Goal: Task Accomplishment & Management: Manage account settings

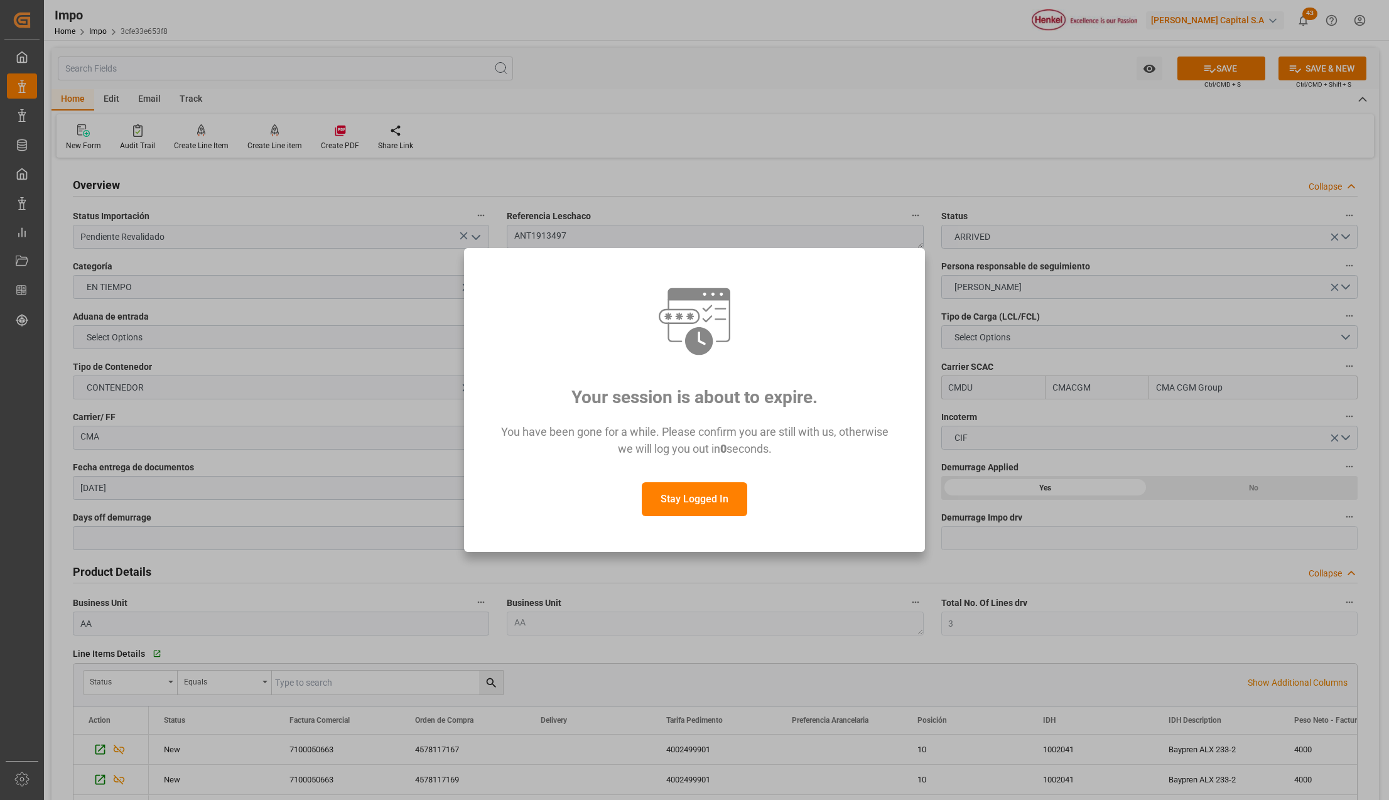
scroll to position [754, 0]
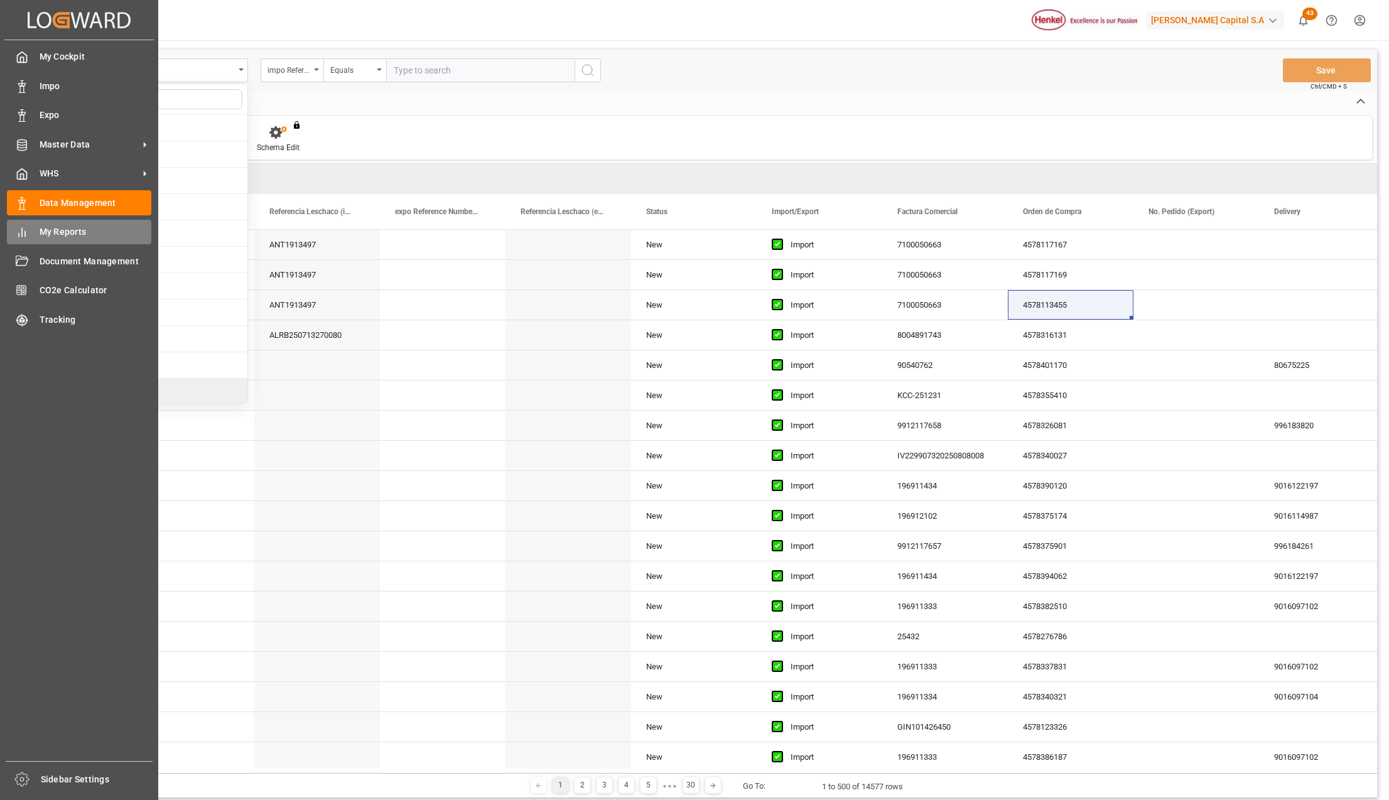
click at [58, 227] on span "My Reports" at bounding box center [96, 231] width 112 height 13
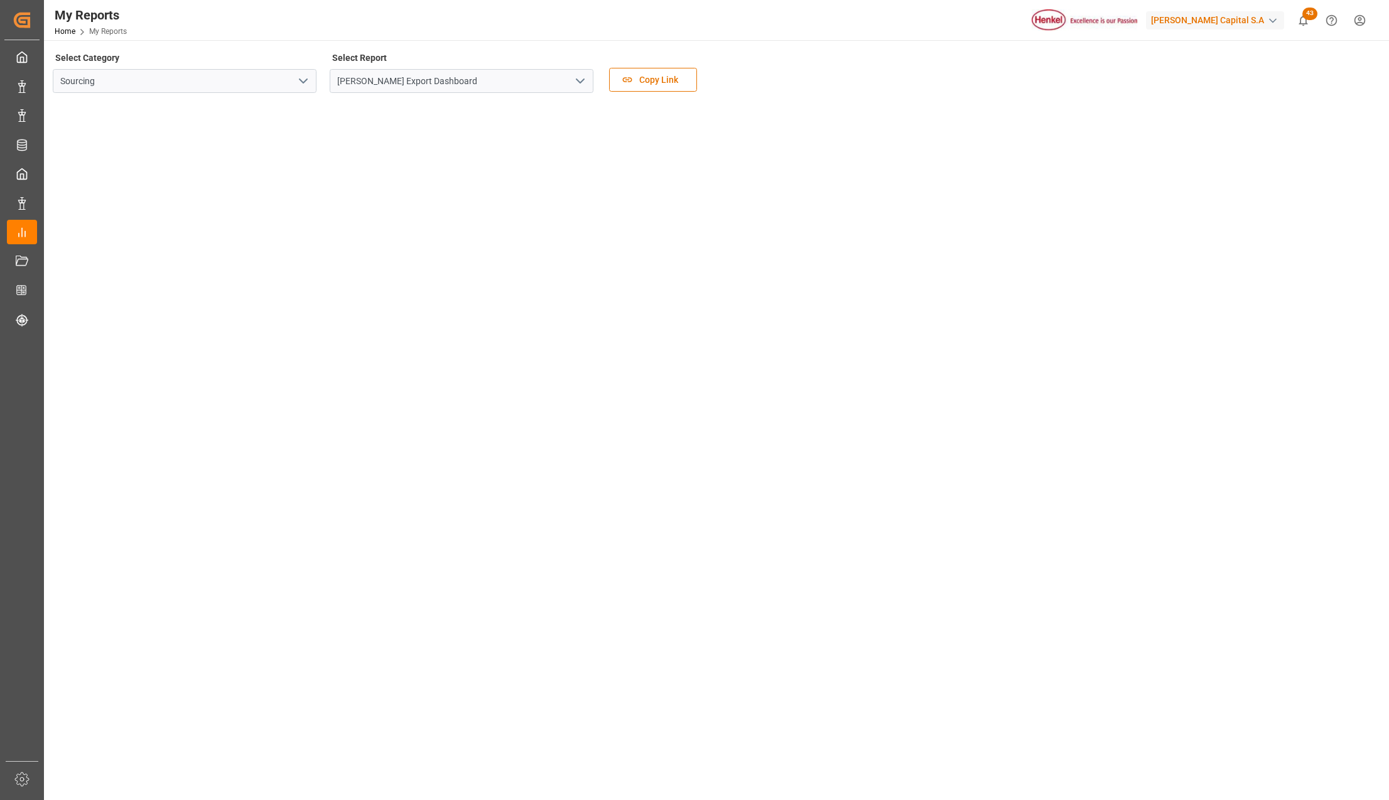
click at [581, 80] on polyline "open menu" at bounding box center [580, 81] width 8 height 4
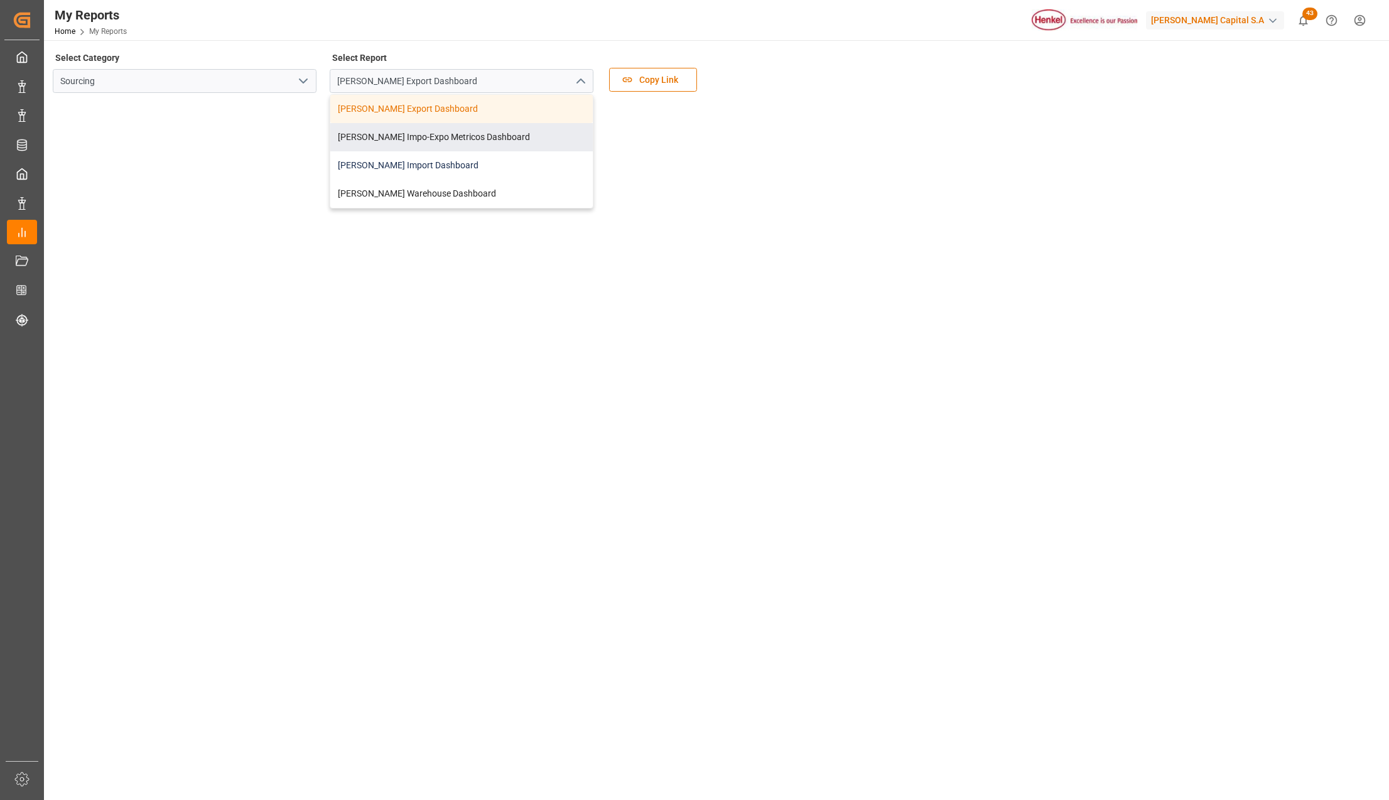
click at [402, 162] on div "Henkel Import Dashboard" at bounding box center [461, 165] width 262 height 28
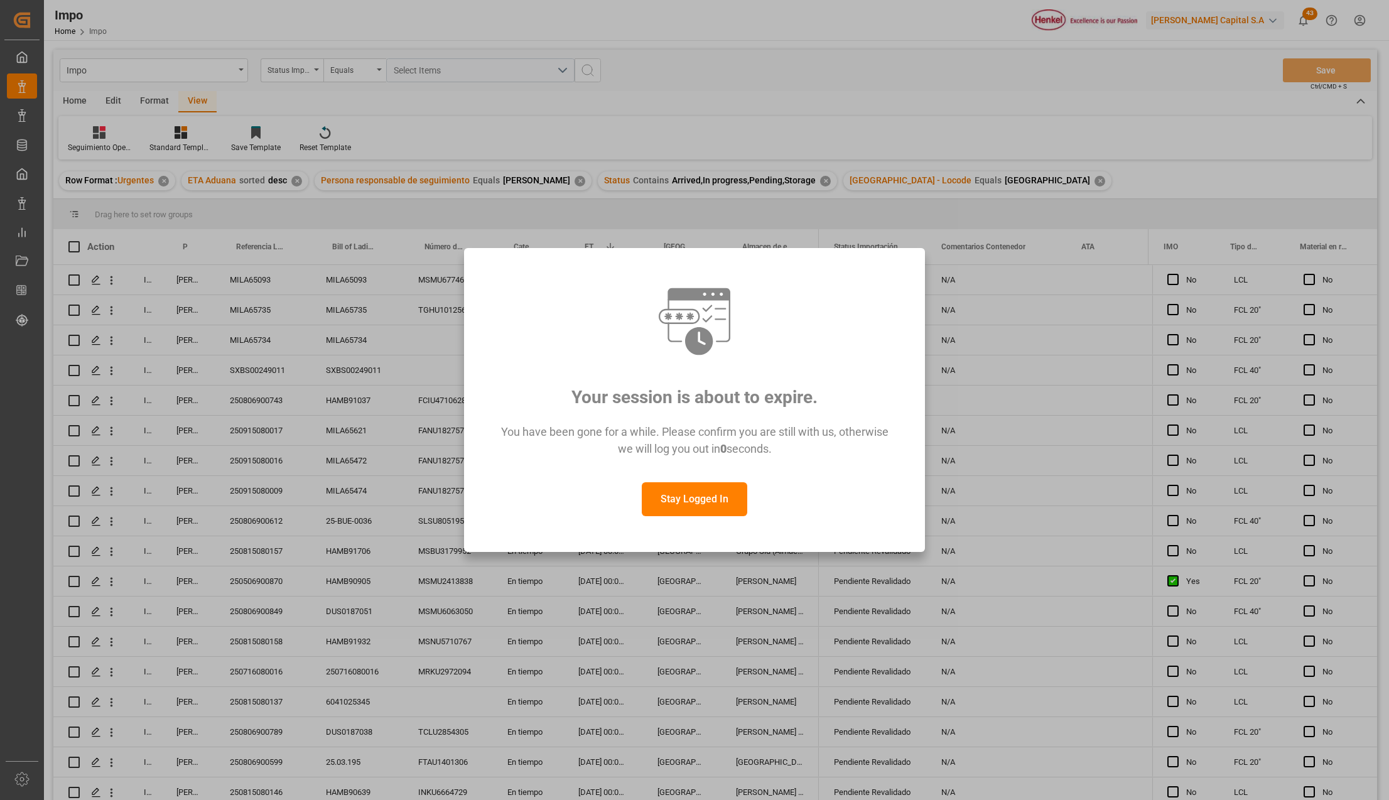
scroll to position [520, 0]
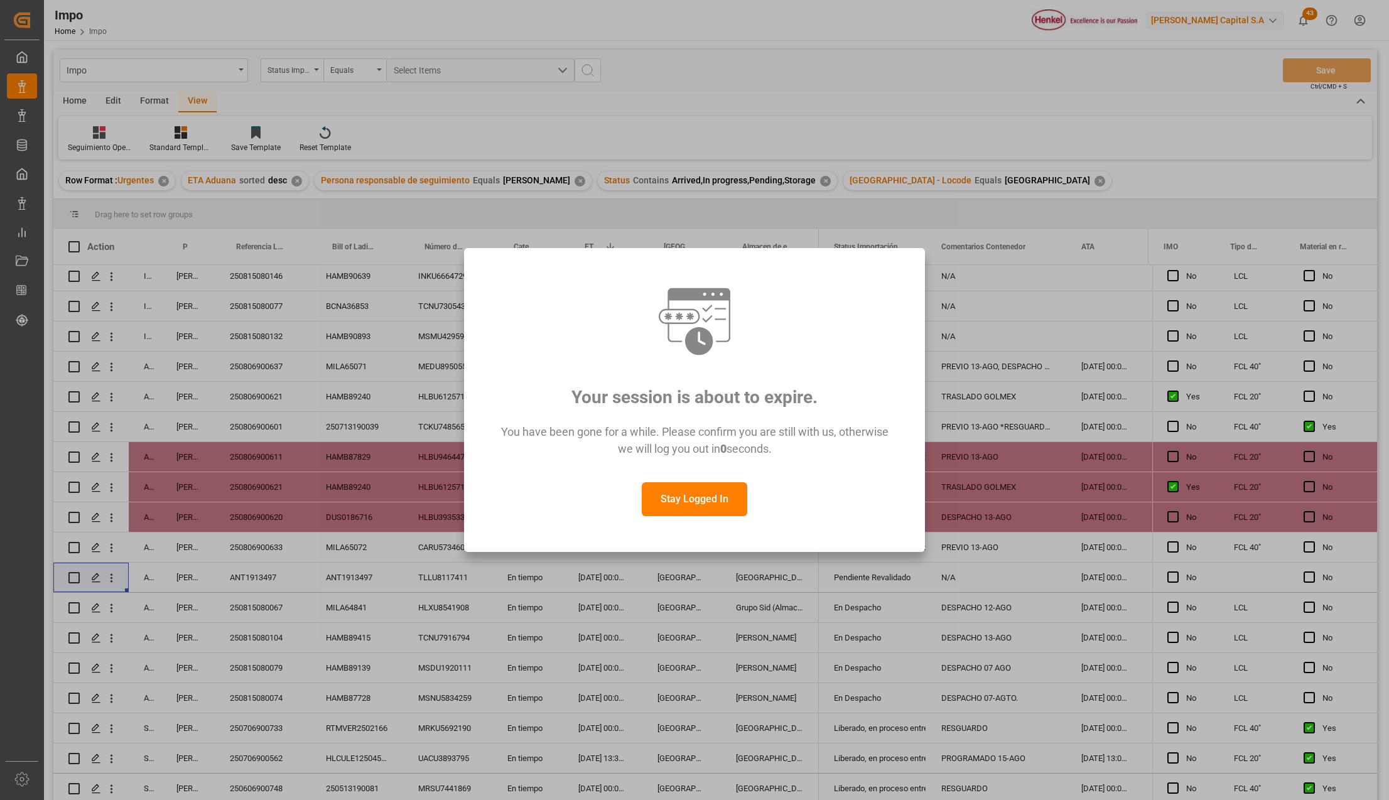
click at [698, 500] on button "Stay Logged In" at bounding box center [694, 499] width 105 height 34
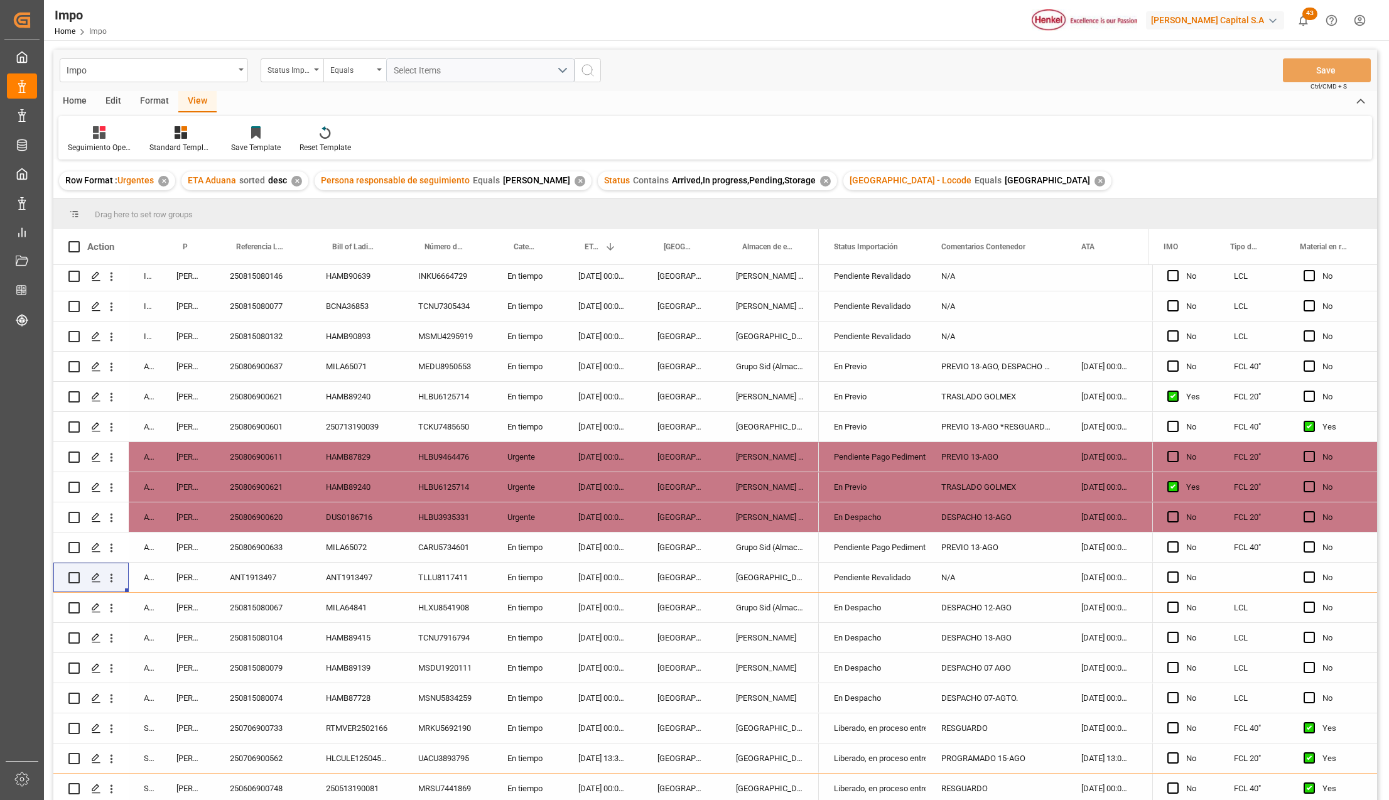
click at [844, 512] on div "En Despacho" at bounding box center [872, 517] width 77 height 29
click at [897, 520] on icon "open menu" at bounding box center [902, 524] width 15 height 15
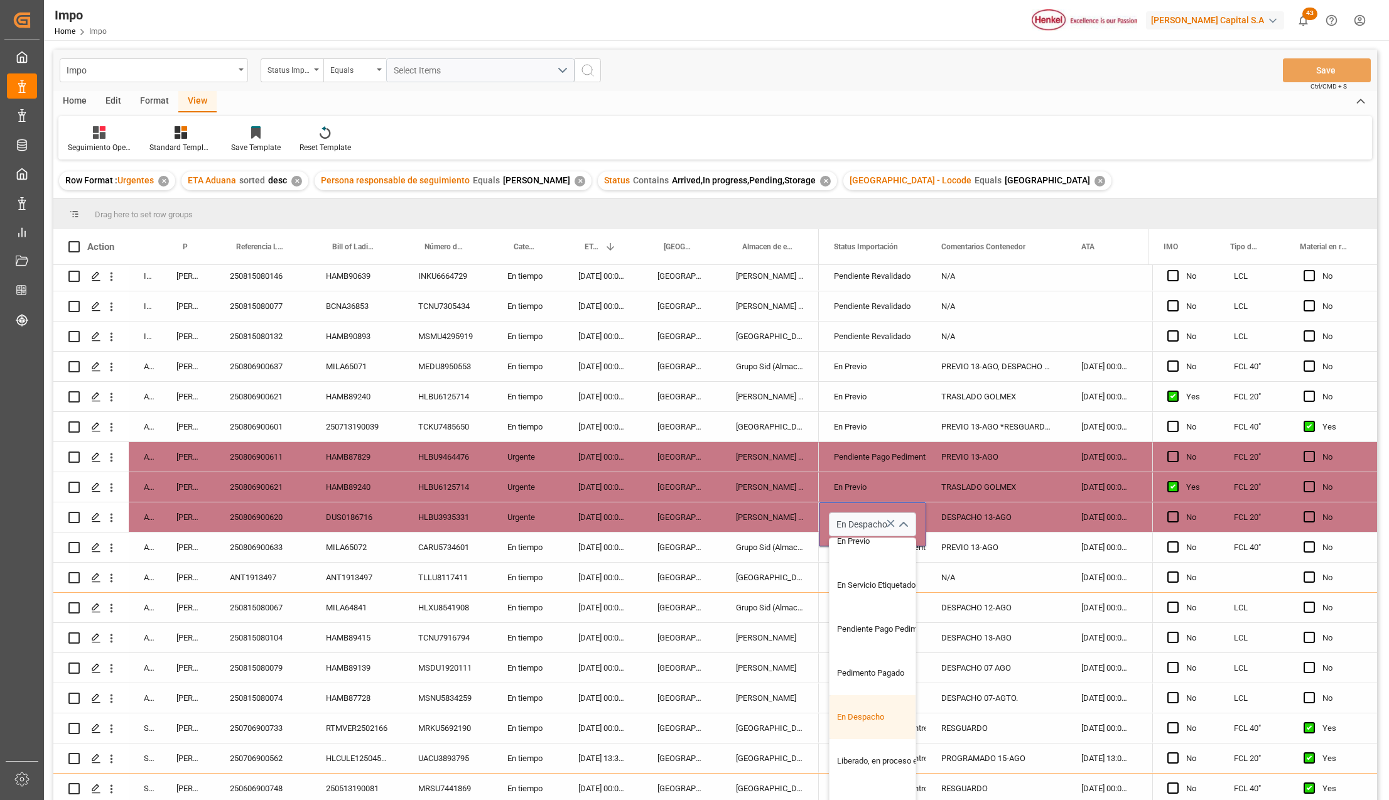
scroll to position [126, 0]
click at [877, 731] on div "Liberado, en proceso entrega" at bounding box center [889, 747] width 118 height 44
type input "Liberado, en proceso entrega"
click at [893, 654] on div "En Despacho" at bounding box center [872, 668] width 77 height 29
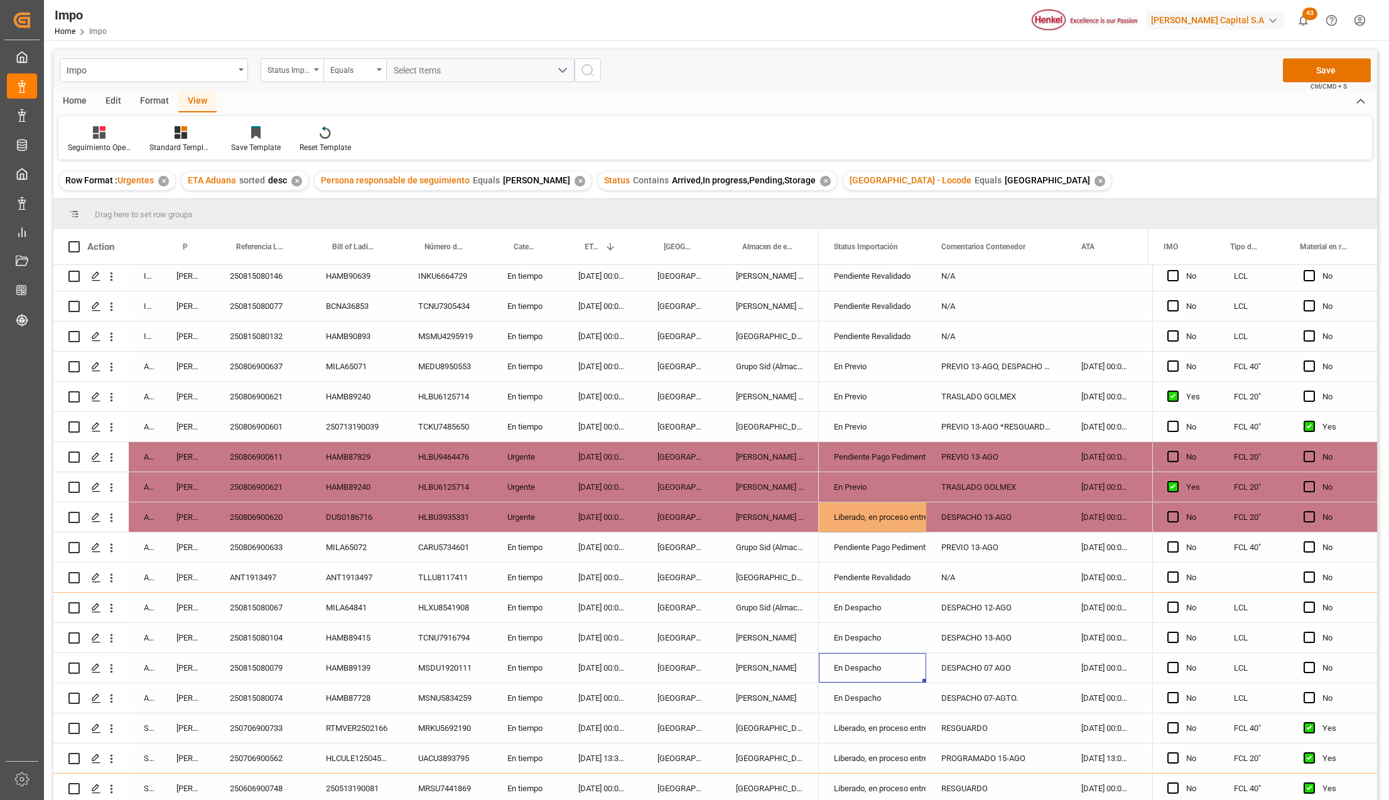
click at [970, 518] on div "DESPACHO 13-AGO" at bounding box center [996, 517] width 140 height 30
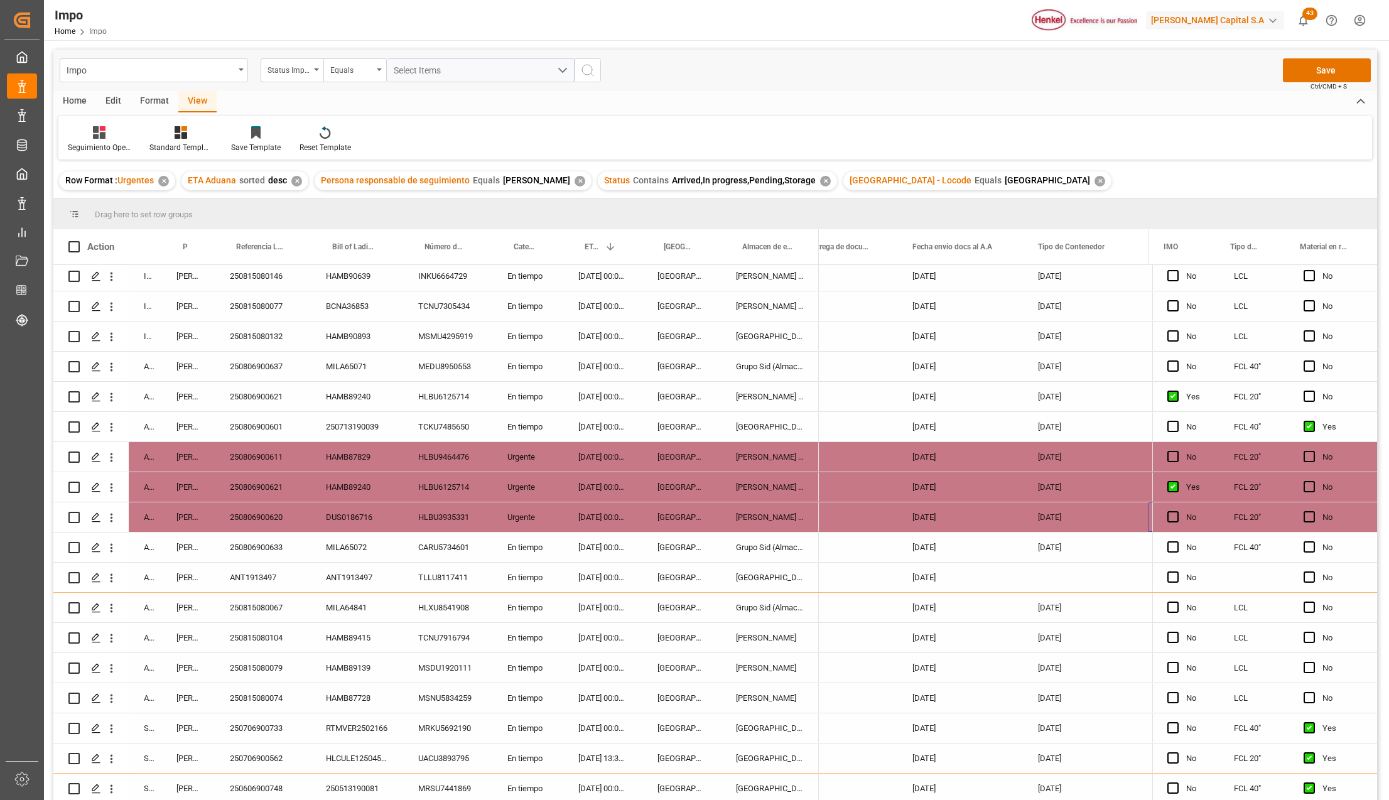
scroll to position [0, 2000]
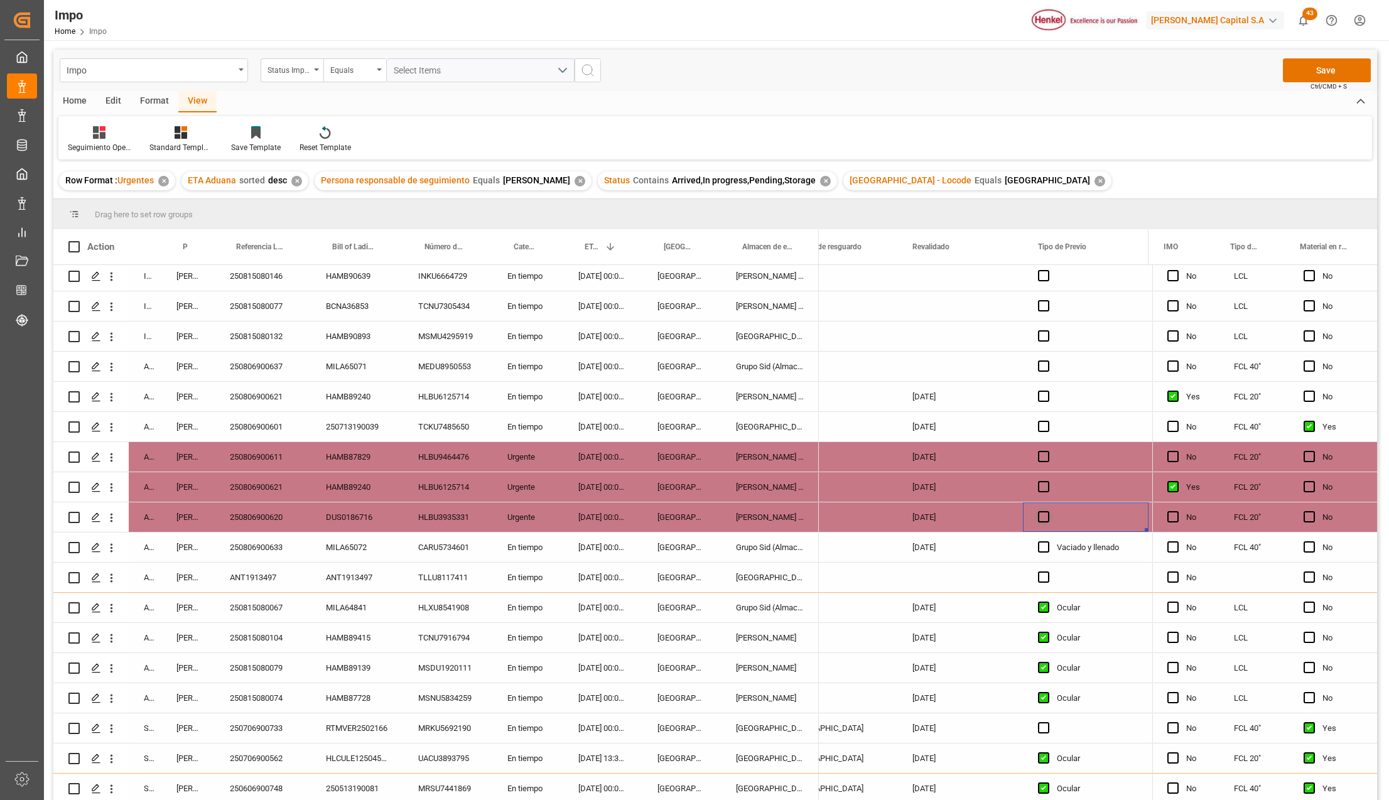
drag, startPoint x: 1037, startPoint y: 511, endPoint x: 1043, endPoint y: 516, distance: 7.6
click at [1040, 511] on span "Press SPACE to select this row." at bounding box center [1043, 516] width 11 height 11
click at [1047, 511] on input "Press SPACE to select this row." at bounding box center [1047, 511] width 0 height 0
click at [1043, 517] on span "Press SPACE to select this row." at bounding box center [1043, 516] width 11 height 11
click at [1047, 511] on input "Press SPACE to select this row." at bounding box center [1047, 511] width 0 height 0
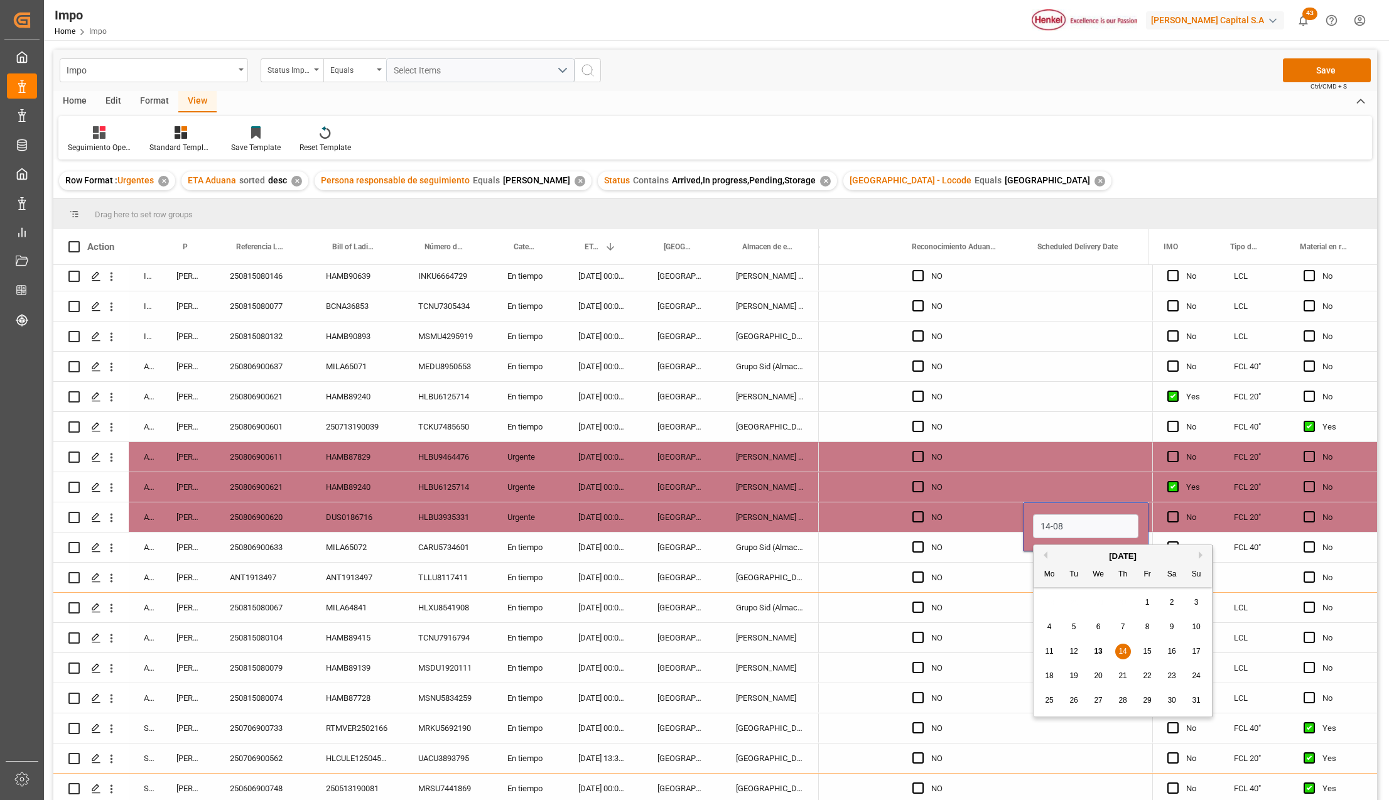
type input "14-08-2025"
click at [991, 515] on div "NO" at bounding box center [969, 517] width 77 height 29
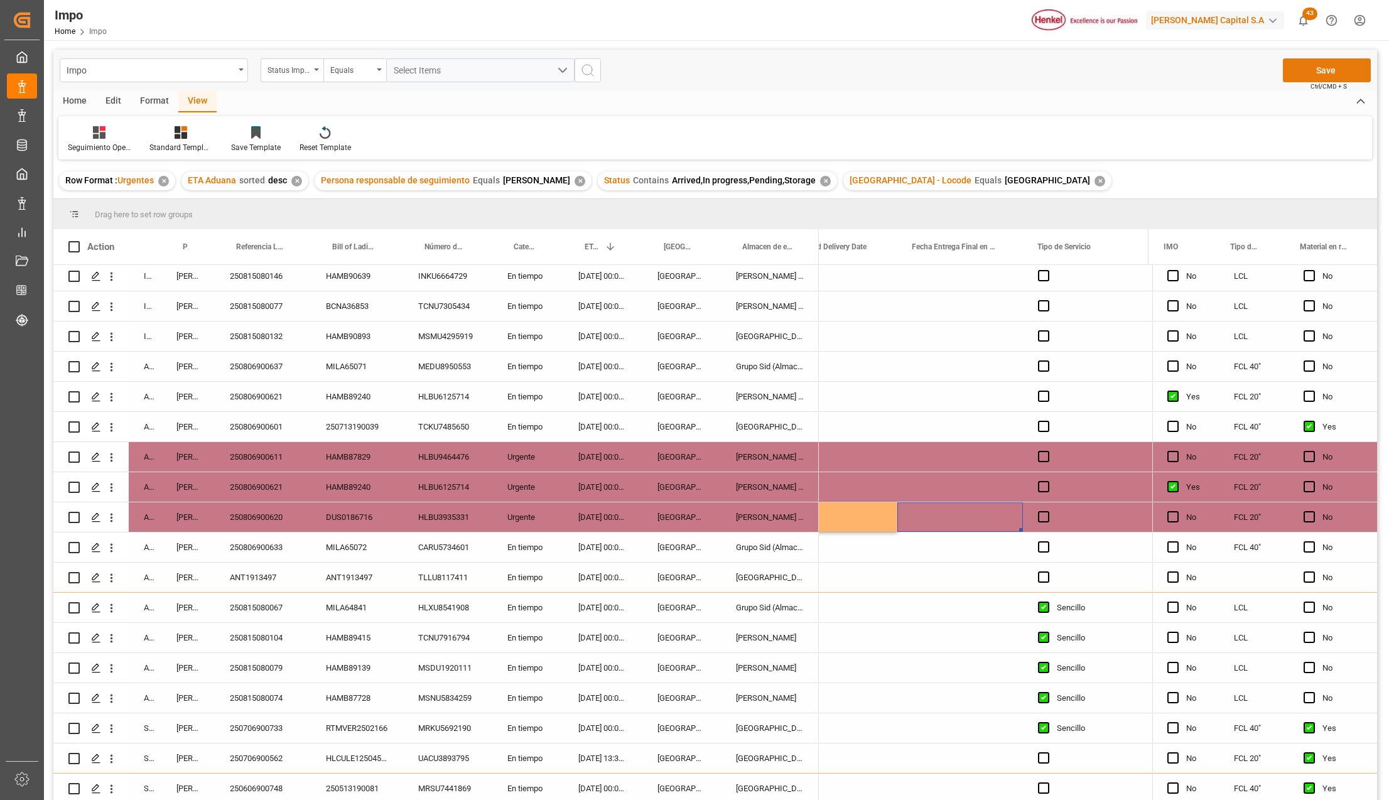
click at [1337, 68] on button "Save" at bounding box center [1327, 70] width 88 height 24
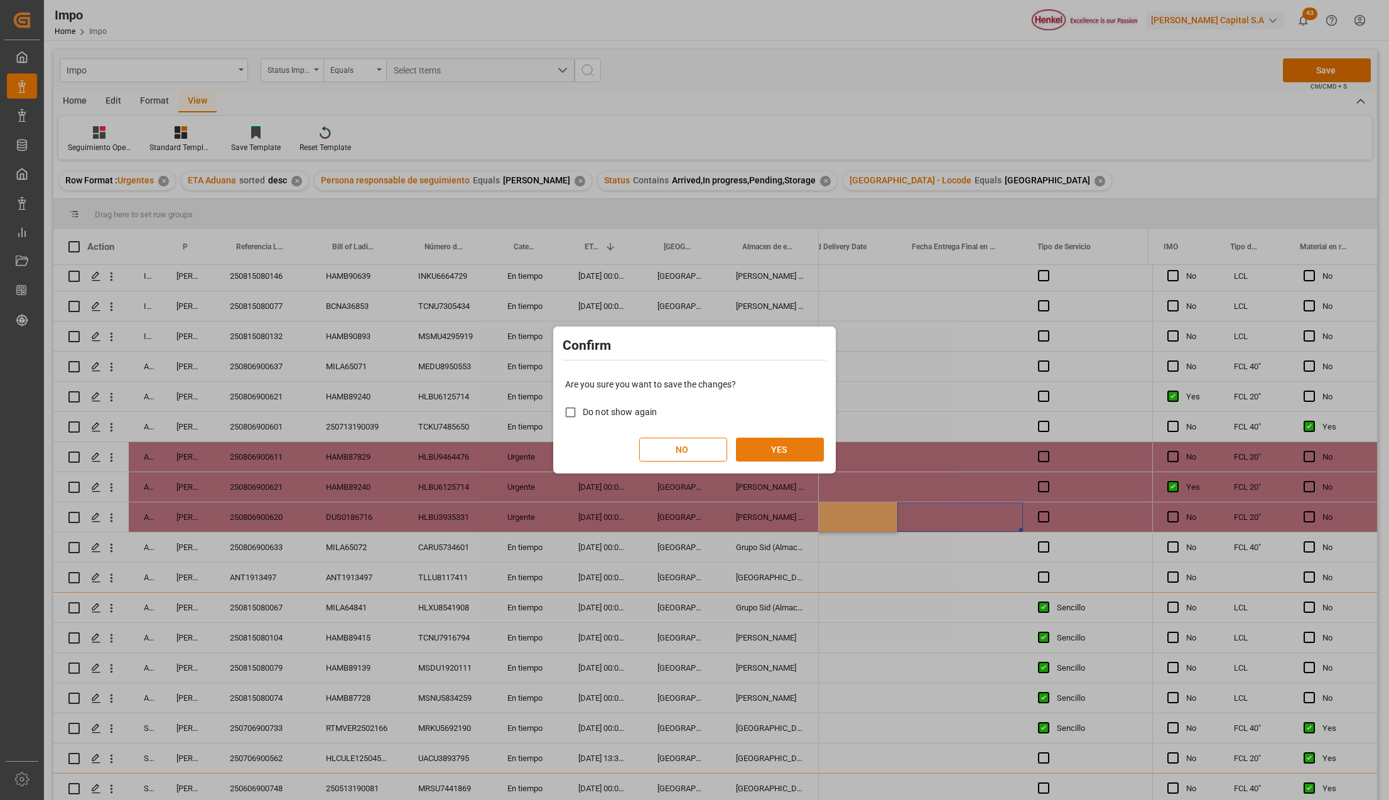
click at [752, 458] on button "YES" at bounding box center [780, 450] width 88 height 24
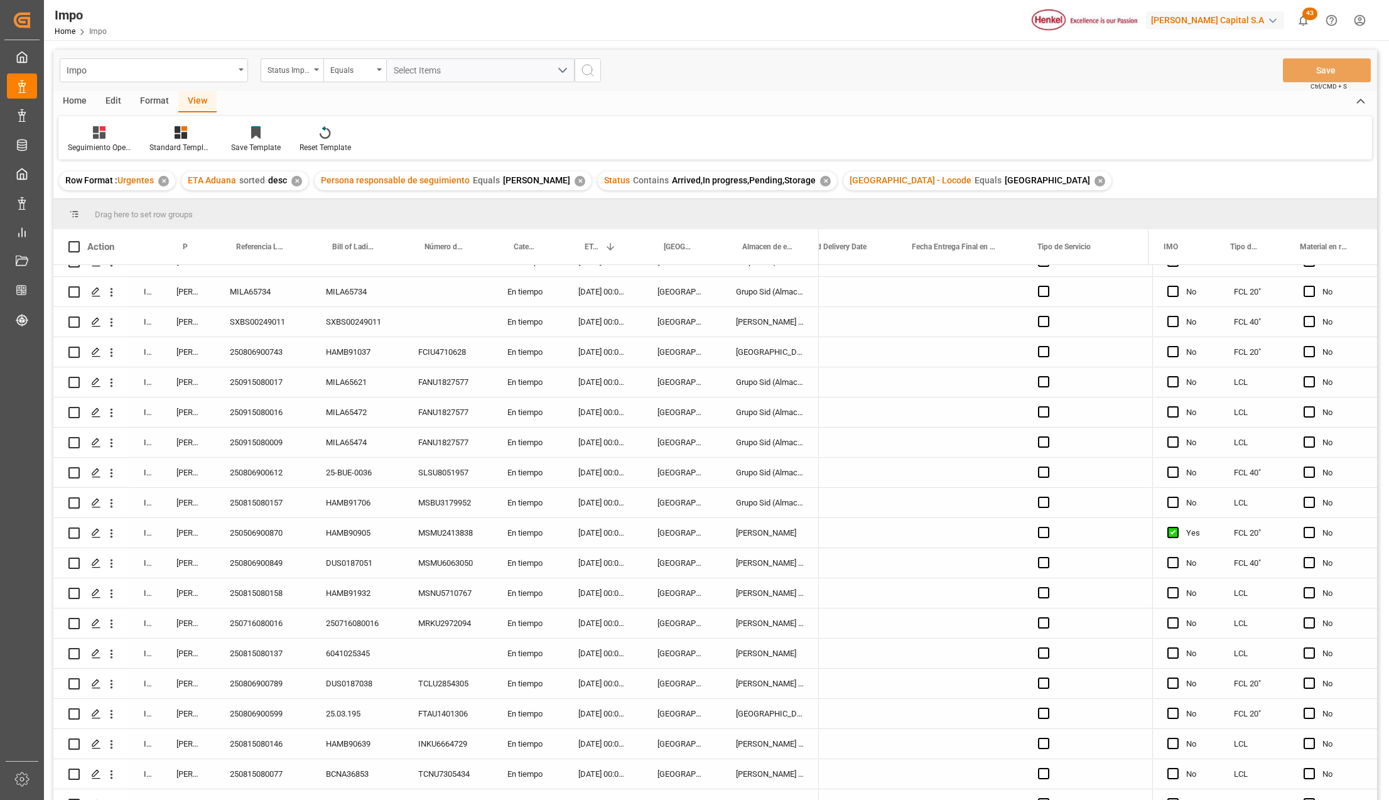
click at [285, 529] on div "250506900870" at bounding box center [263, 533] width 96 height 30
click at [237, 527] on div "250506900870" at bounding box center [263, 533] width 96 height 30
click at [237, 527] on div "250506900870" at bounding box center [263, 540] width 96 height 44
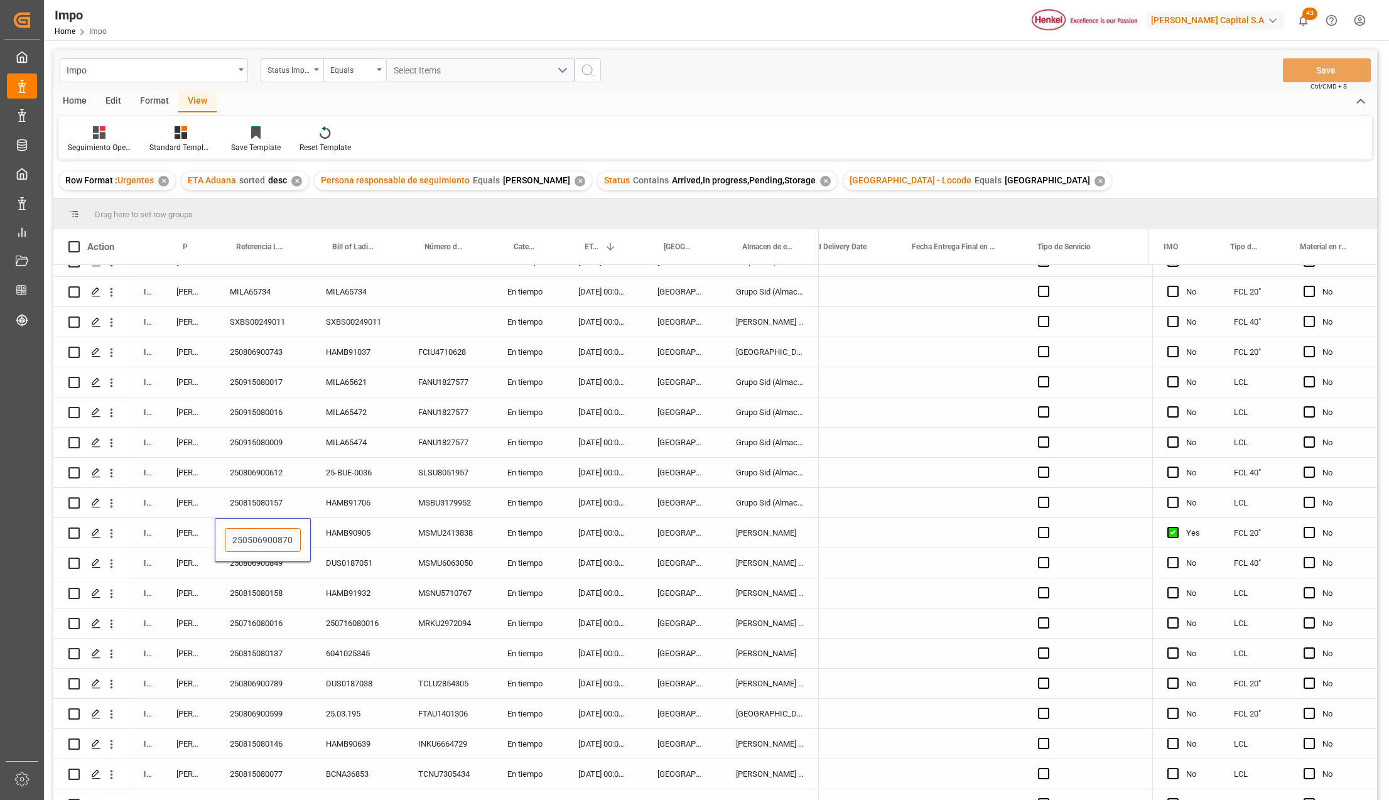
click at [241, 534] on input "250506900870" at bounding box center [263, 540] width 76 height 24
paste input "8"
type input "250806900870"
click at [1335, 72] on button "Save" at bounding box center [1327, 70] width 88 height 24
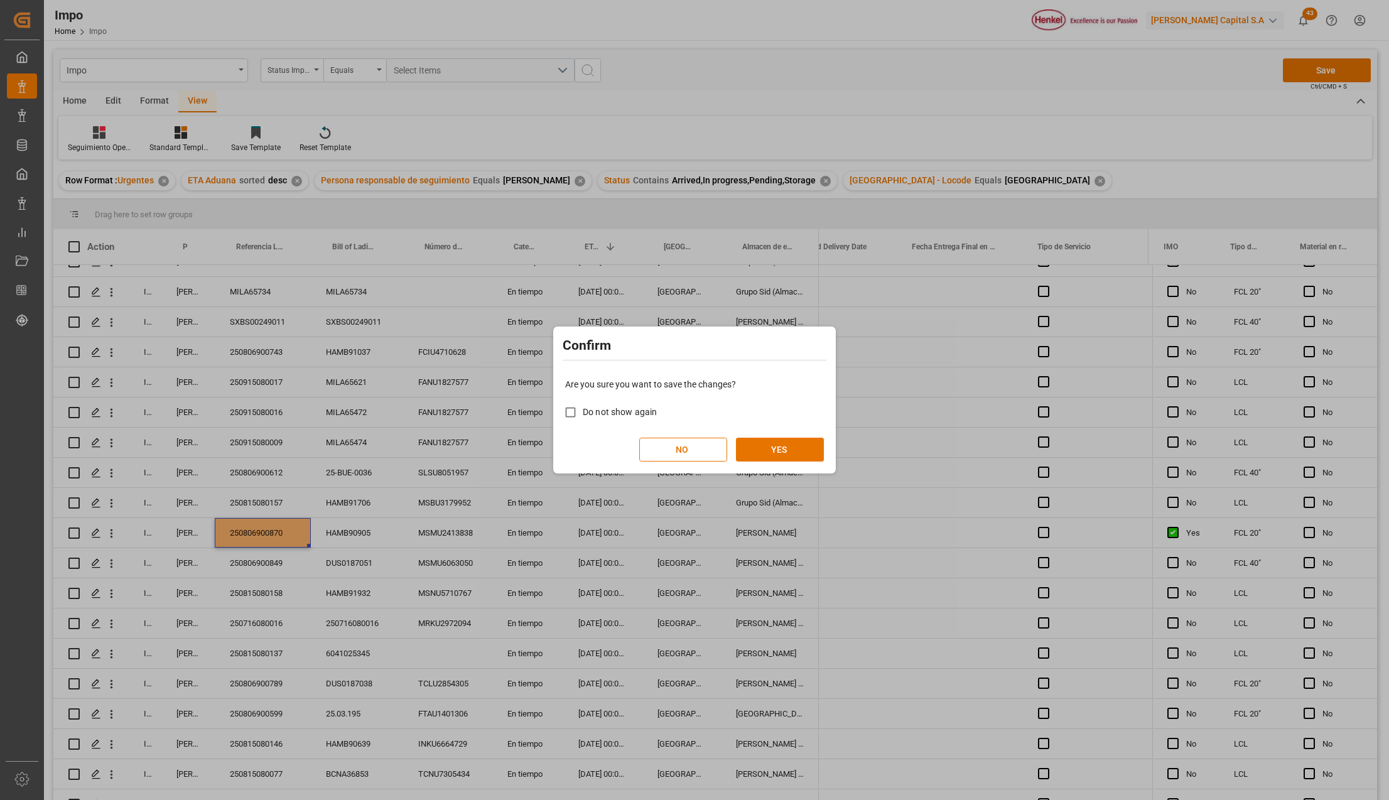
click at [794, 435] on div "Are you sure you want to save the changes? Do not show again NO YES" at bounding box center [694, 419] width 276 height 101
click at [789, 446] on button "YES" at bounding box center [780, 450] width 88 height 24
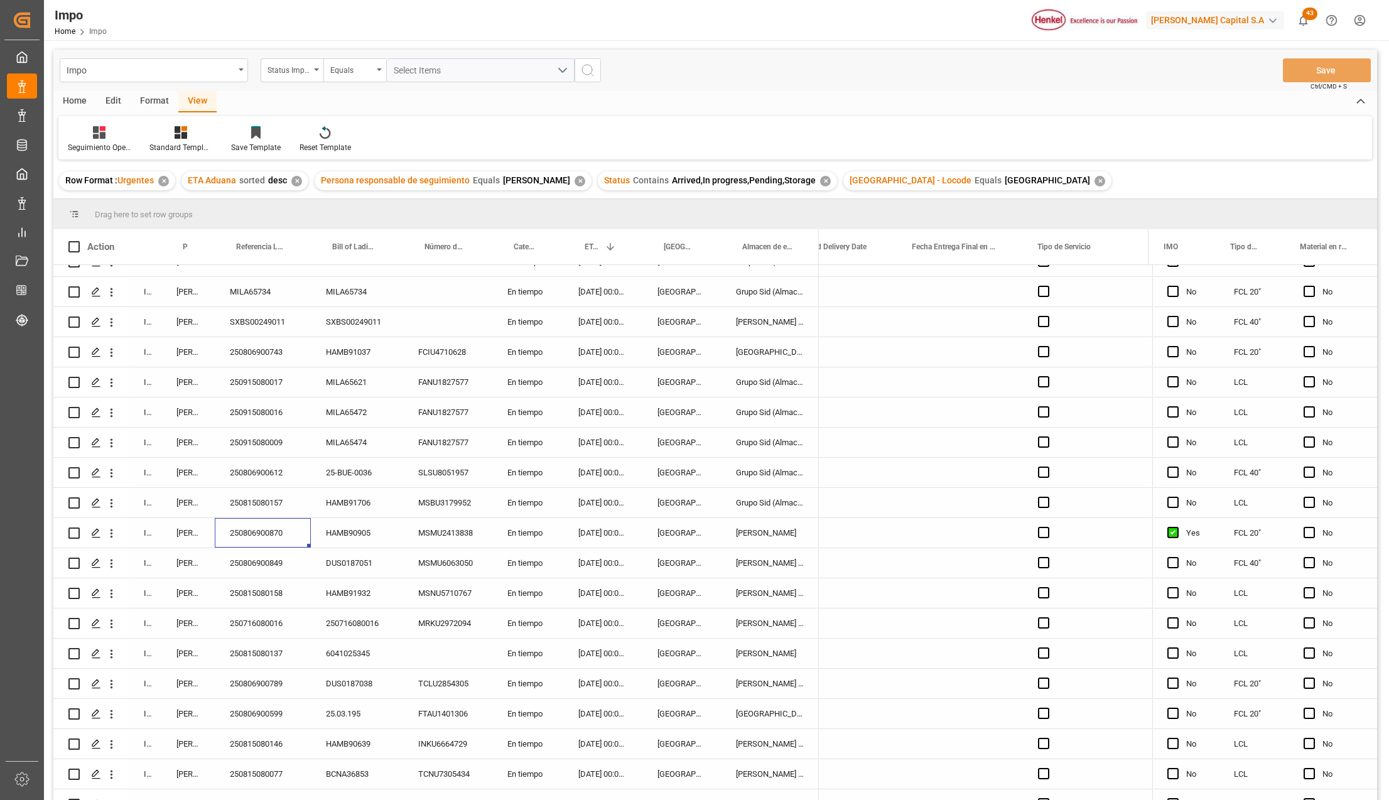
click at [803, 550] on div "[PERSON_NAME] Tlalnepantla" at bounding box center [770, 563] width 98 height 30
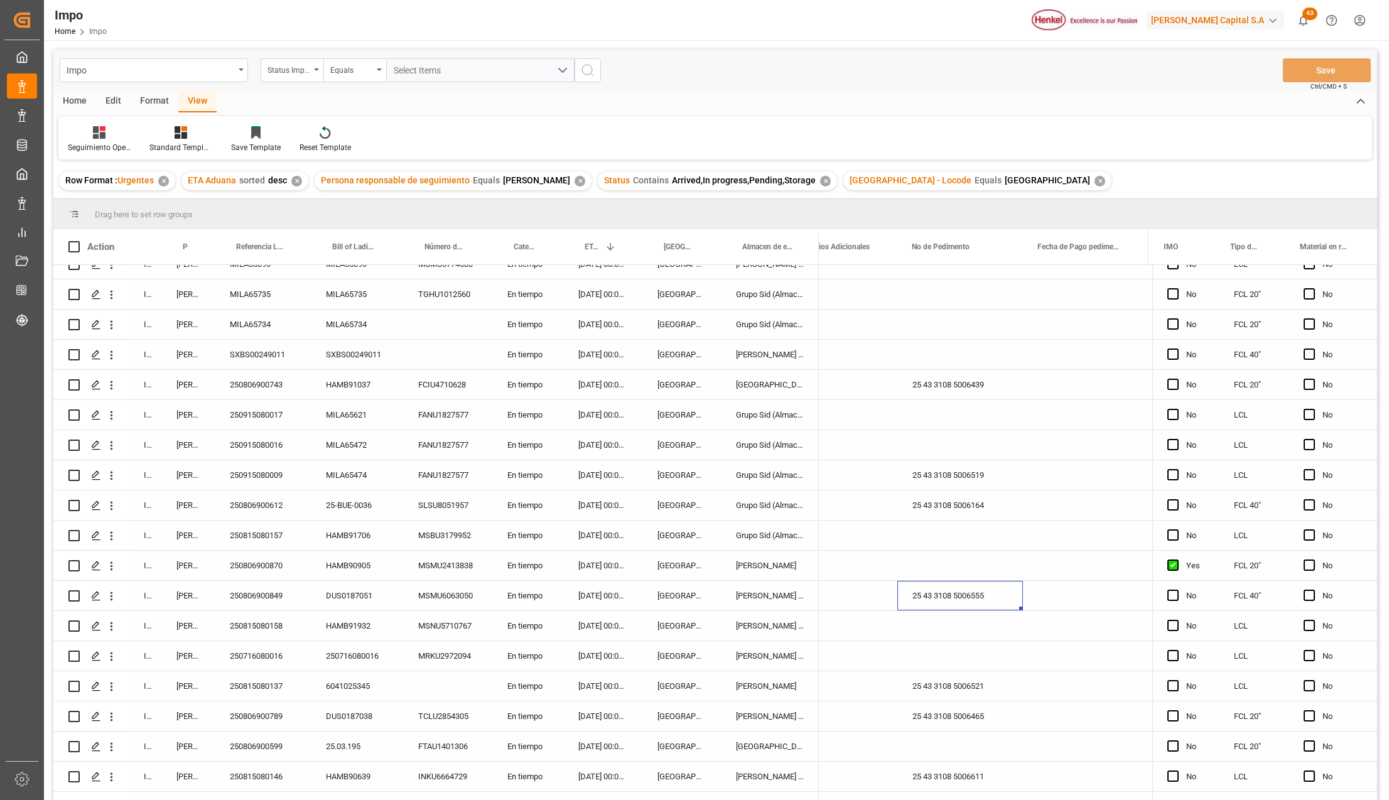
scroll to position [0, 0]
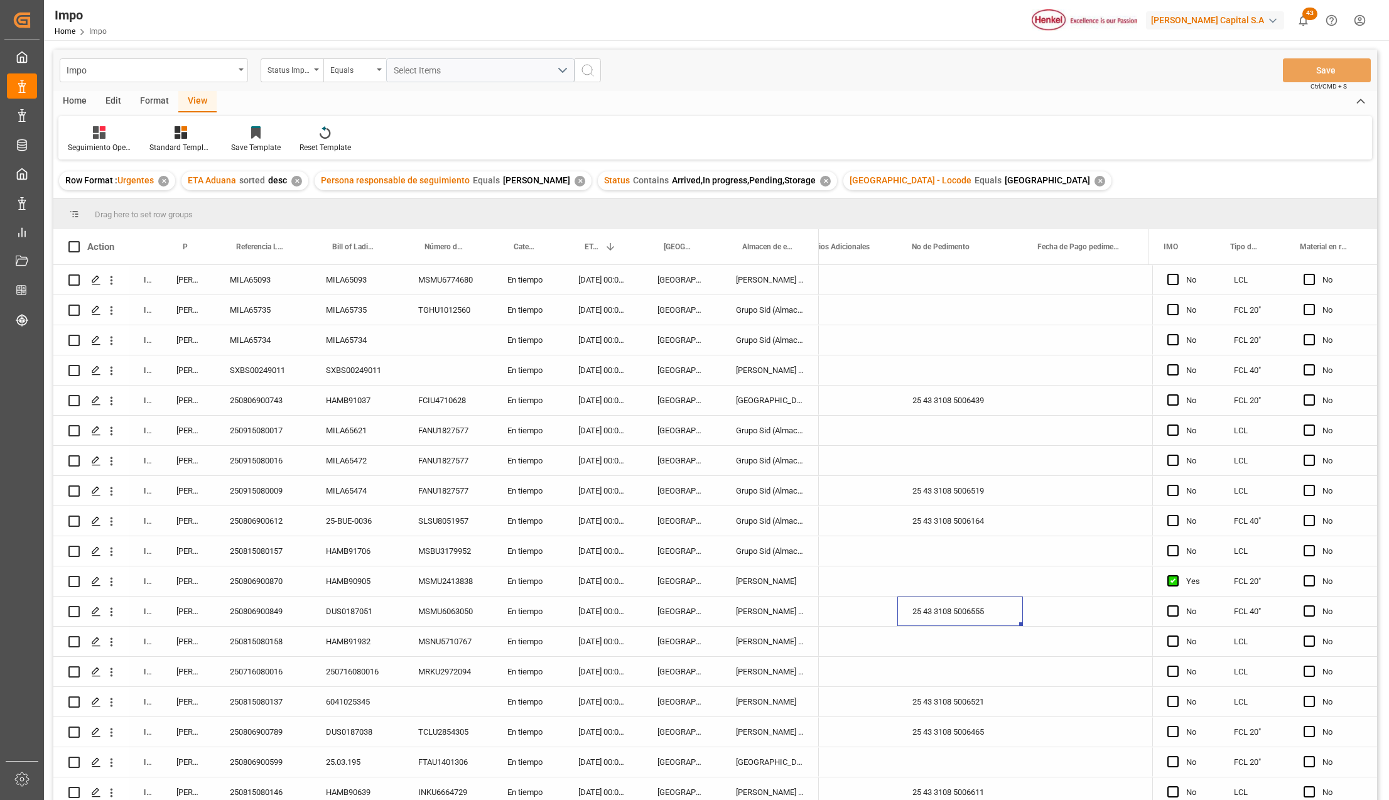
click at [646, 481] on div "Veracruz" at bounding box center [681, 491] width 78 height 30
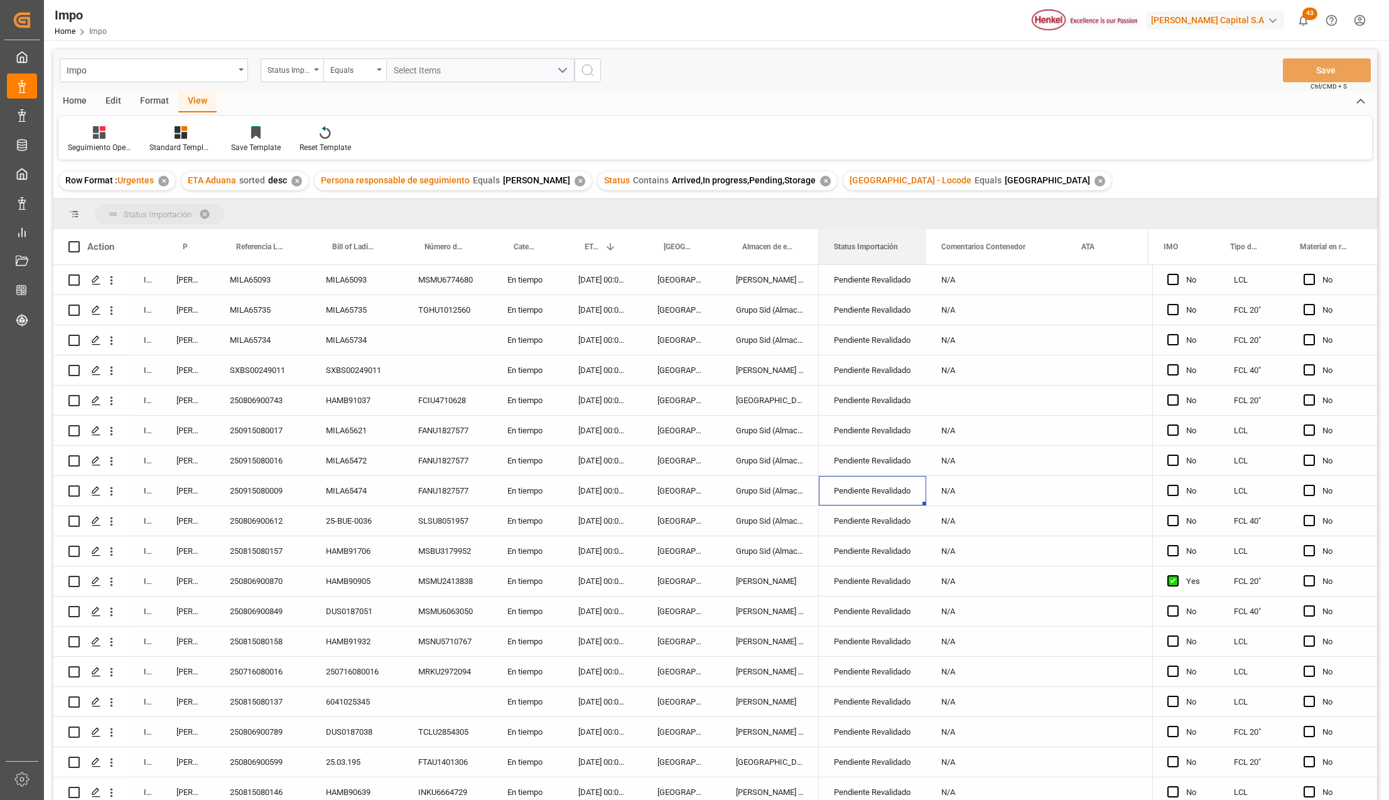
drag, startPoint x: 865, startPoint y: 239, endPoint x: 864, endPoint y: 210, distance: 29.5
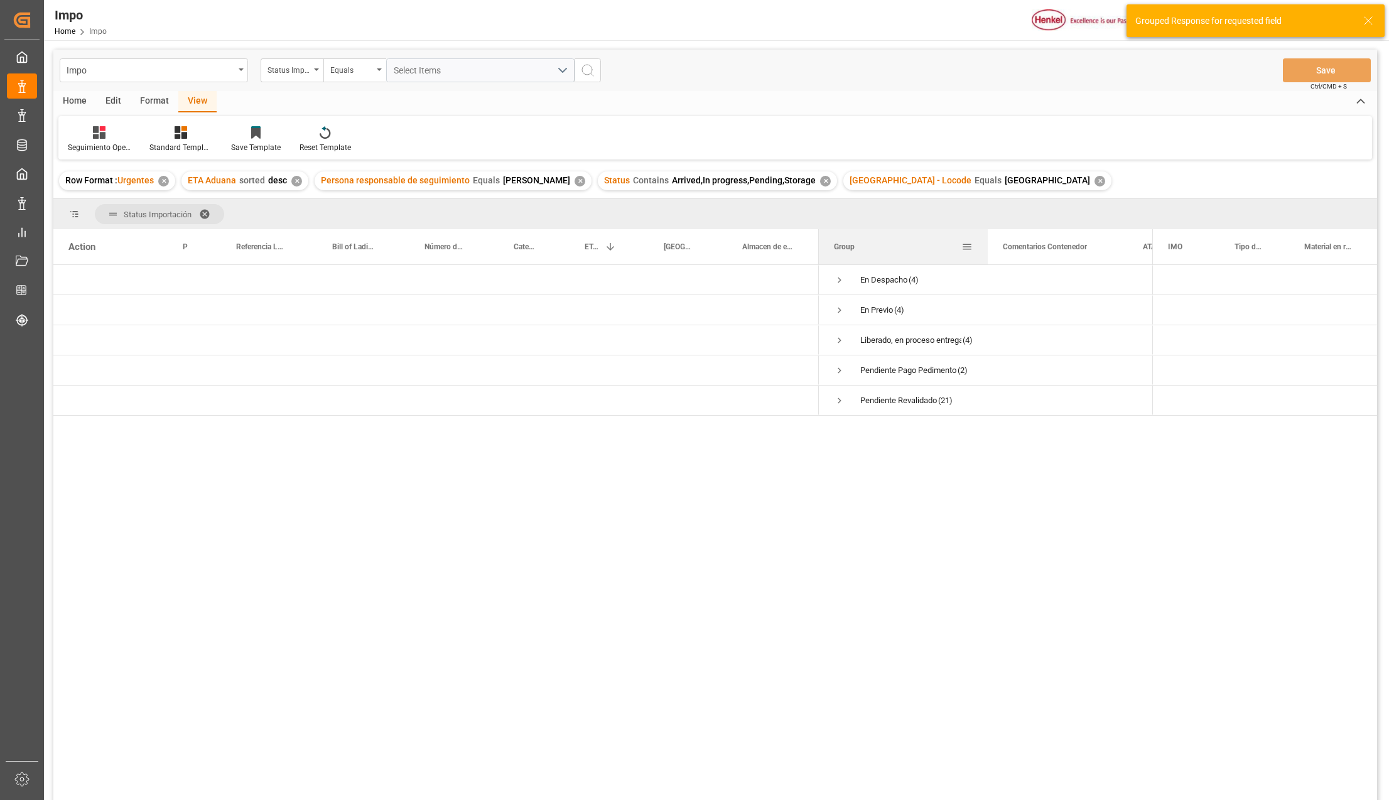
drag, startPoint x: 942, startPoint y: 231, endPoint x: 985, endPoint y: 242, distance: 44.6
click at [985, 242] on div at bounding box center [987, 246] width 5 height 35
click at [840, 339] on span "Press SPACE to select this row." at bounding box center [839, 340] width 11 height 11
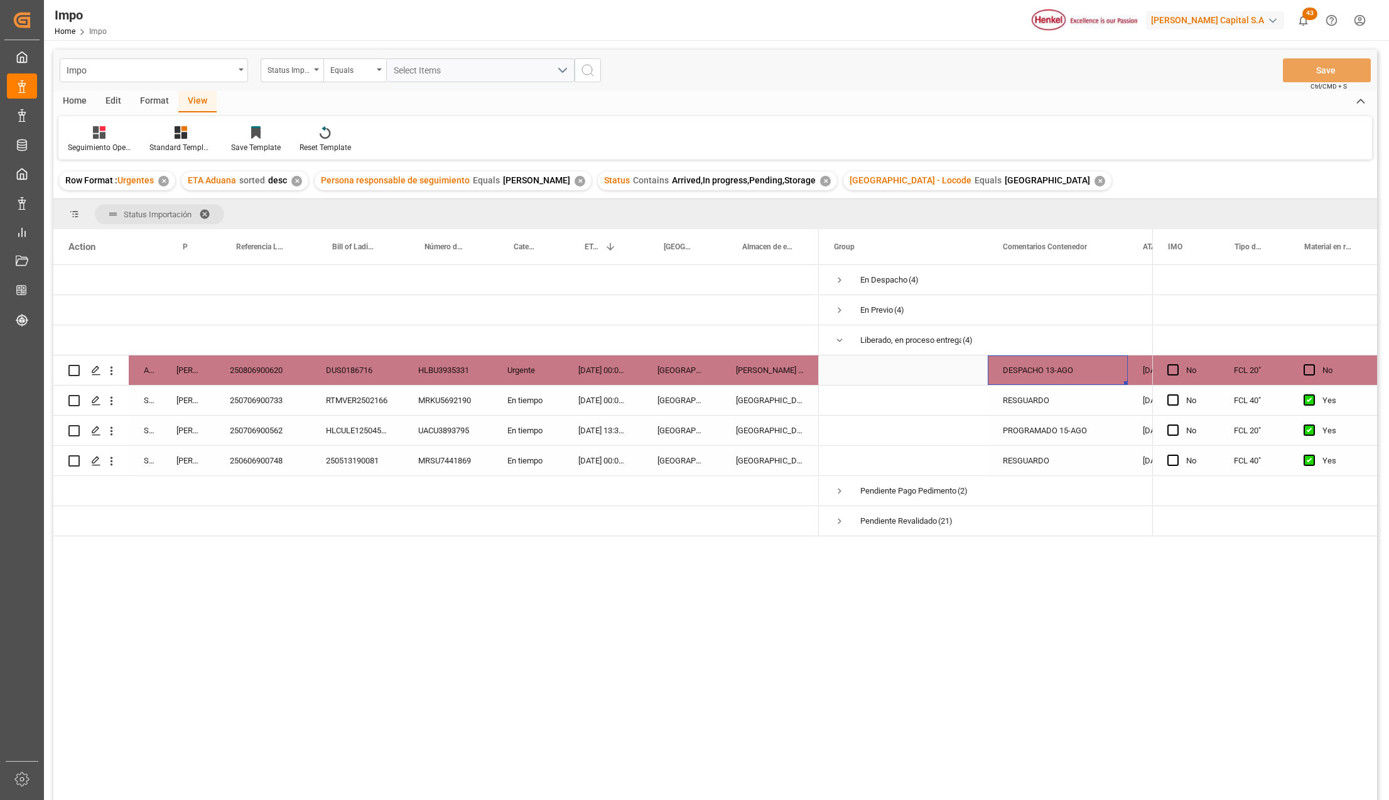
click at [1032, 367] on div "DESPACHO 13-AGO" at bounding box center [1058, 370] width 140 height 30
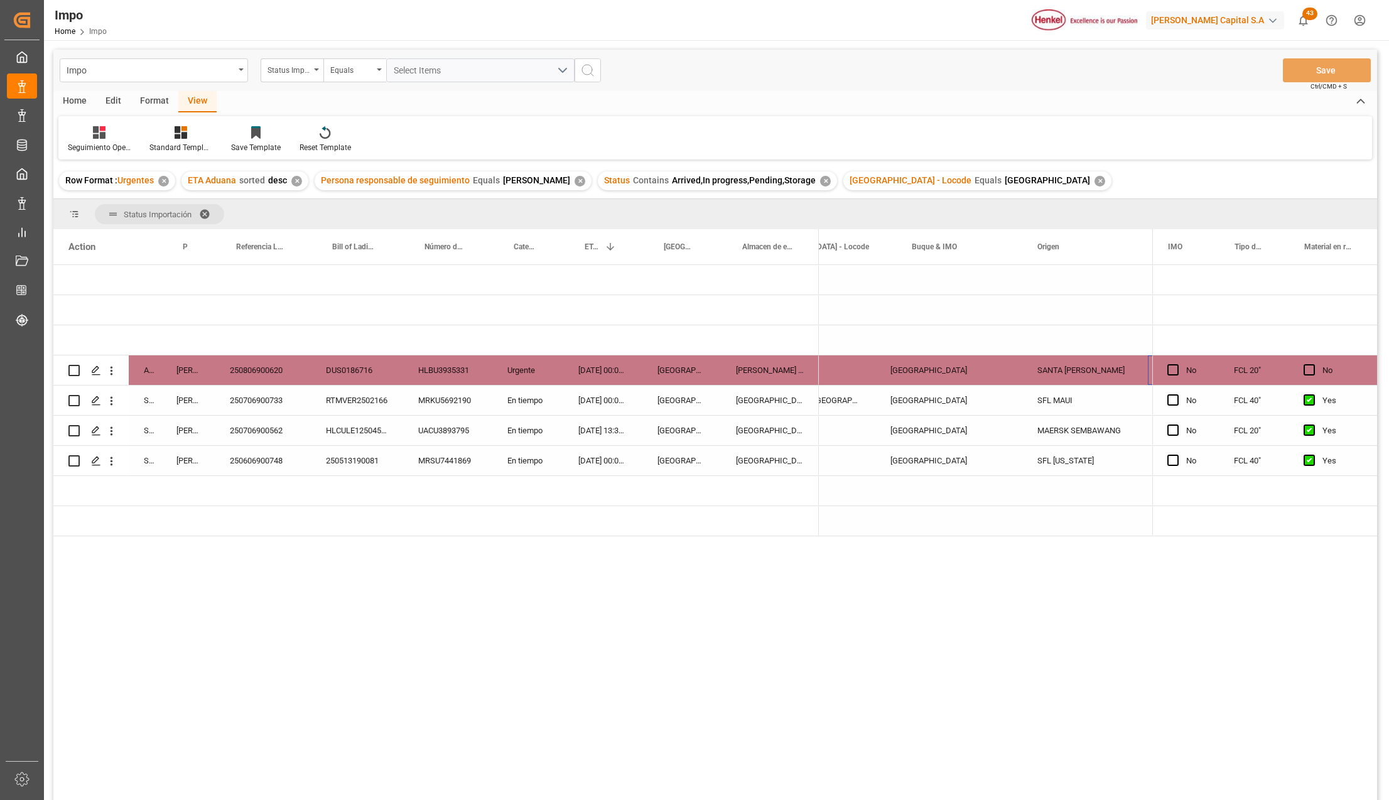
scroll to position [0, 1434]
click at [1094, 399] on span "Press SPACE to select this row." at bounding box center [1090, 399] width 11 height 11
click at [1095, 394] on input "Press SPACE to select this row." at bounding box center [1095, 394] width 0 height 0
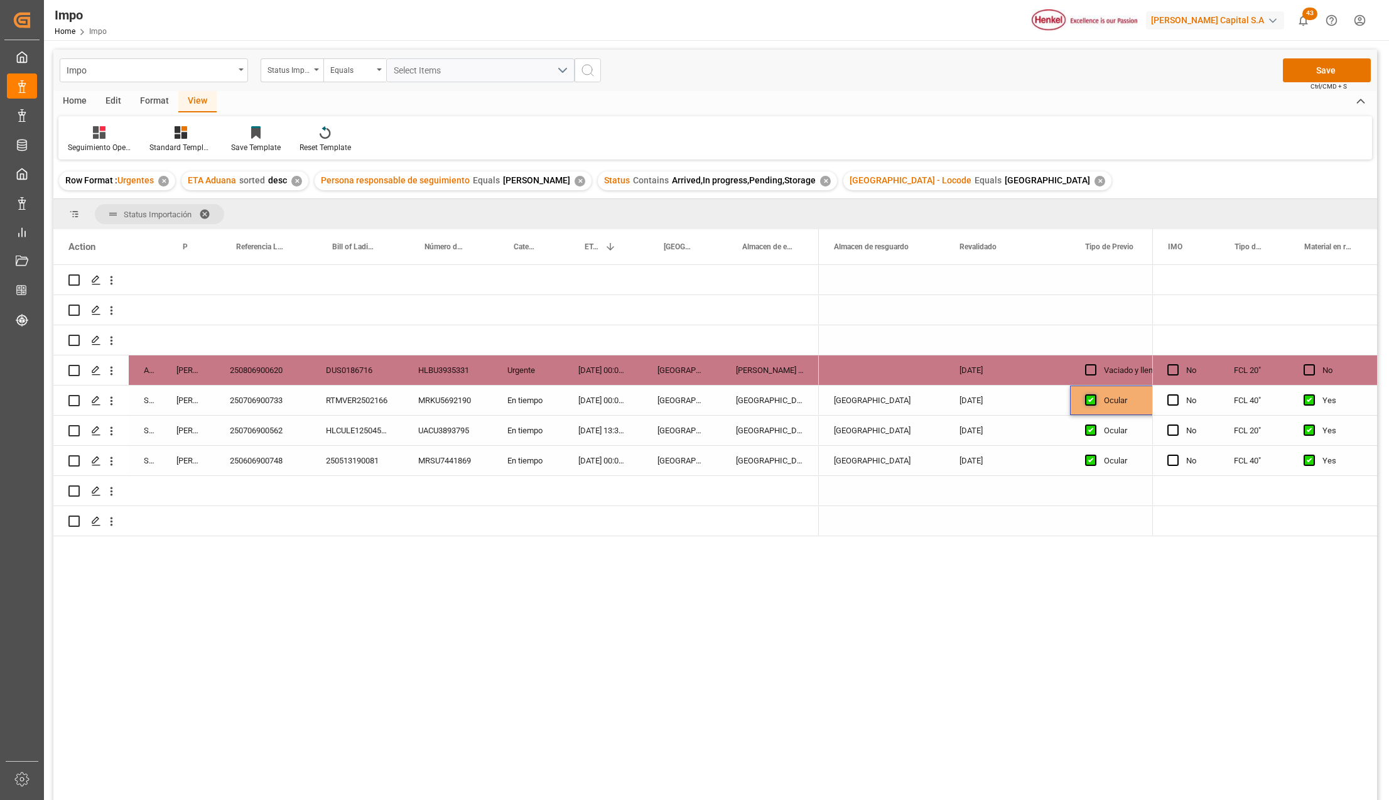
click at [1094, 400] on span "Press SPACE to select this row." at bounding box center [1090, 399] width 11 height 11
click at [1095, 394] on input "Press SPACE to select this row." at bounding box center [1095, 394] width 0 height 0
click at [1094, 400] on span "Press SPACE to select this row." at bounding box center [1090, 399] width 11 height 11
click at [1095, 394] on input "Press SPACE to select this row." at bounding box center [1095, 394] width 0 height 0
click at [1091, 462] on span "Press SPACE to select this row." at bounding box center [1090, 460] width 11 height 11
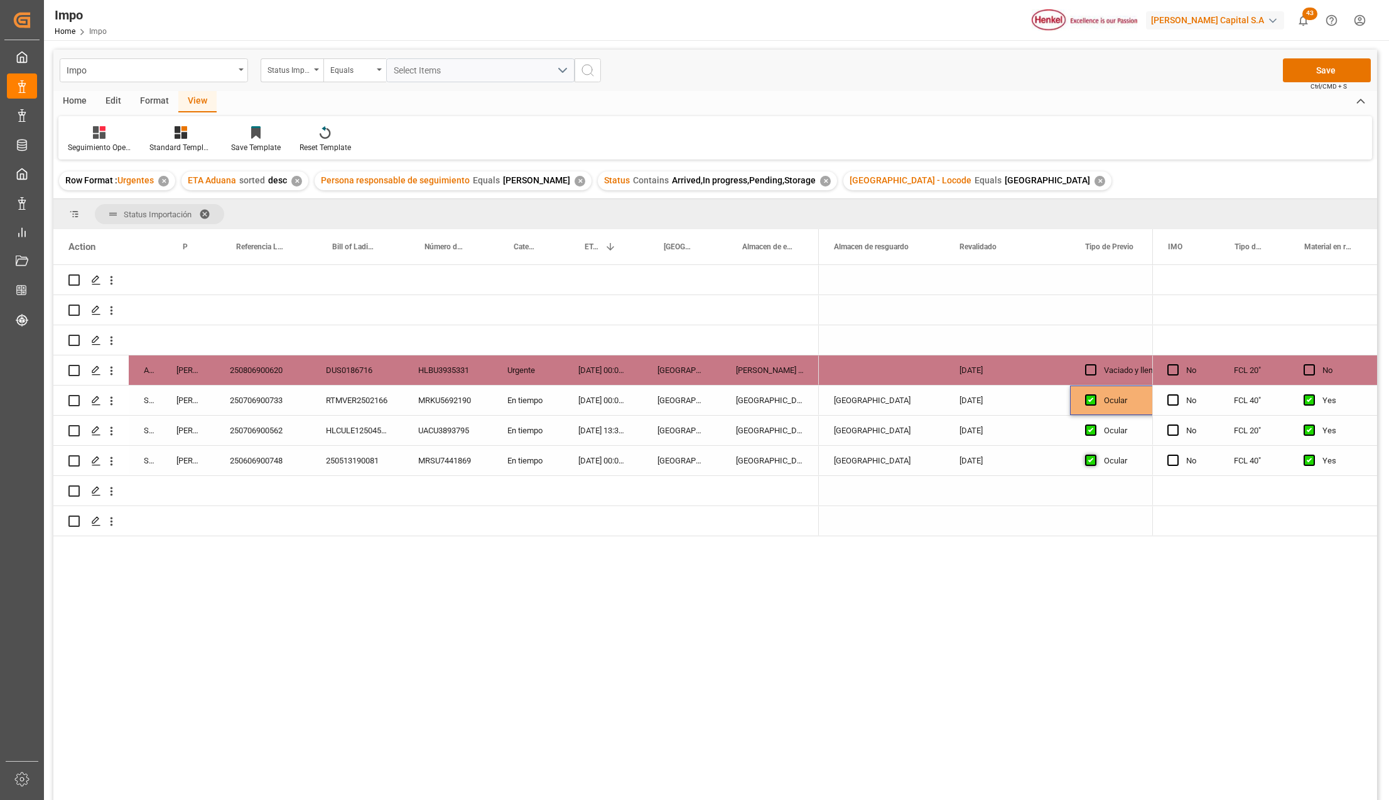
click at [1095, 455] on input "Press SPACE to select this row." at bounding box center [1095, 455] width 0 height 0
click at [1091, 462] on span "Press SPACE to select this row." at bounding box center [1090, 460] width 11 height 11
click at [1095, 455] on input "Press SPACE to select this row." at bounding box center [1095, 455] width 0 height 0
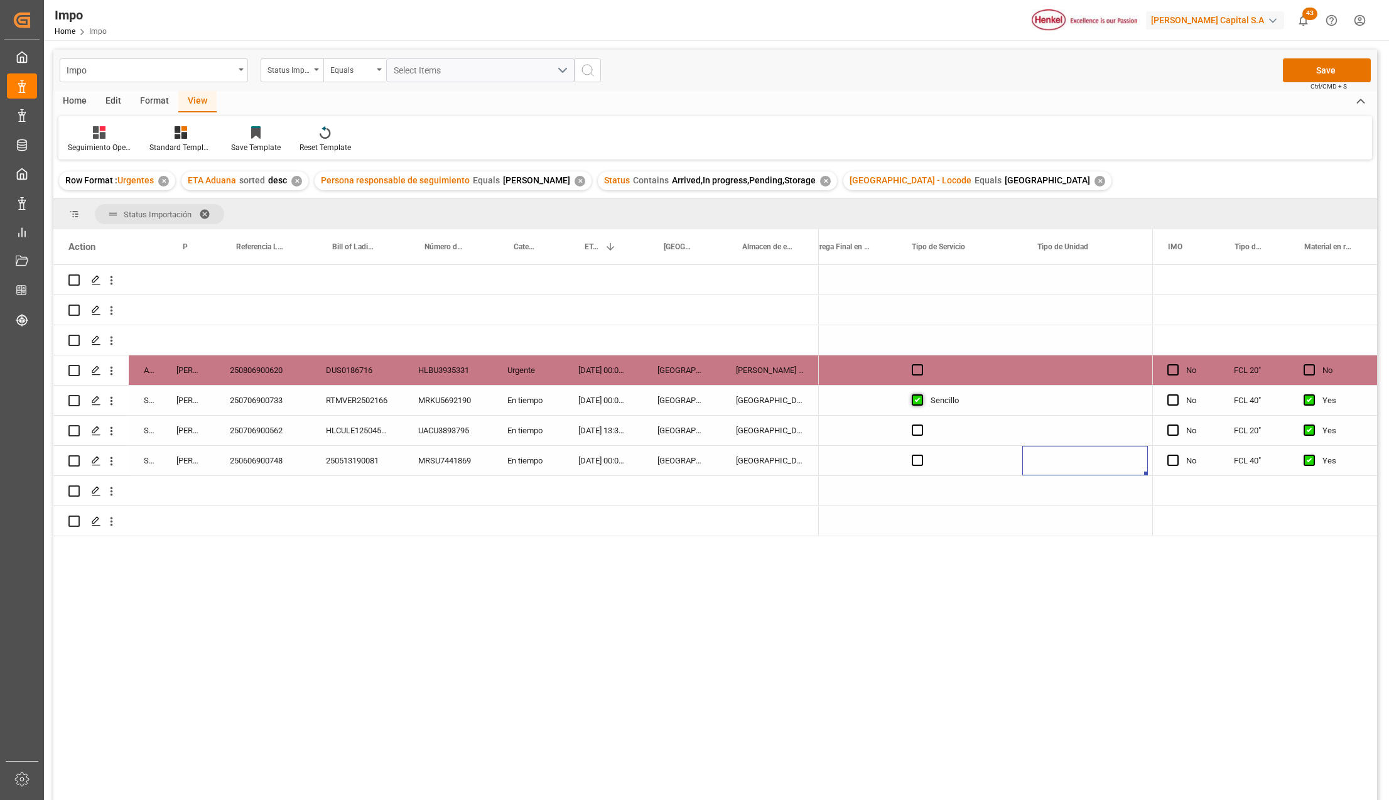
click at [921, 404] on span "Press SPACE to select this row." at bounding box center [917, 399] width 11 height 11
click at [921, 394] on input "Press SPACE to select this row." at bounding box center [921, 394] width 0 height 0
click at [1297, 70] on button "Save" at bounding box center [1327, 70] width 88 height 24
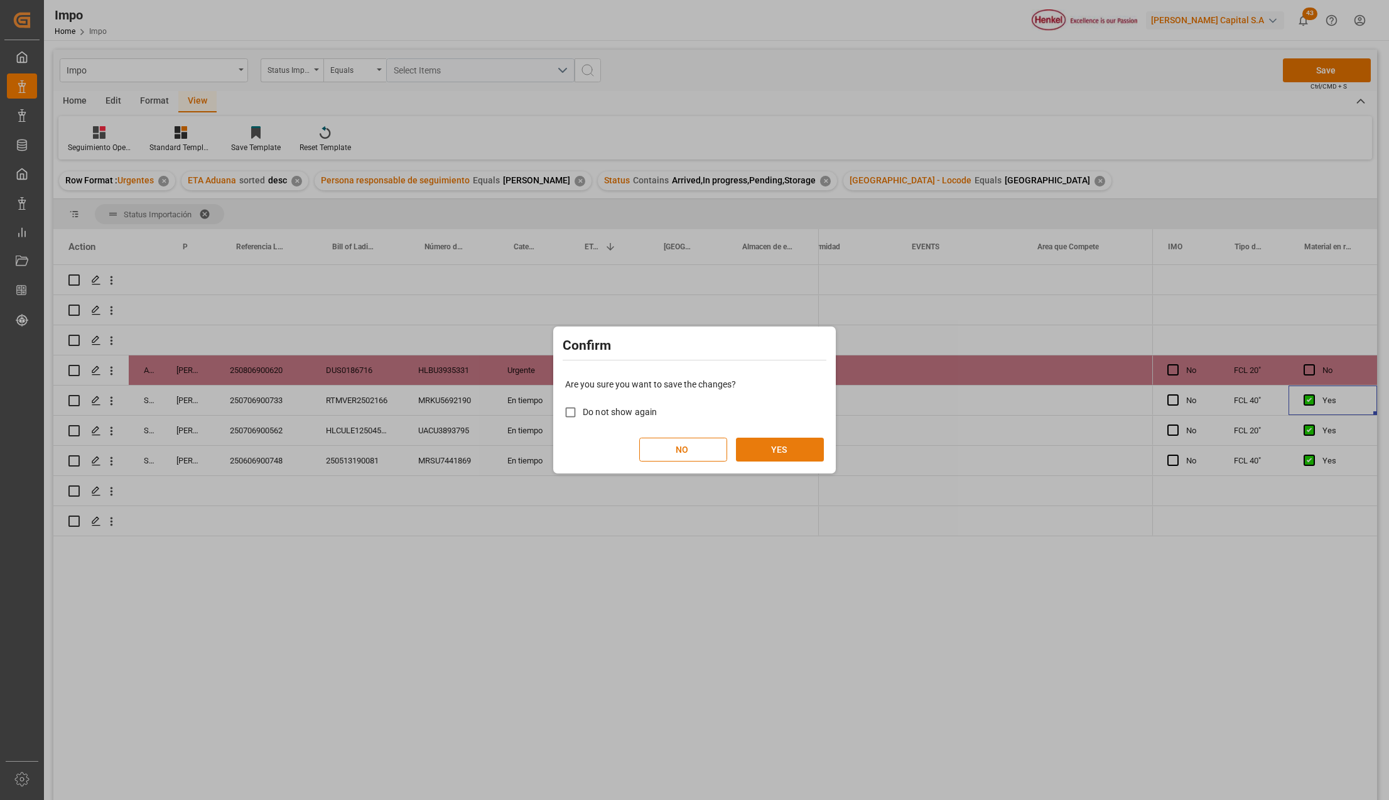
click at [791, 450] on button "YES" at bounding box center [780, 450] width 88 height 24
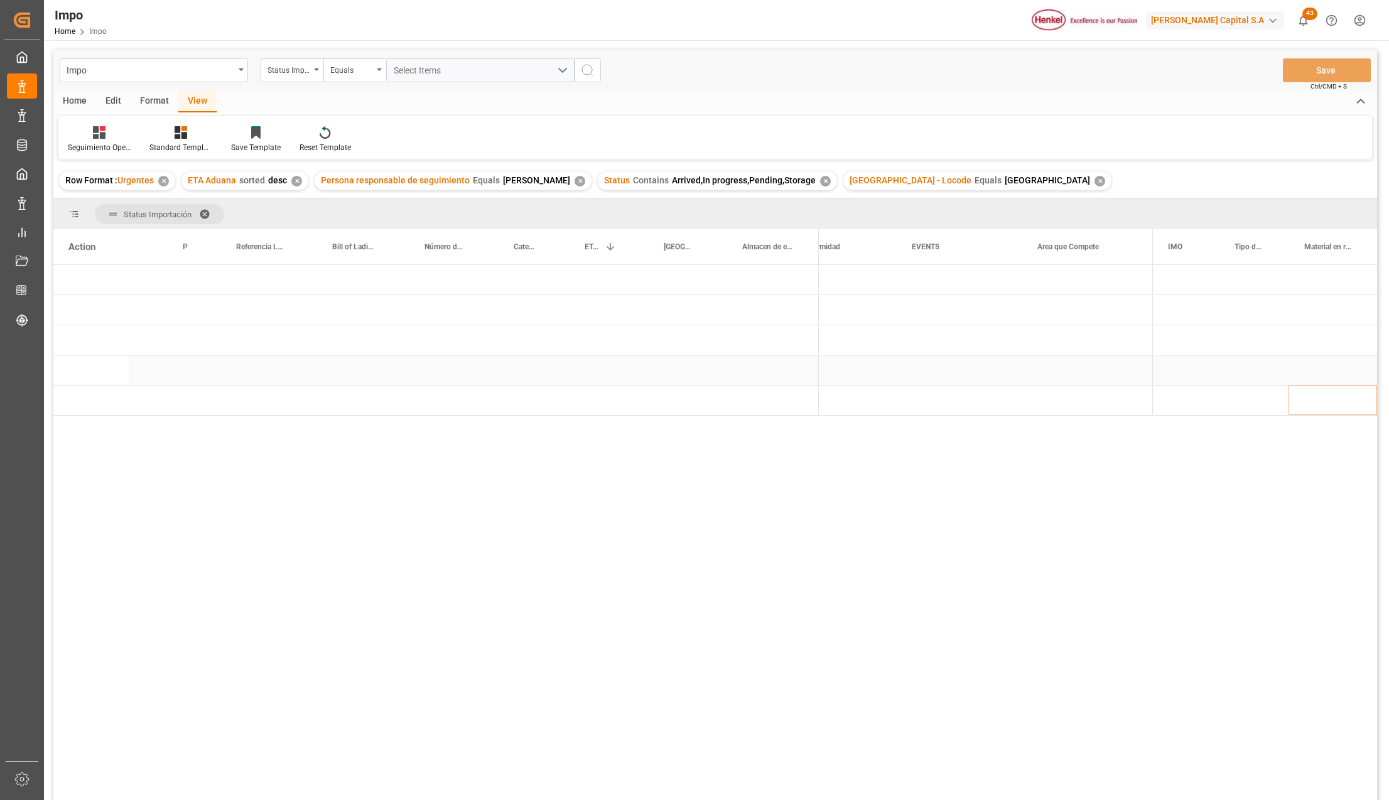
click at [696, 360] on div "Press SPACE to select this row." at bounding box center [681, 370] width 78 height 30
click at [838, 279] on span "Press SPACE to select this row." at bounding box center [839, 279] width 11 height 11
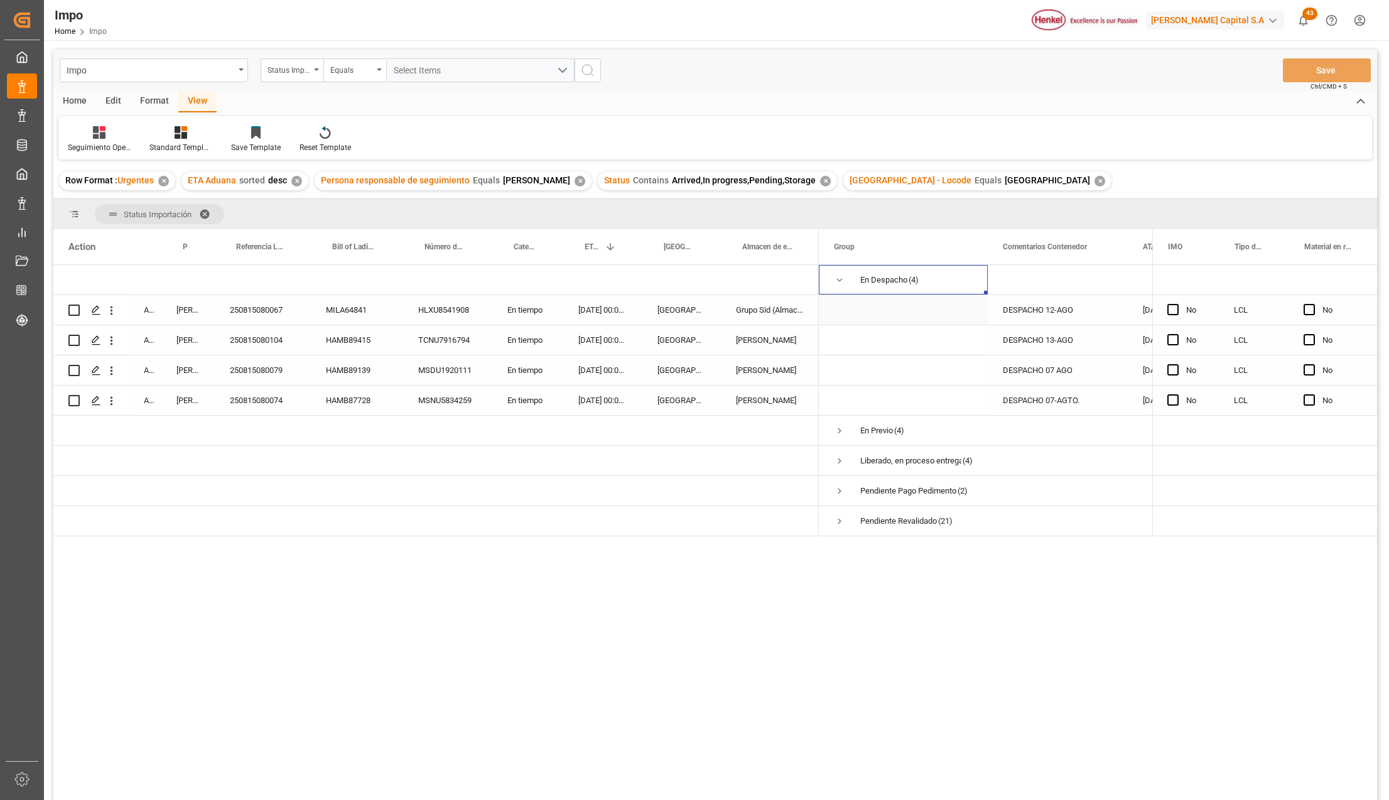
click at [247, 305] on div "250815080067" at bounding box center [263, 310] width 96 height 30
click at [841, 517] on span "Press SPACE to select this row." at bounding box center [839, 521] width 11 height 11
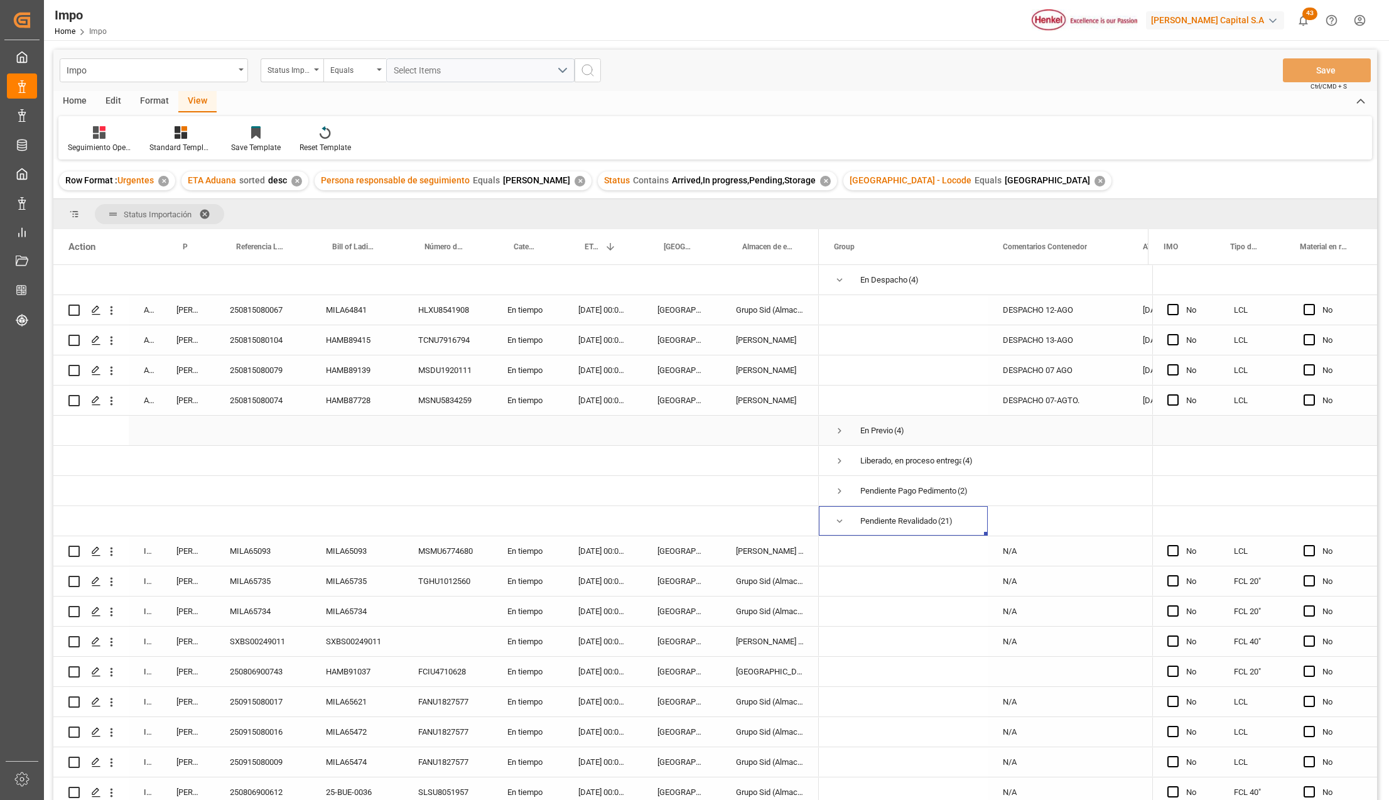
click at [843, 431] on span "Press SPACE to select this row." at bounding box center [839, 430] width 11 height 11
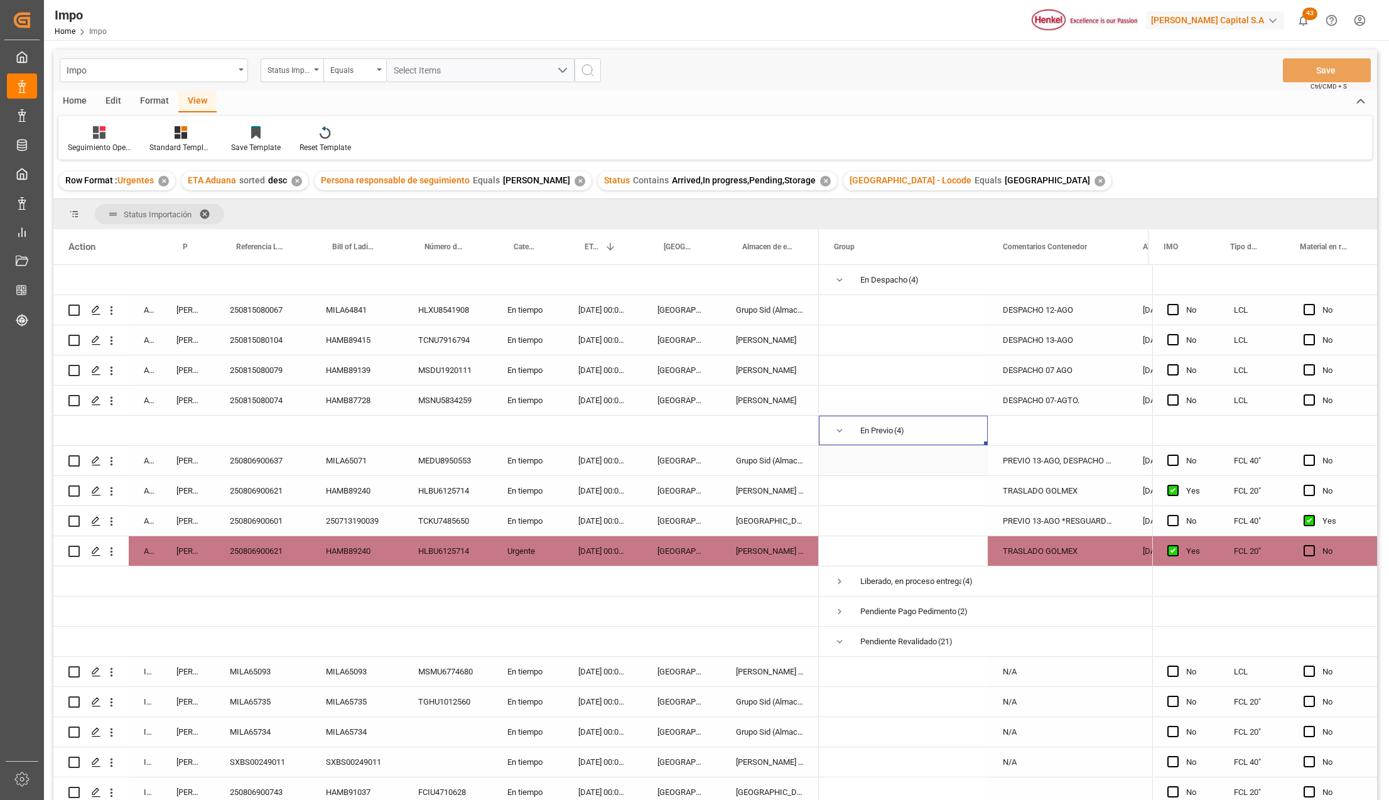
click at [1088, 455] on div "PREVIO 13-AGO, DESPACHO 14-AGO" at bounding box center [1058, 461] width 140 height 30
click at [267, 466] on div "250806900637" at bounding box center [263, 461] width 96 height 30
click at [114, 460] on icon "open menu" at bounding box center [111, 461] width 13 height 13
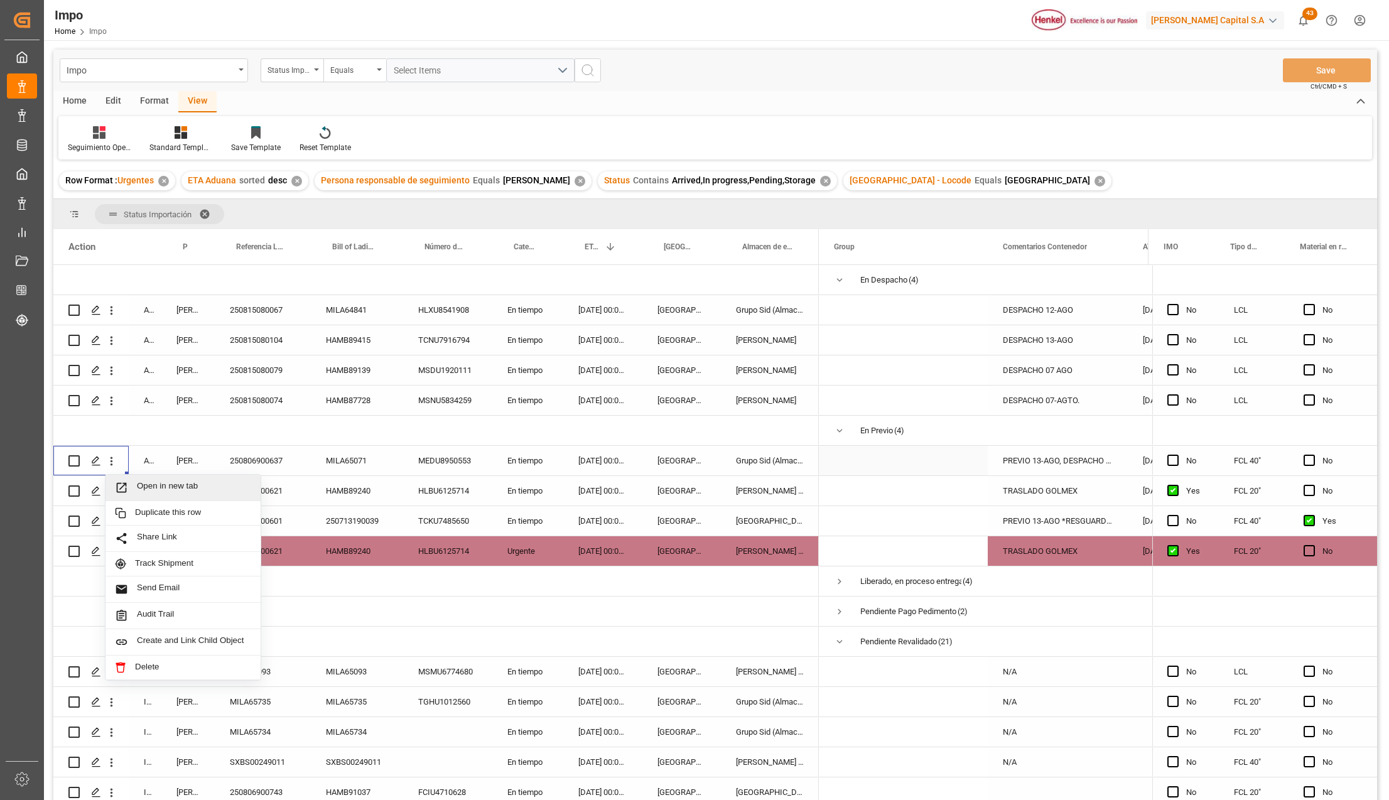
click at [134, 485] on span "Press SPACE to select this row." at bounding box center [126, 487] width 22 height 13
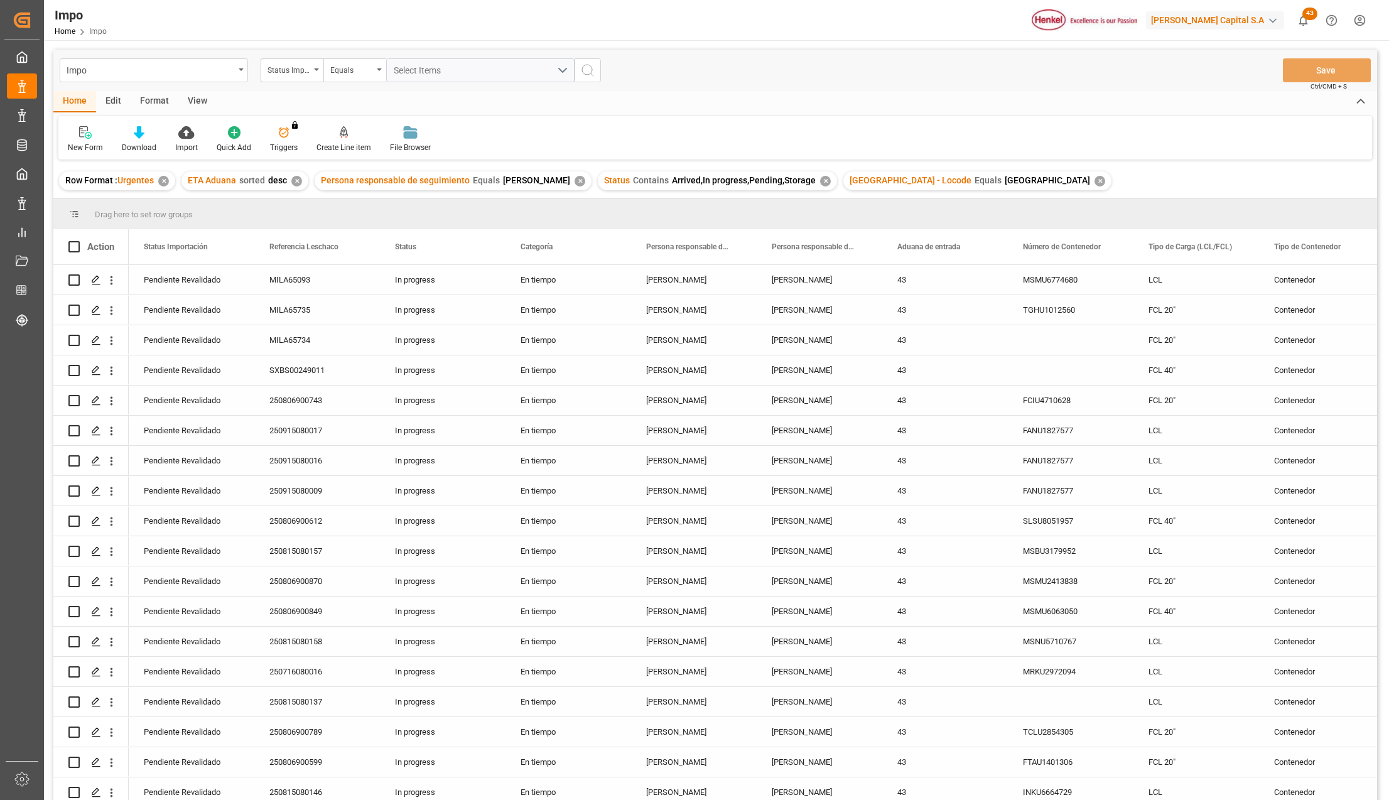
click at [1095, 178] on div "✕" at bounding box center [1100, 181] width 11 height 11
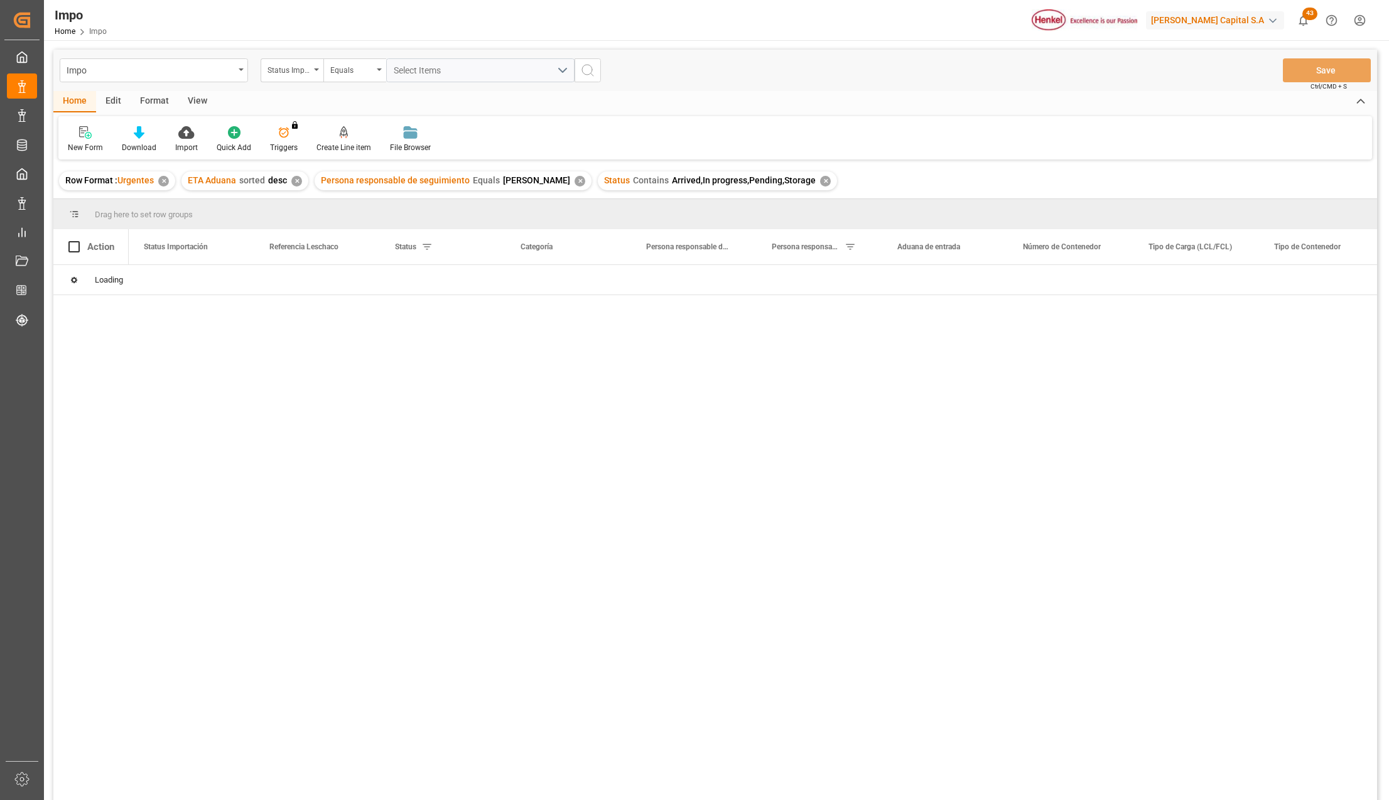
click at [196, 103] on div "View" at bounding box center [197, 101] width 38 height 21
click at [149, 129] on div at bounding box center [142, 132] width 63 height 13
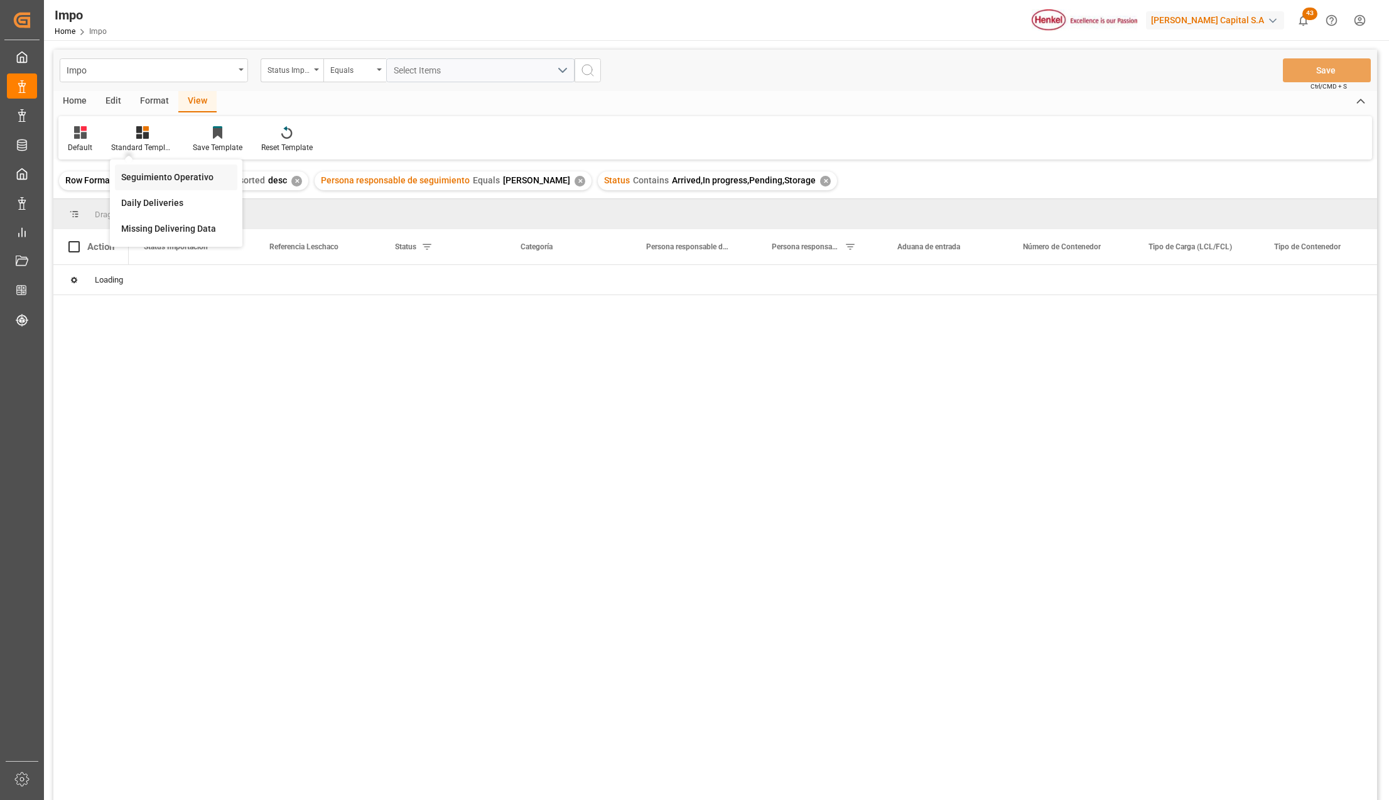
click at [159, 171] on div "Seguimiento Operativo" at bounding box center [176, 177] width 110 height 13
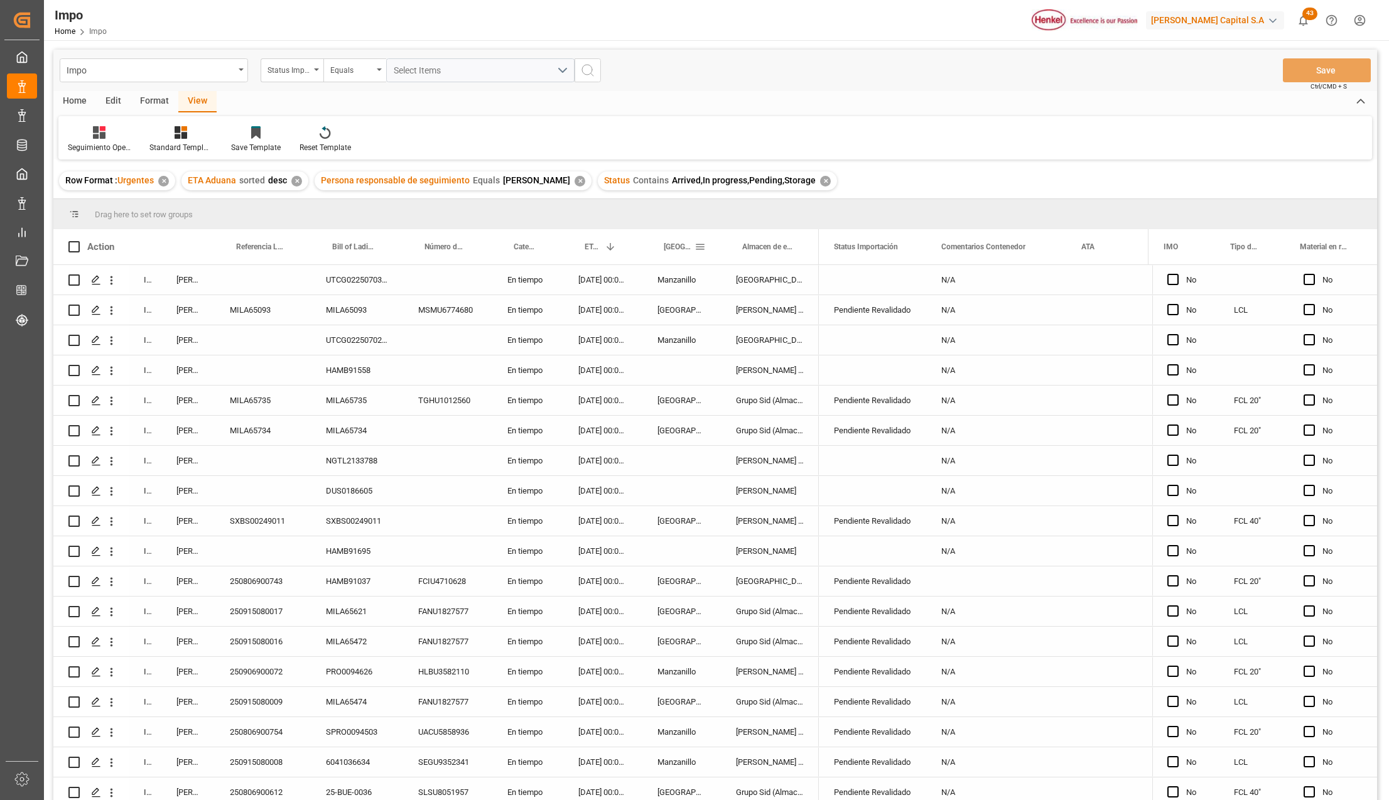
click at [701, 244] on span at bounding box center [700, 246] width 11 height 11
click at [786, 244] on span "filter" at bounding box center [791, 248] width 11 height 11
click at [749, 305] on input "Filter Value" at bounding box center [757, 314] width 123 height 25
type input "Manzanillo"
click at [767, 352] on button "Apply" at bounding box center [773, 353] width 23 height 13
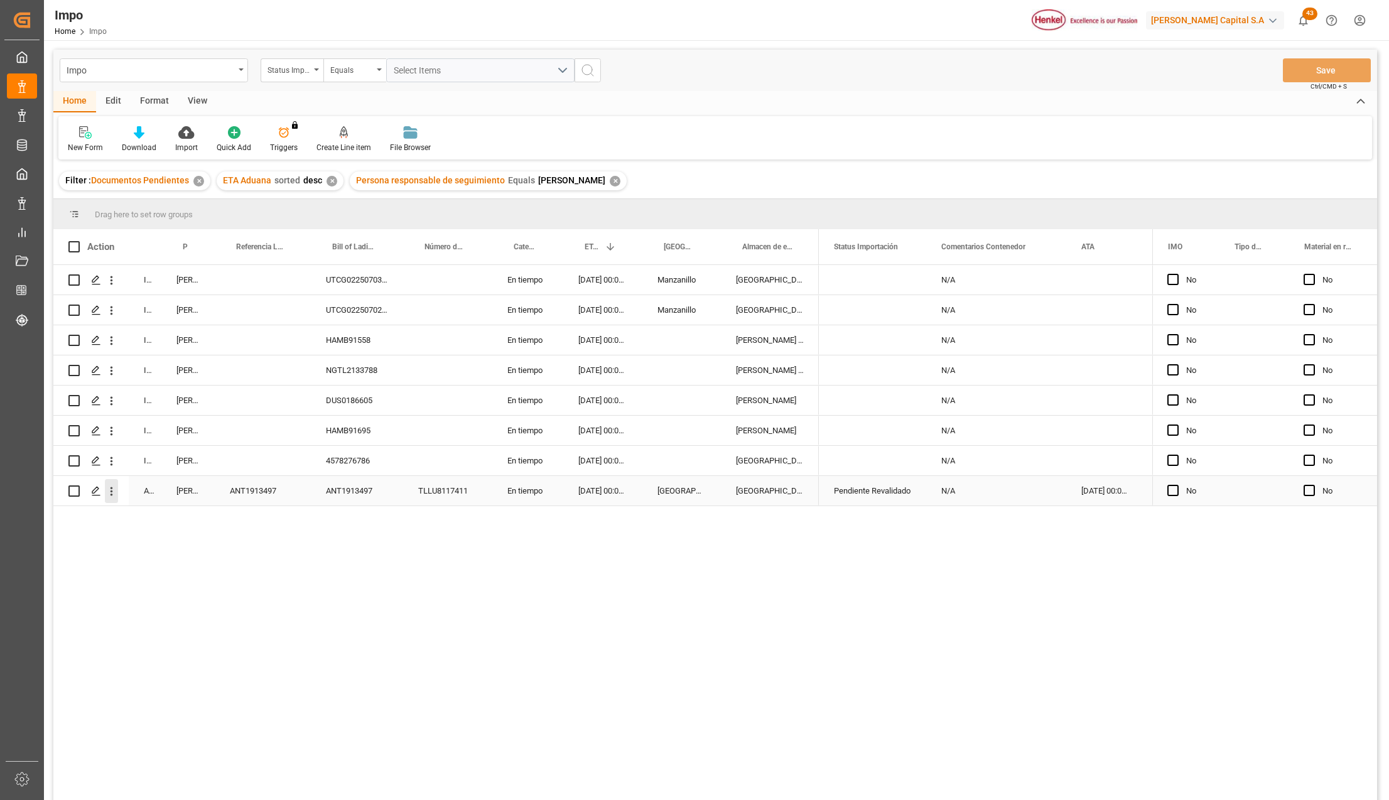
click at [113, 490] on icon "open menu" at bounding box center [111, 491] width 13 height 13
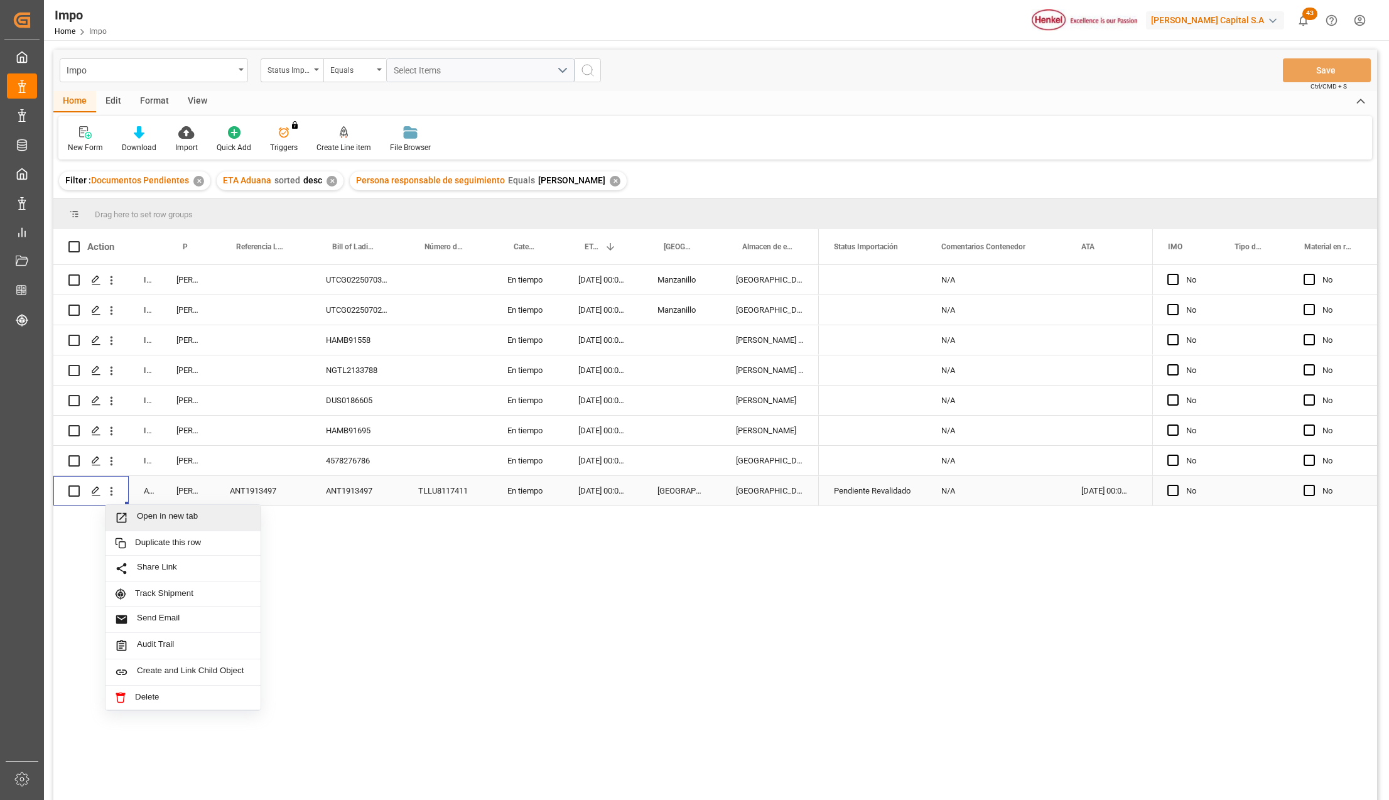
click at [127, 511] on icon "Press SPACE to select this row." at bounding box center [121, 517] width 13 height 13
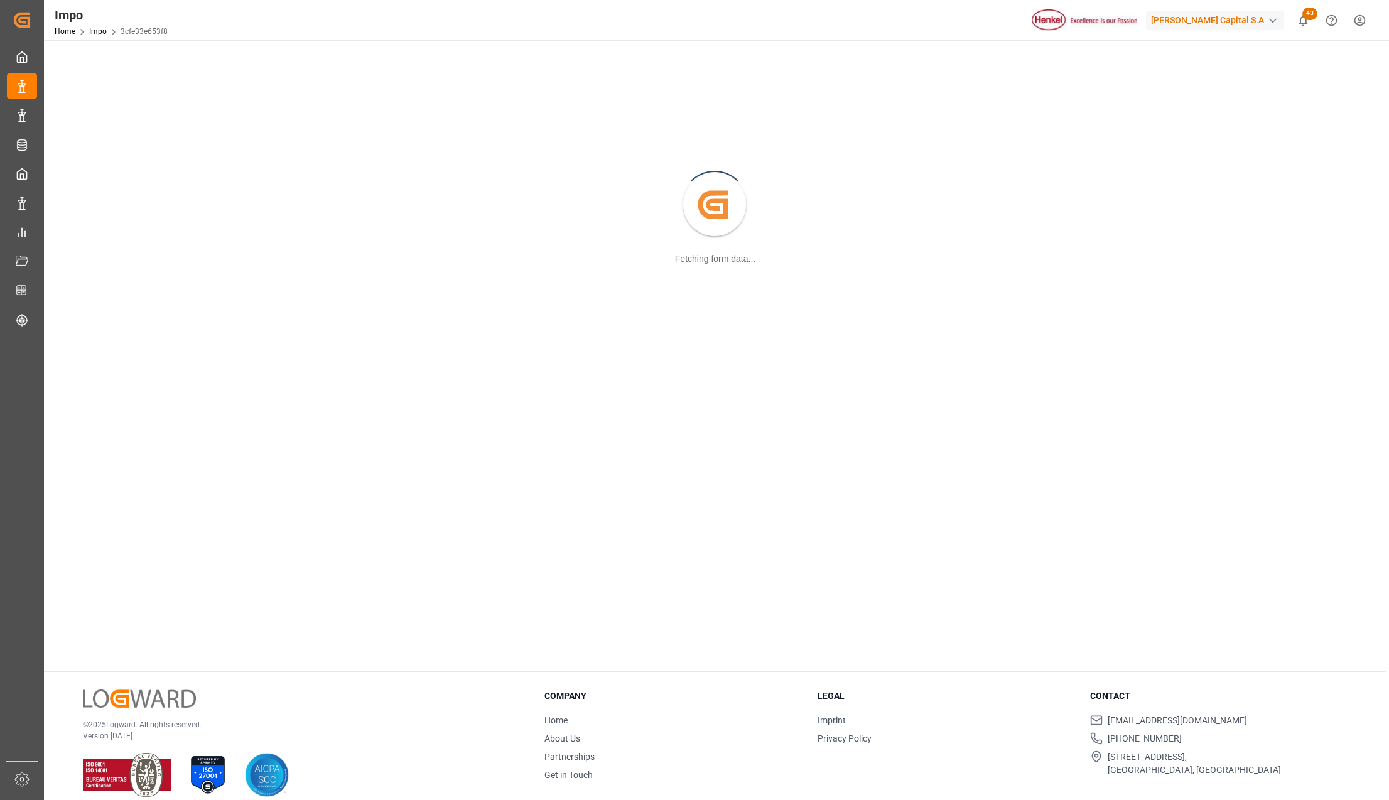
scroll to position [136, 0]
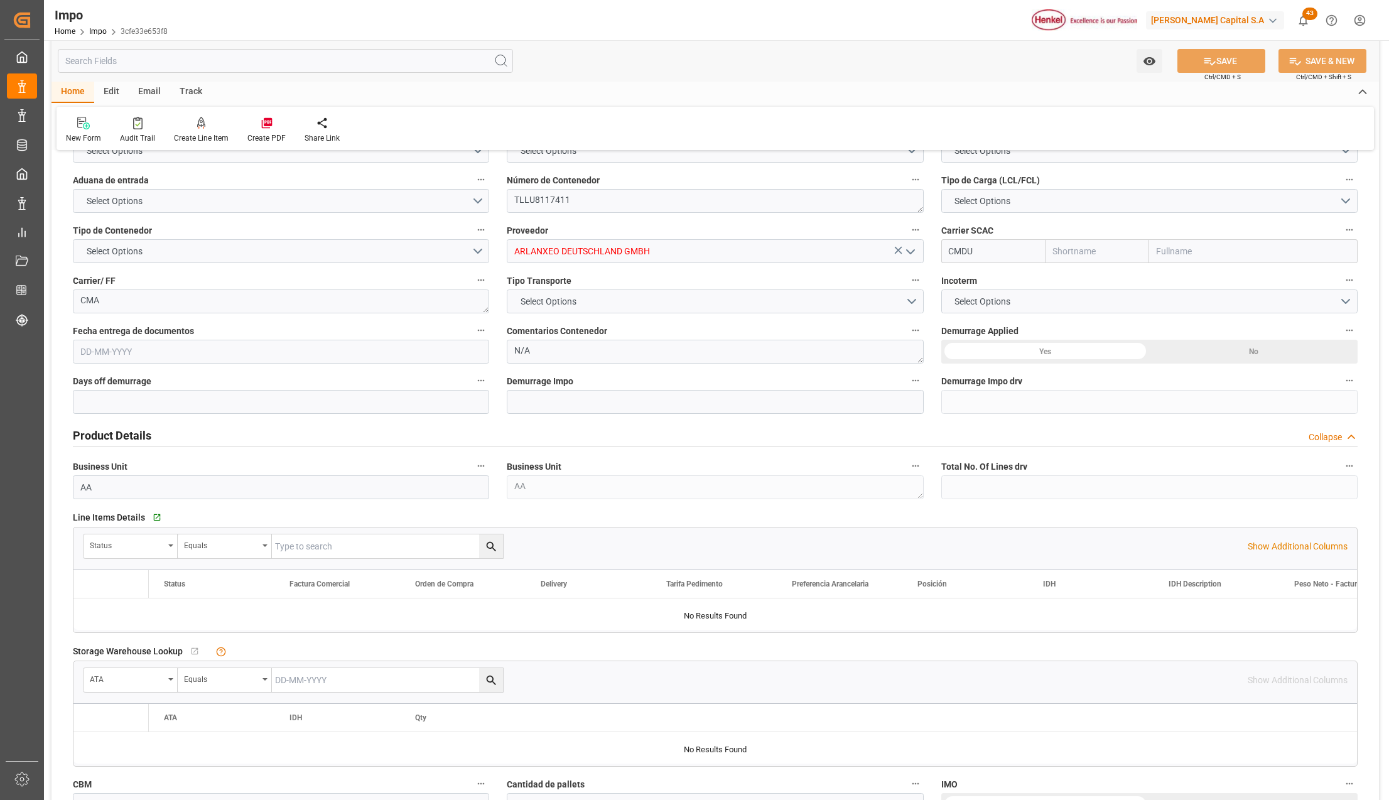
type input "CMACGM"
type input "CMA CGM Group"
type input "3"
type input "20"
type input "12"
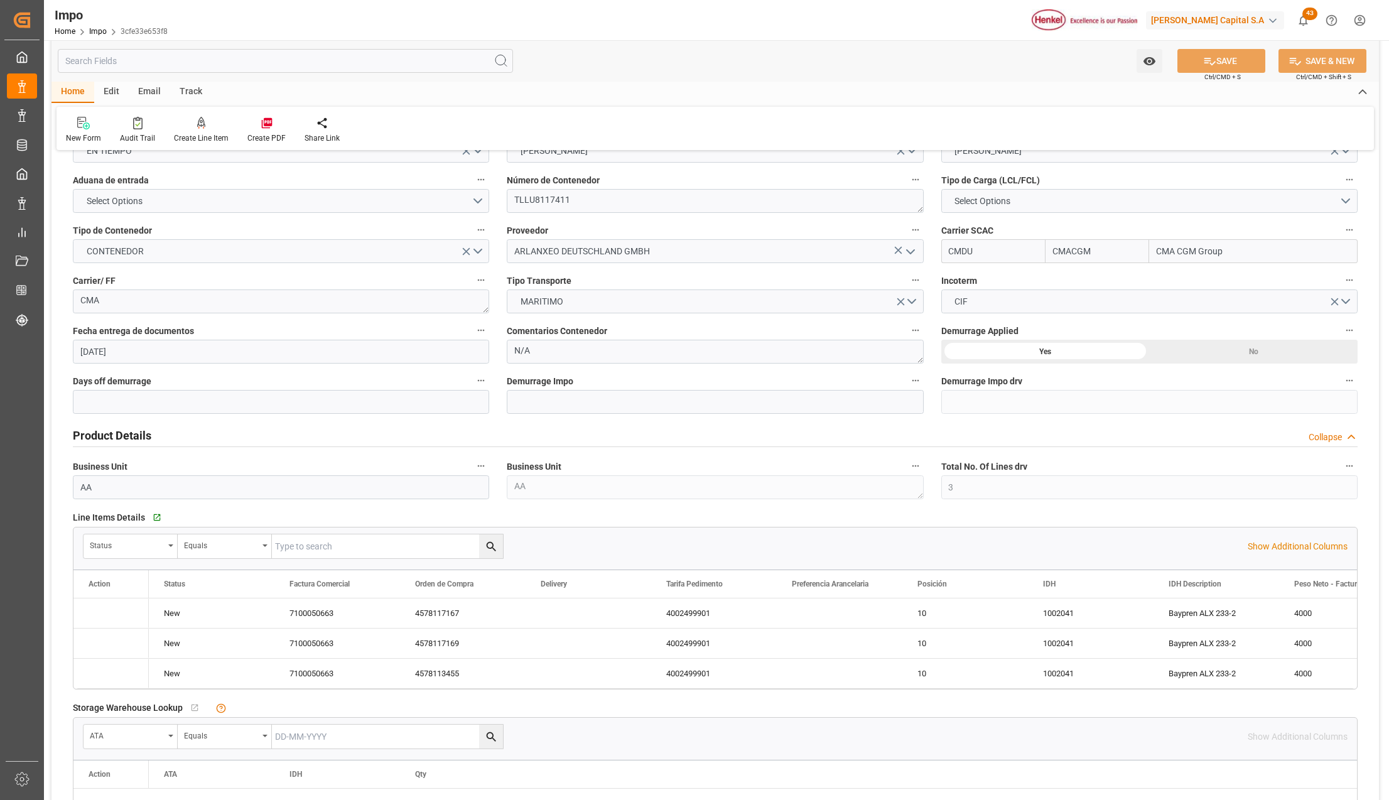
type input "13-08-2025"
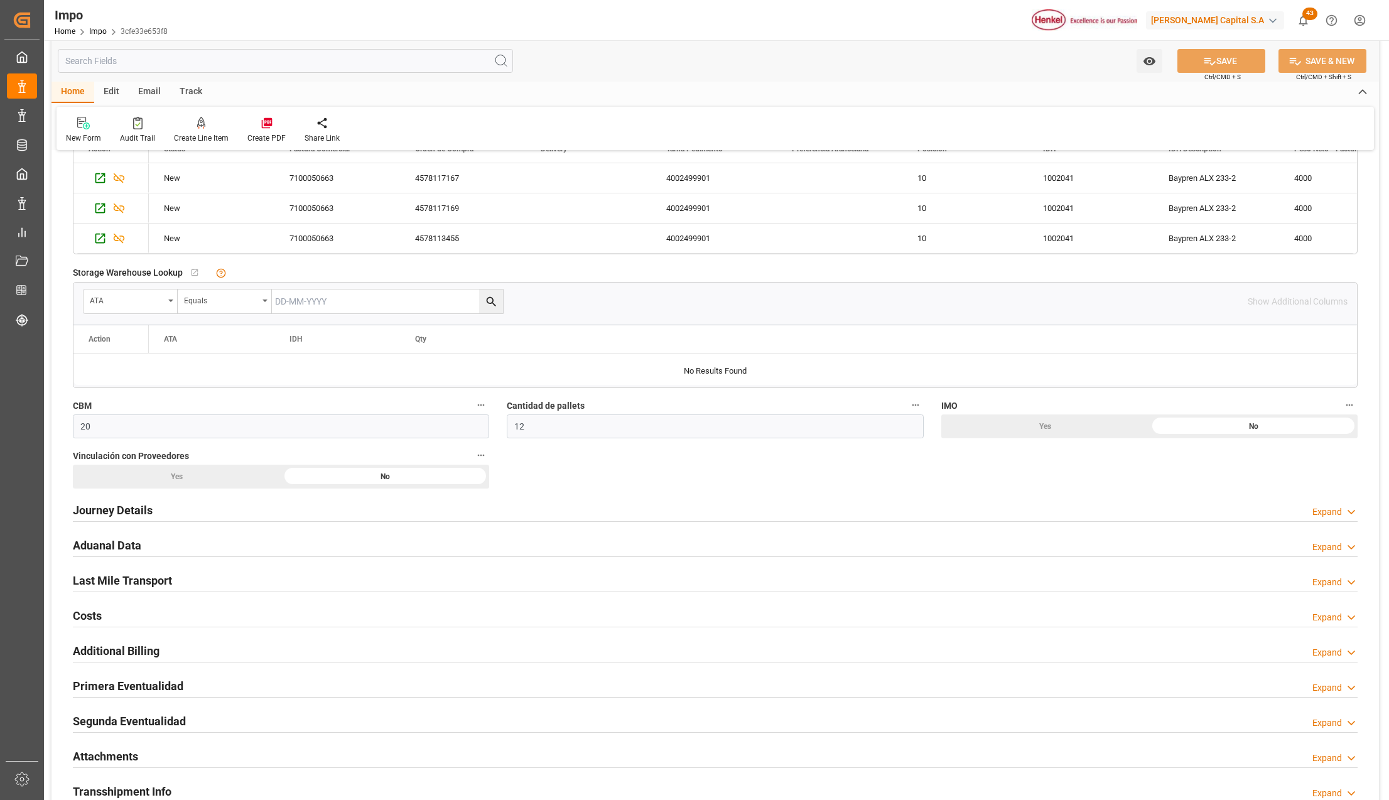
scroll to position [722, 0]
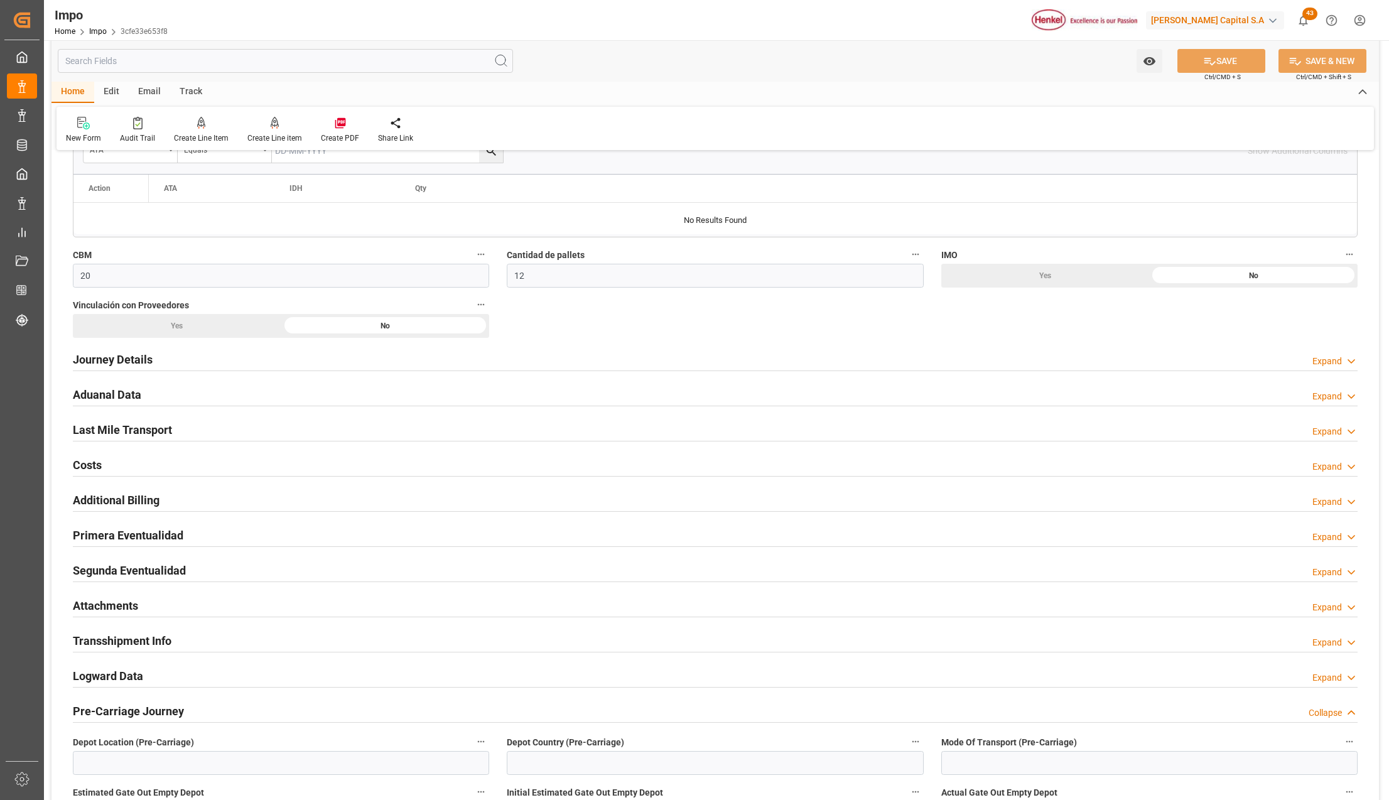
click at [111, 390] on h2 "Aduanal Data" at bounding box center [107, 394] width 68 height 17
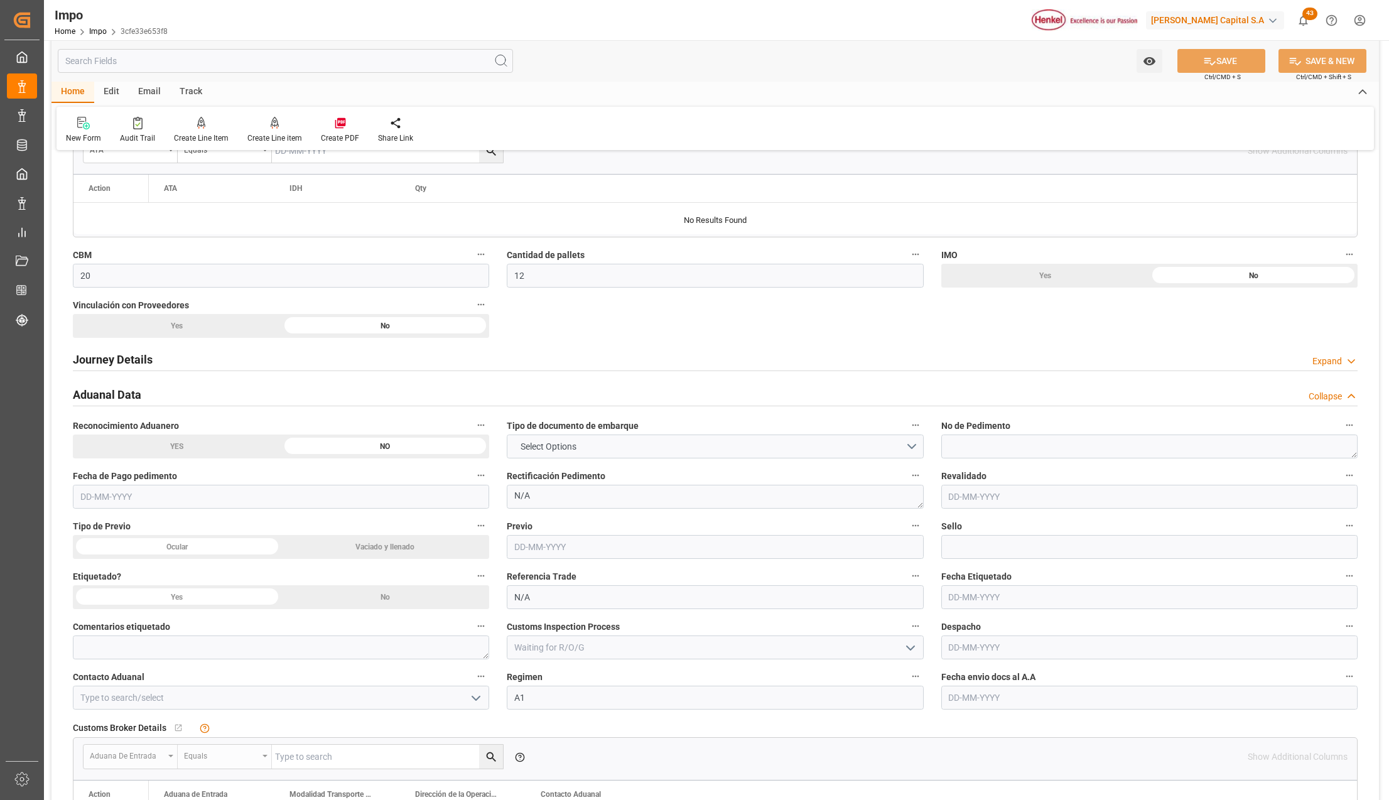
click at [1001, 689] on input "text" at bounding box center [1149, 698] width 416 height 24
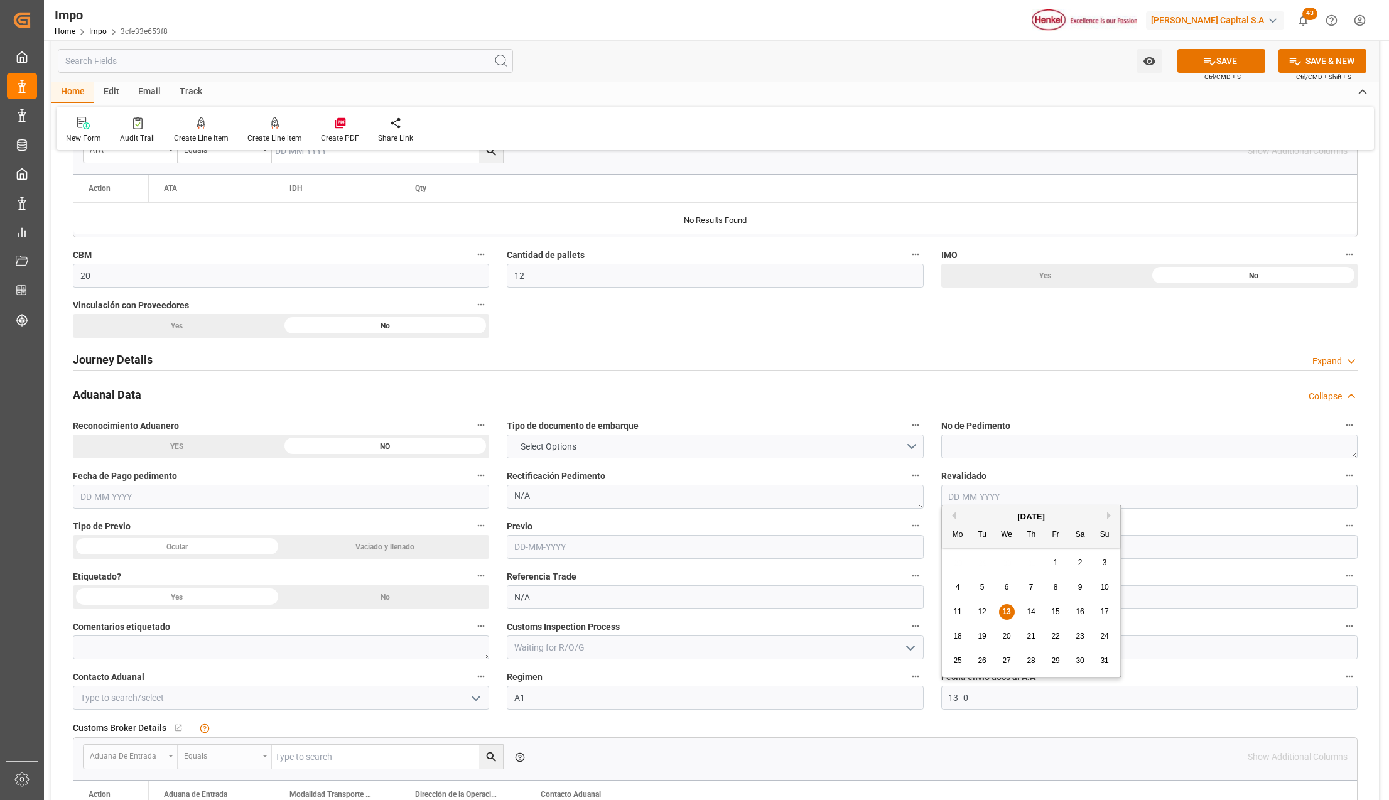
type input "13-08-2025"
click at [1237, 54] on button "SAVE" at bounding box center [1221, 61] width 88 height 24
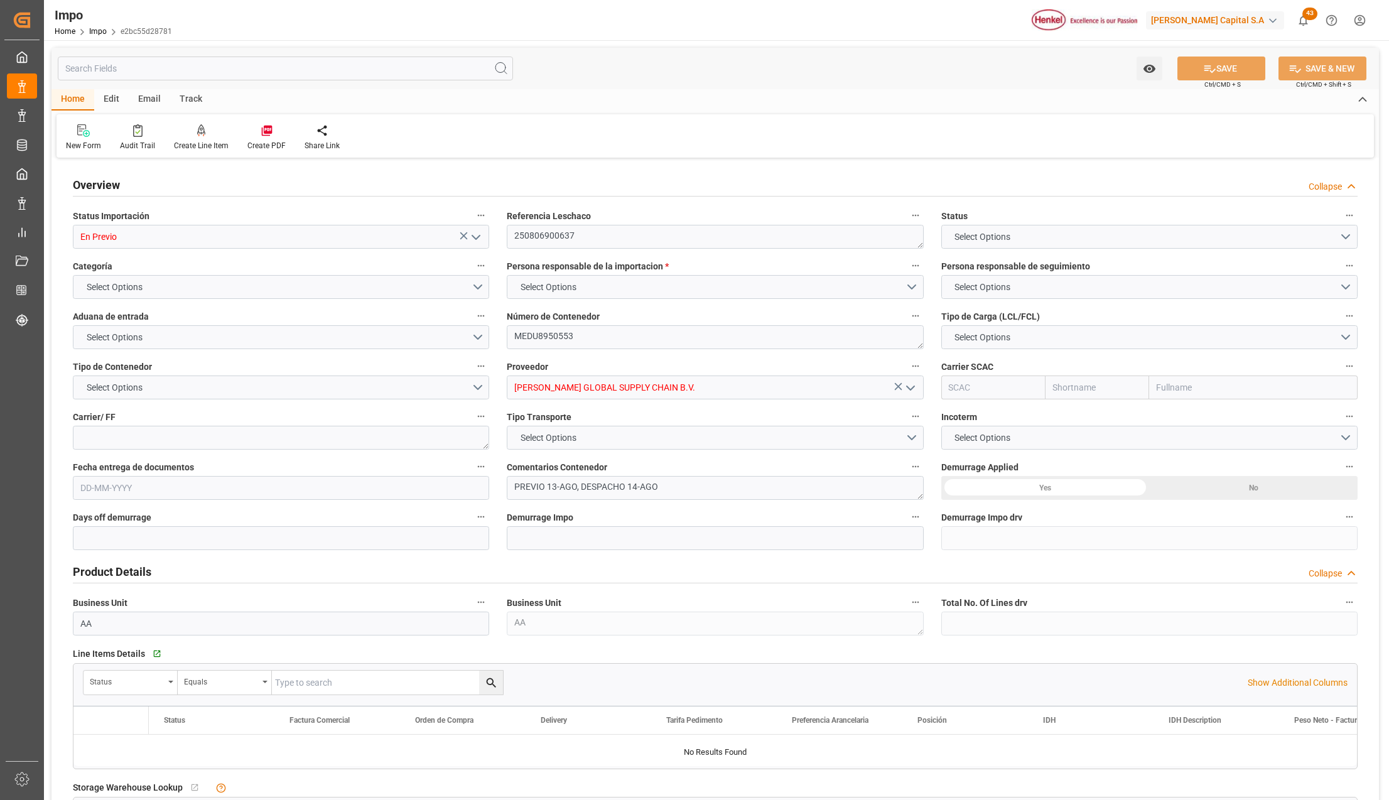
type input "1"
type input "27.74"
type input "24"
type input "9290543"
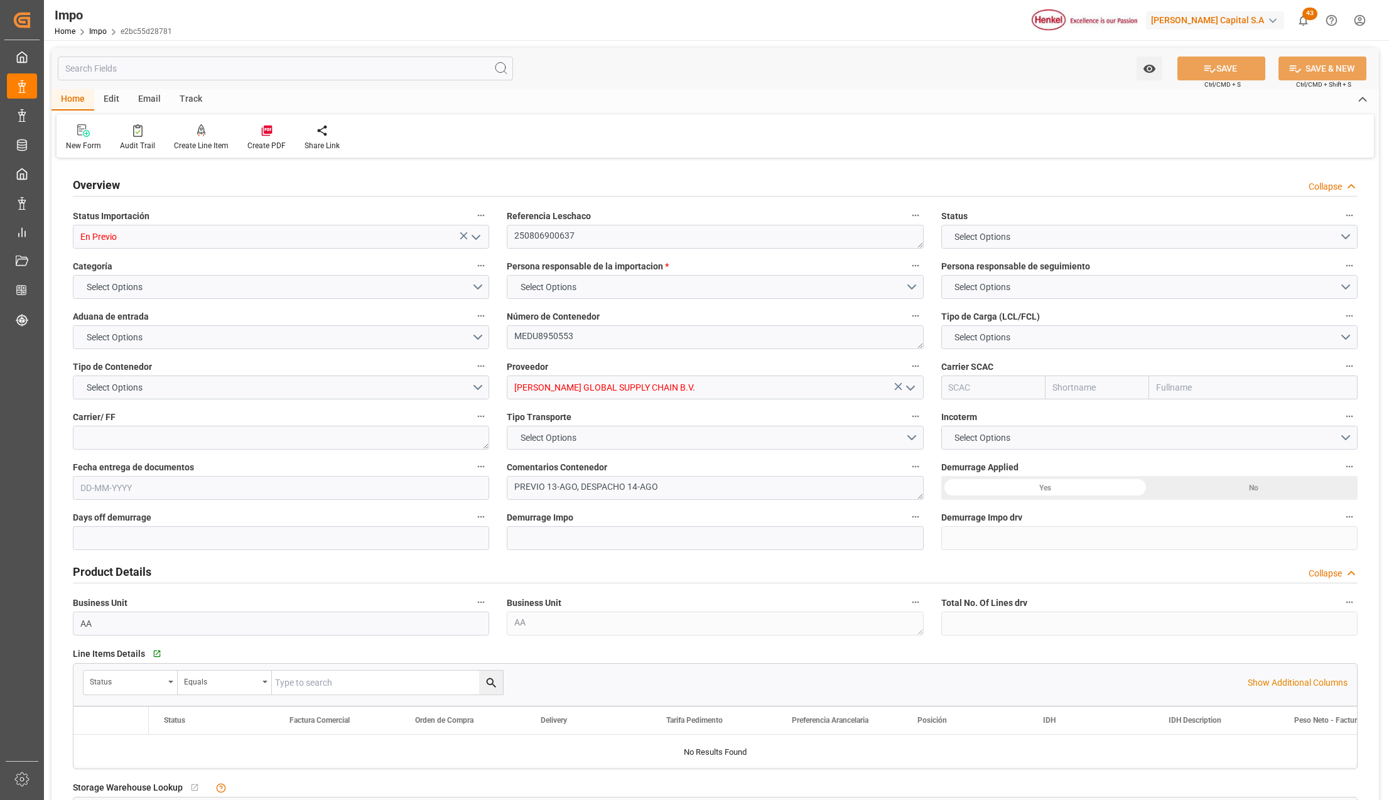
type input "9290543"
type input "ITSPE"
type input "MXVER"
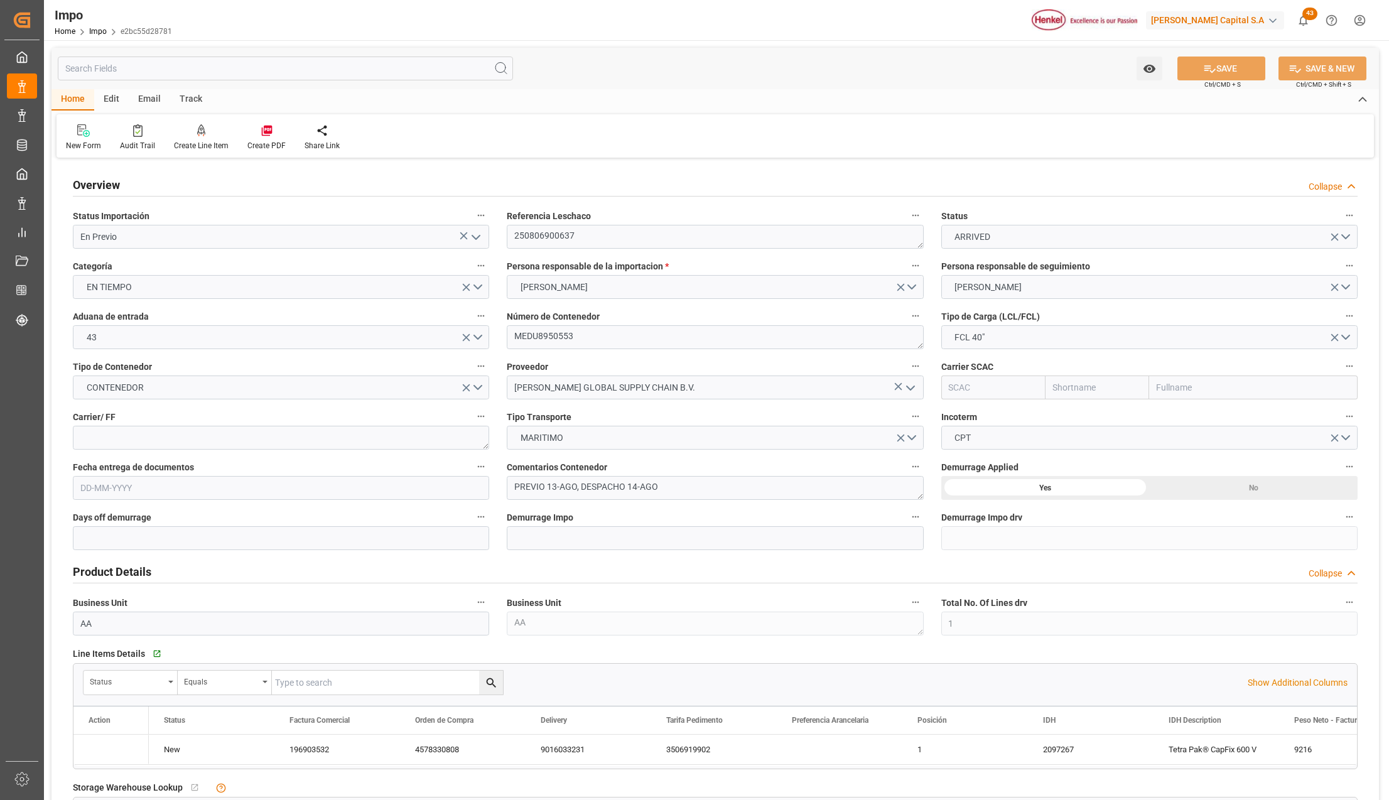
type input "25-07-2025"
type input "23-07-2025 00:00"
type input "12-08-2025 00:00"
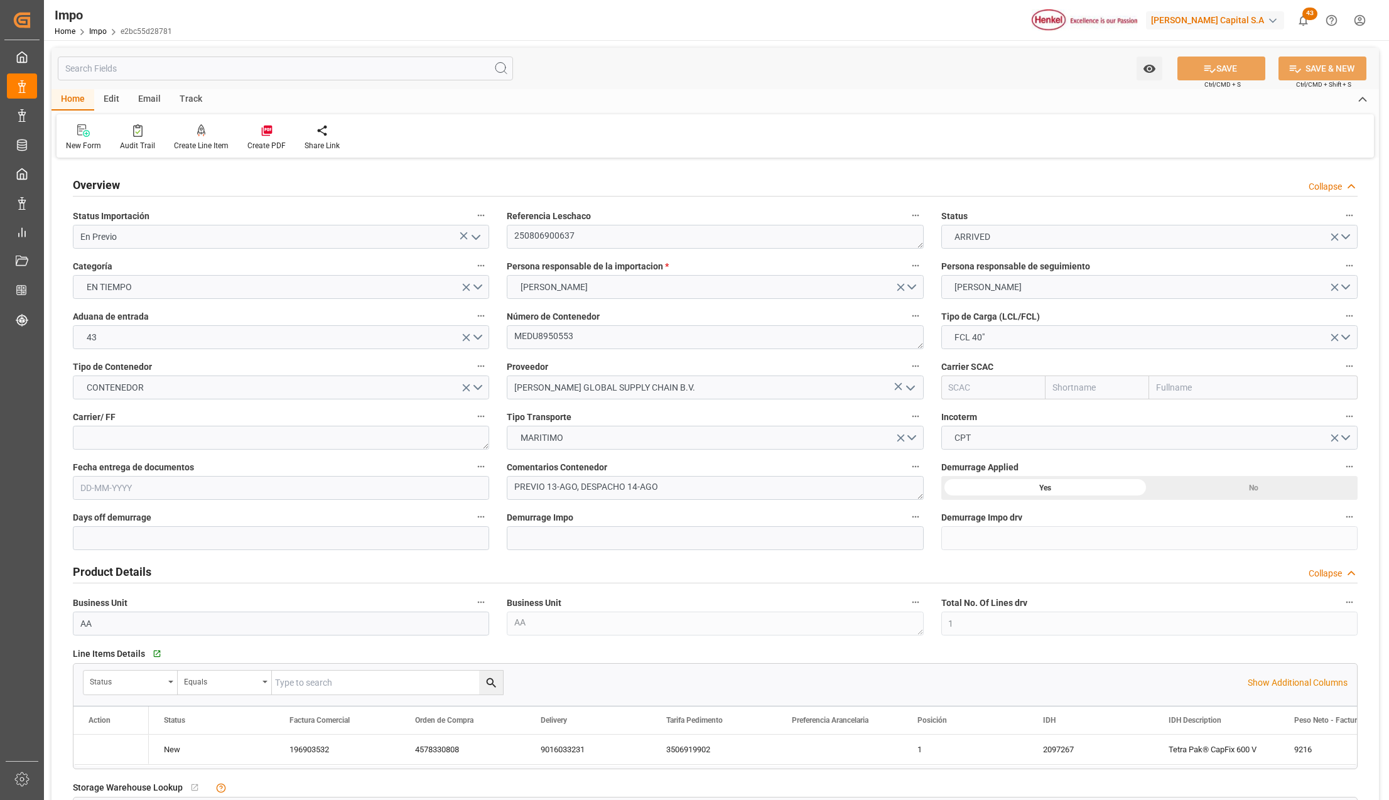
type input "08-08-2025 00:00"
type input "11-08-2025 00:00"
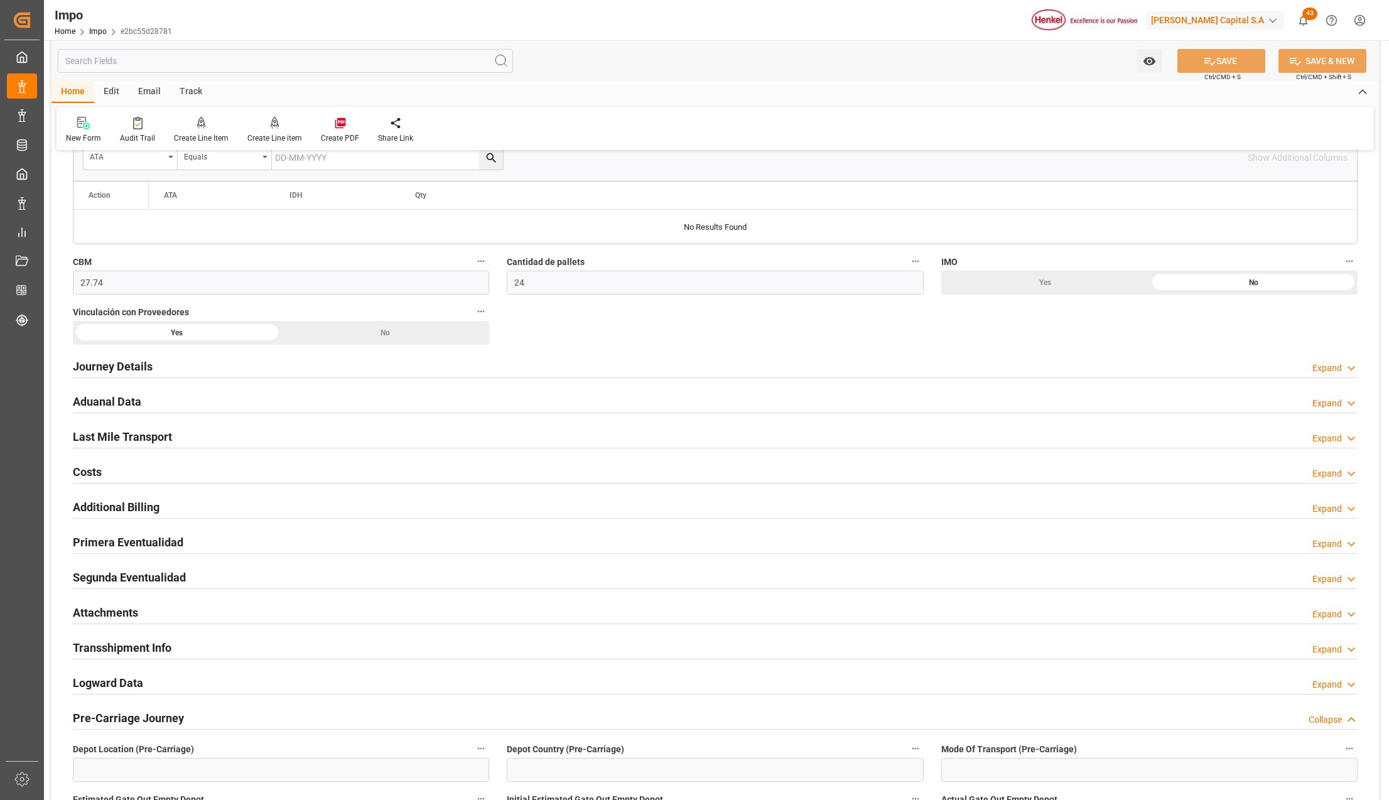
scroll to position [669, 0]
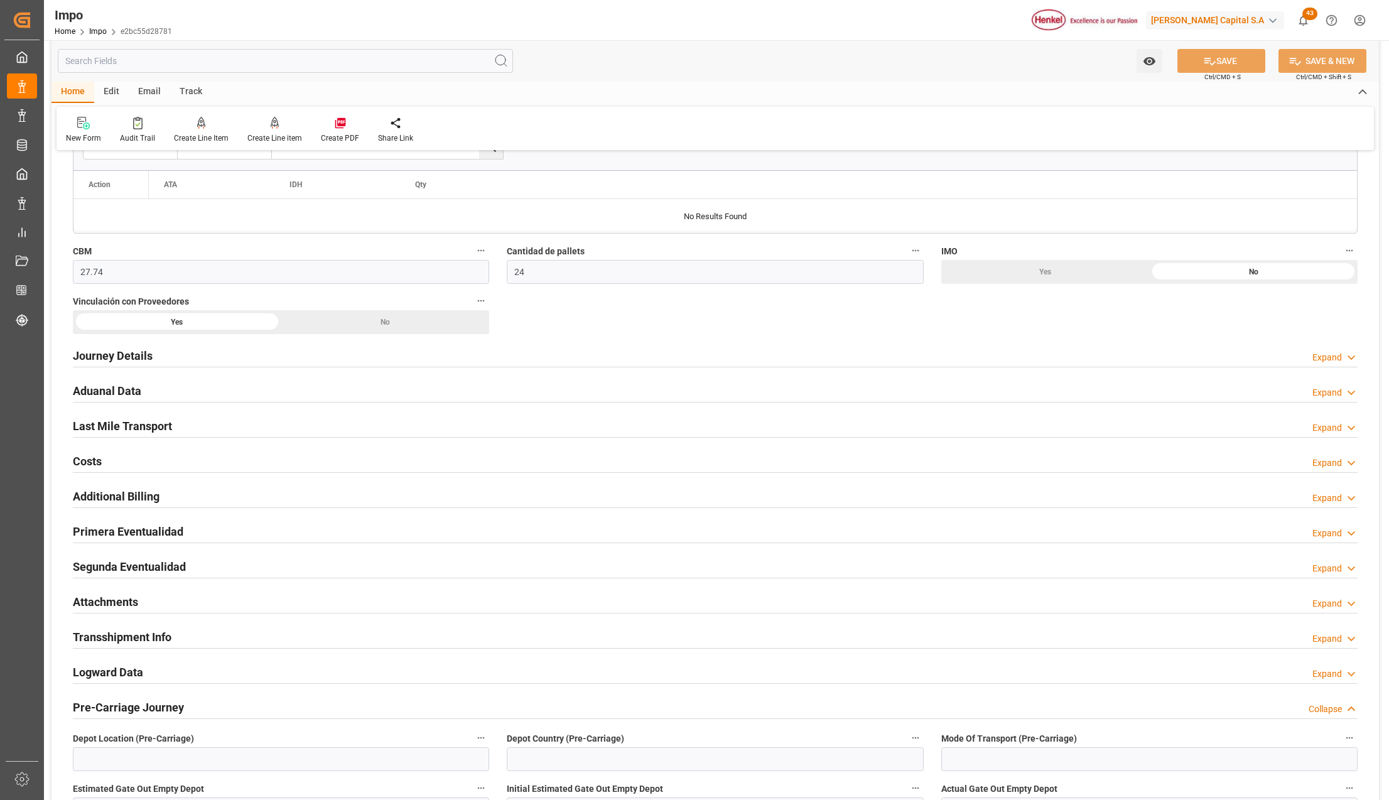
click at [101, 352] on h2 "Journey Details" at bounding box center [113, 355] width 80 height 17
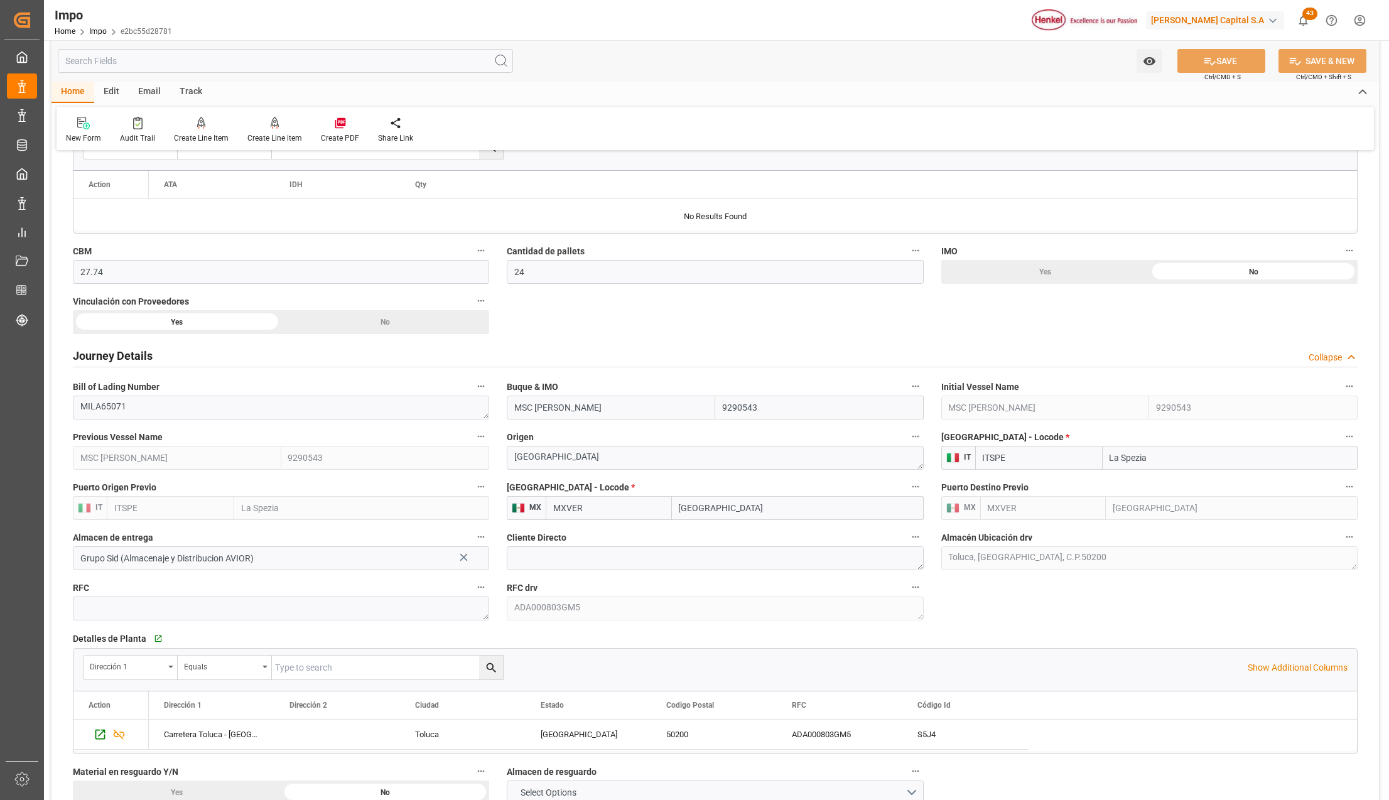
click at [104, 354] on h2 "Journey Details" at bounding box center [113, 355] width 80 height 17
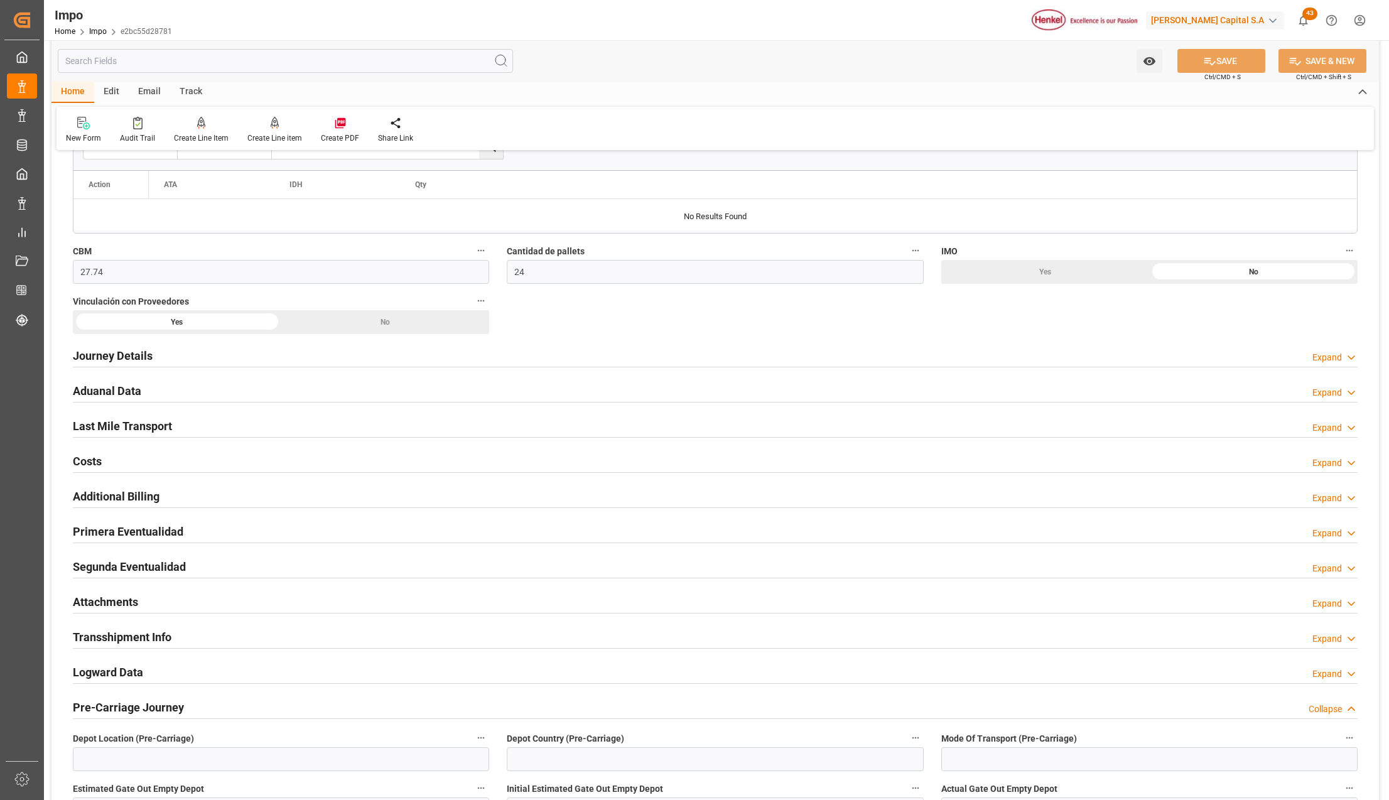
click at [119, 598] on h2 "Attachments" at bounding box center [105, 601] width 65 height 17
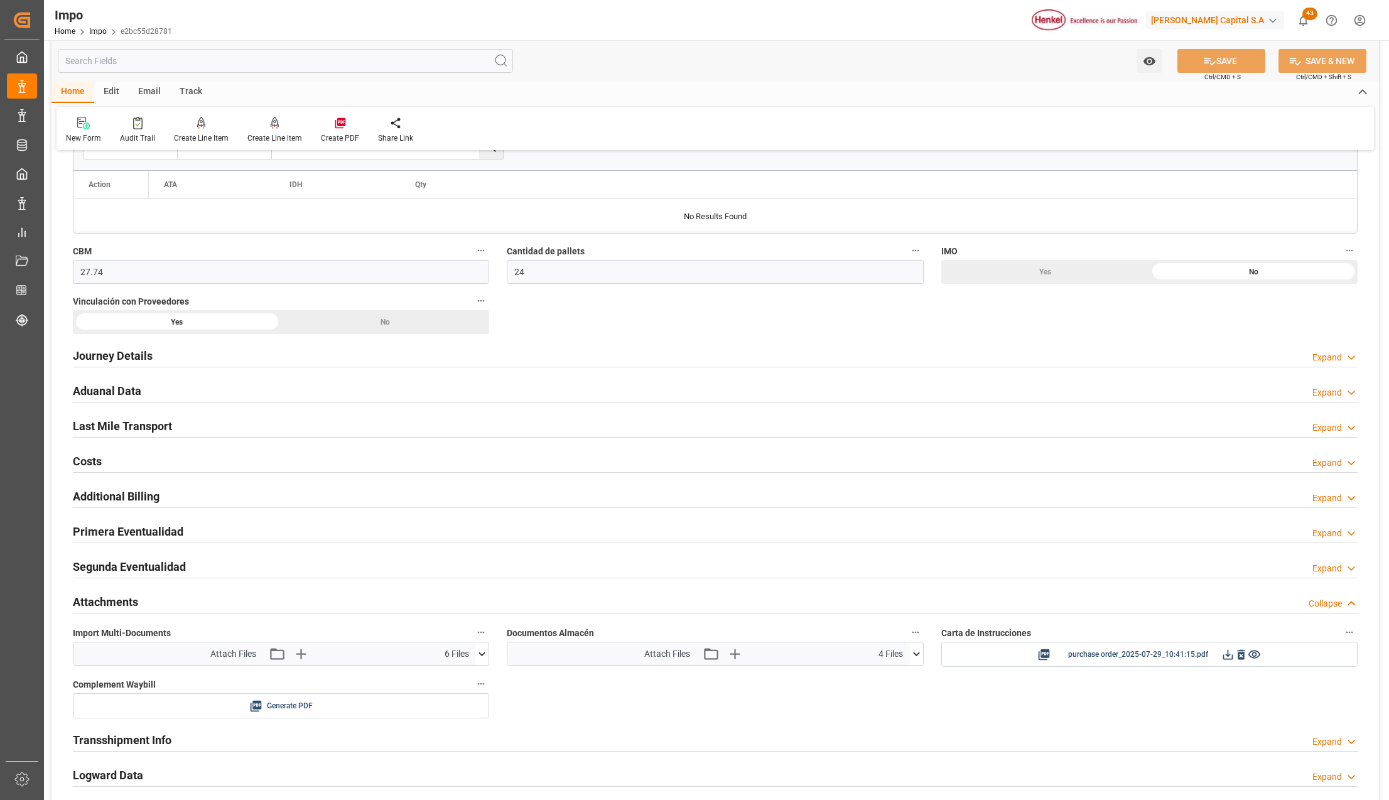
click at [99, 530] on h2 "Primera Eventualidad" at bounding box center [128, 531] width 111 height 17
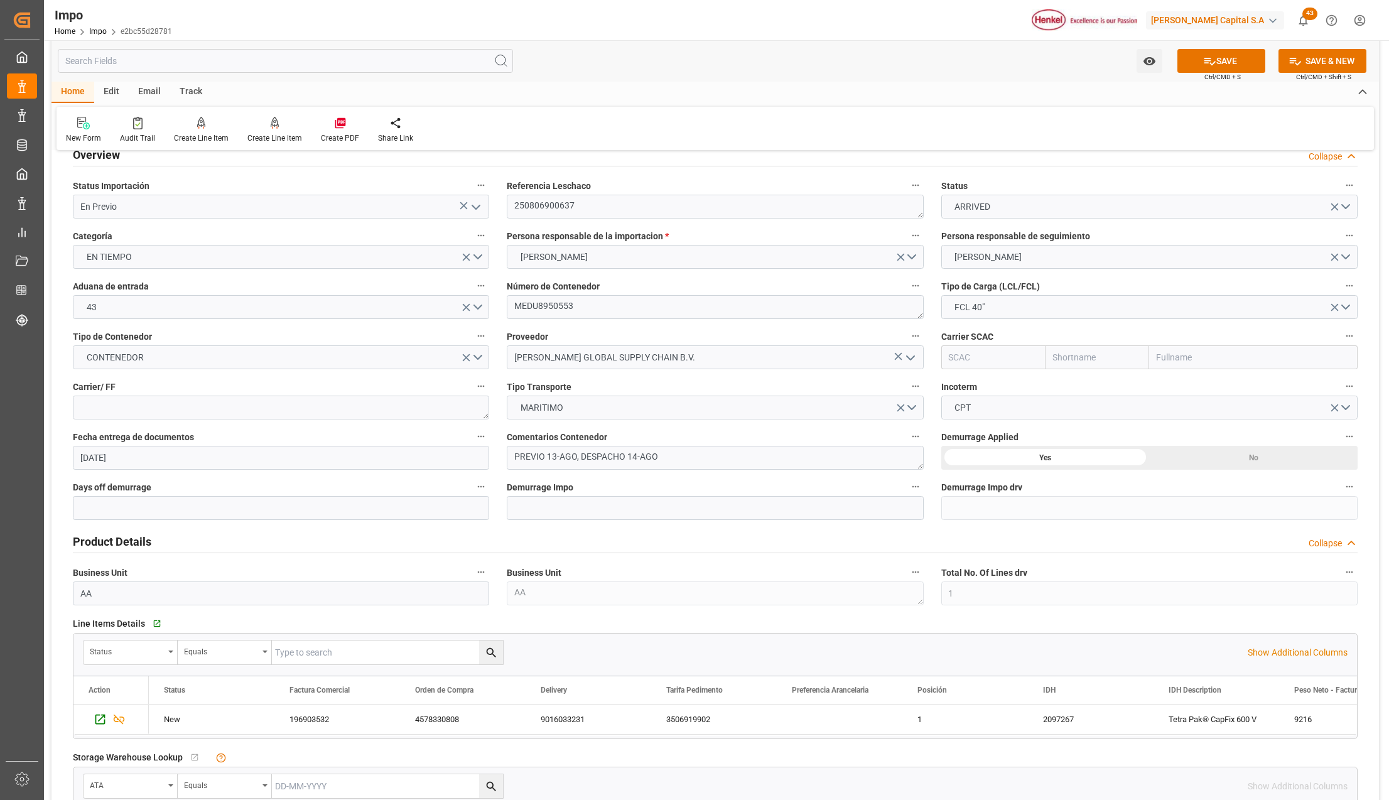
scroll to position [0, 0]
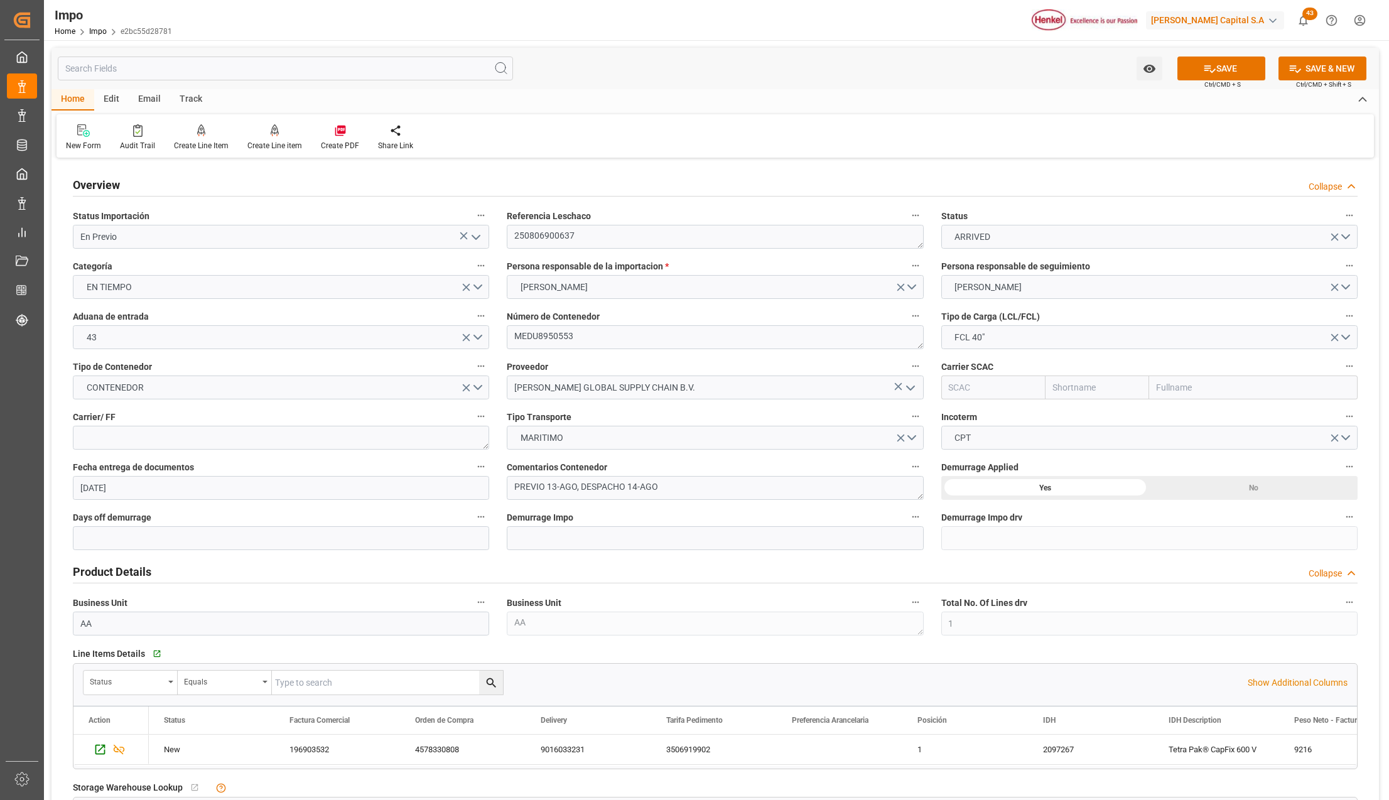
click at [477, 244] on icon "open menu" at bounding box center [475, 237] width 15 height 15
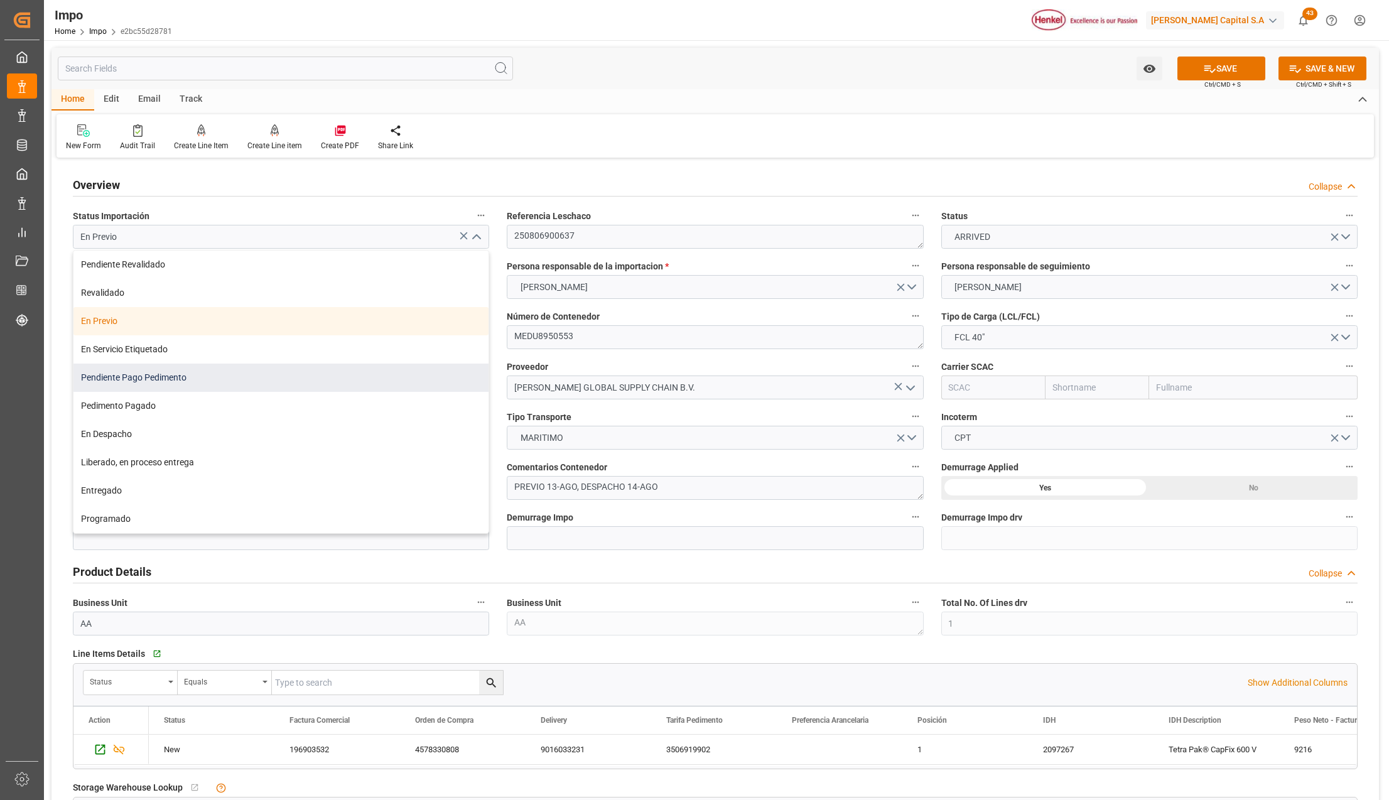
click at [210, 384] on div "Pendiente Pago Pedimento" at bounding box center [280, 378] width 415 height 28
type input "Pendiente Pago Pedimento"
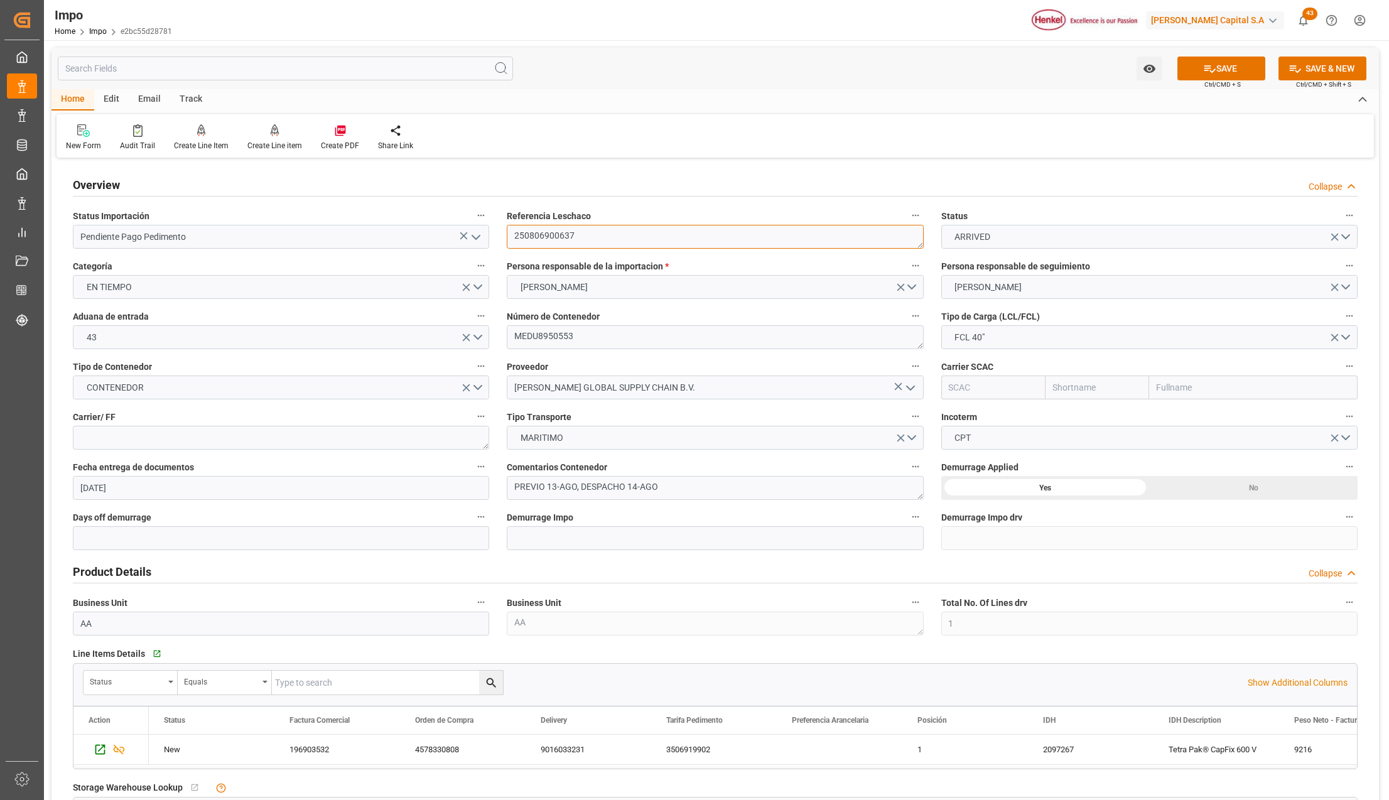
click at [535, 242] on textarea "250806900637" at bounding box center [715, 237] width 416 height 24
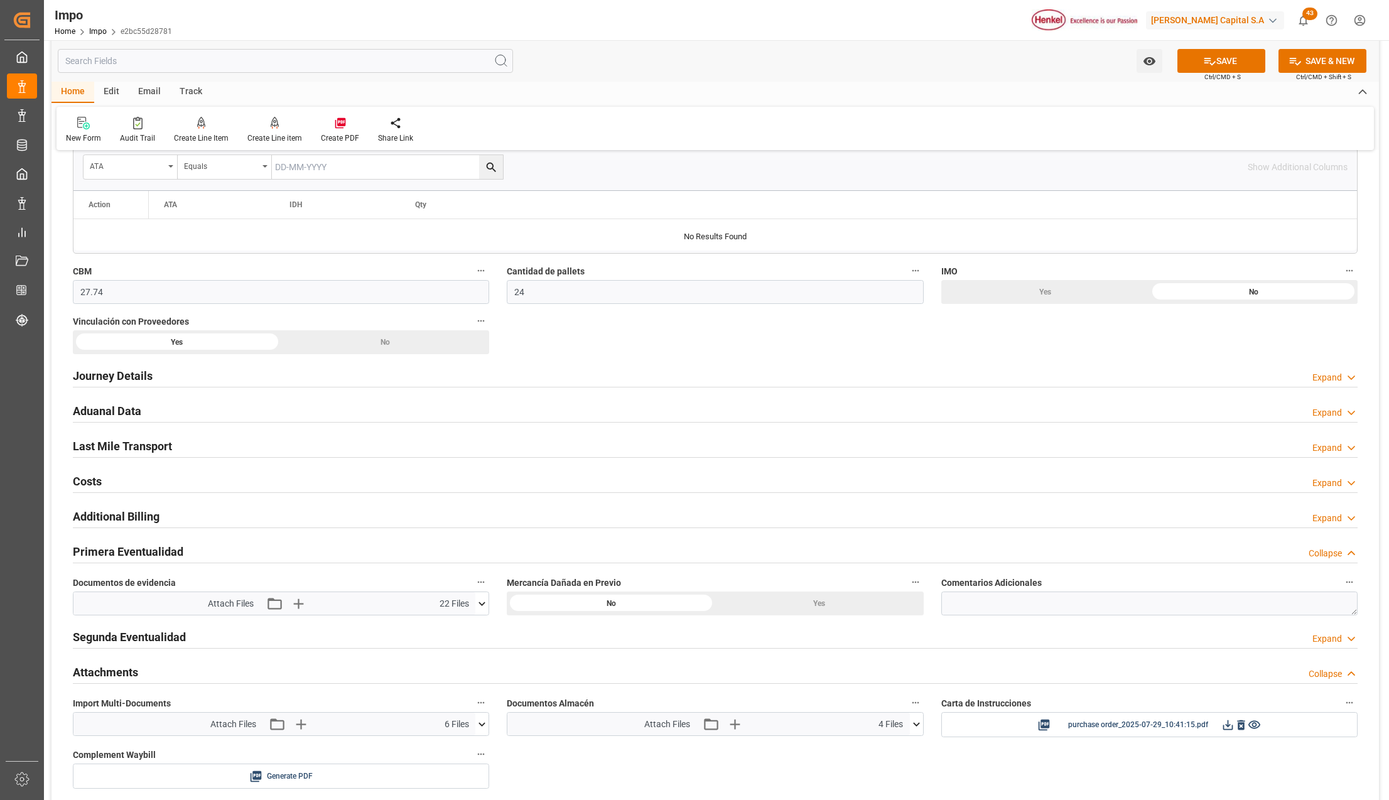
scroll to position [669, 0]
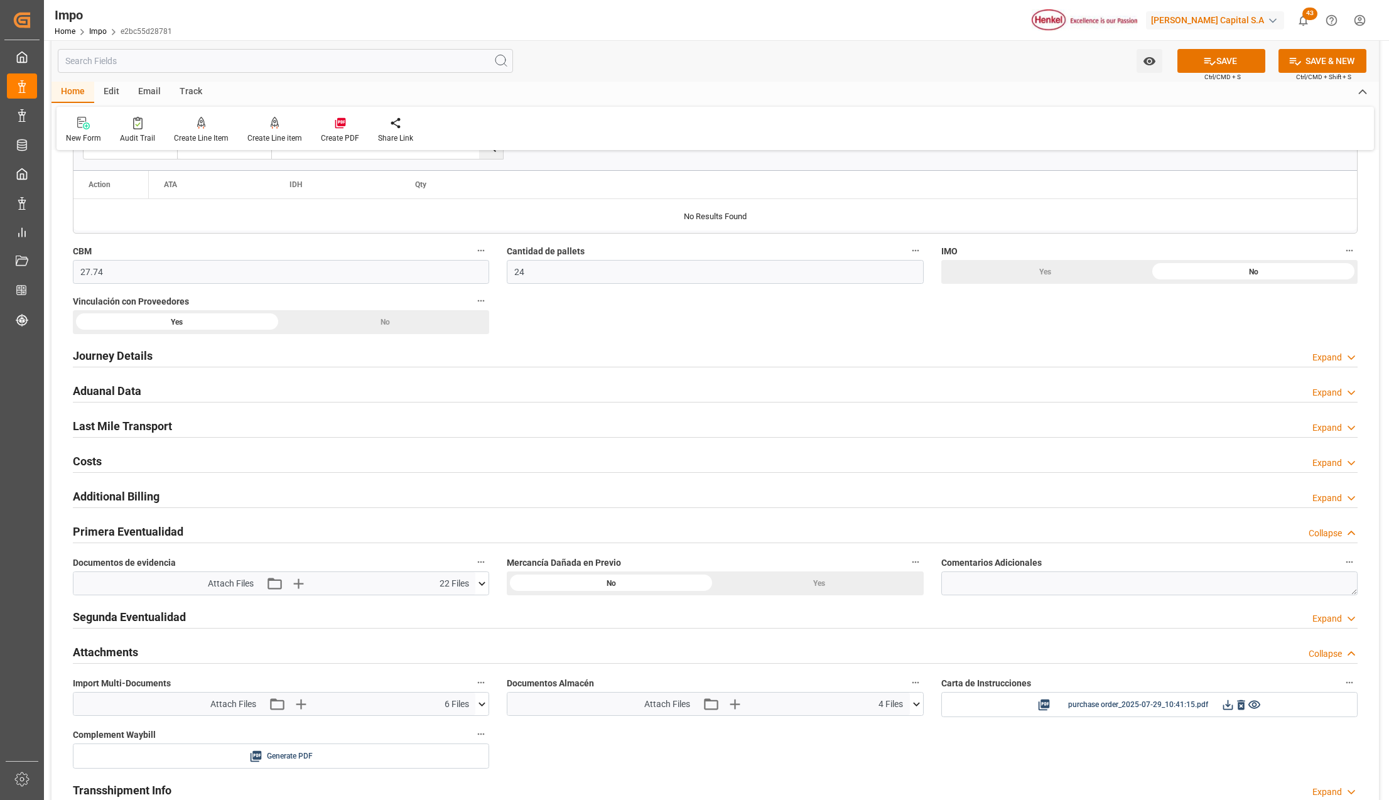
click at [202, 536] on div "Primera Eventualidad Collapse" at bounding box center [715, 531] width 1285 height 24
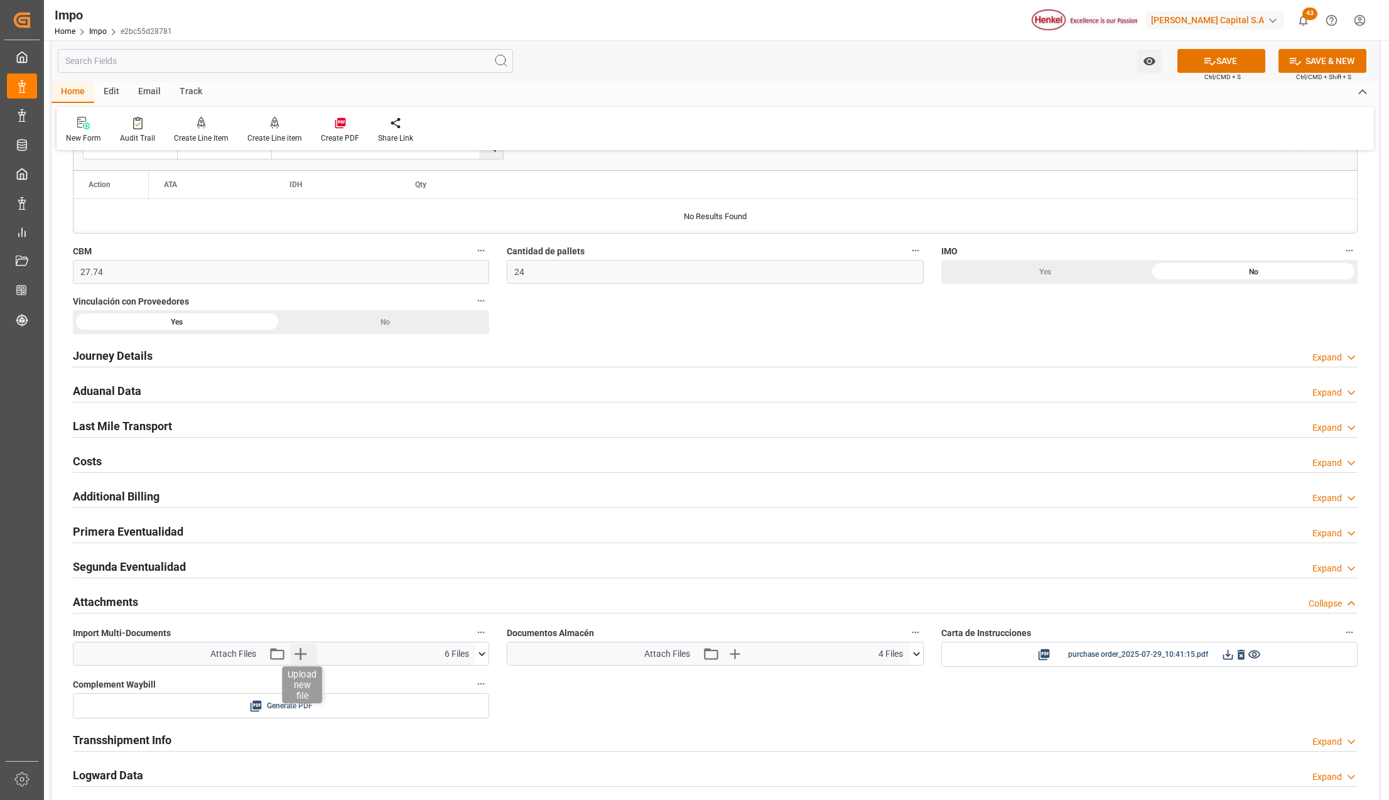
click at [303, 659] on icon "button" at bounding box center [300, 654] width 20 height 20
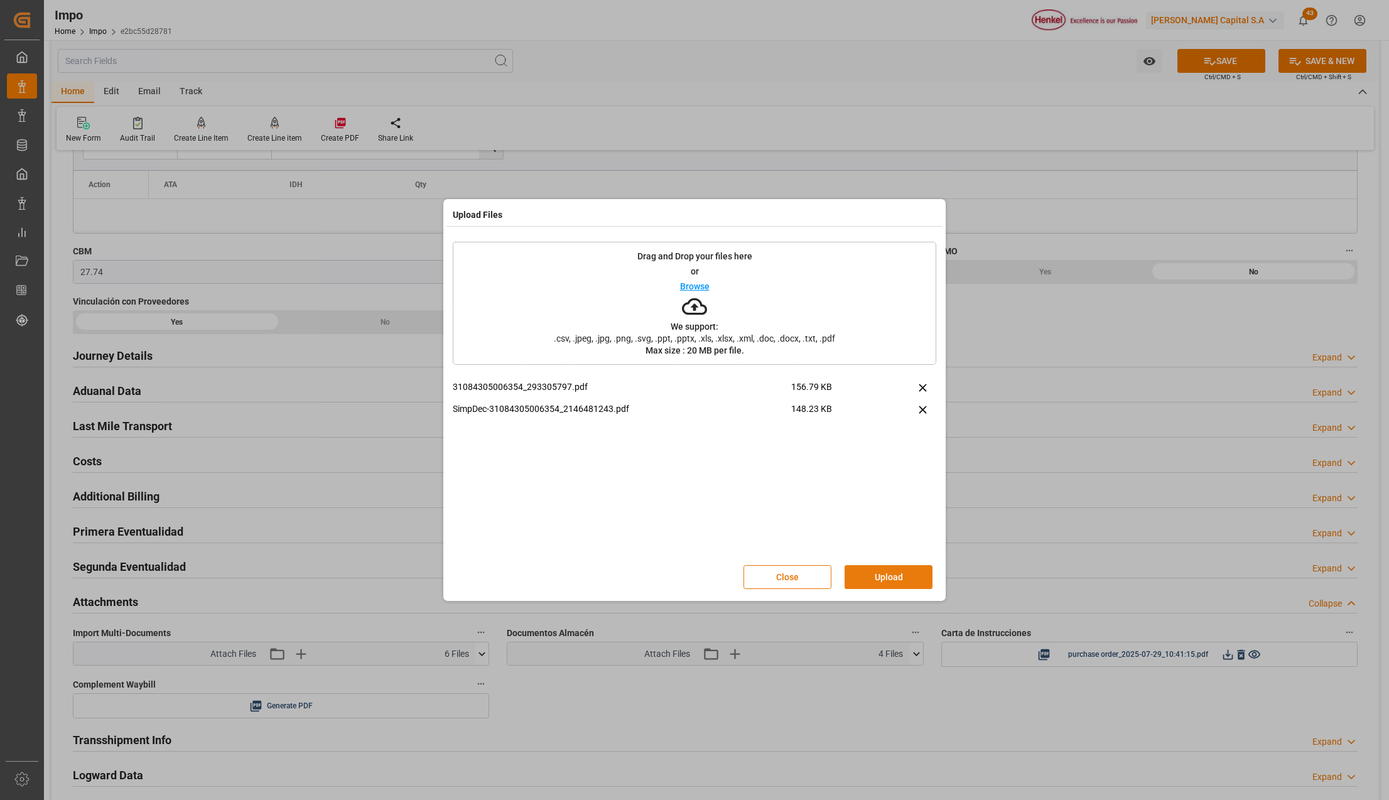
click at [897, 571] on button "Upload" at bounding box center [889, 577] width 88 height 24
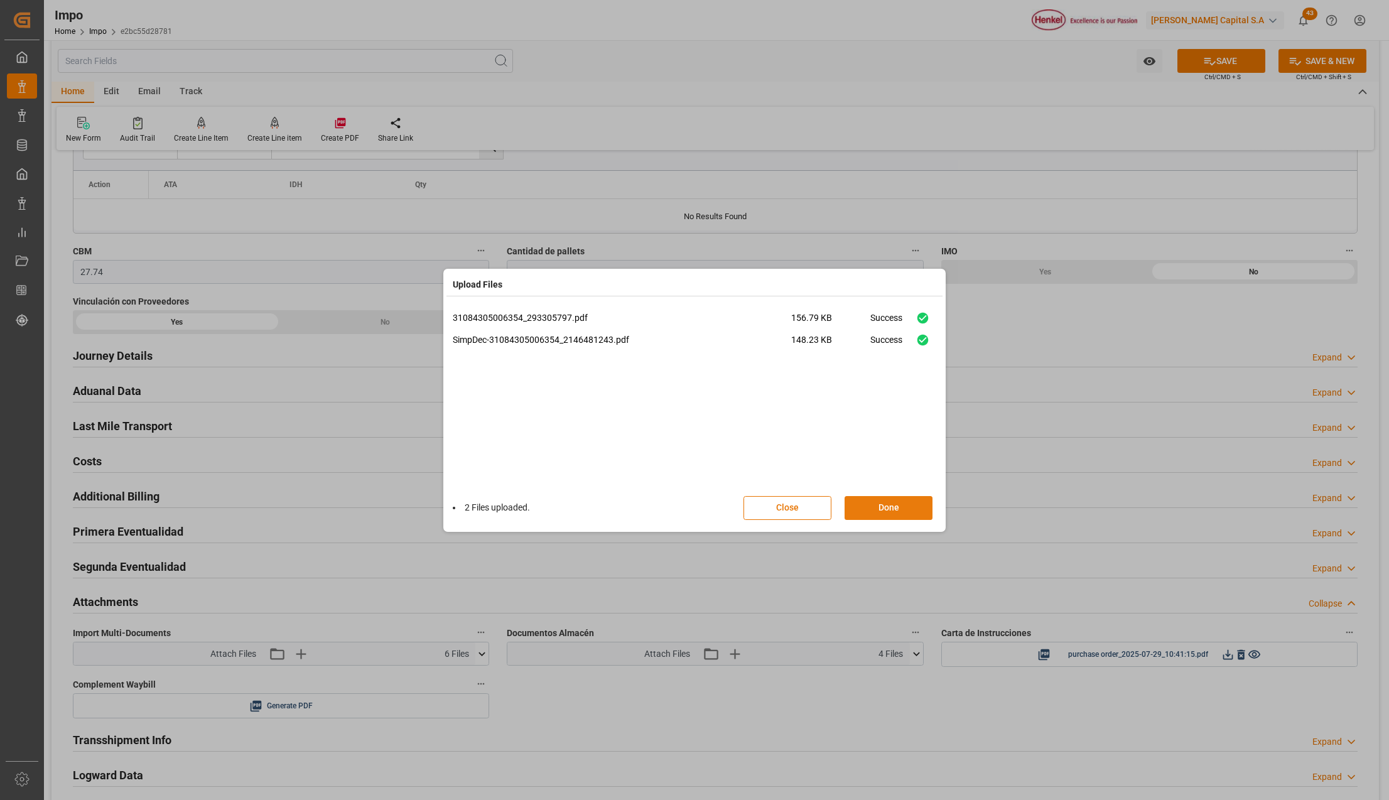
click at [877, 510] on button "Done" at bounding box center [889, 508] width 88 height 24
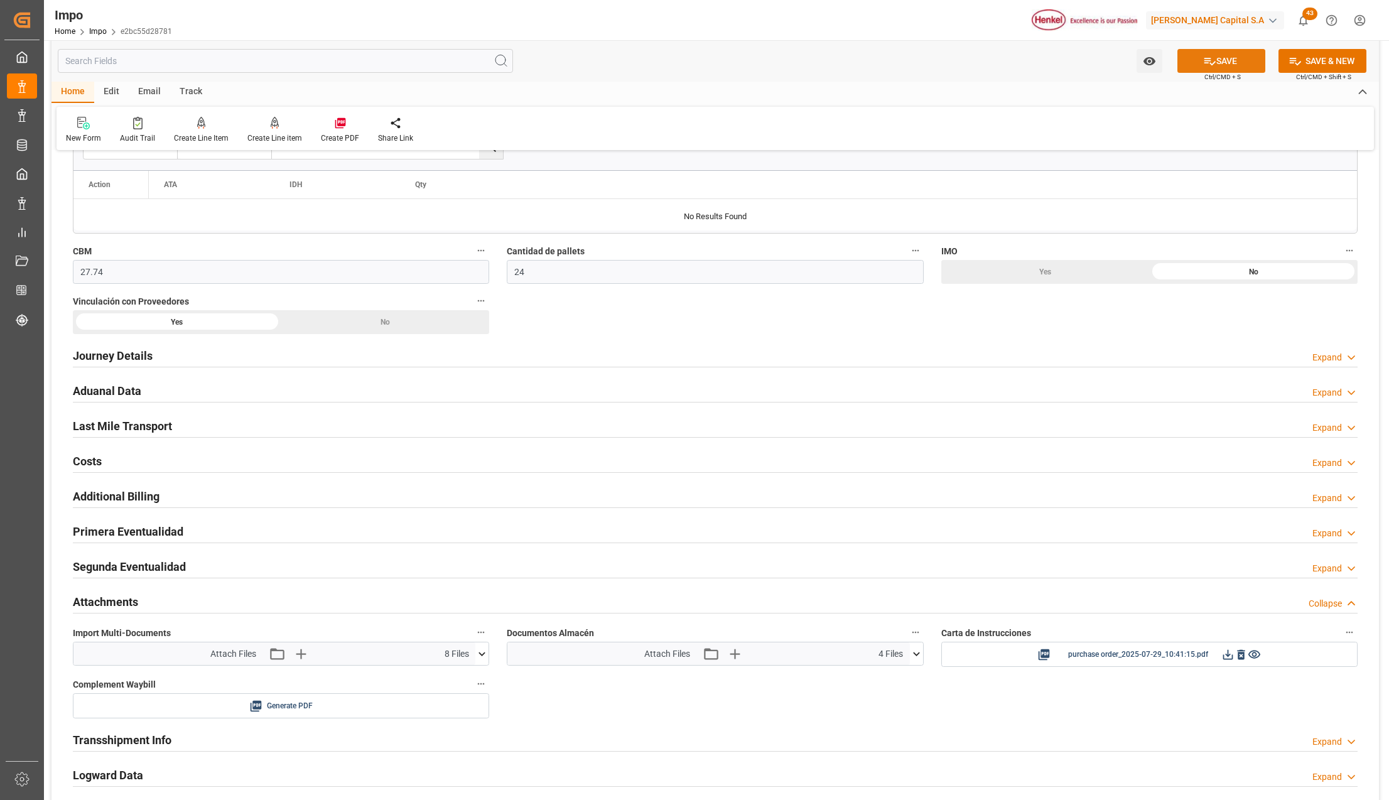
click at [1239, 59] on button "SAVE" at bounding box center [1221, 61] width 88 height 24
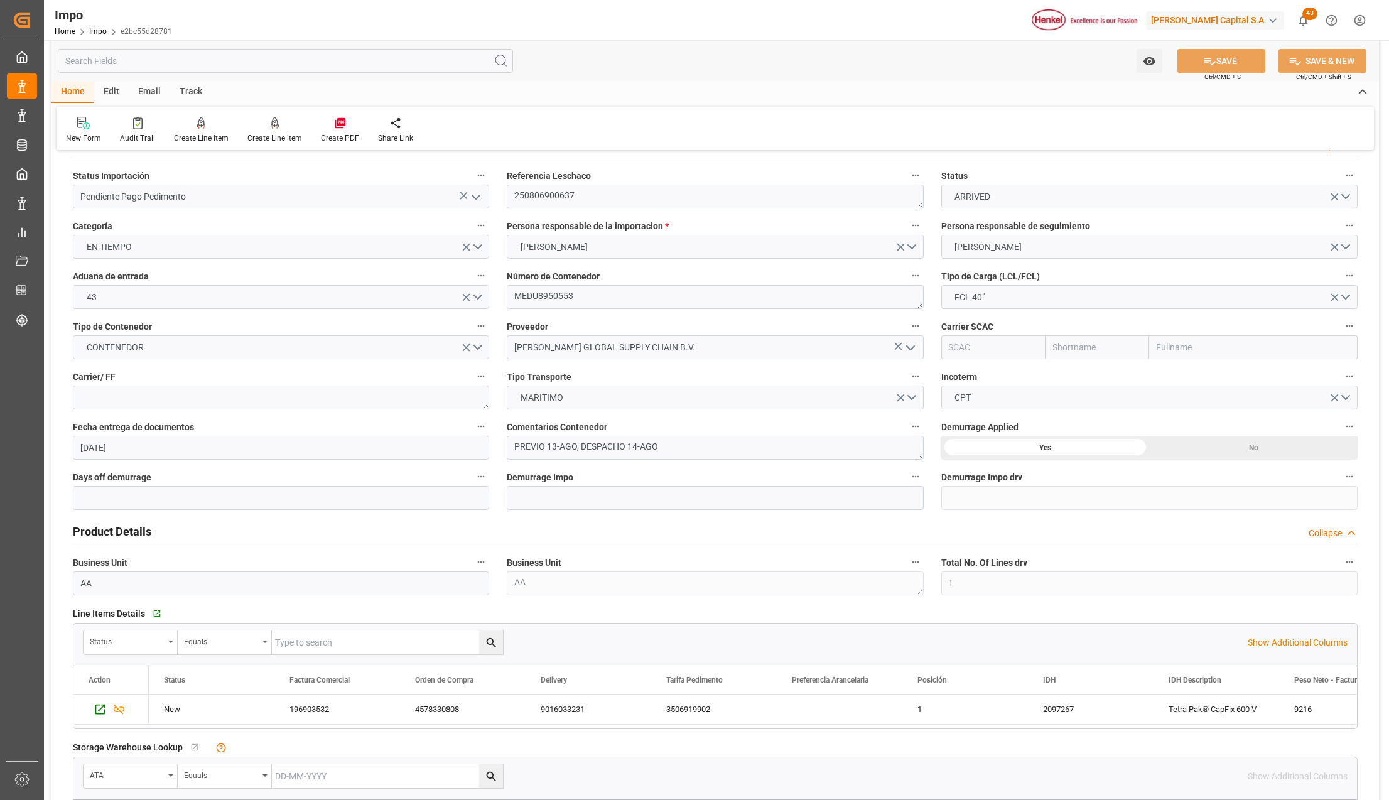
scroll to position [0, 0]
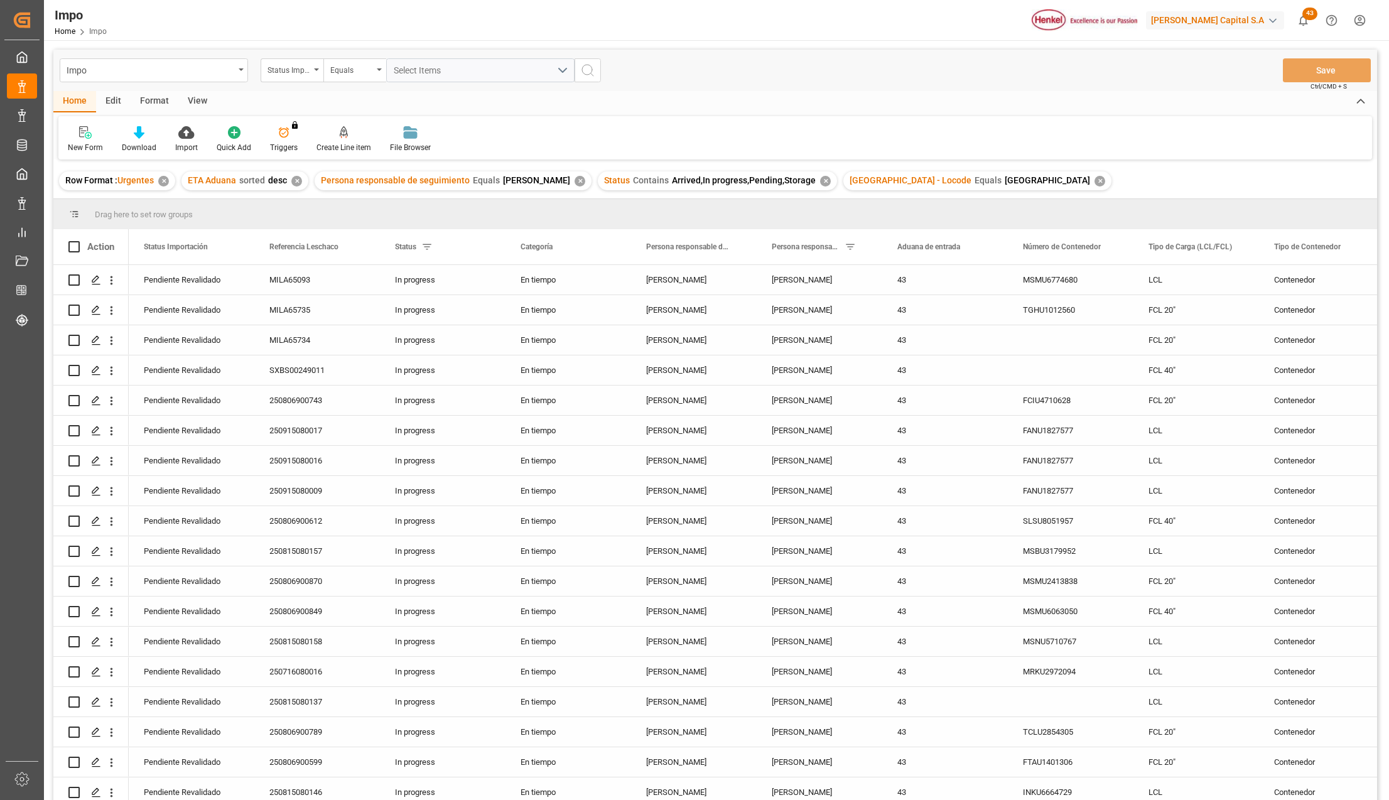
click at [196, 104] on div "View" at bounding box center [197, 101] width 38 height 21
click at [146, 141] on div "Standard Templates" at bounding box center [143, 140] width 82 height 28
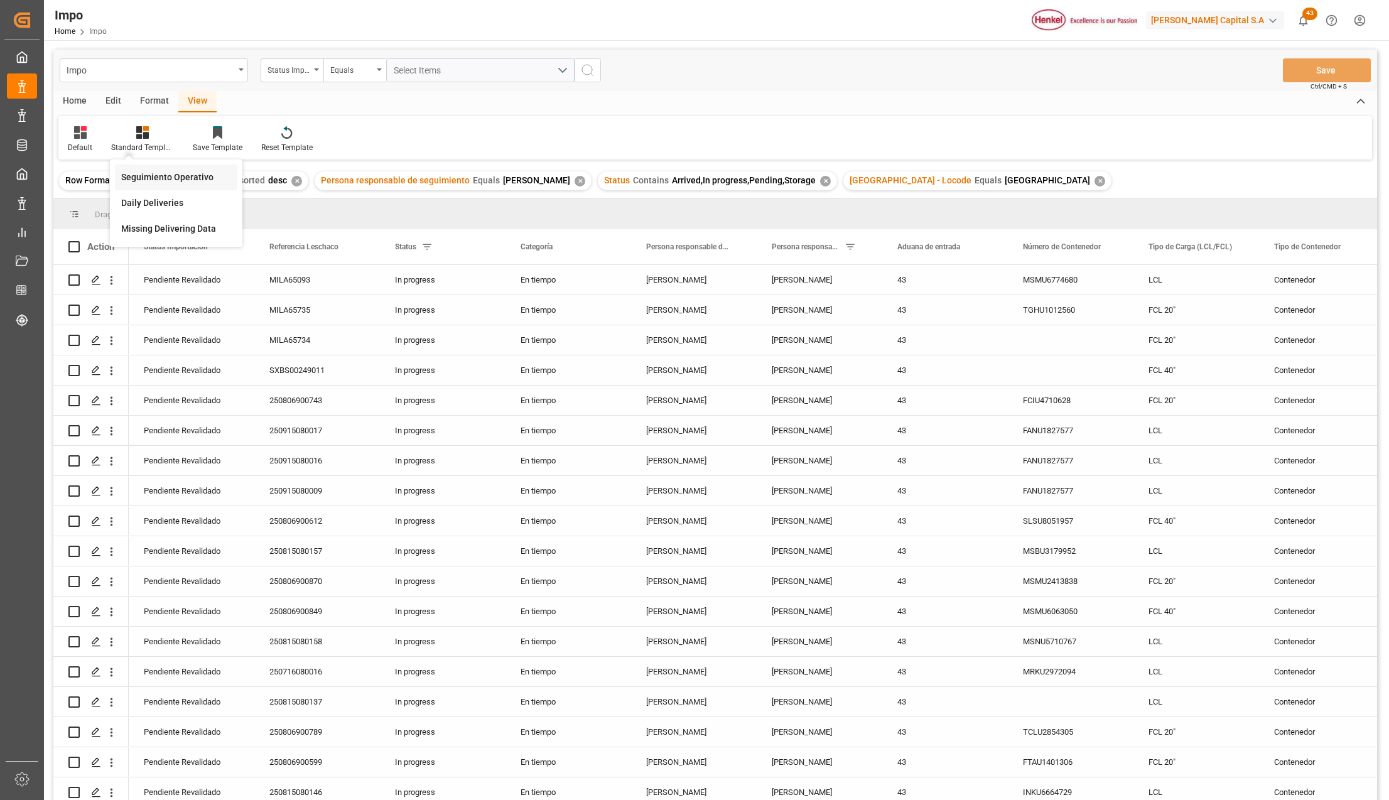
click at [154, 175] on div "Seguimiento Operativo" at bounding box center [176, 177] width 110 height 13
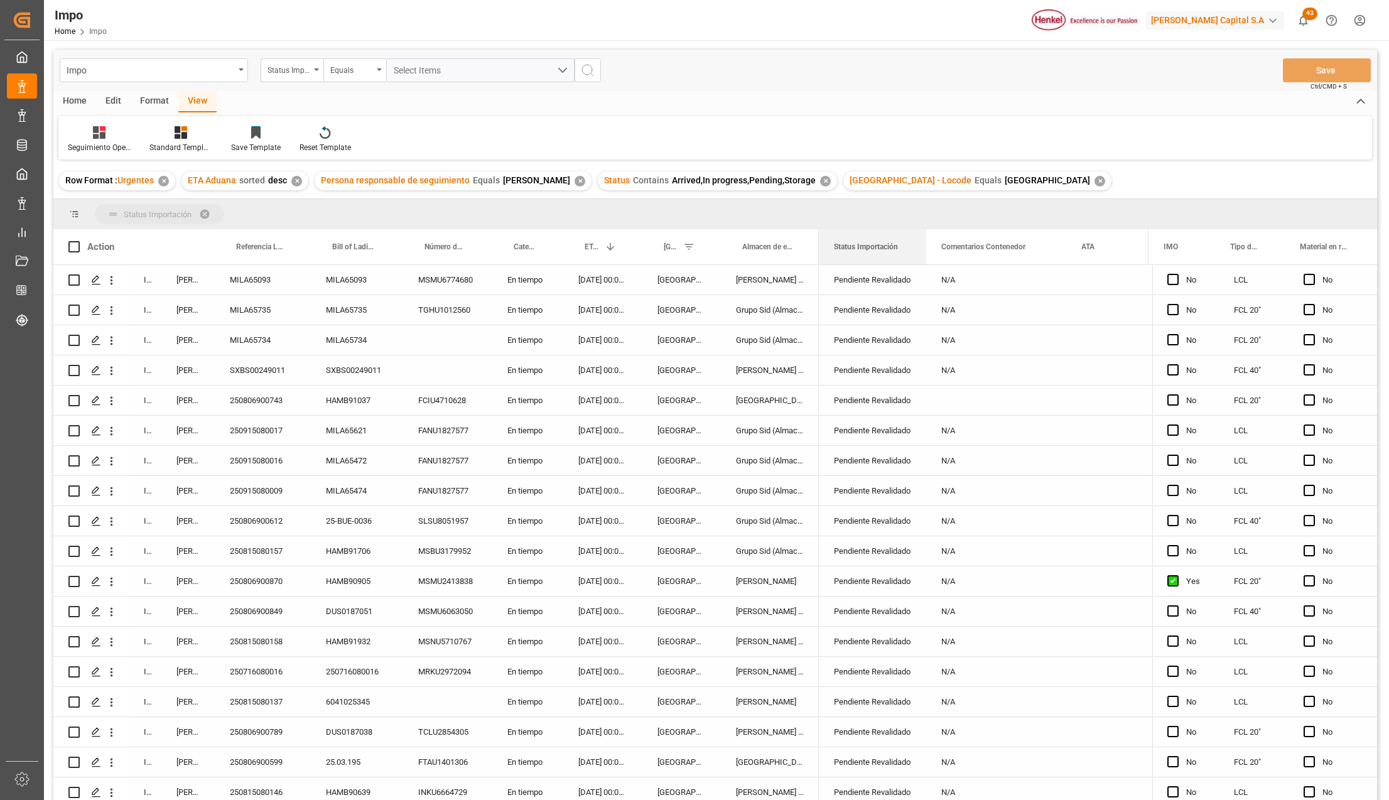
drag, startPoint x: 836, startPoint y: 239, endPoint x: 835, endPoint y: 217, distance: 22.0
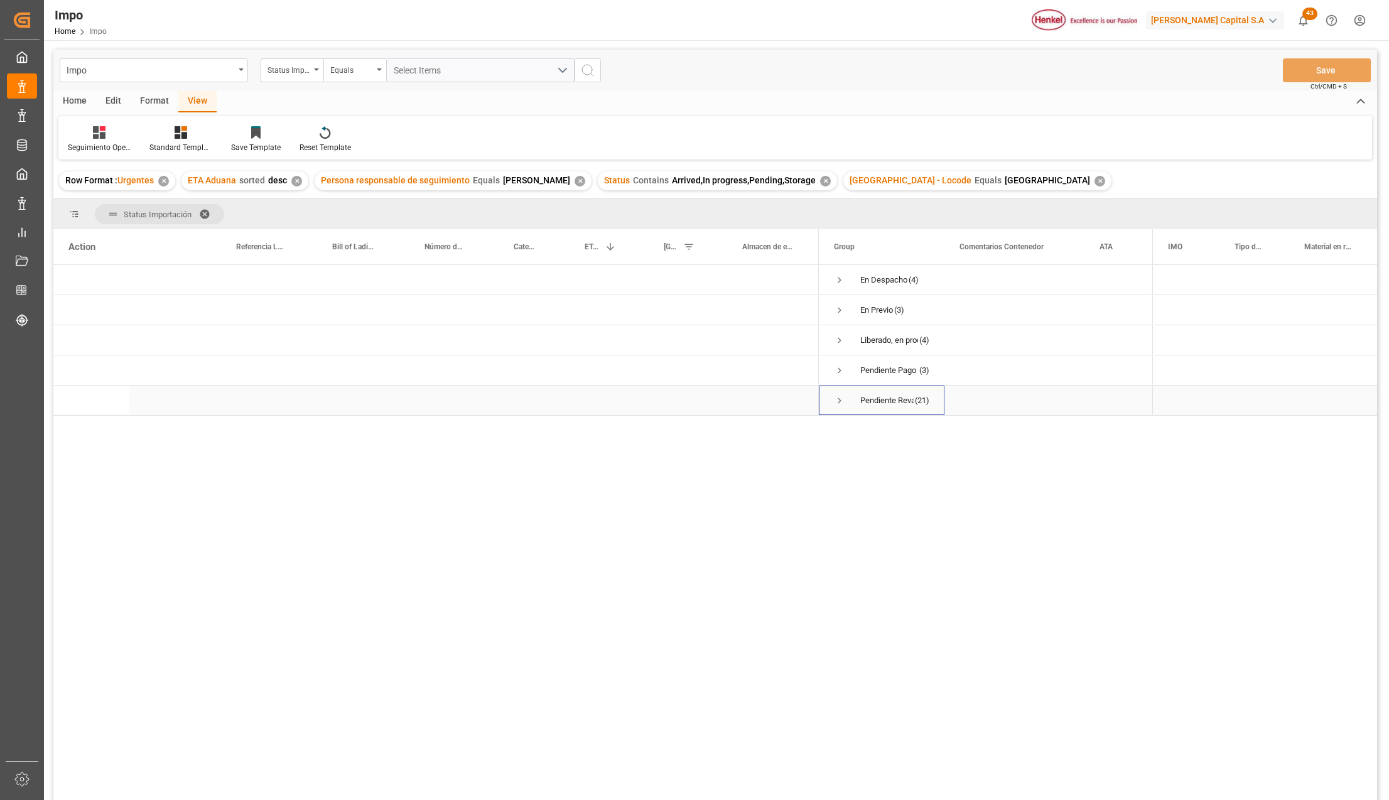
click at [836, 398] on span "Press SPACE to select this row." at bounding box center [839, 400] width 11 height 11
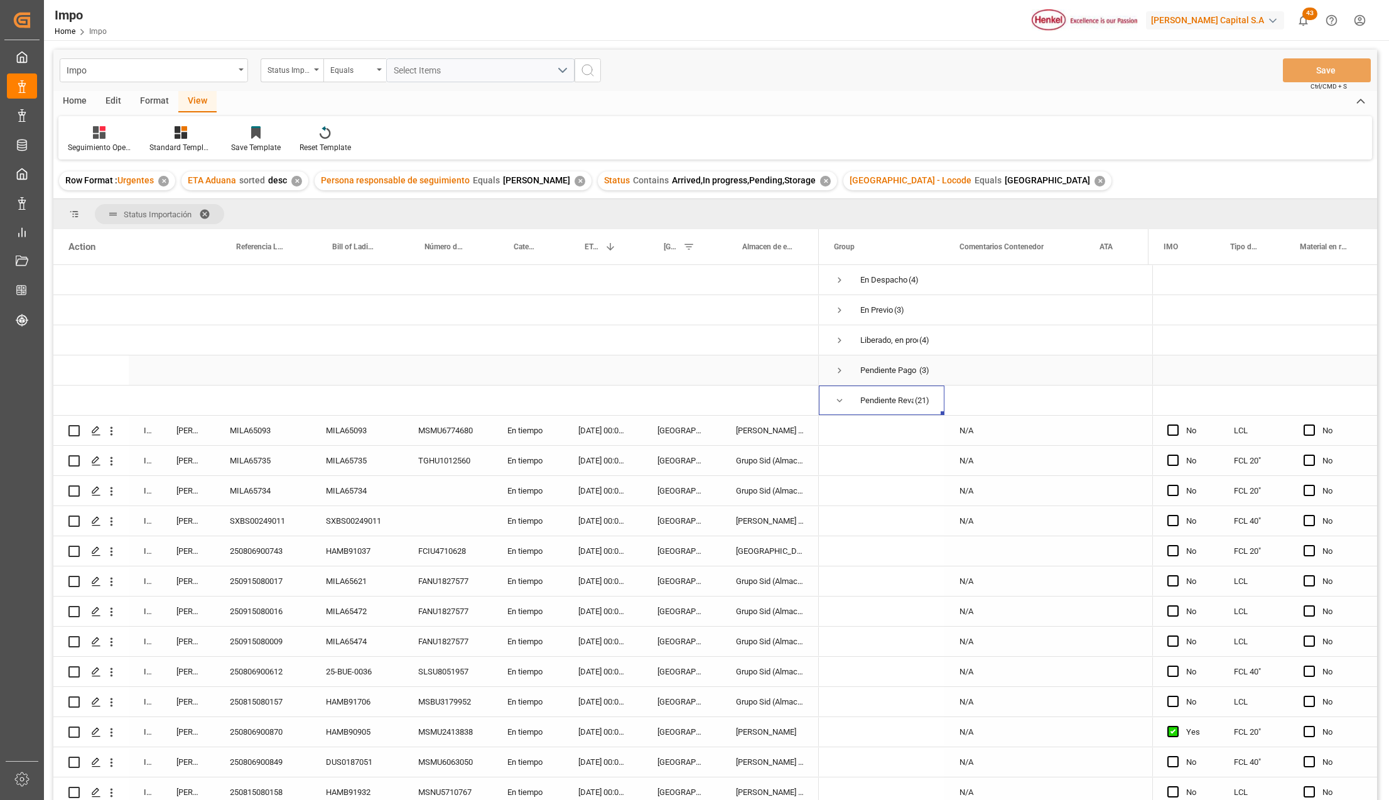
click at [839, 365] on span "Press SPACE to select this row." at bounding box center [839, 370] width 11 height 11
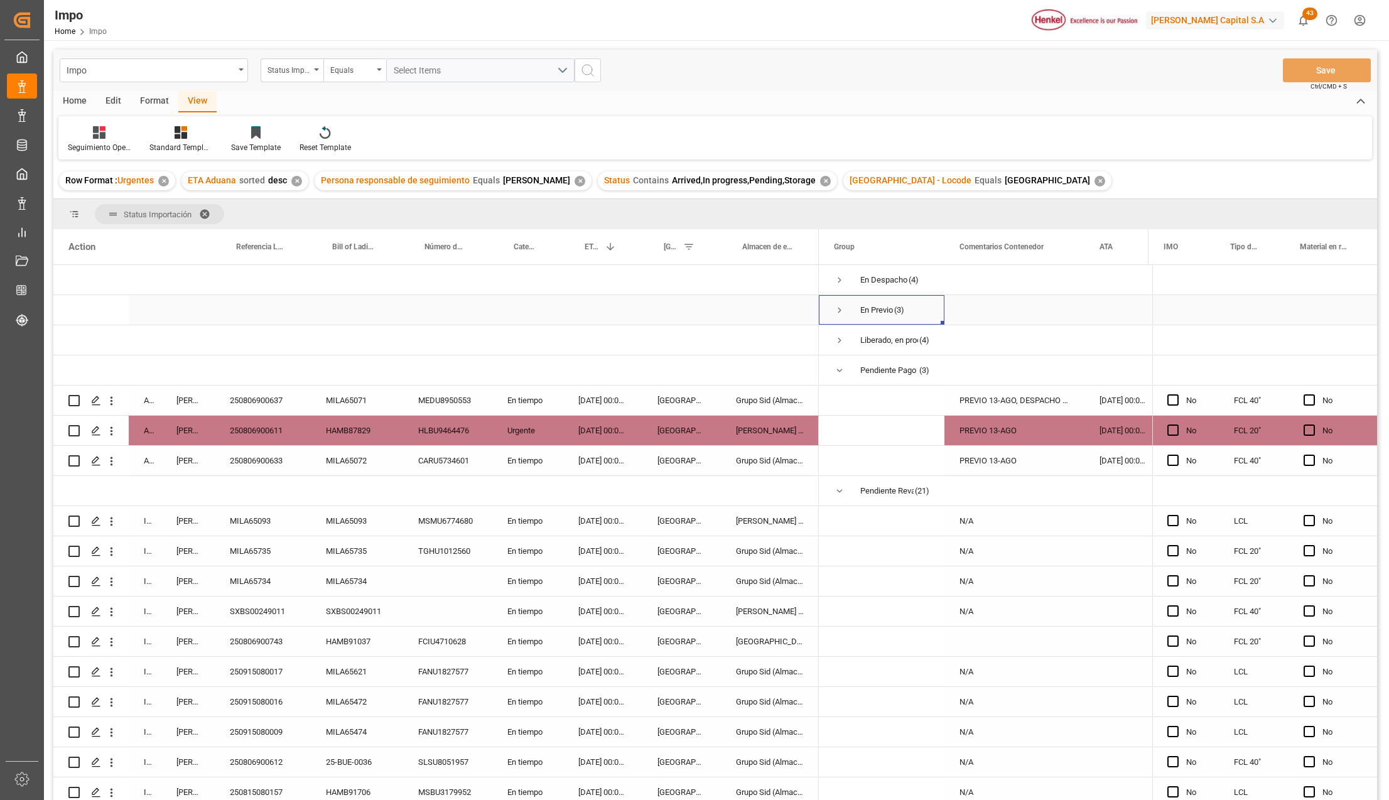
click at [838, 310] on span "Press SPACE to select this row." at bounding box center [839, 310] width 11 height 11
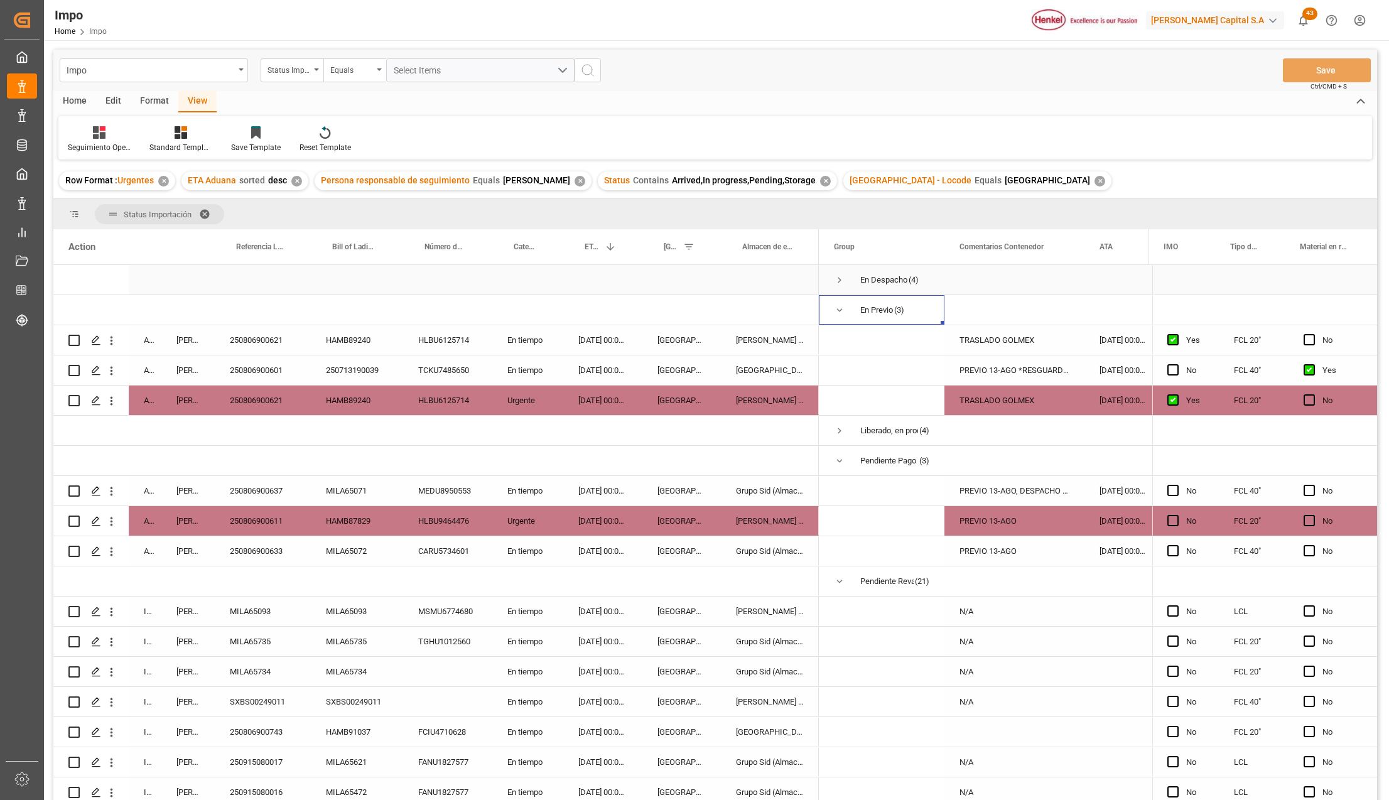
click at [837, 284] on span "Press SPACE to select this row." at bounding box center [839, 279] width 11 height 11
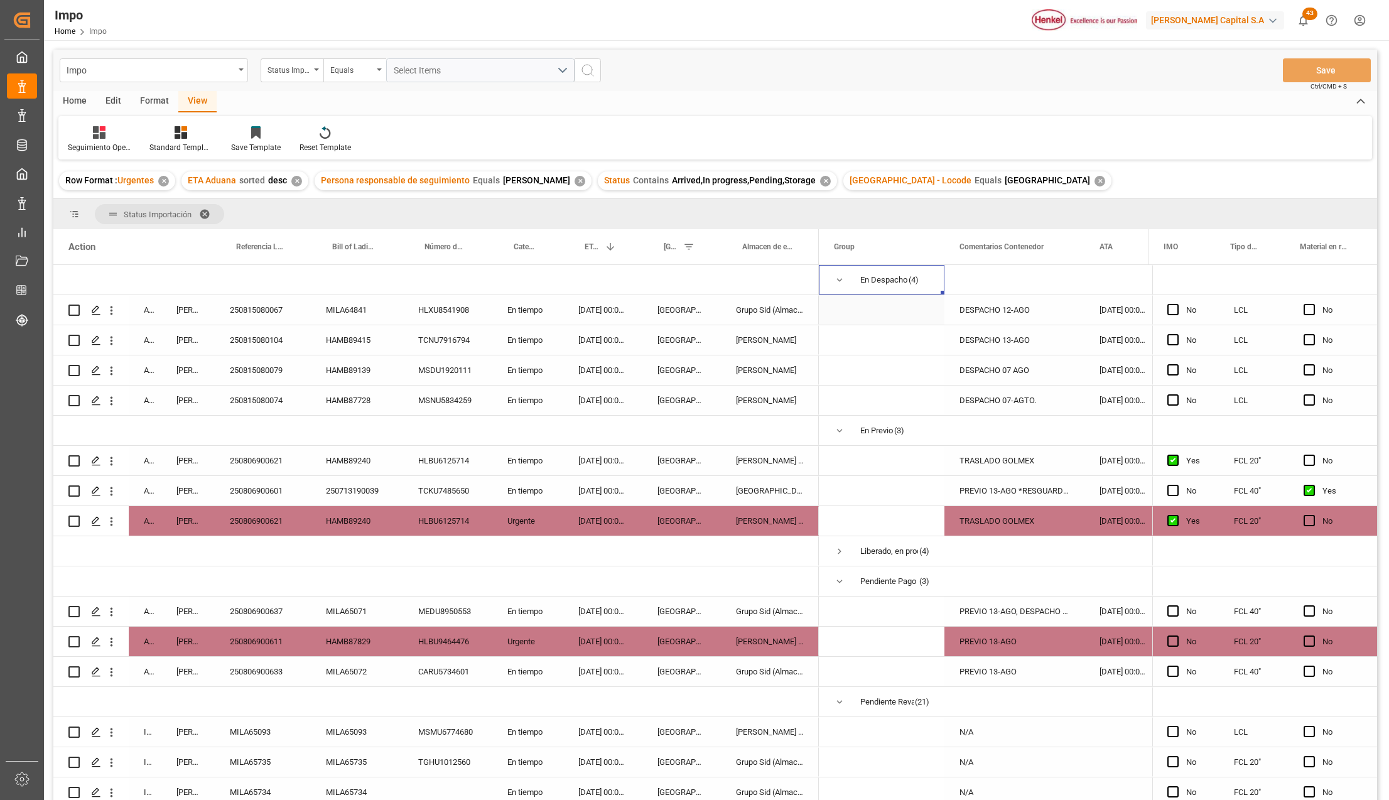
click at [254, 308] on div "250815080067" at bounding box center [263, 310] width 96 height 30
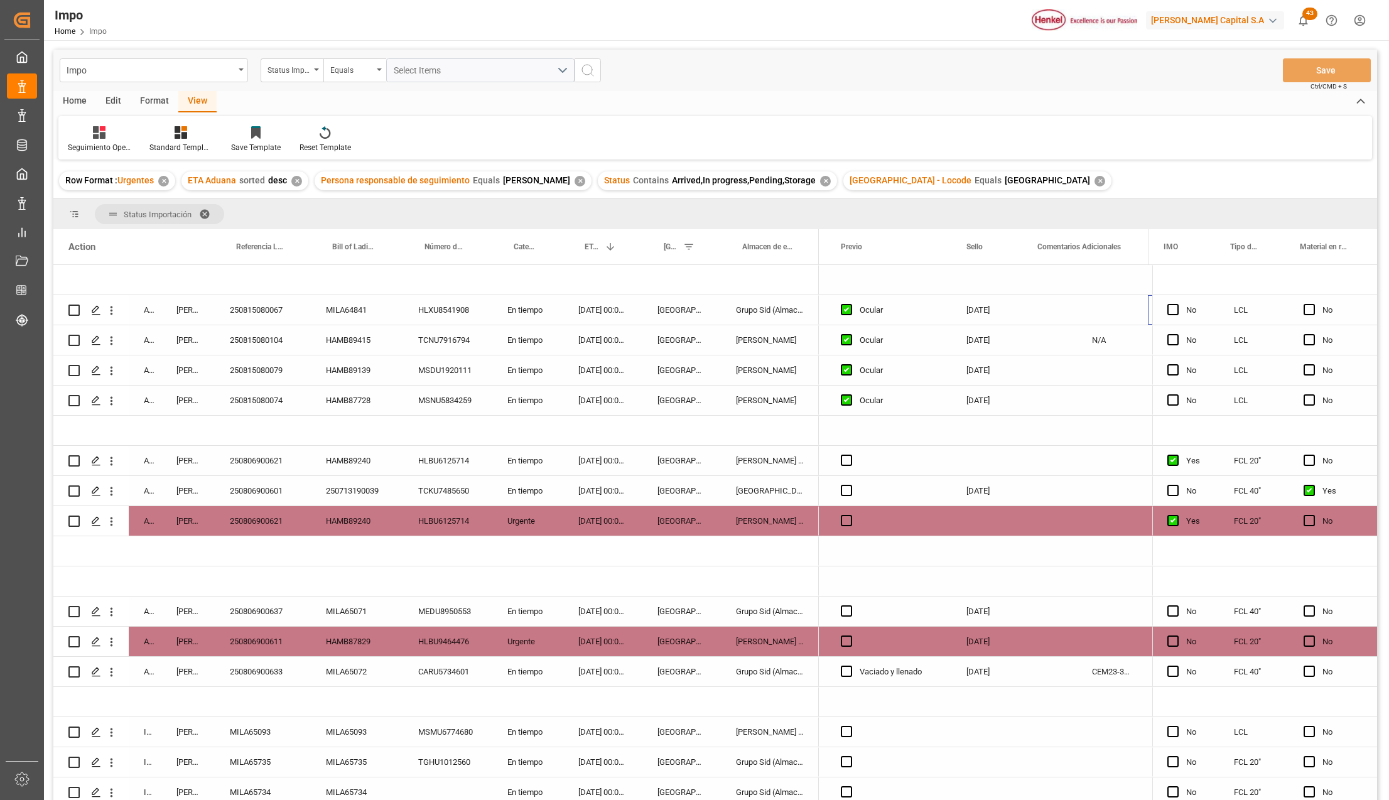
scroll to position [0, 2718]
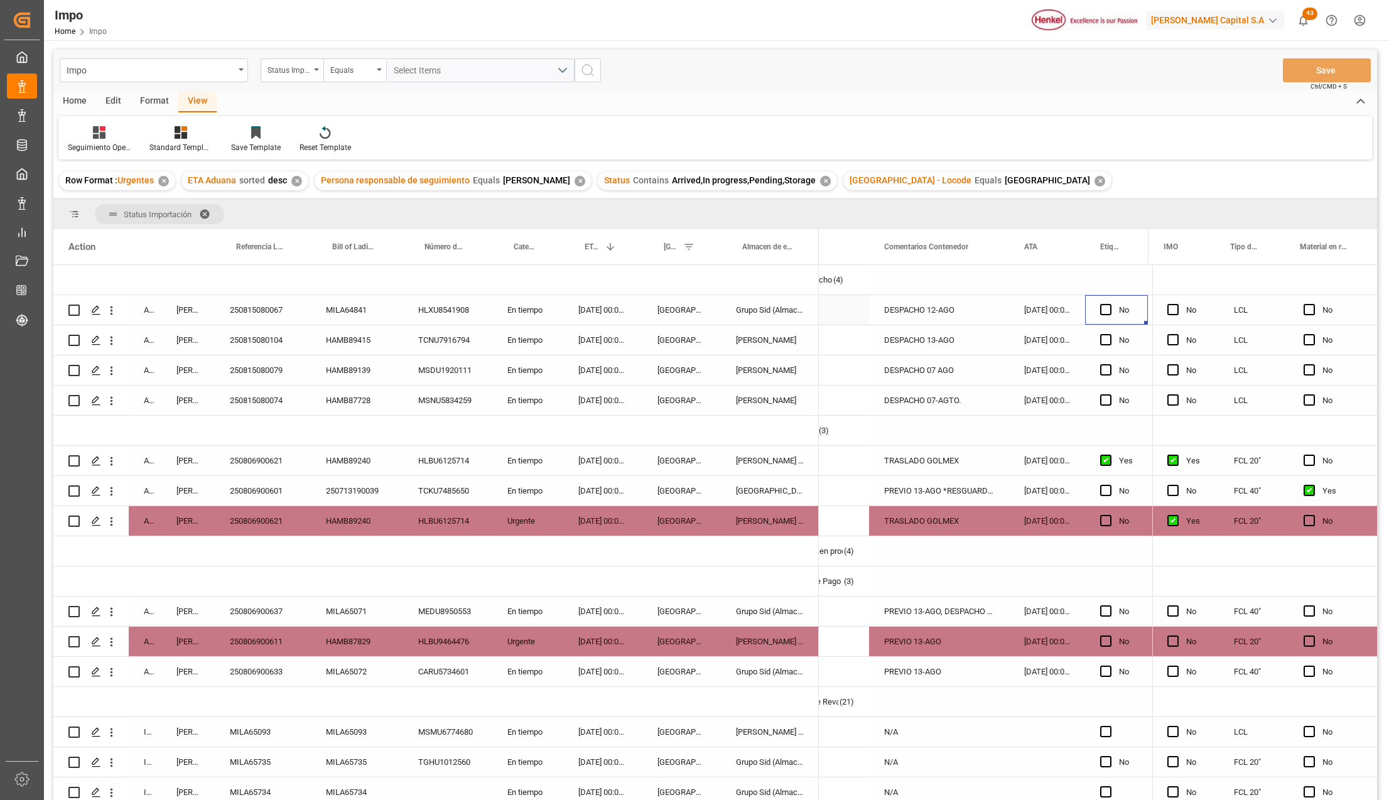
click at [247, 305] on div "250815080067" at bounding box center [263, 310] width 96 height 30
click at [947, 487] on div "PREVIO 13-AGO *RESGUARDO*" at bounding box center [939, 491] width 140 height 30
click at [923, 527] on div "TRASLADO GOLMEX" at bounding box center [939, 521] width 140 height 30
click at [915, 481] on div "PREVIO 13-AGO *RESGUARDO*" at bounding box center [939, 491] width 140 height 30
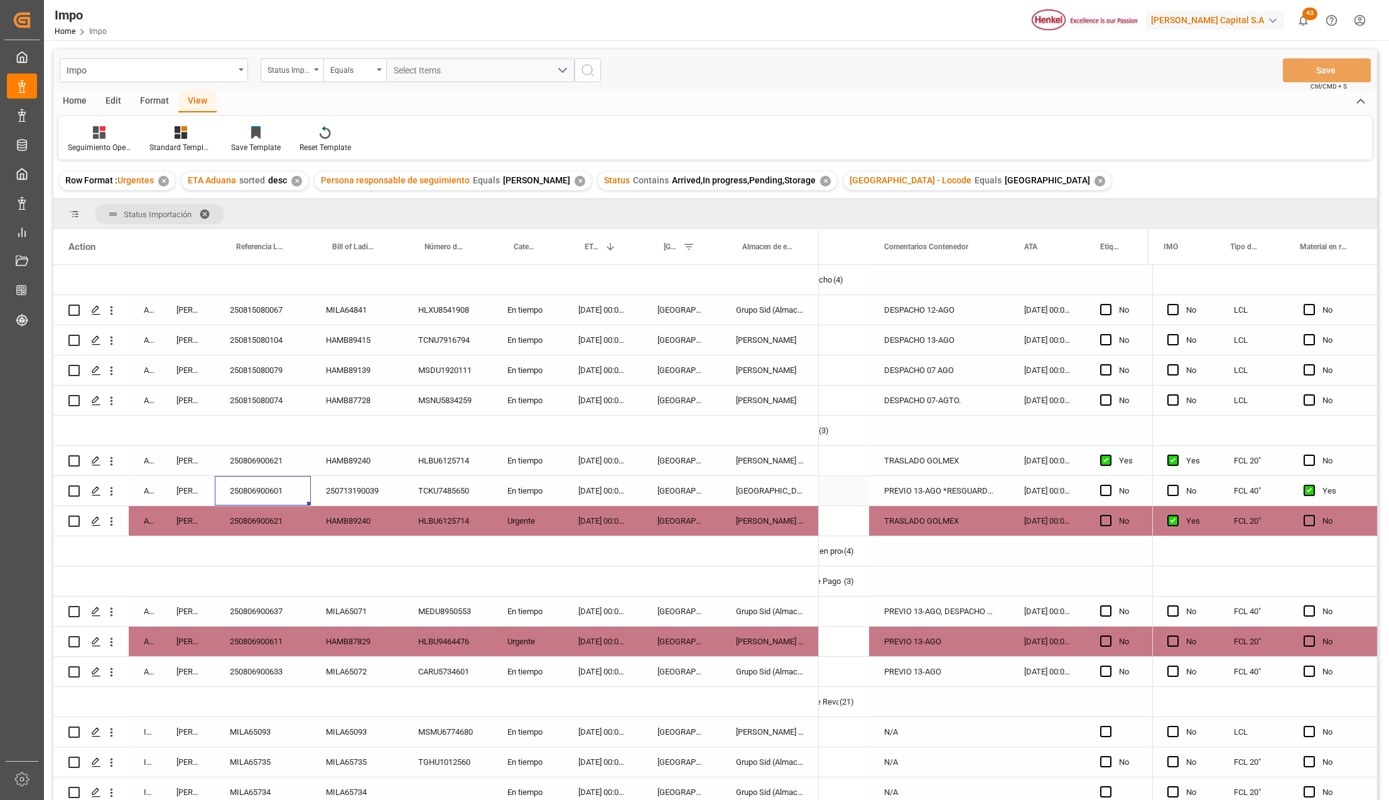
click at [267, 483] on div "250806900601" at bounding box center [263, 491] width 96 height 30
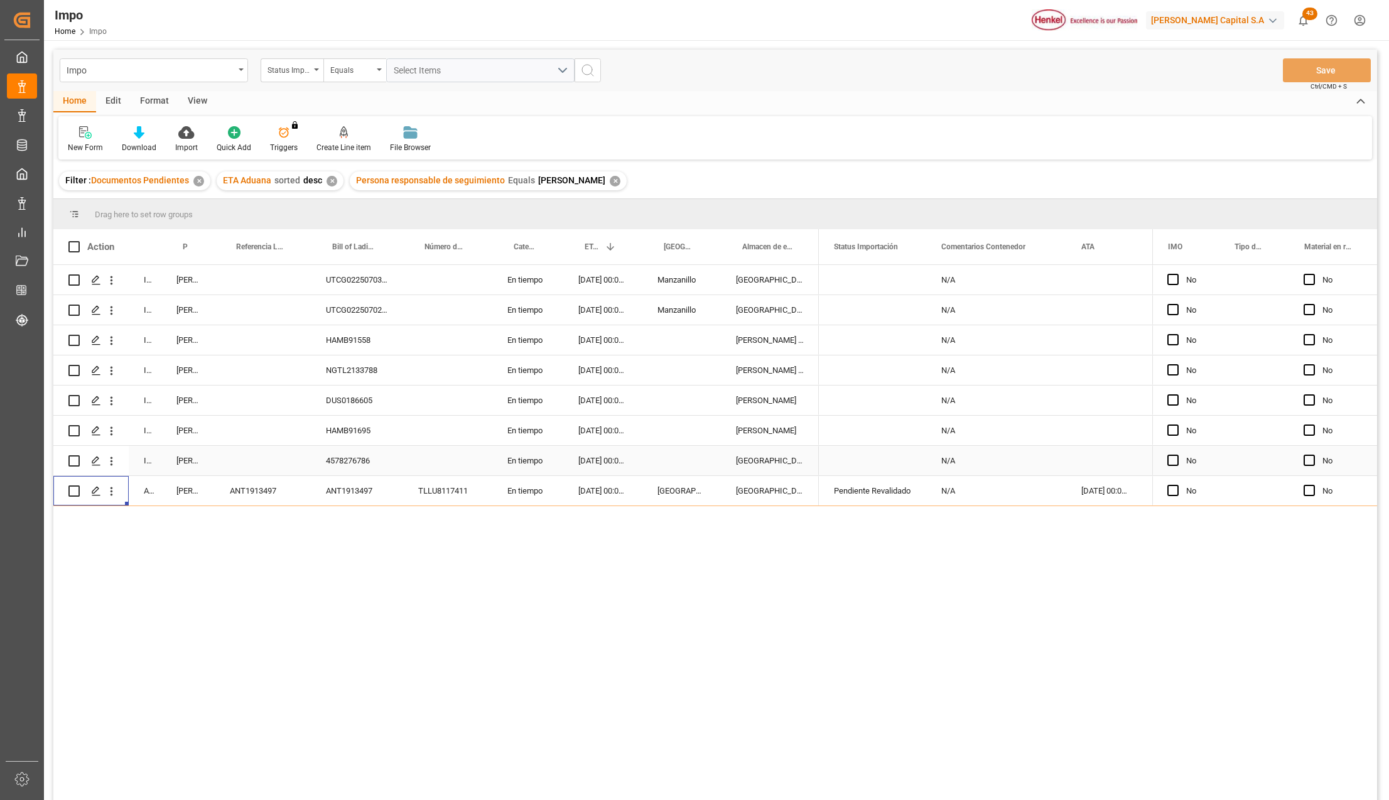
click at [588, 458] on div "[DATE] 00:00:00" at bounding box center [602, 461] width 79 height 30
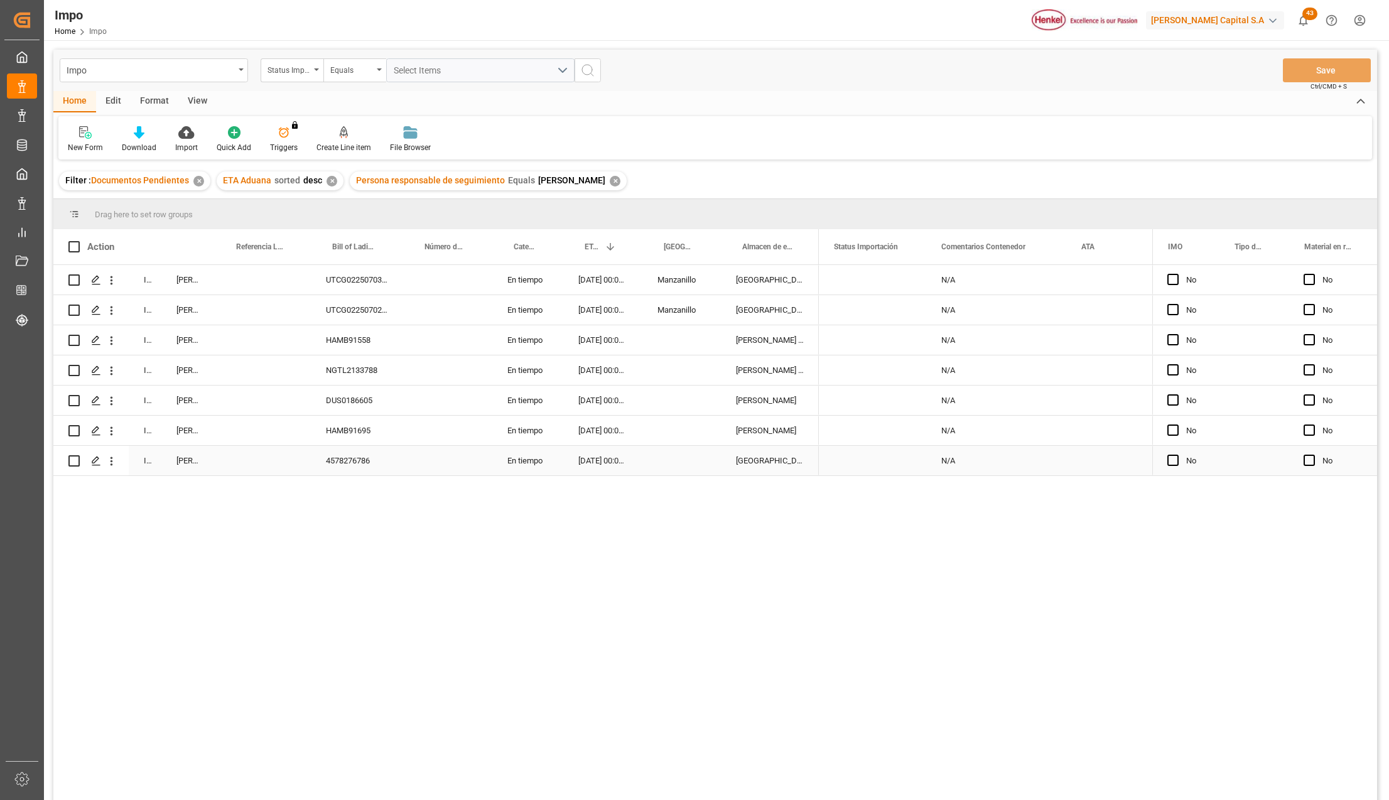
click at [360, 468] on div "4578276786" at bounding box center [357, 461] width 92 height 30
click at [114, 460] on icon "open menu" at bounding box center [111, 461] width 13 height 13
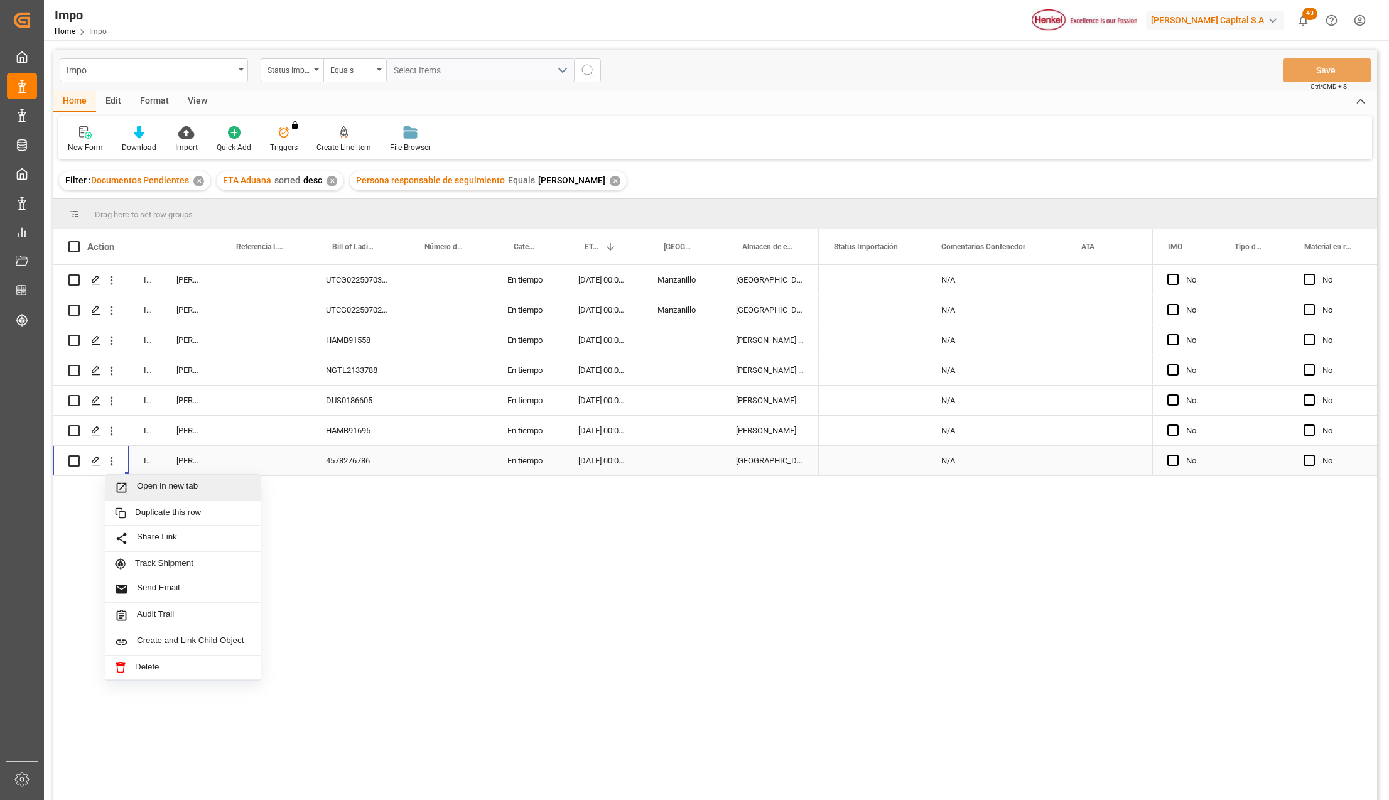
click at [131, 481] on span "Press SPACE to select this row." at bounding box center [126, 487] width 22 height 13
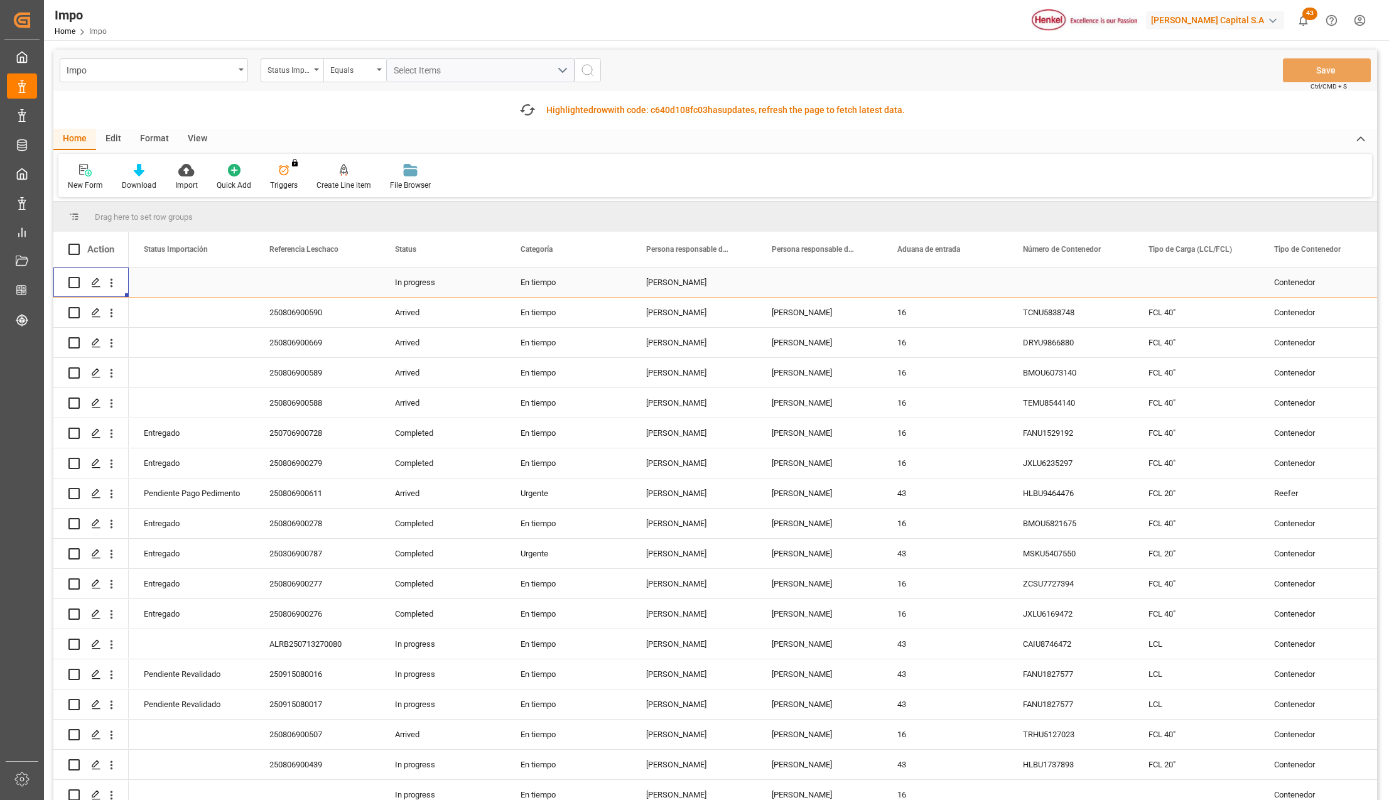
click at [315, 67] on div "Status Importación" at bounding box center [292, 70] width 63 height 24
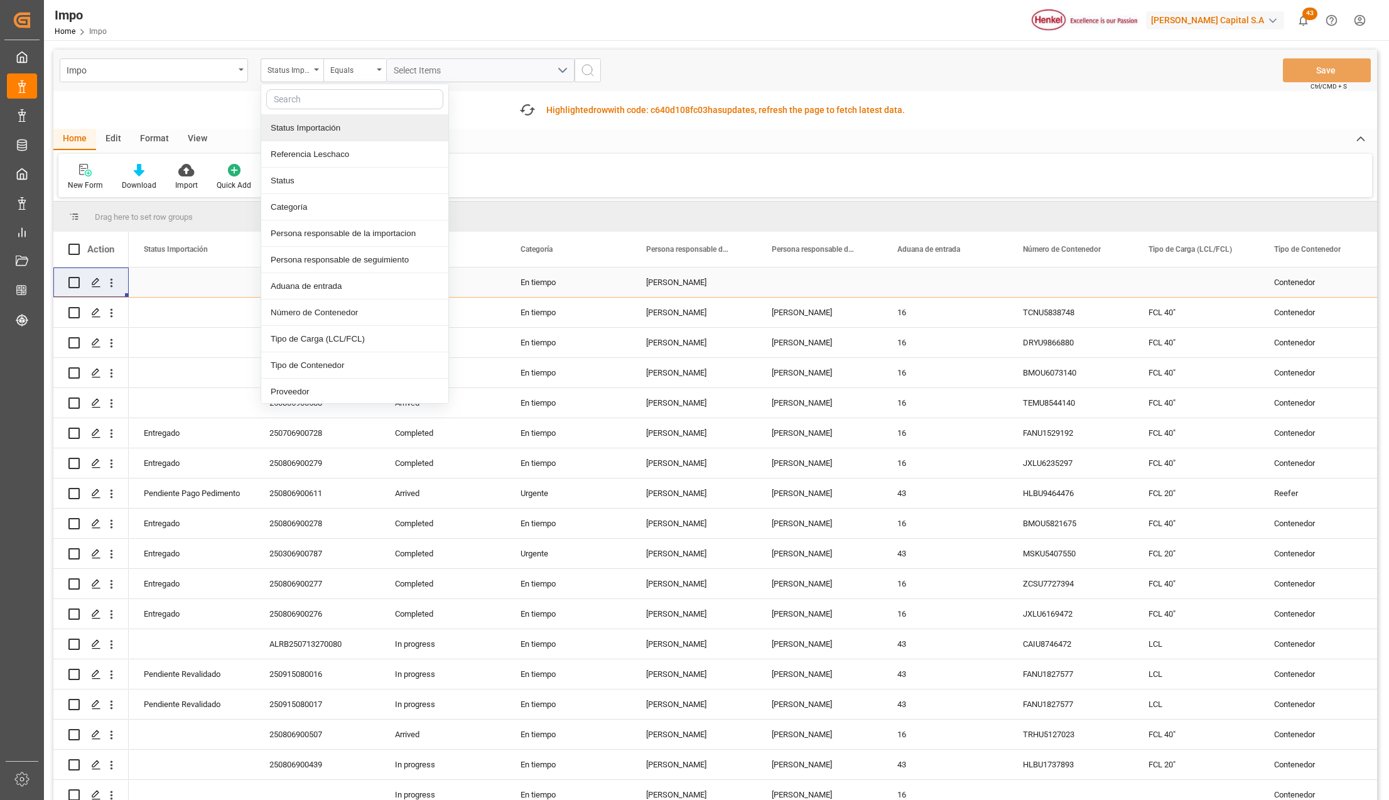
click at [300, 94] on input "text" at bounding box center [354, 99] width 177 height 20
type input "idh"
click at [307, 131] on div "IDH drv" at bounding box center [354, 128] width 187 height 26
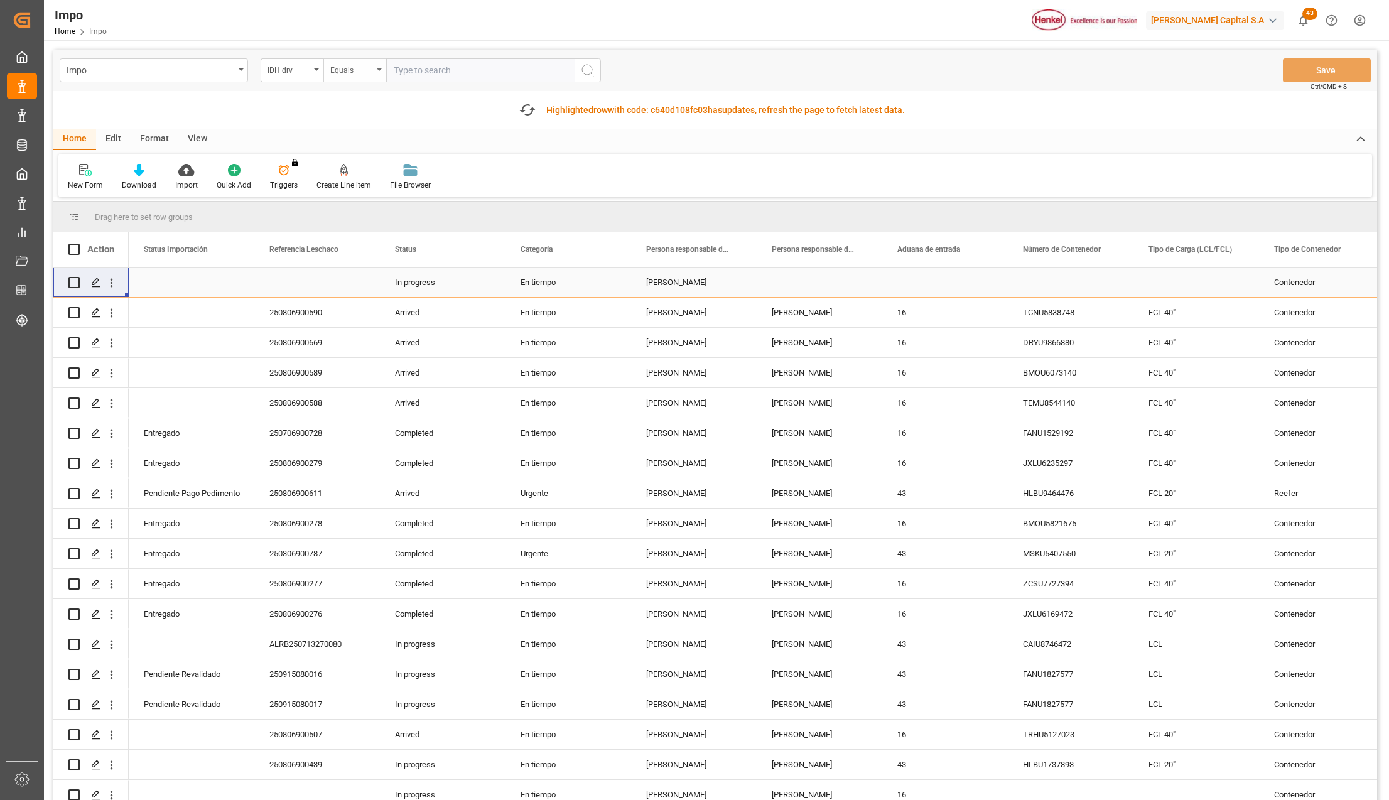
click at [396, 68] on input "text" at bounding box center [480, 70] width 188 height 24
type input "159839"
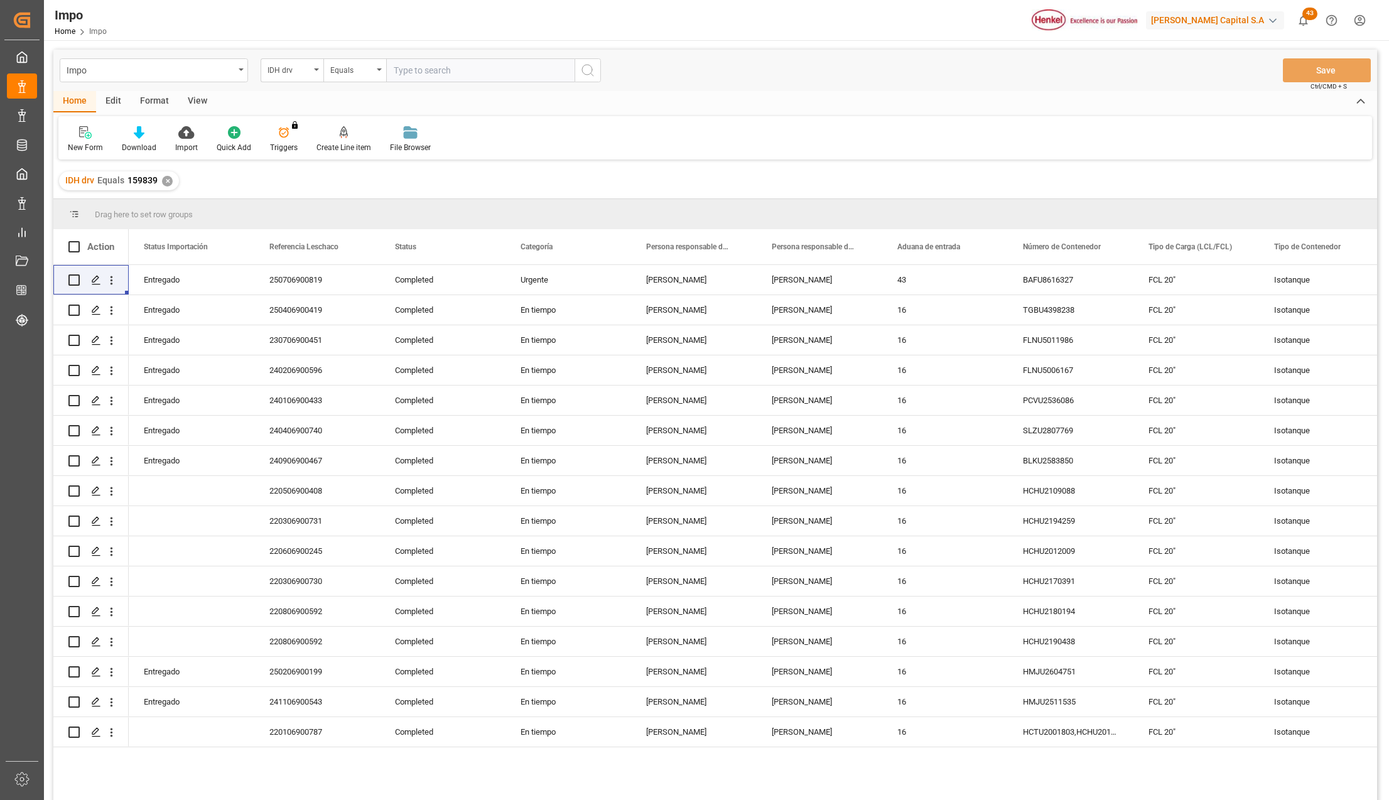
click at [205, 97] on div "View" at bounding box center [197, 101] width 38 height 21
click at [149, 134] on div at bounding box center [142, 132] width 63 height 13
click at [157, 170] on div "Seguimiento Operativo" at bounding box center [176, 178] width 122 height 26
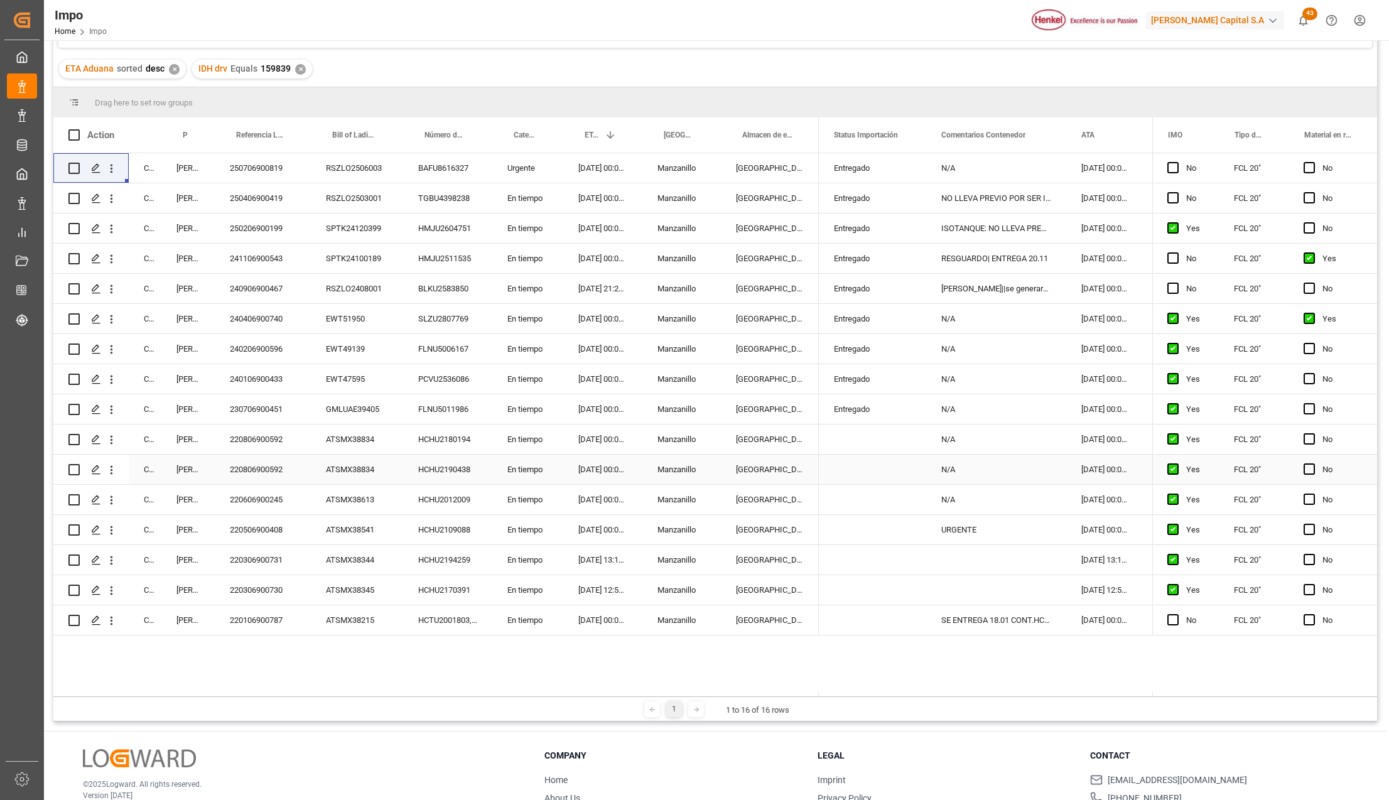
scroll to position [84, 0]
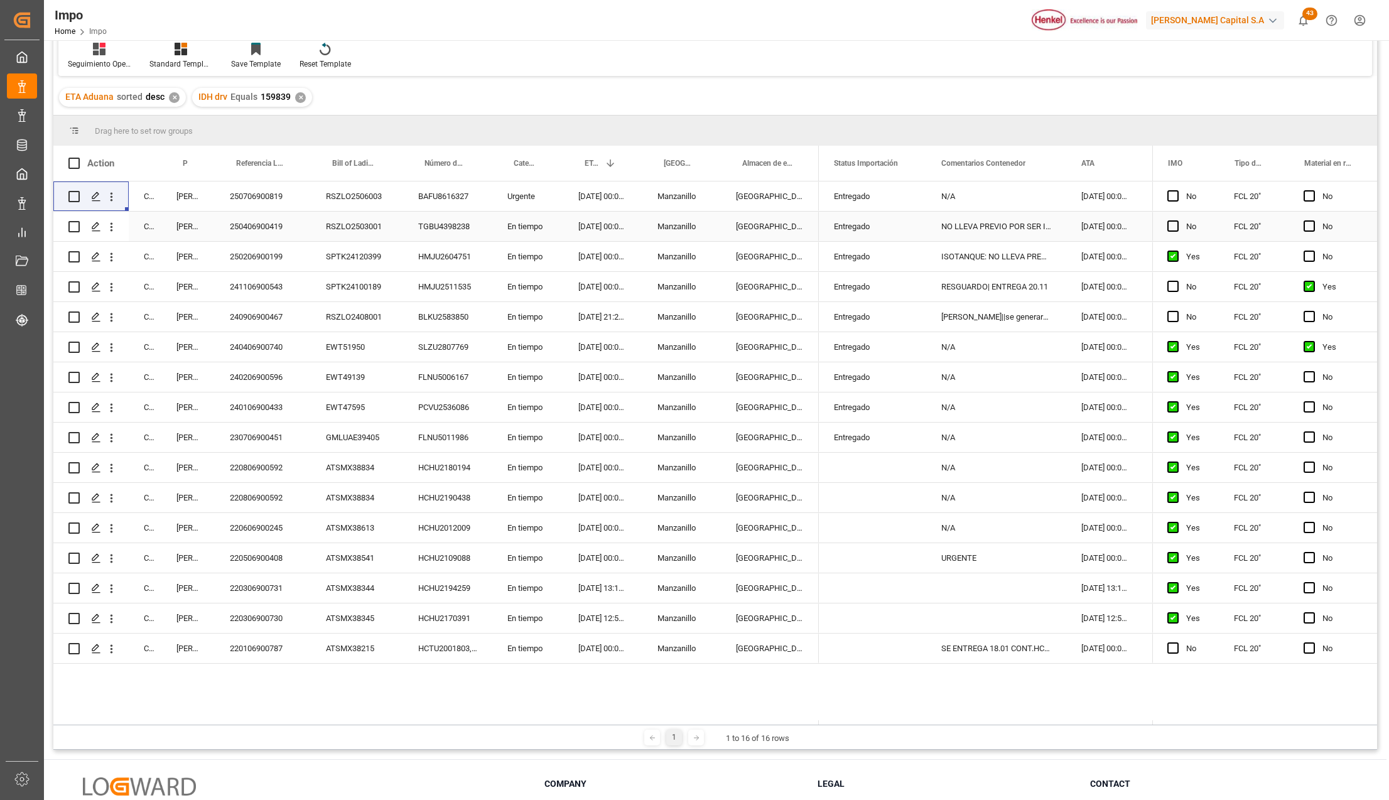
click at [1023, 230] on div "NO LLEVA PREVIO POR SER ISOTANQUE" at bounding box center [996, 227] width 140 height 30
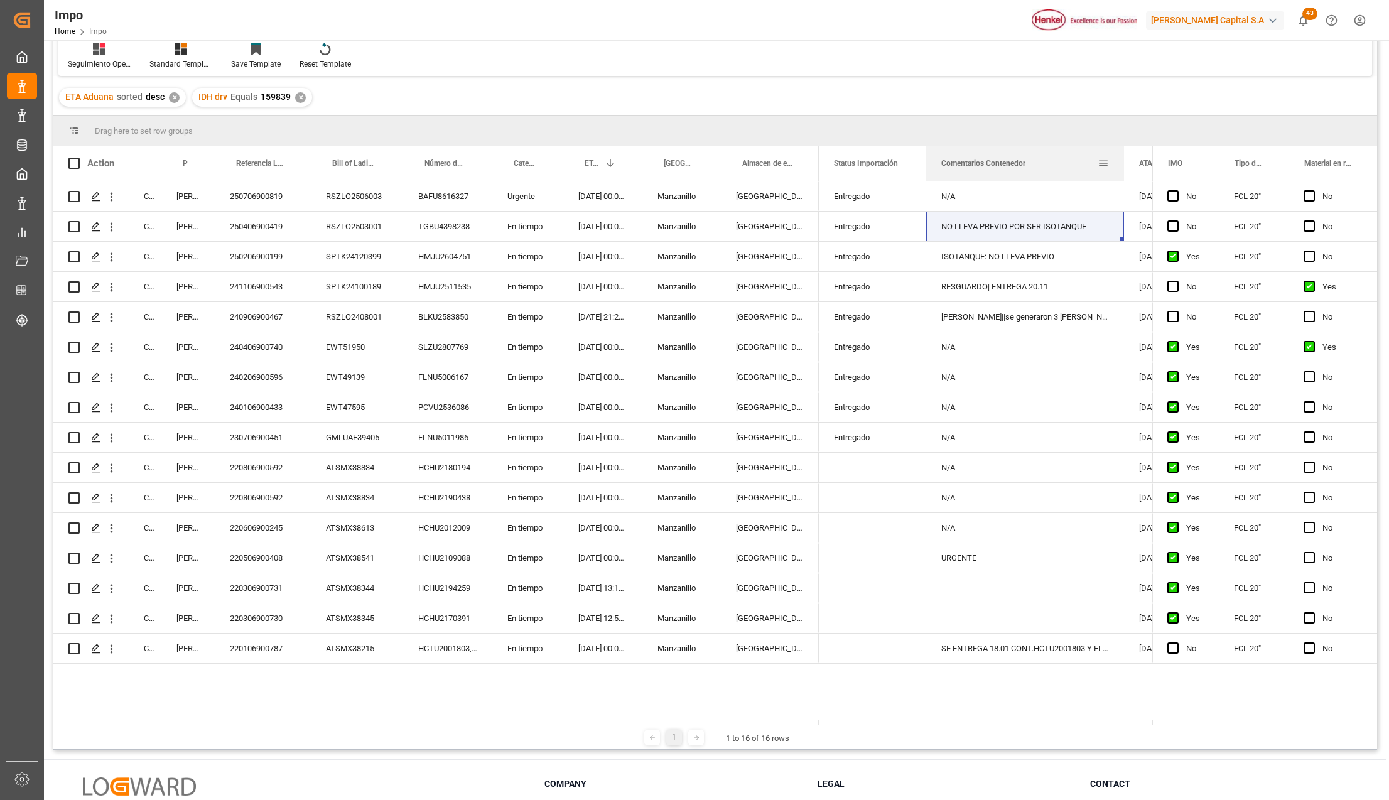
drag, startPoint x: 1065, startPoint y: 146, endPoint x: 1123, endPoint y: 152, distance: 58.1
click at [1123, 152] on div at bounding box center [1124, 163] width 5 height 35
click at [854, 201] on div "Entregado" at bounding box center [872, 196] width 77 height 29
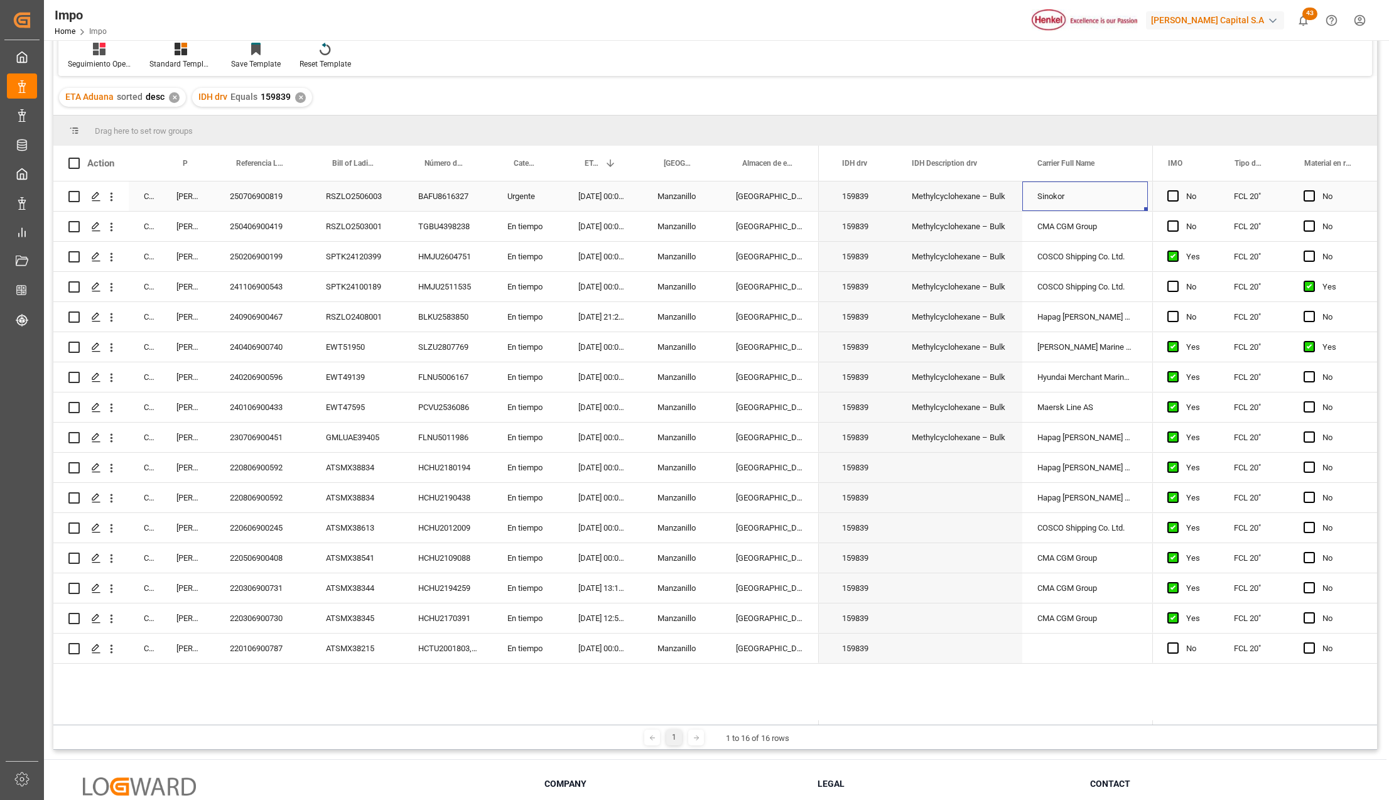
scroll to position [0, 1032]
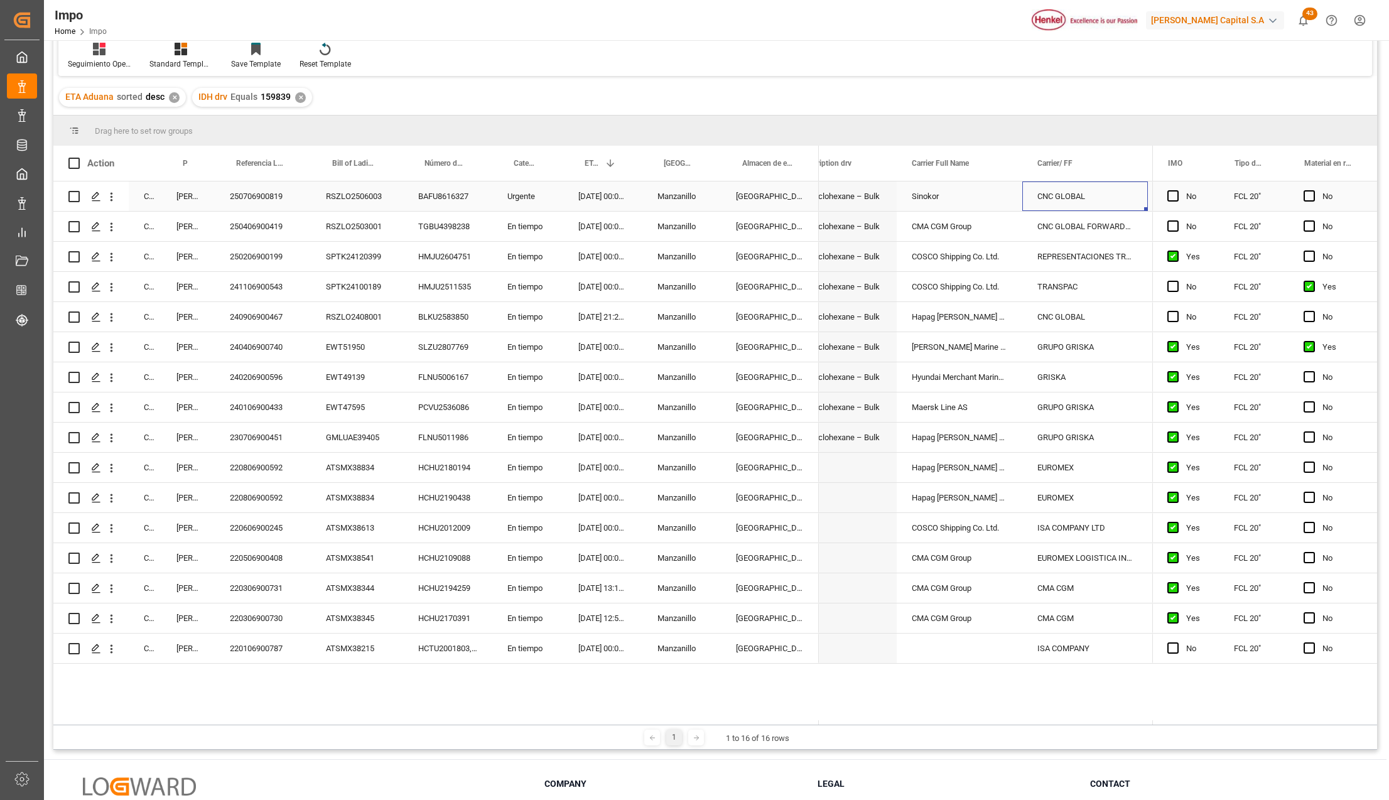
click at [240, 198] on div "250706900819" at bounding box center [263, 196] width 96 height 30
click at [262, 197] on div "250706900819" at bounding box center [263, 196] width 96 height 30
click at [279, 231] on div "250406900419" at bounding box center [263, 227] width 96 height 30
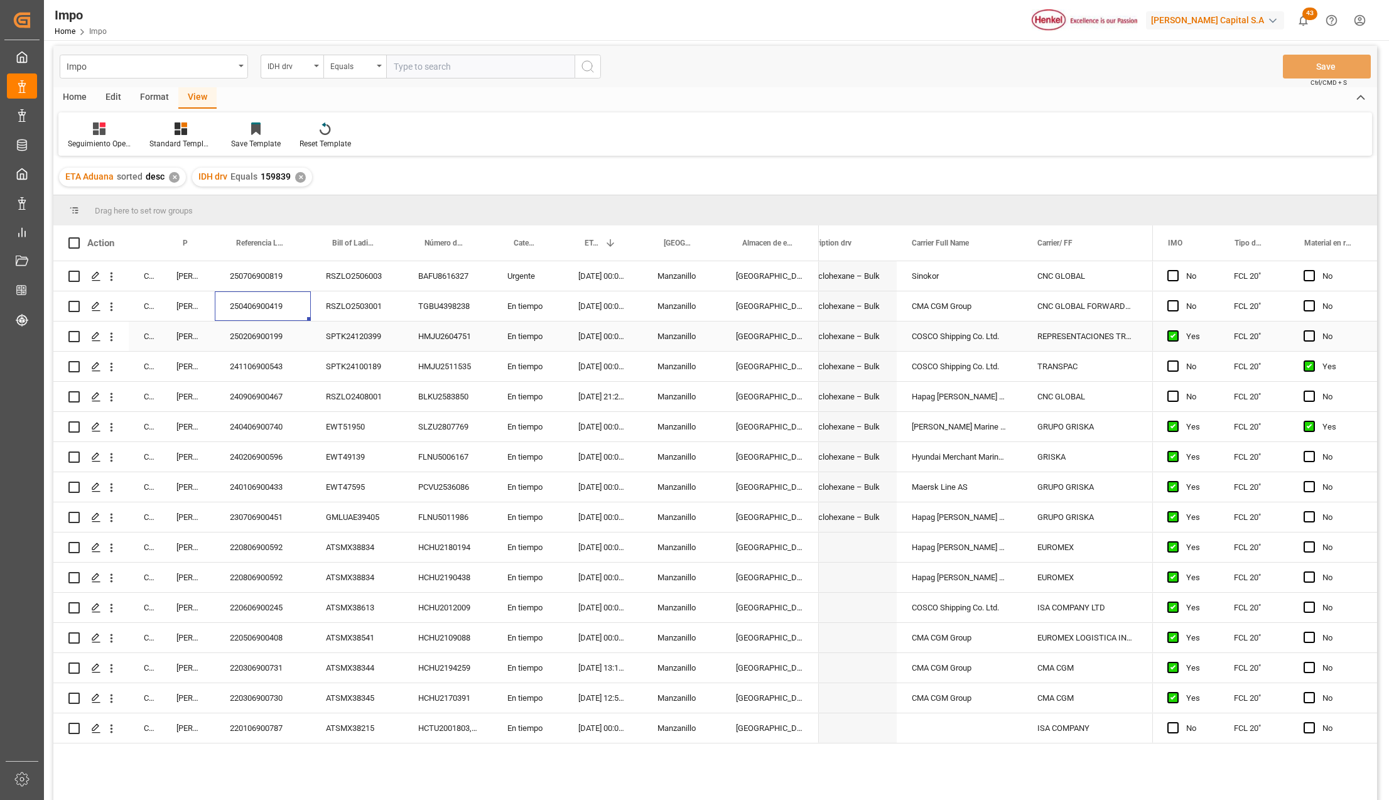
scroll to position [0, 0]
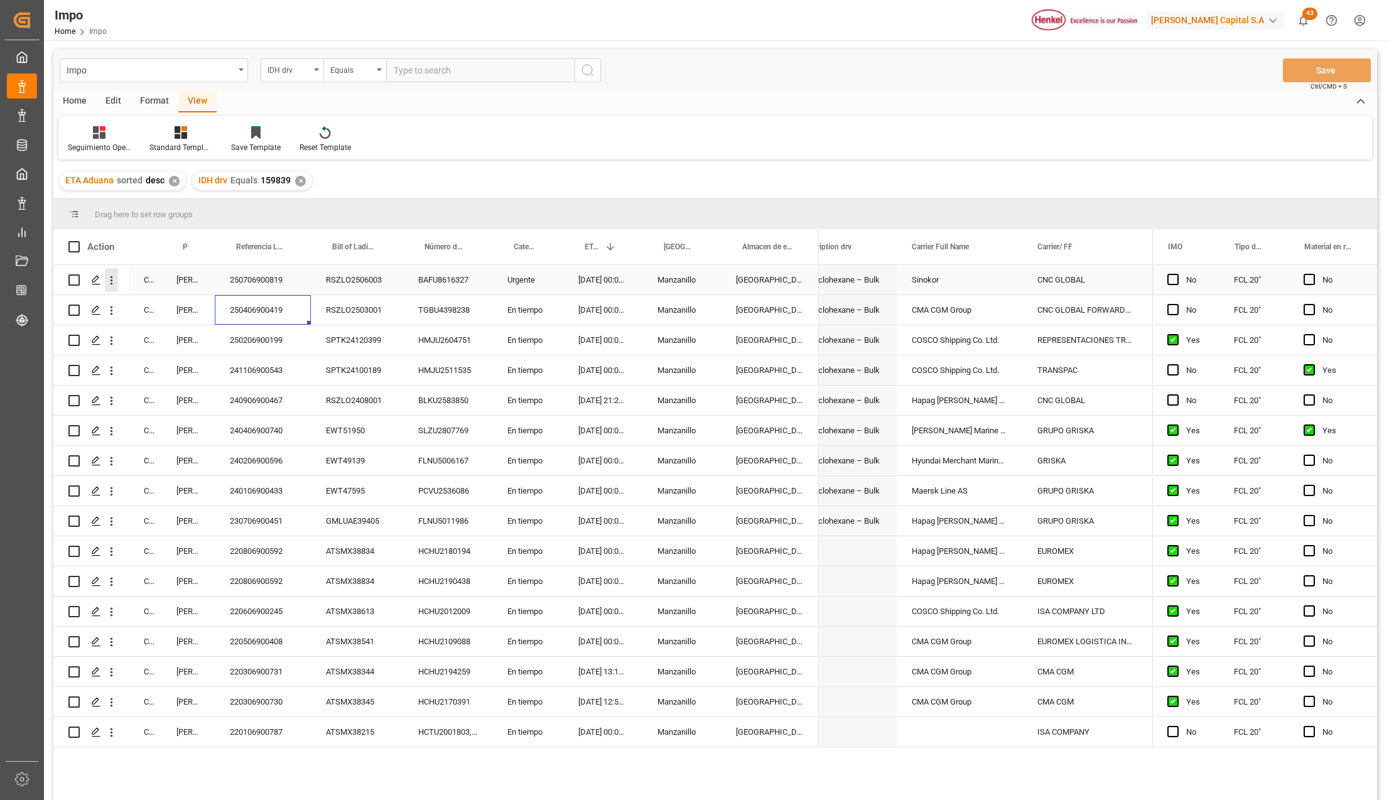
click at [114, 275] on icon "open menu" at bounding box center [111, 280] width 13 height 13
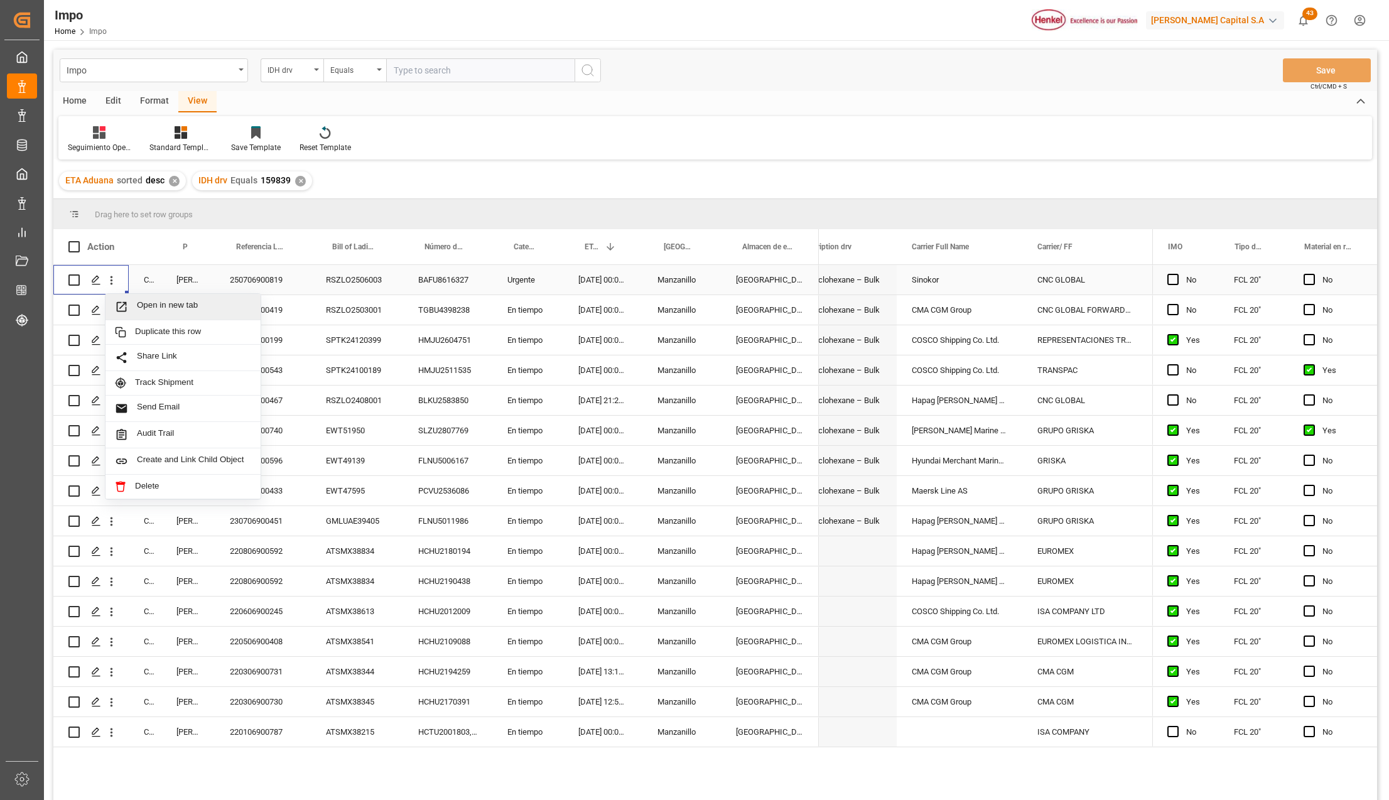
click at [134, 304] on span "Press SPACE to select this row." at bounding box center [126, 306] width 22 height 13
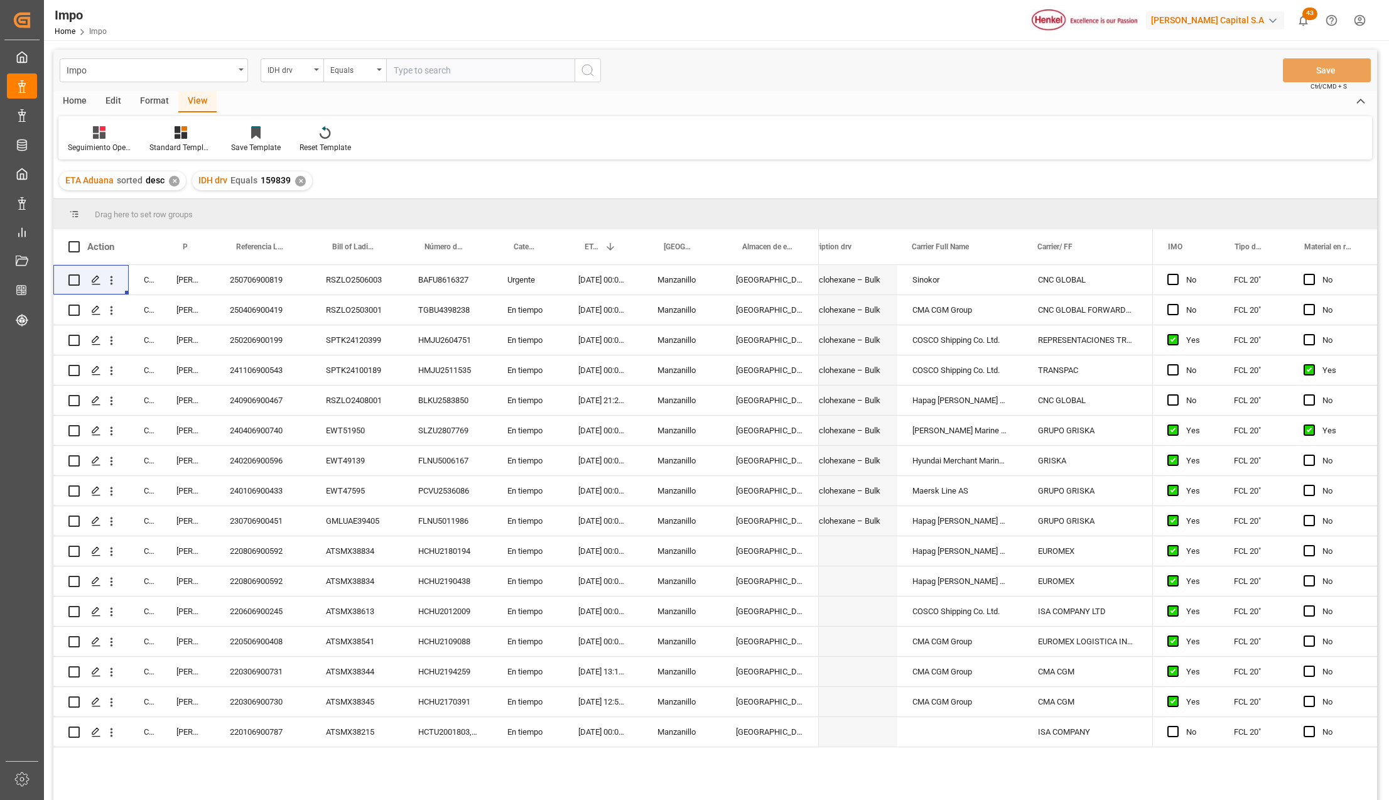
scroll to position [0, 1032]
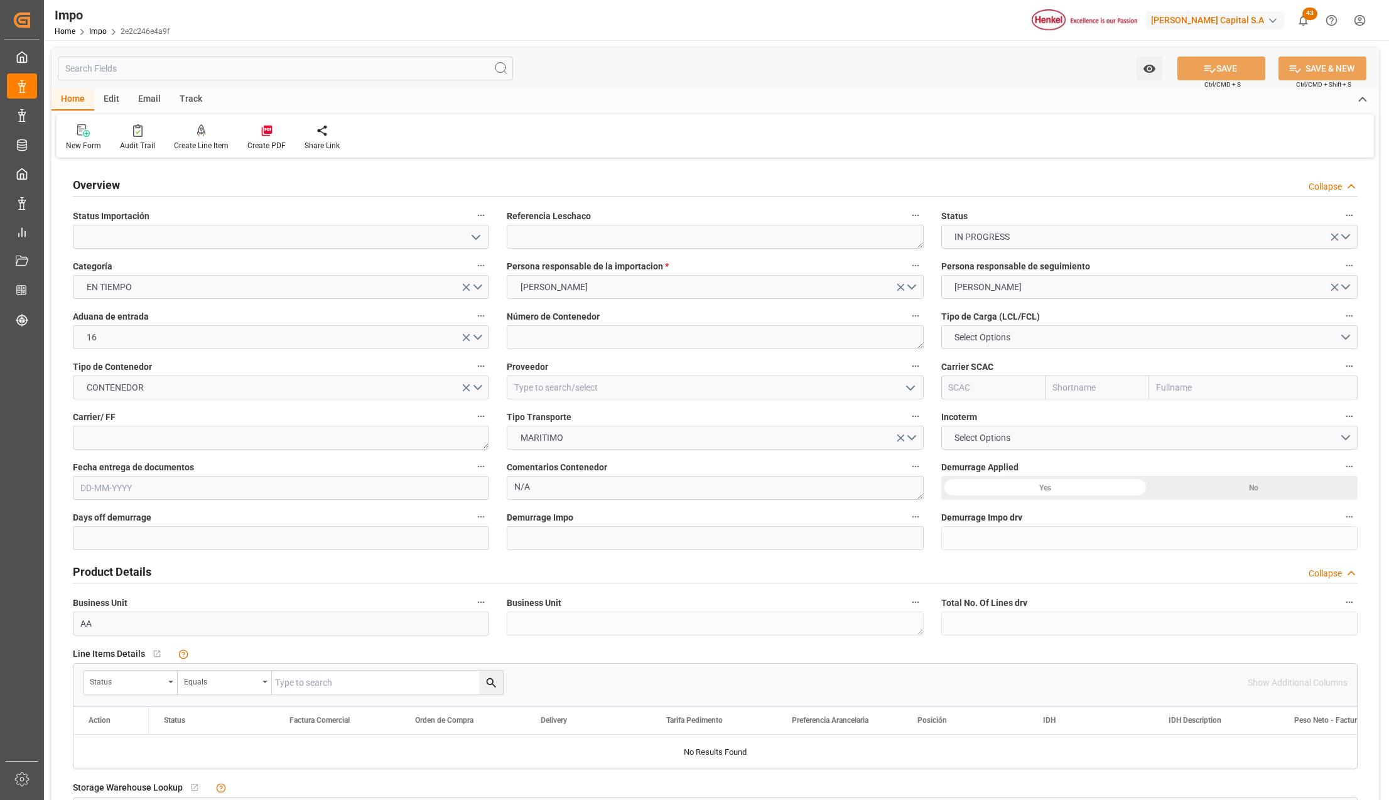
type input "[DATE]"
drag, startPoint x: 475, startPoint y: 235, endPoint x: 461, endPoint y: 244, distance: 17.2
click at [475, 235] on icon "open menu" at bounding box center [475, 237] width 15 height 15
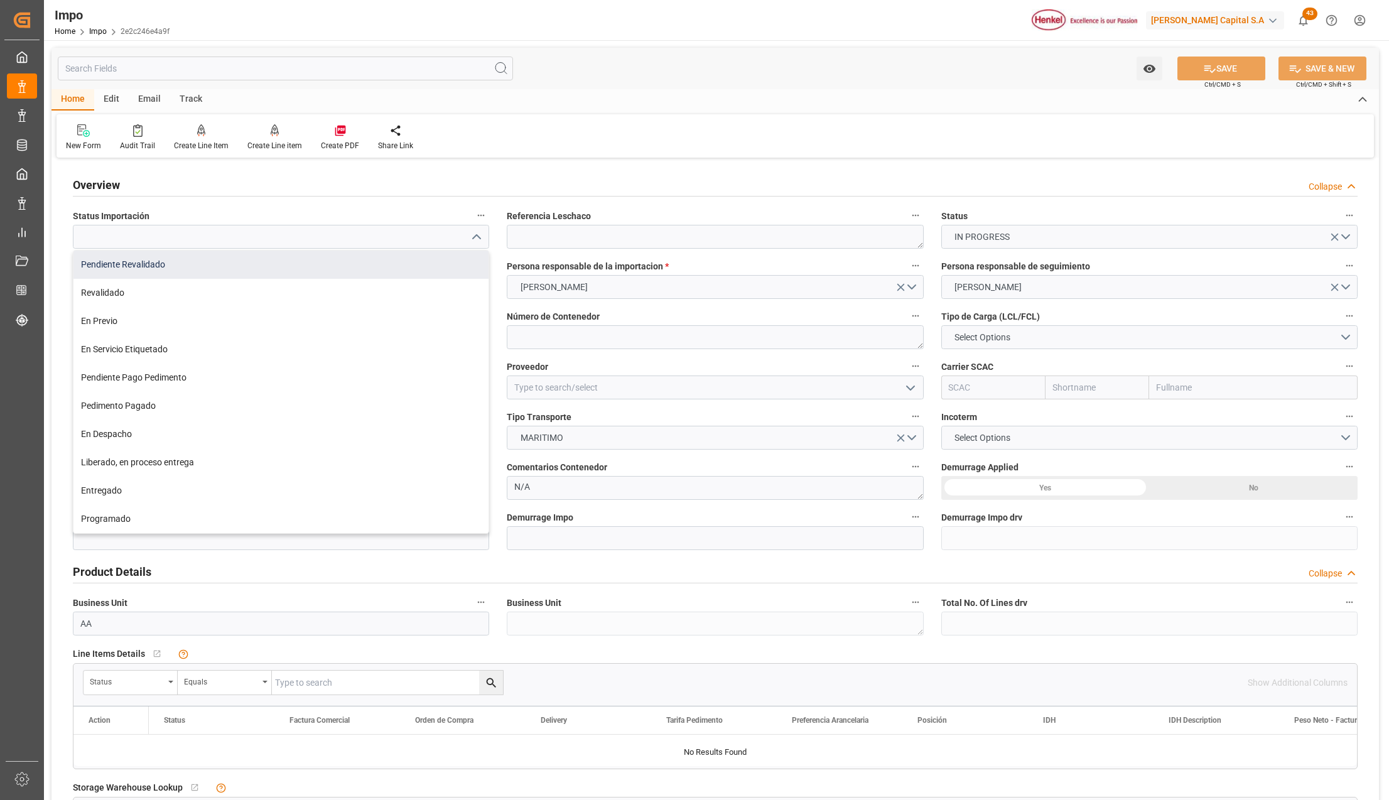
click at [157, 266] on div "Pendiente Revalidado" at bounding box center [280, 265] width 415 height 28
type input "Pendiente Revalidado"
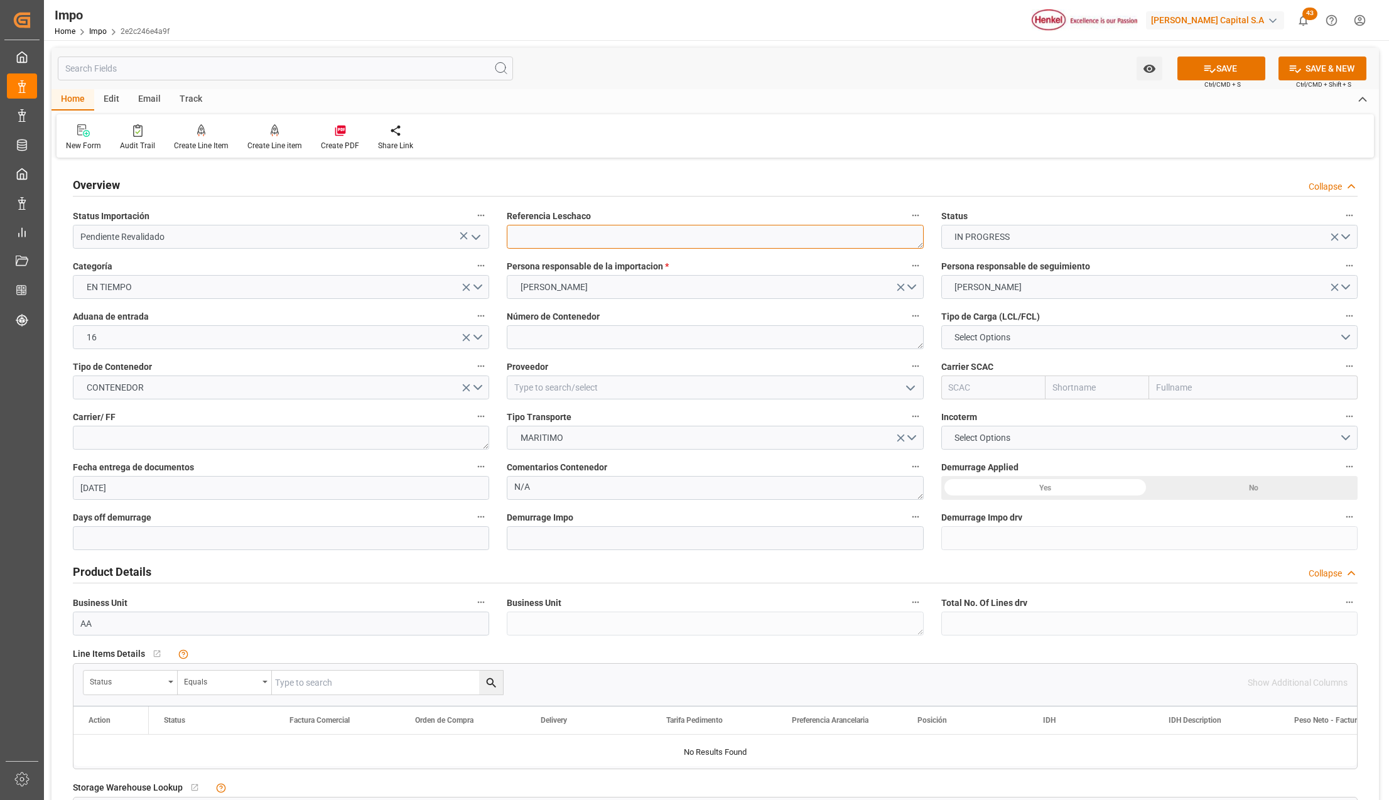
click at [519, 237] on textarea at bounding box center [715, 237] width 416 height 24
paste textarea "SPTK25070392"
type textarea "SPTK25070392"
click at [139, 448] on textarea at bounding box center [281, 438] width 416 height 24
type textarea "D"
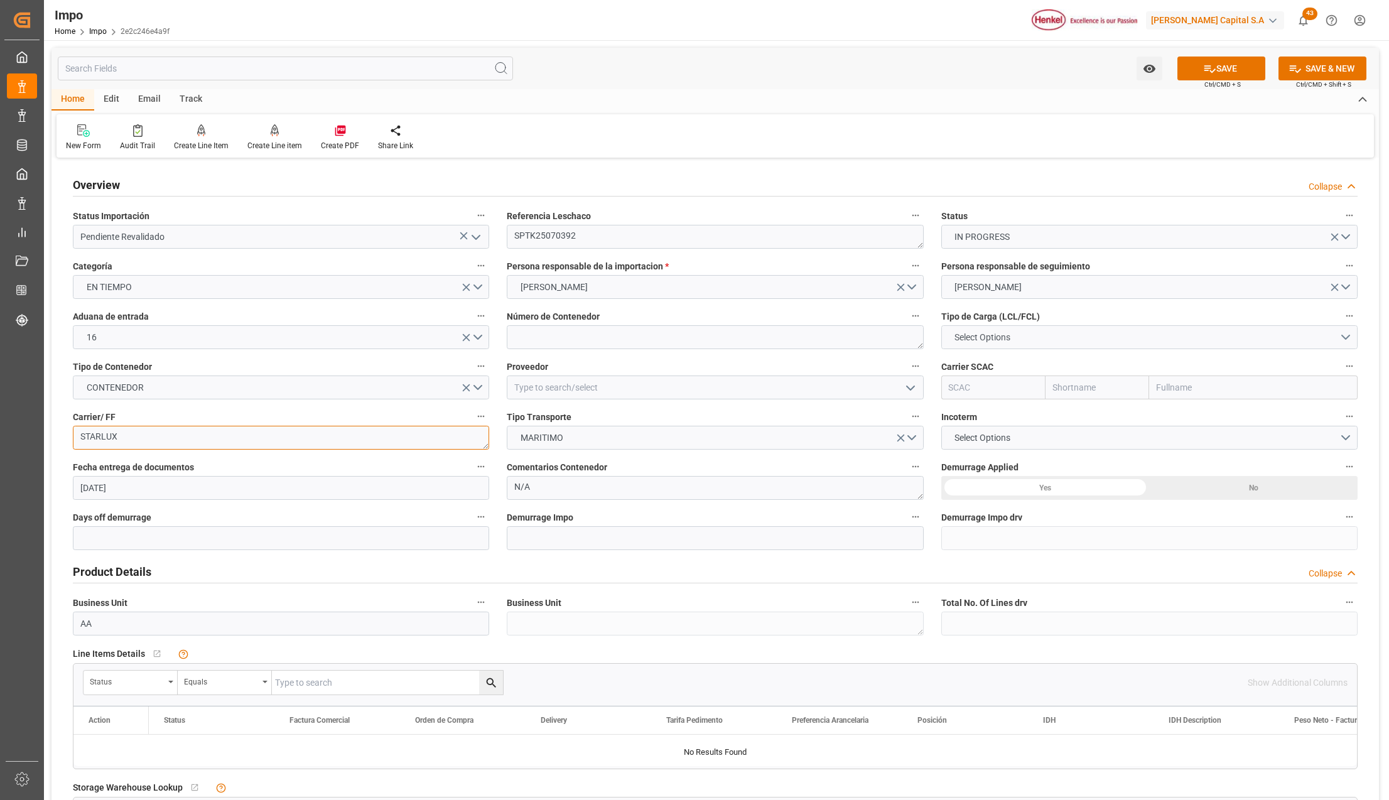
type textarea "STARLUX"
click at [968, 337] on span "Select Options" at bounding box center [982, 337] width 68 height 13
click at [965, 359] on div "FCL 20"" at bounding box center [1149, 367] width 415 height 26
click at [478, 374] on label "Tipo de Contenedor" at bounding box center [281, 367] width 416 height 18
click at [478, 374] on button "Tipo de Contenedor" at bounding box center [481, 366] width 16 height 16
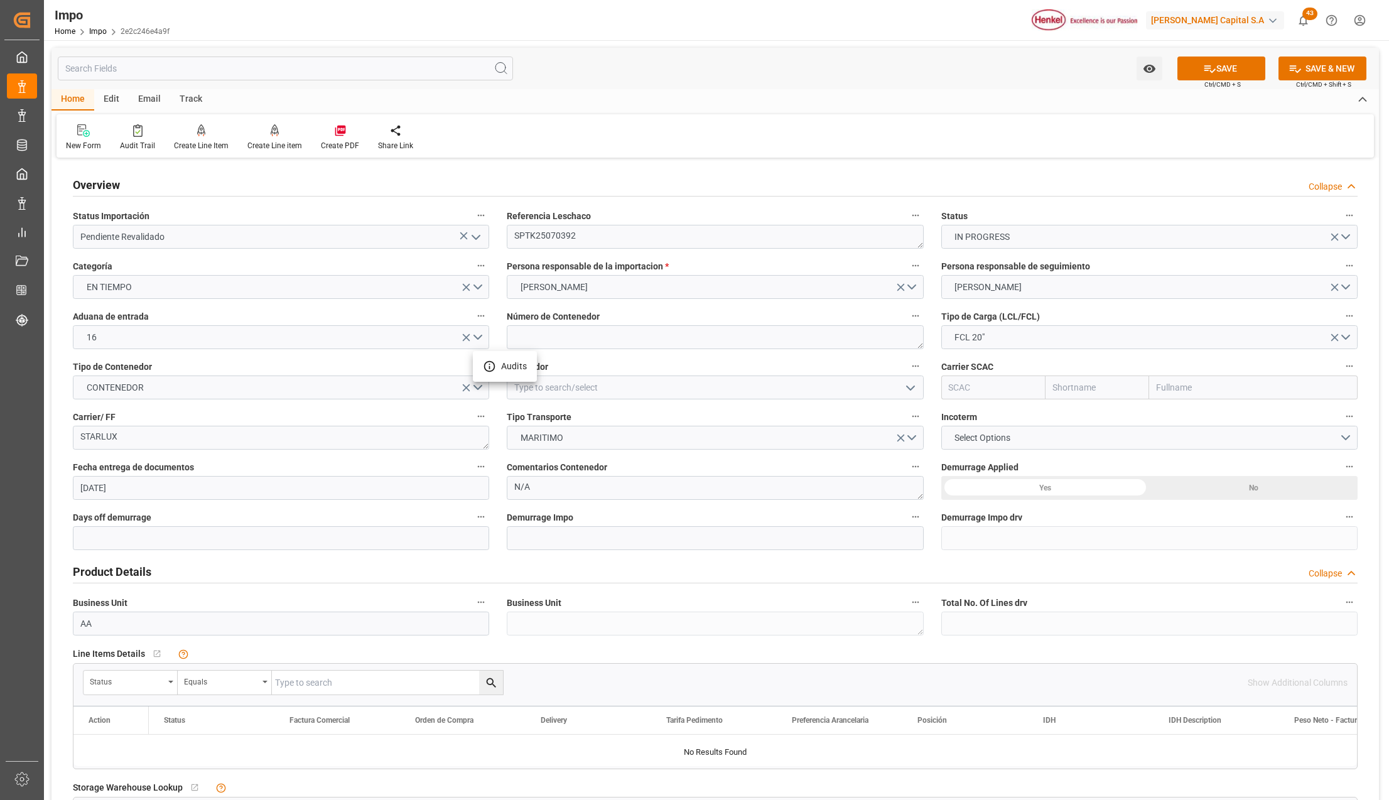
click at [473, 389] on div at bounding box center [694, 400] width 1389 height 800
click at [473, 389] on button "CONTENEDOR" at bounding box center [281, 388] width 416 height 24
click at [173, 412] on div "ISOTANQUE" at bounding box center [280, 417] width 415 height 26
click at [569, 340] on textarea at bounding box center [715, 337] width 416 height 24
click at [533, 335] on textarea at bounding box center [715, 337] width 416 height 24
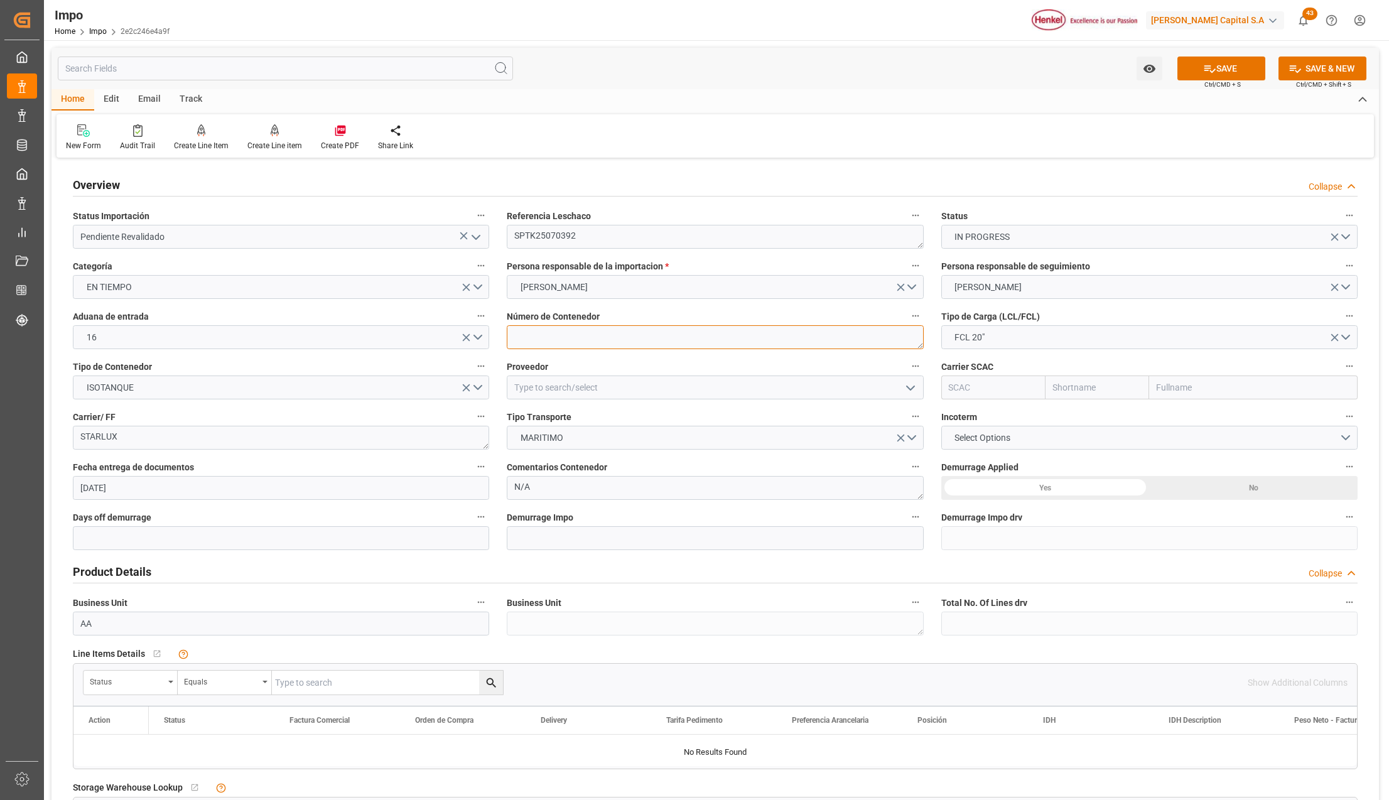
paste textarea "HMJU2611874"
type textarea "HMJU2611874"
click at [593, 389] on input at bounding box center [715, 388] width 416 height 24
click at [648, 391] on input at bounding box center [715, 388] width 416 height 24
type input "SK"
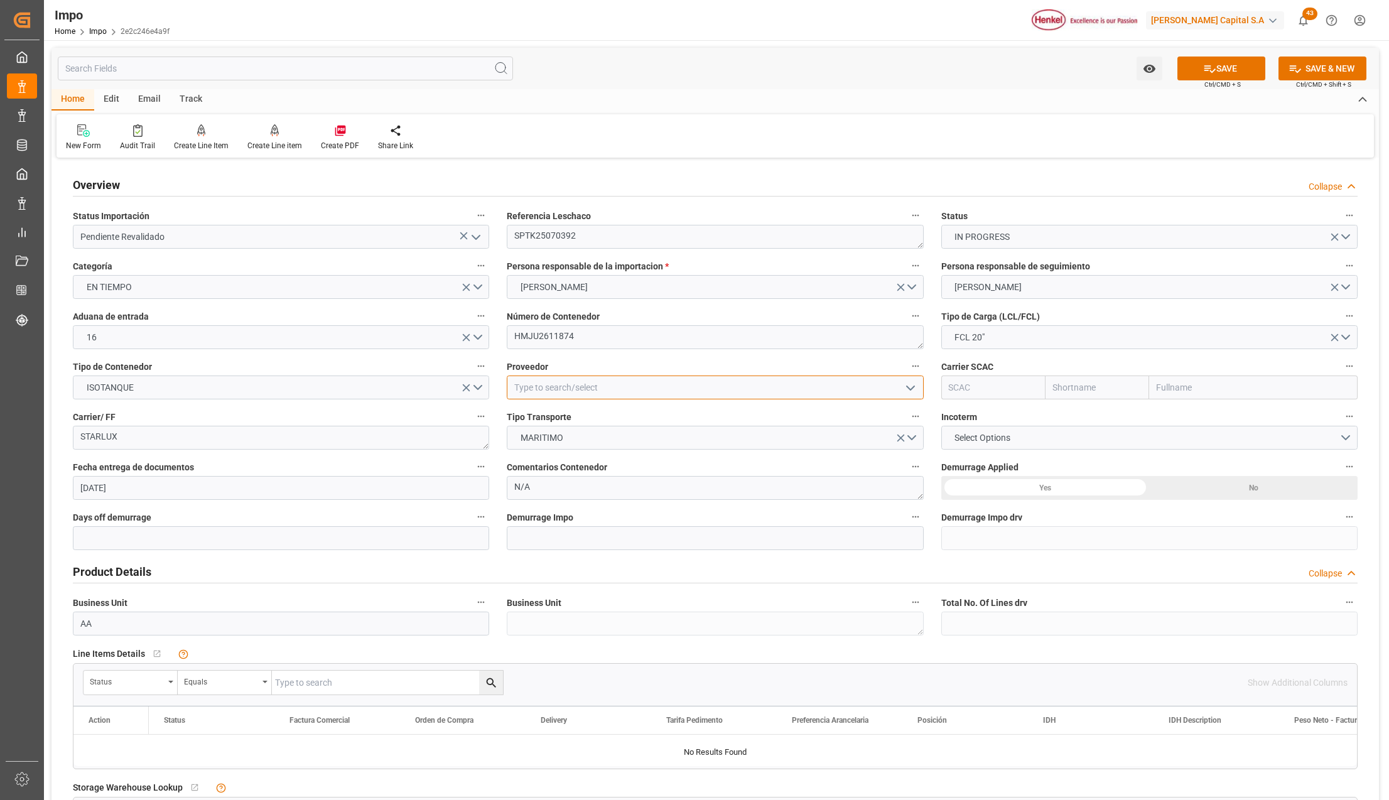
click at [598, 390] on input at bounding box center [715, 388] width 416 height 24
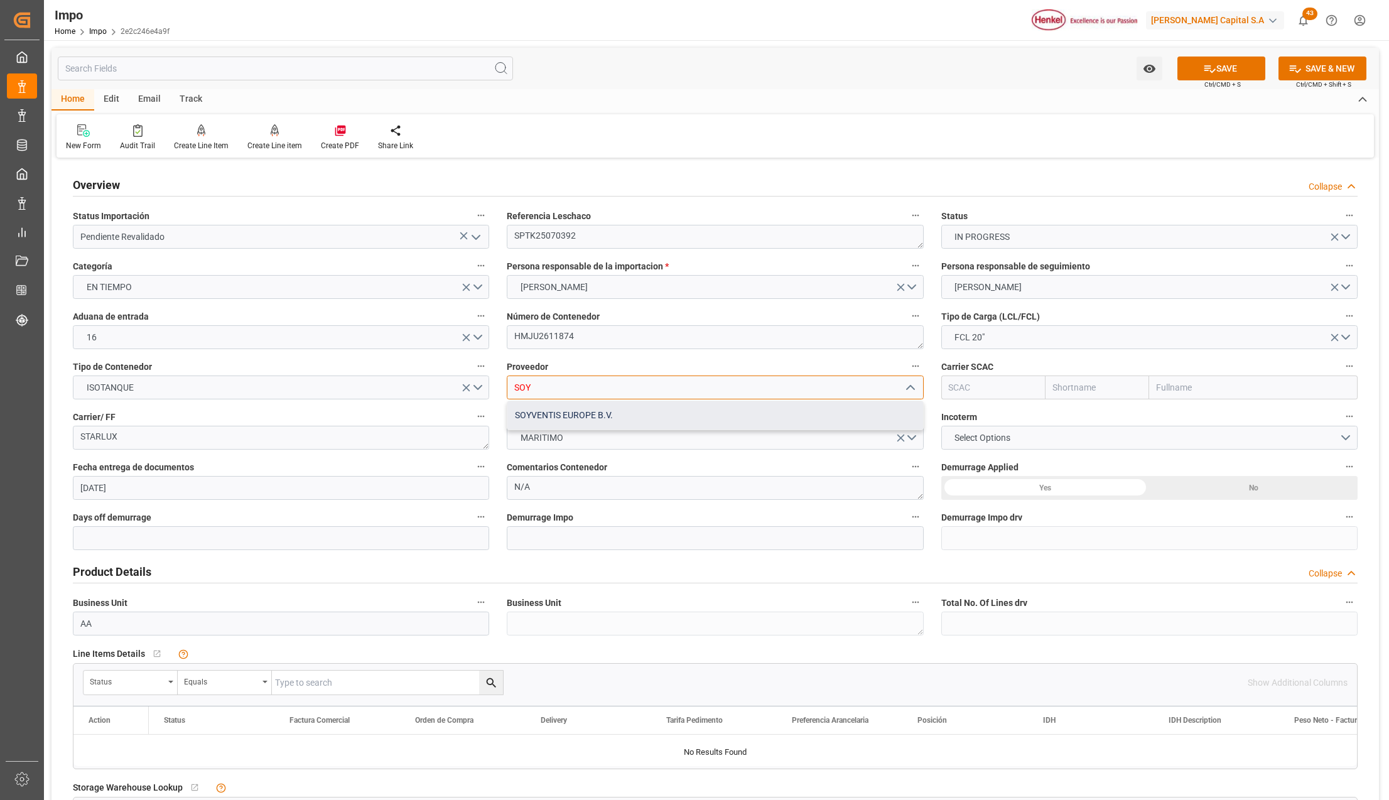
click at [613, 403] on div "SOYVENTIS EUROPE B.V." at bounding box center [714, 415] width 415 height 28
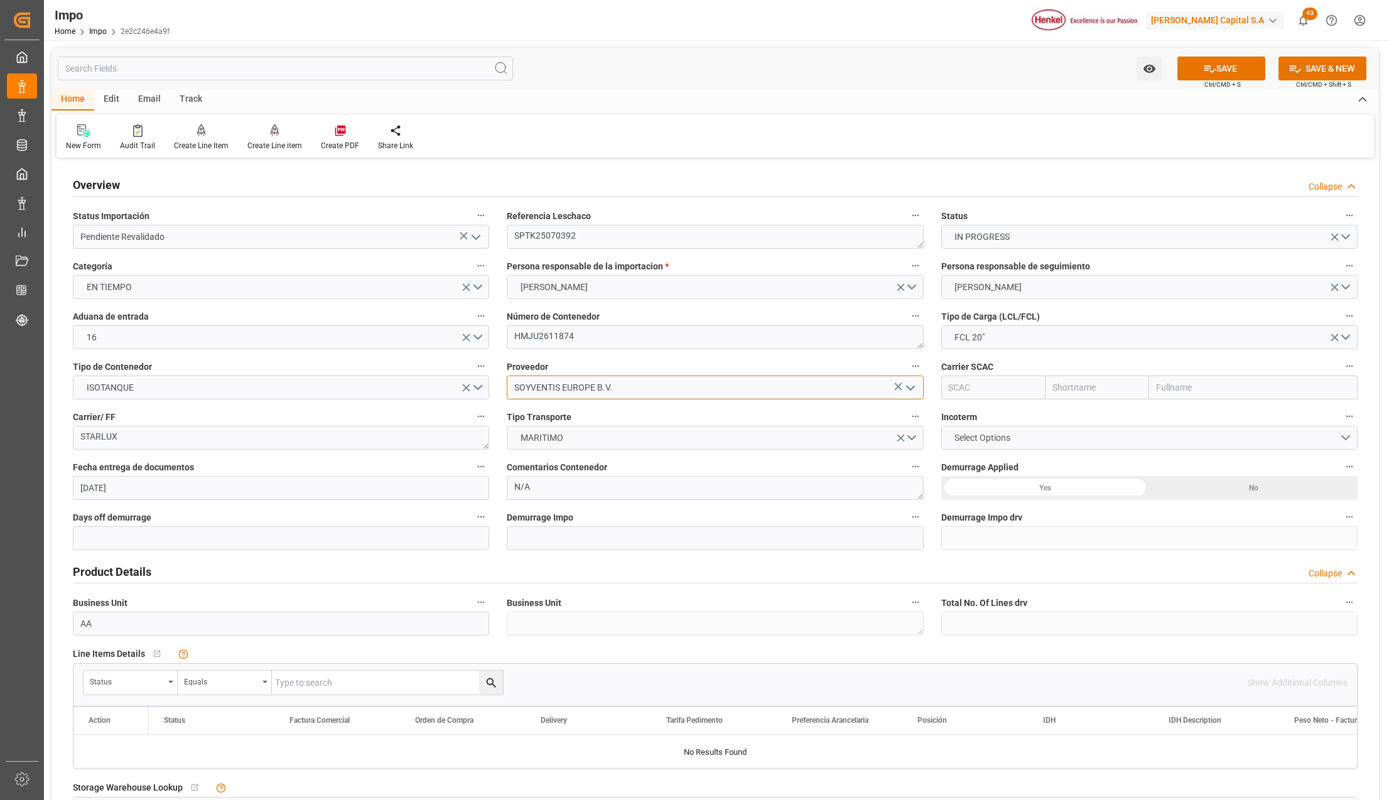
type input "SOYVENTIS EUROPE B.V."
click at [1106, 483] on div "Yes" at bounding box center [1045, 488] width 208 height 24
click at [993, 437] on span "Select Options" at bounding box center [982, 437] width 68 height 13
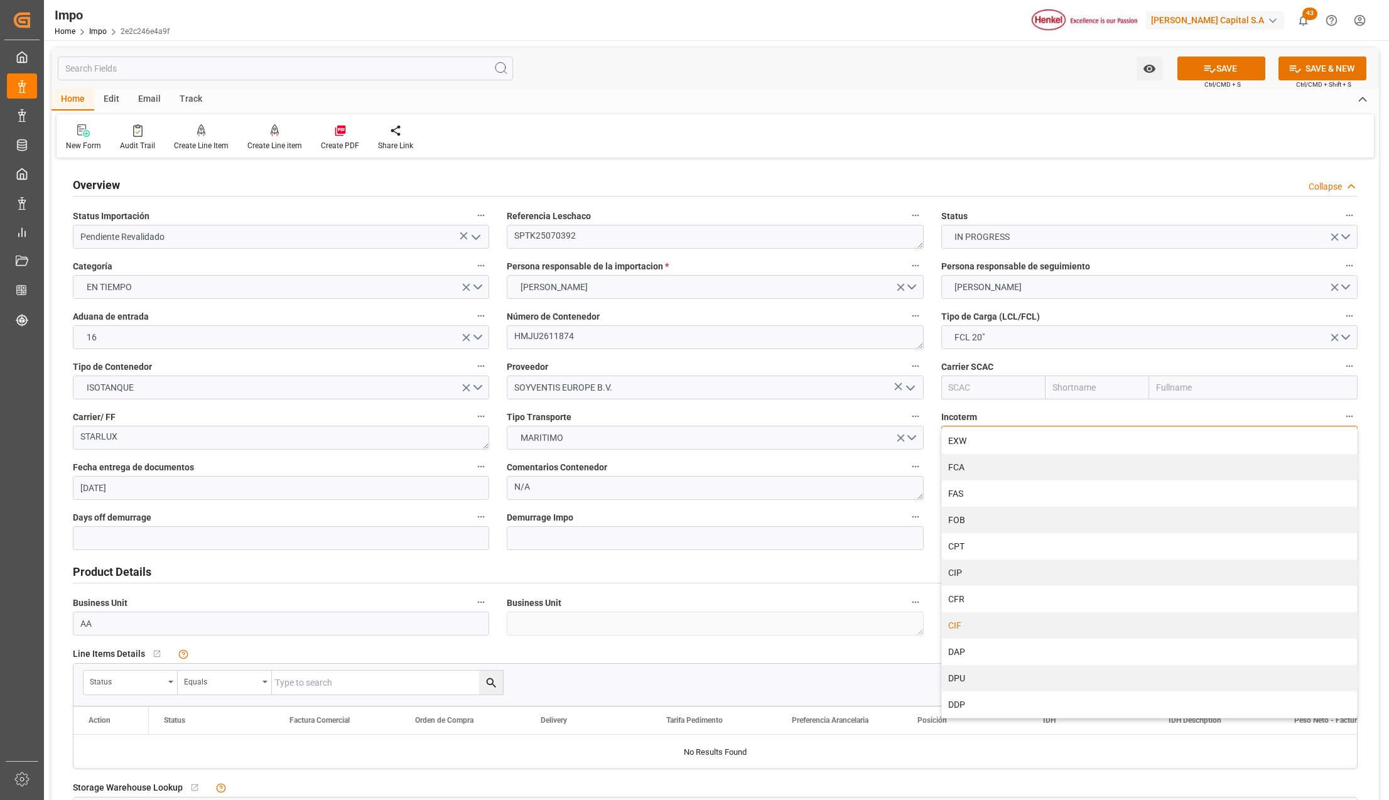
click at [963, 624] on div "CIF" at bounding box center [1149, 625] width 415 height 26
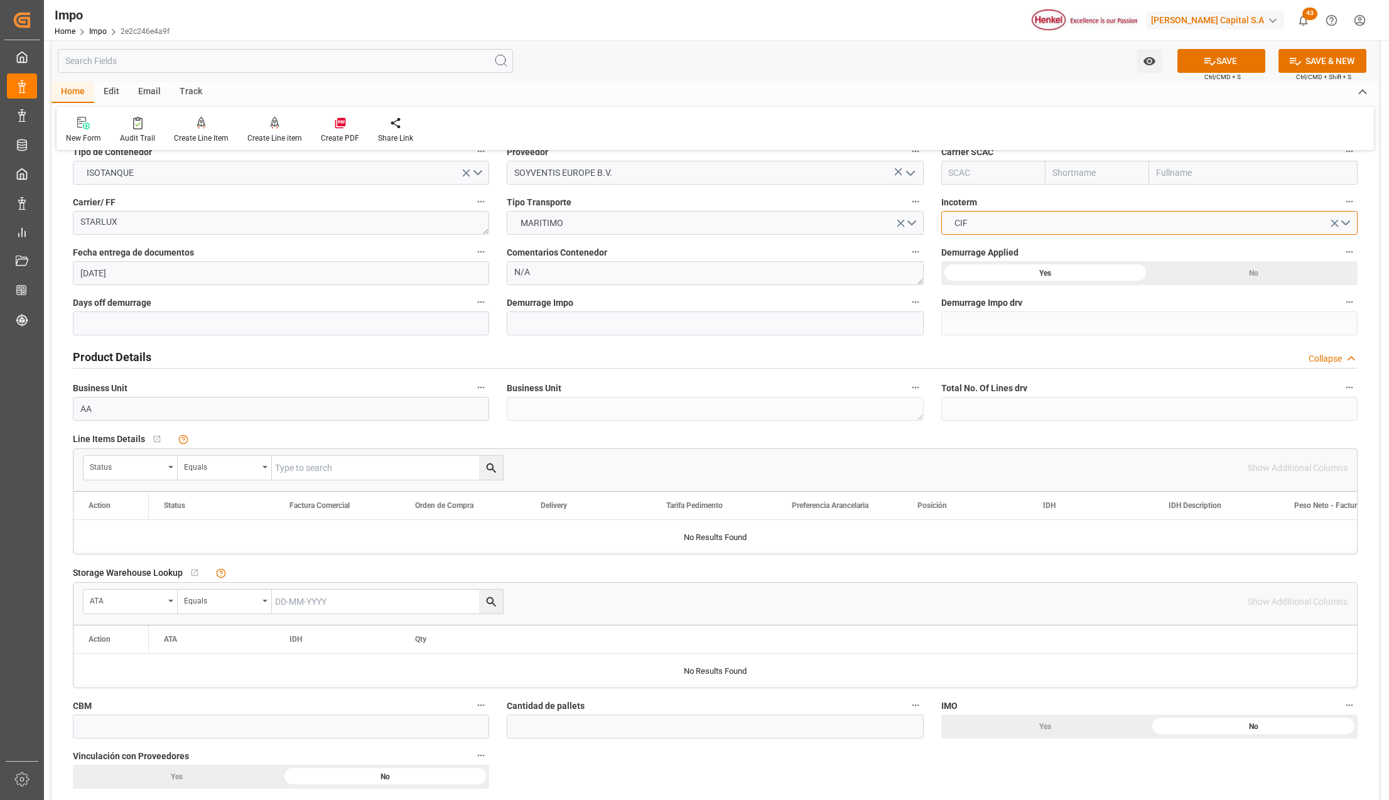
scroll to position [251, 0]
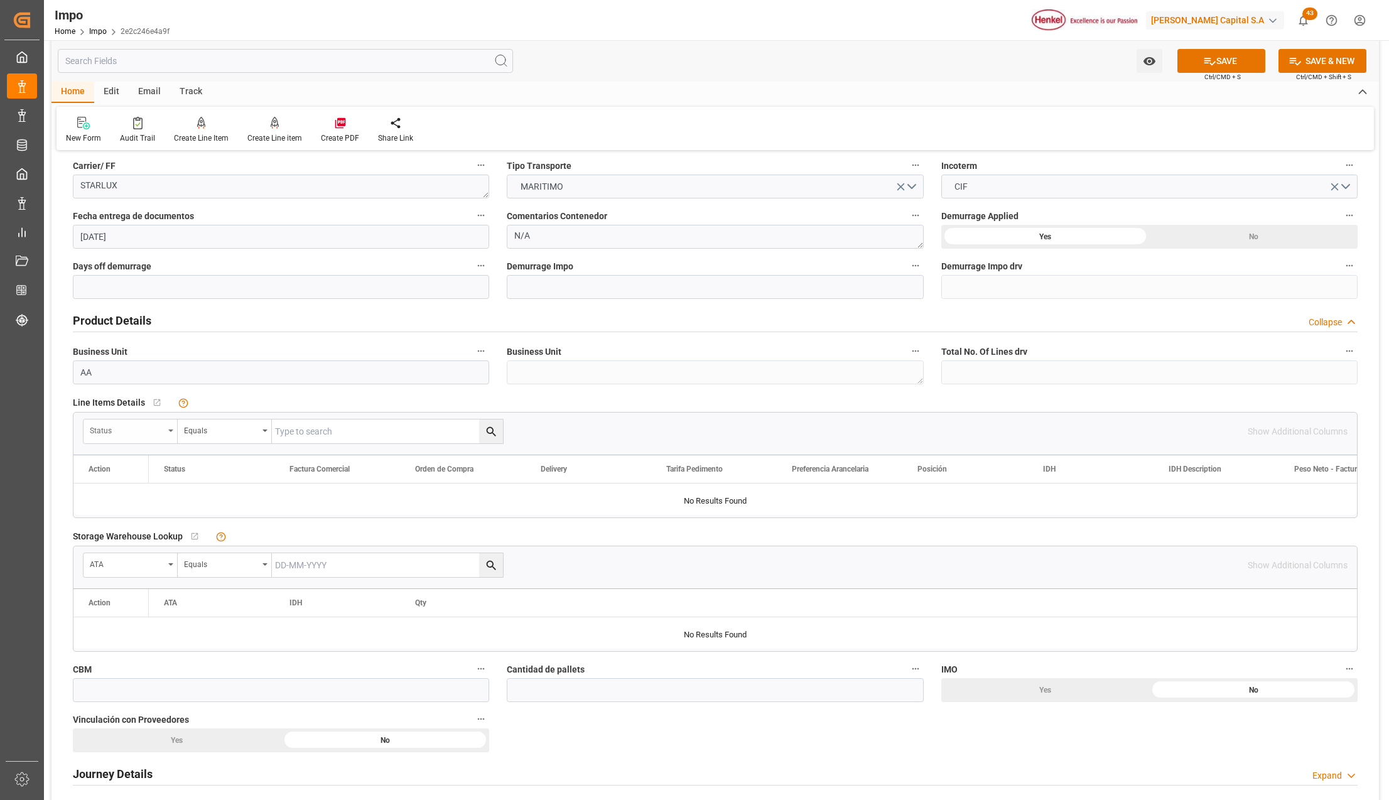
click at [172, 432] on icon "open menu" at bounding box center [170, 431] width 5 height 3
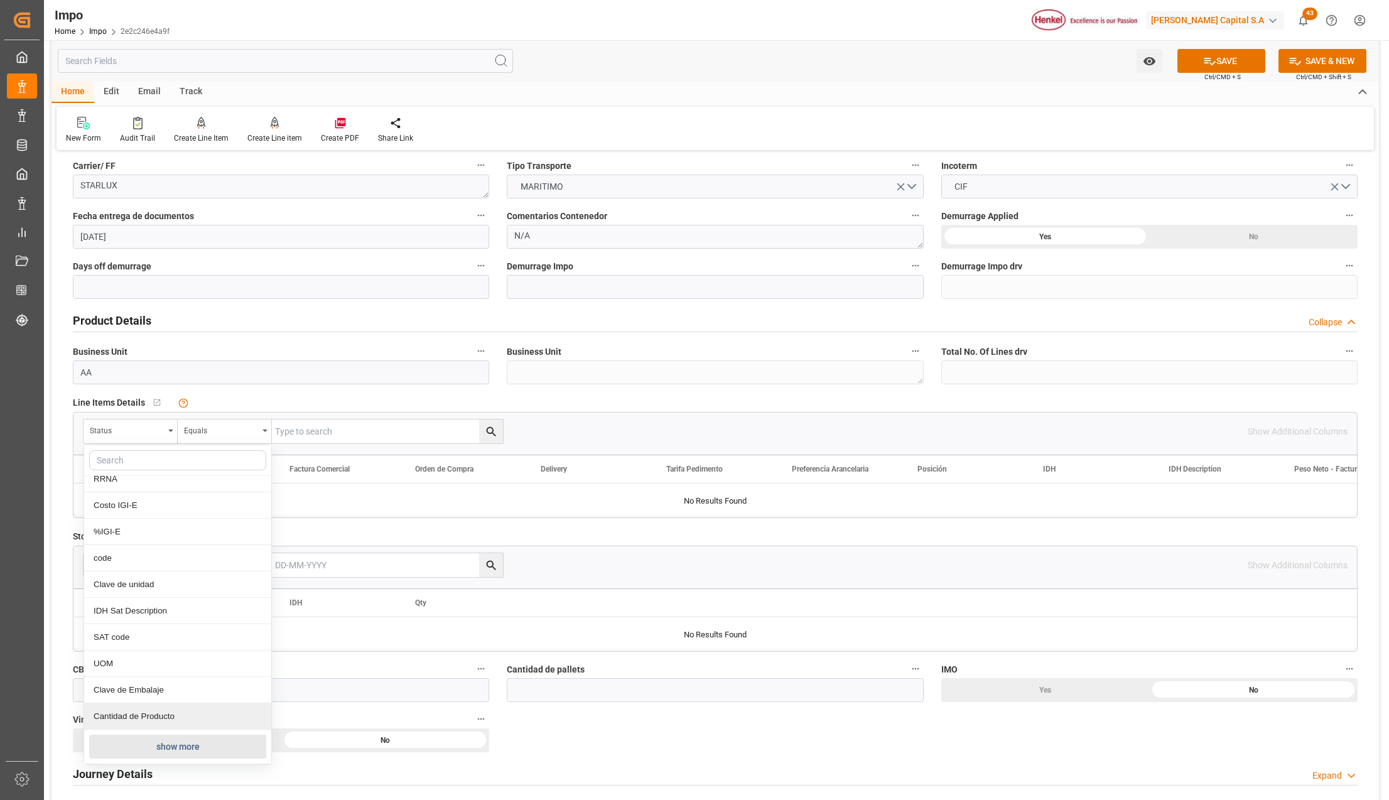
click at [147, 746] on button "show more" at bounding box center [177, 747] width 177 height 24
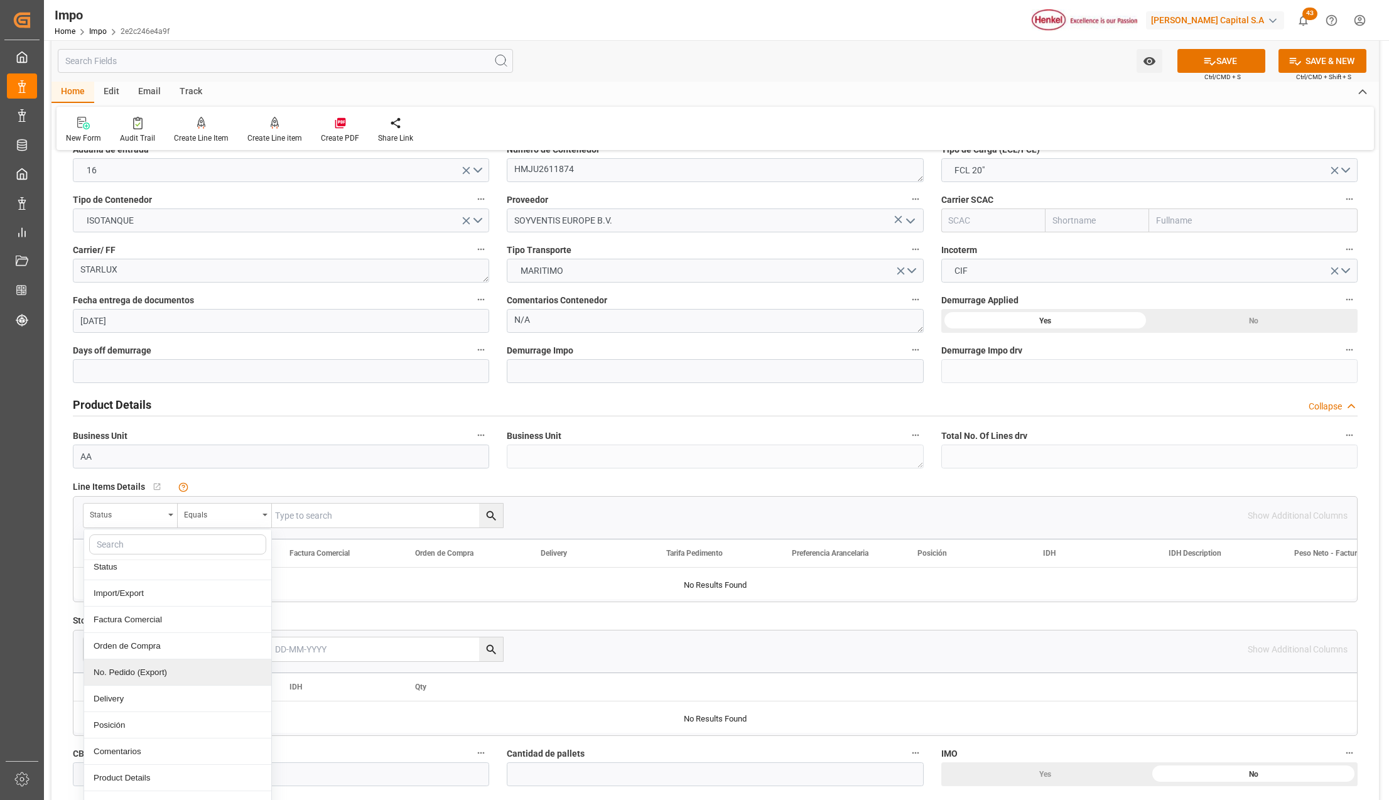
scroll to position [167, 0]
click at [143, 722] on div "Comentarios" at bounding box center [177, 723] width 187 height 26
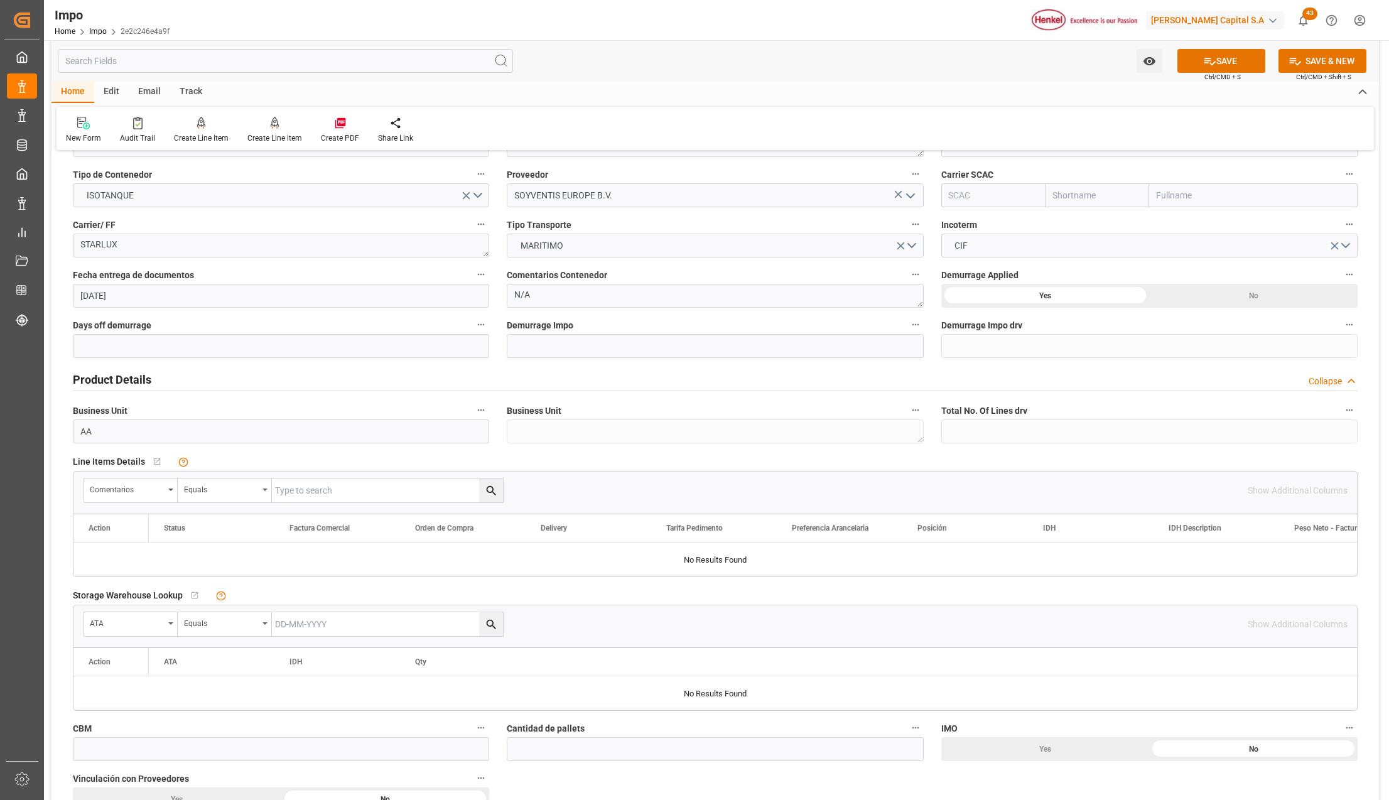
scroll to position [251, 0]
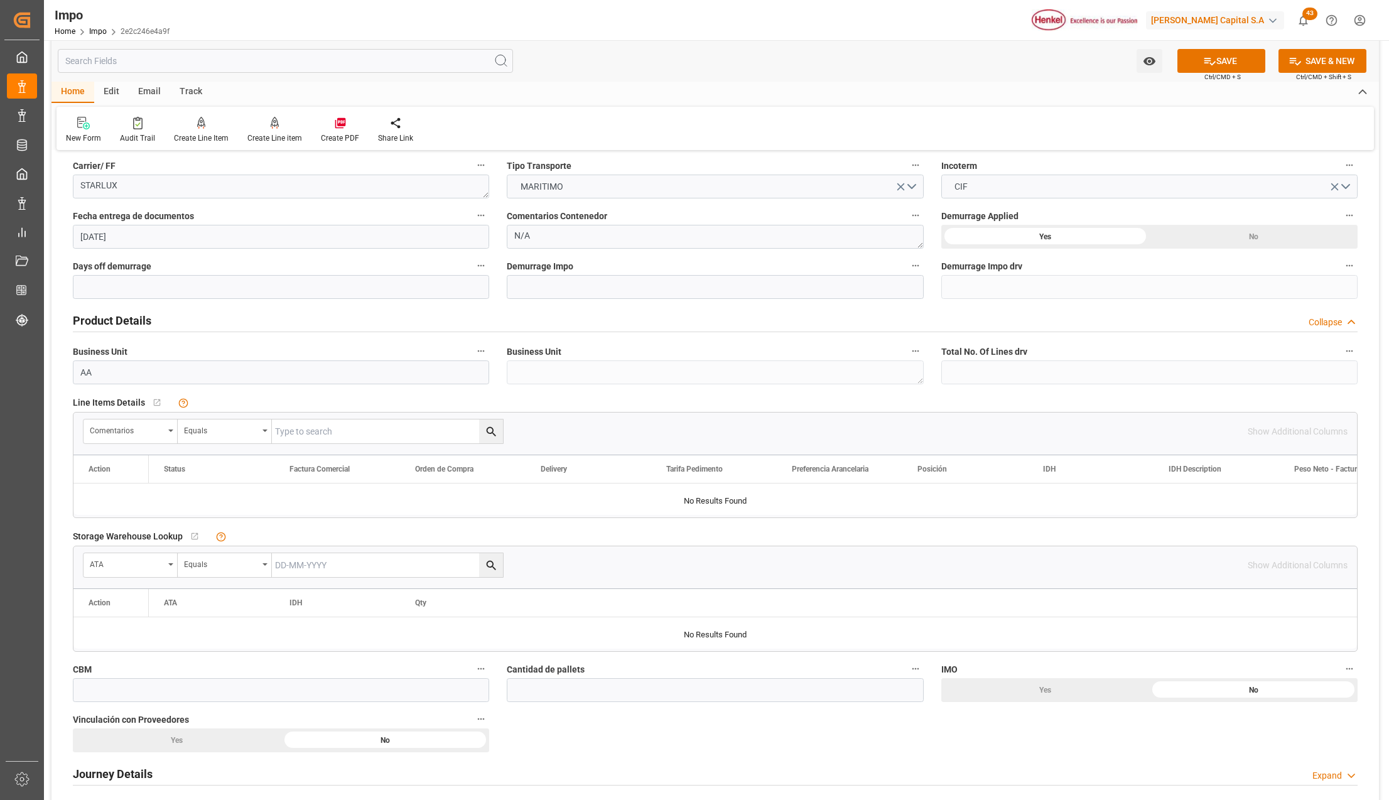
click at [310, 430] on input "text" at bounding box center [387, 431] width 231 height 24
paste input "4578276786"
click at [483, 435] on button "search button" at bounding box center [491, 431] width 24 height 24
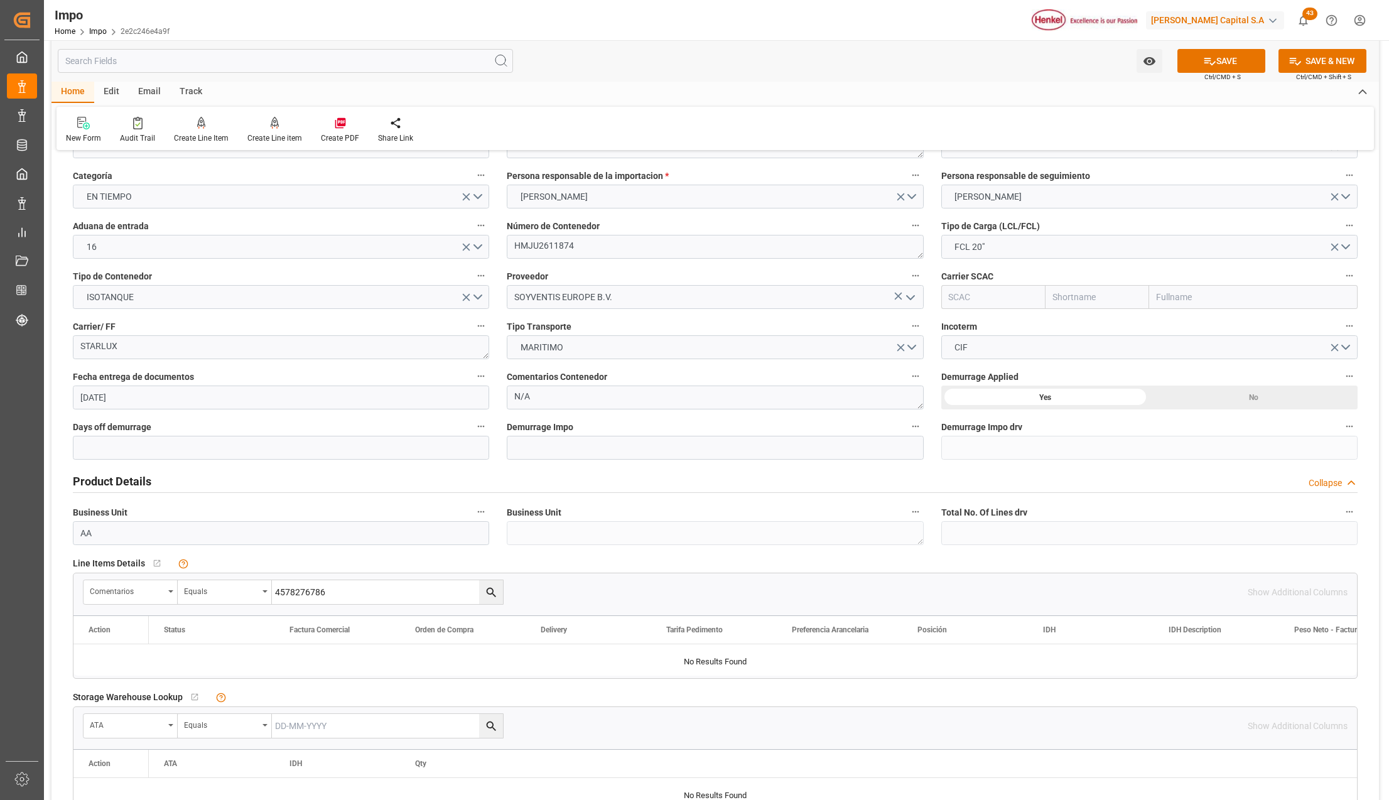
scroll to position [0, 0]
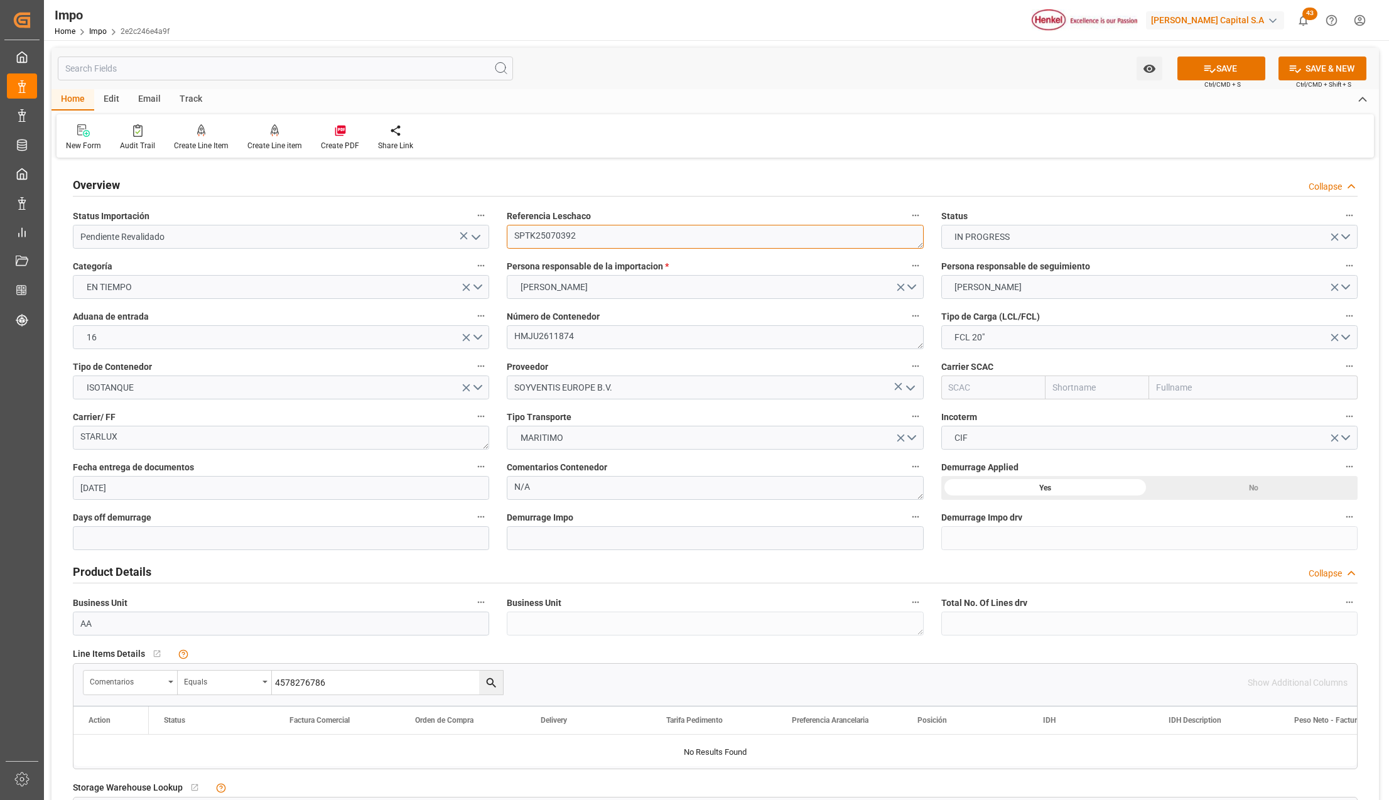
click at [530, 232] on textarea "SPTK25070392" at bounding box center [715, 237] width 416 height 24
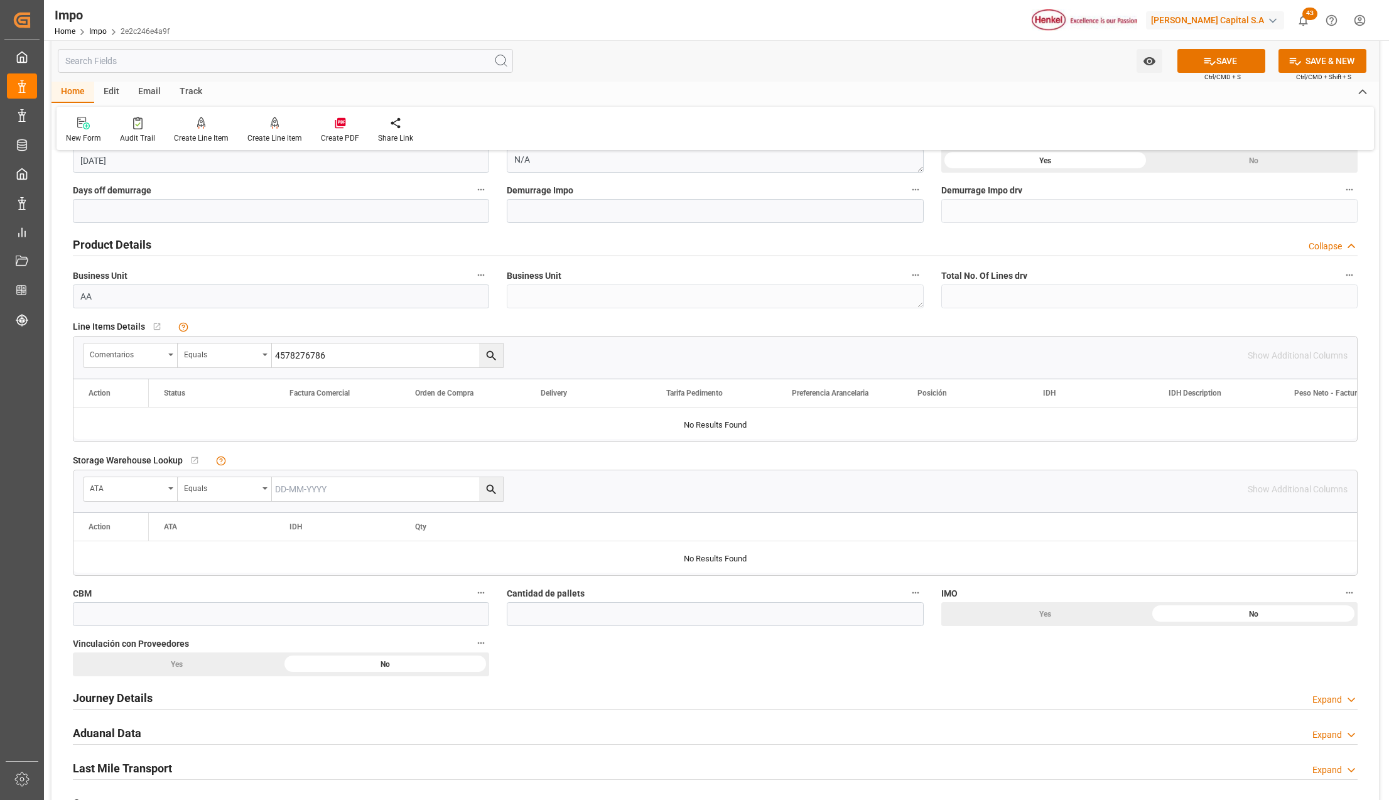
scroll to position [335, 0]
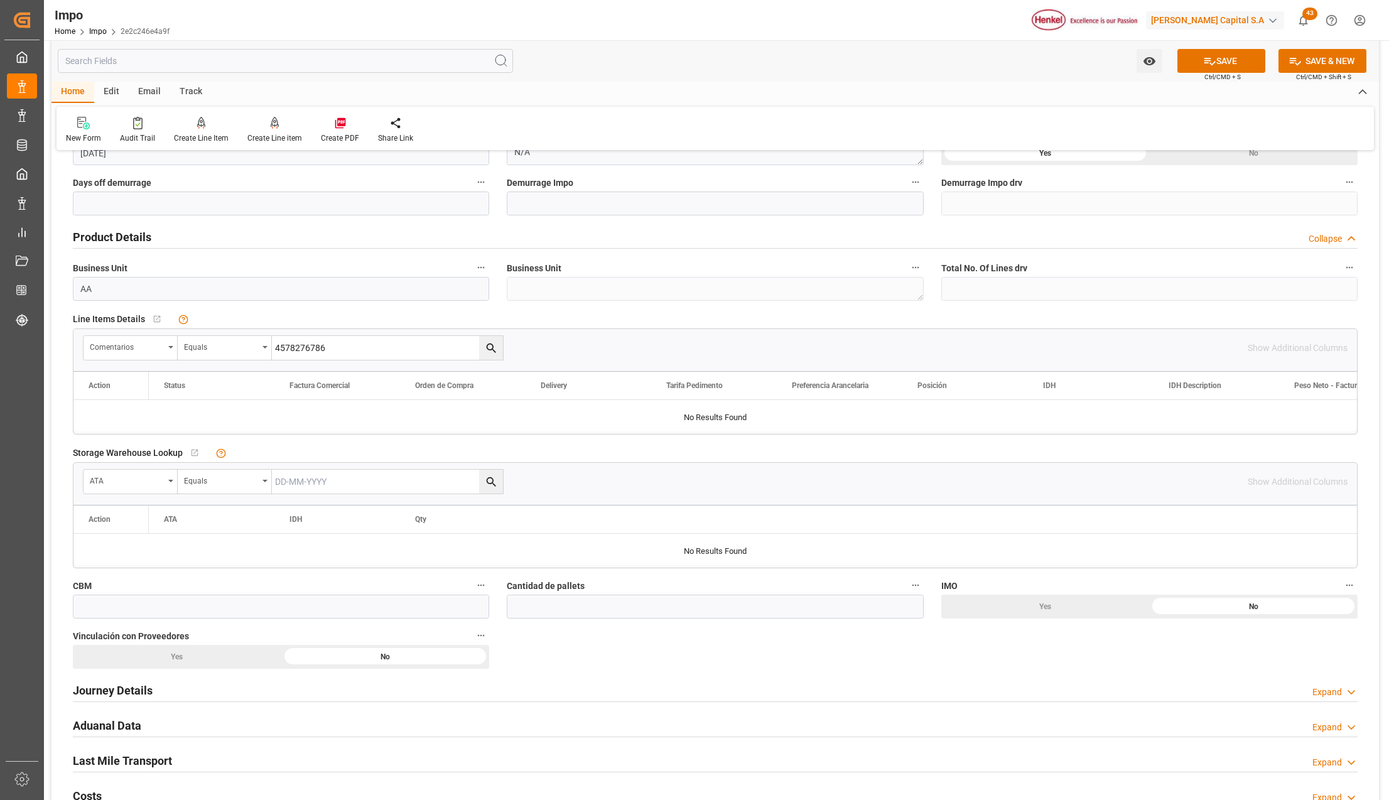
click at [295, 347] on input "4578276786" at bounding box center [387, 348] width 231 height 24
paste input "SPTK25070392"
type input "SPTK25070392"
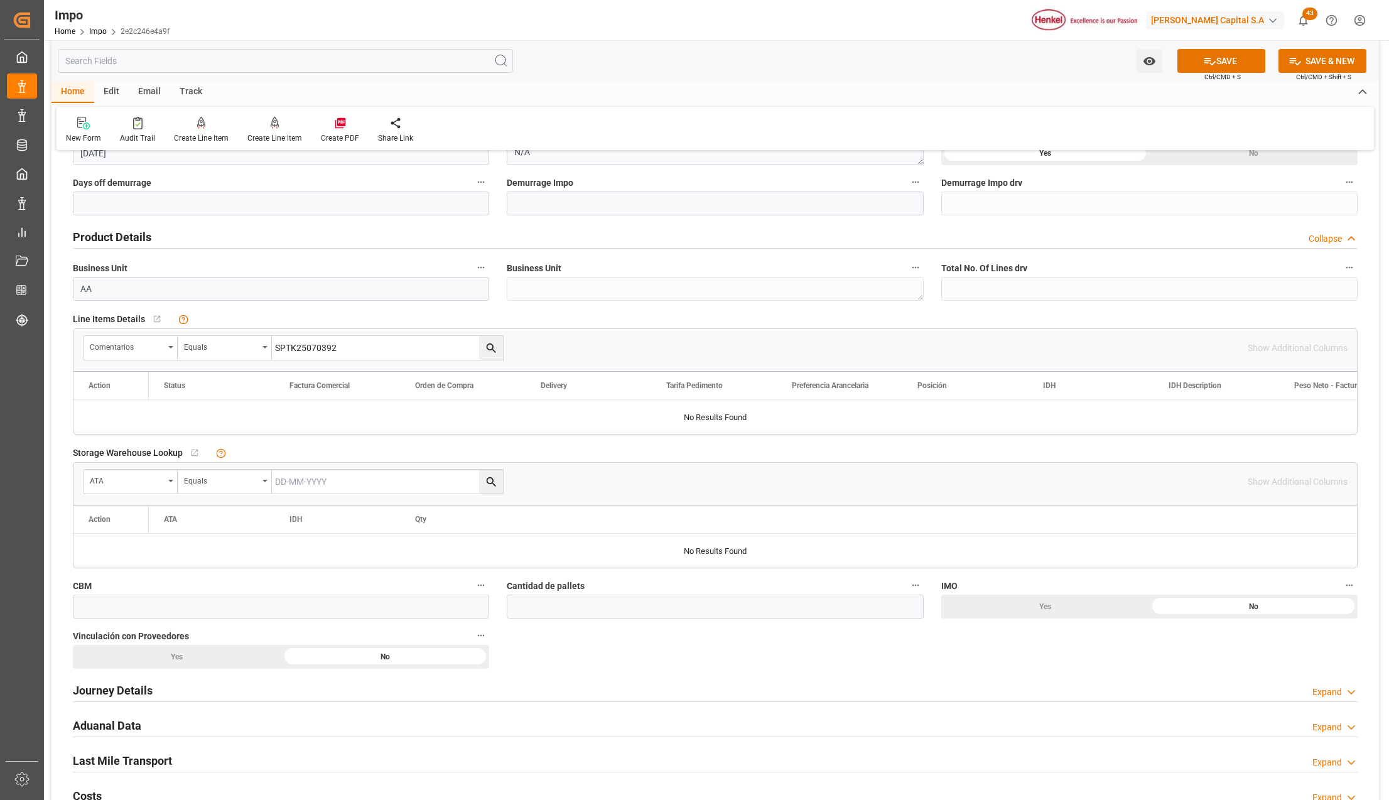
click at [498, 347] on button "search button" at bounding box center [491, 348] width 24 height 24
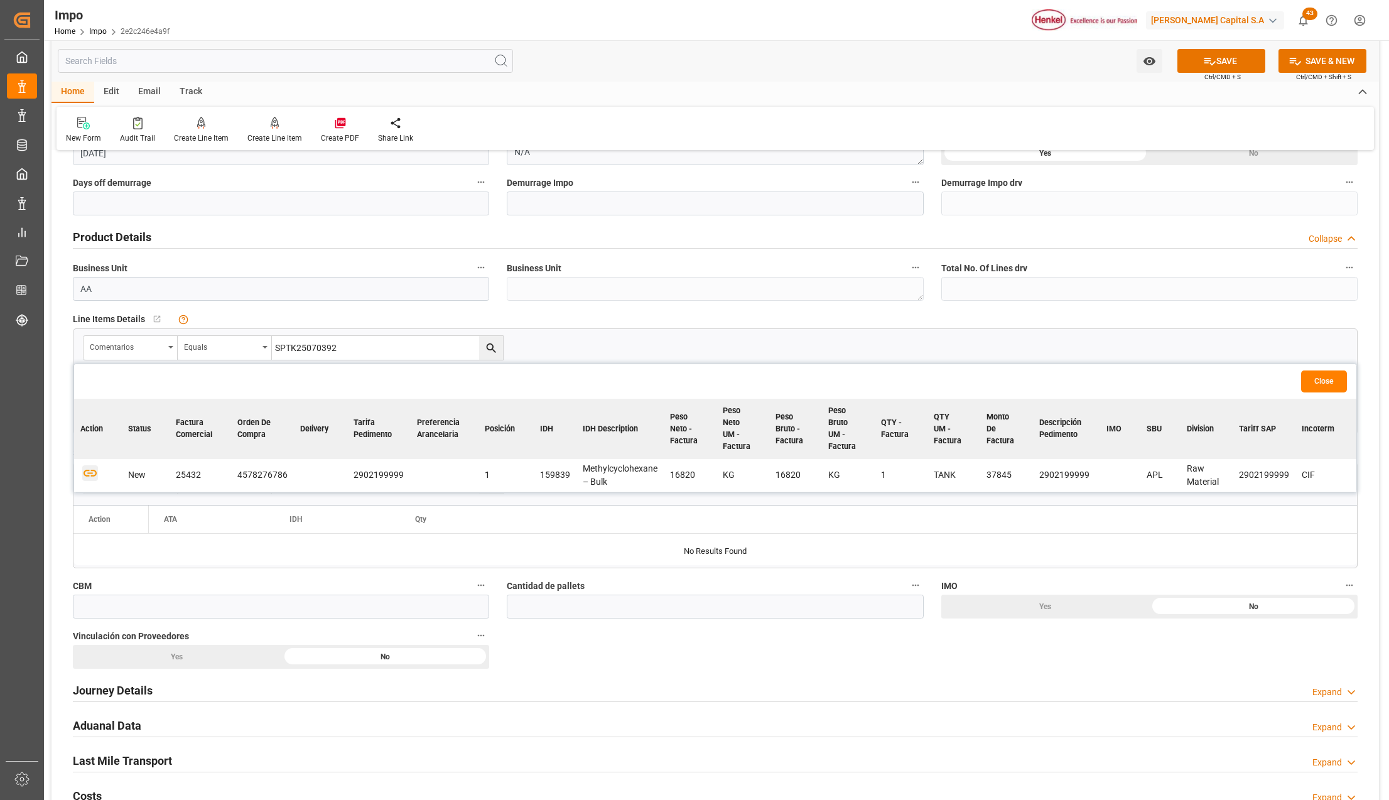
click at [89, 470] on icon "button" at bounding box center [90, 473] width 13 height 7
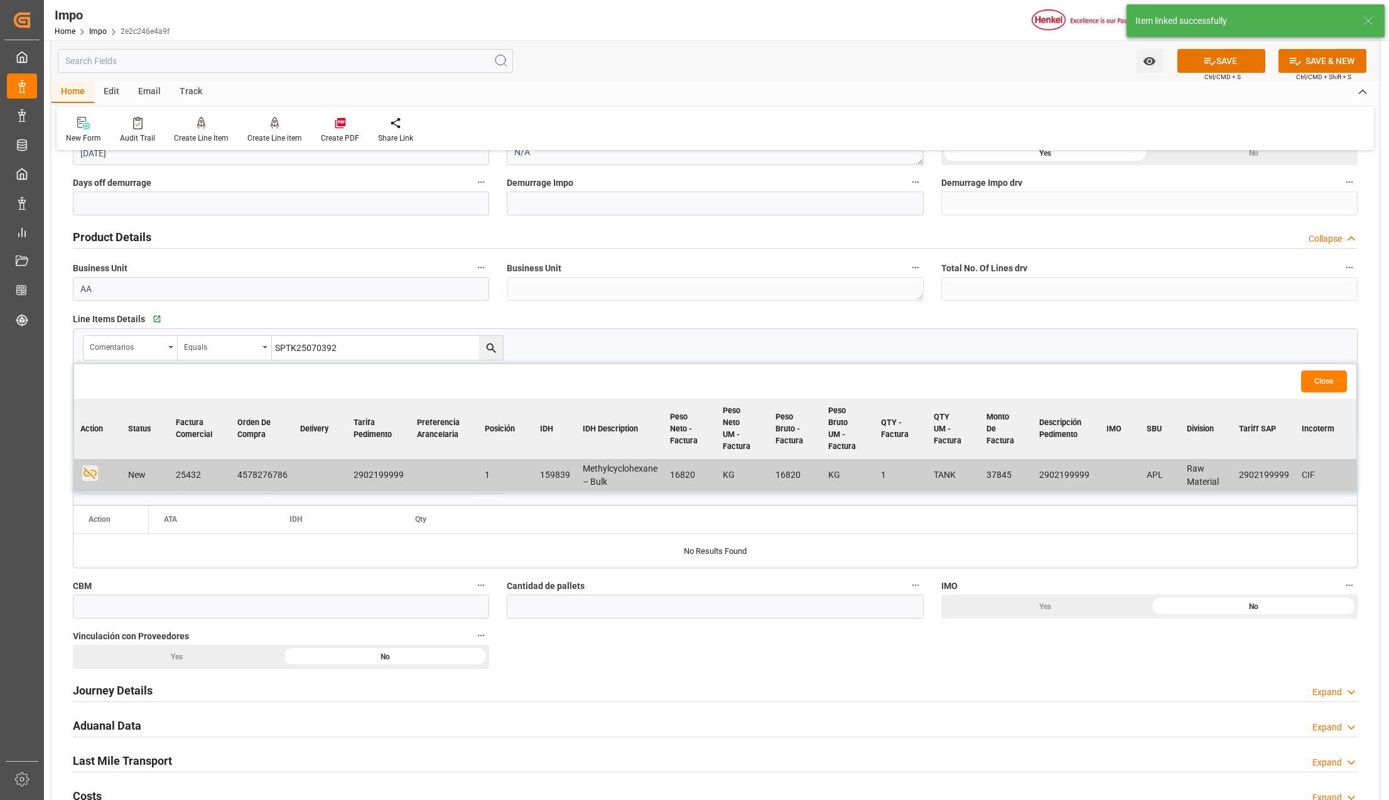
click at [1330, 382] on button "Close" at bounding box center [1324, 381] width 46 height 22
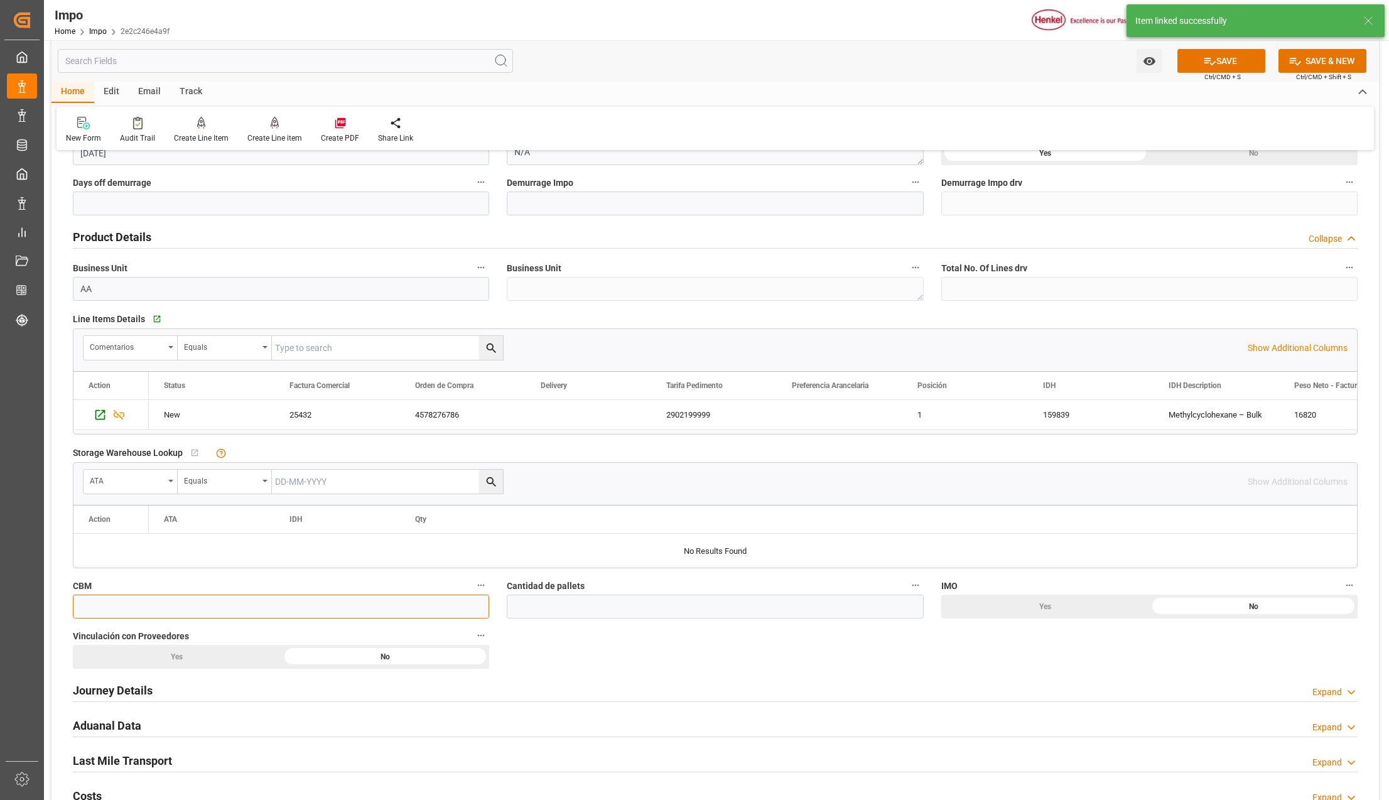
click at [114, 608] on input "text" at bounding box center [281, 607] width 416 height 24
click at [105, 604] on input "text" at bounding box center [281, 607] width 416 height 24
type input "16.82"
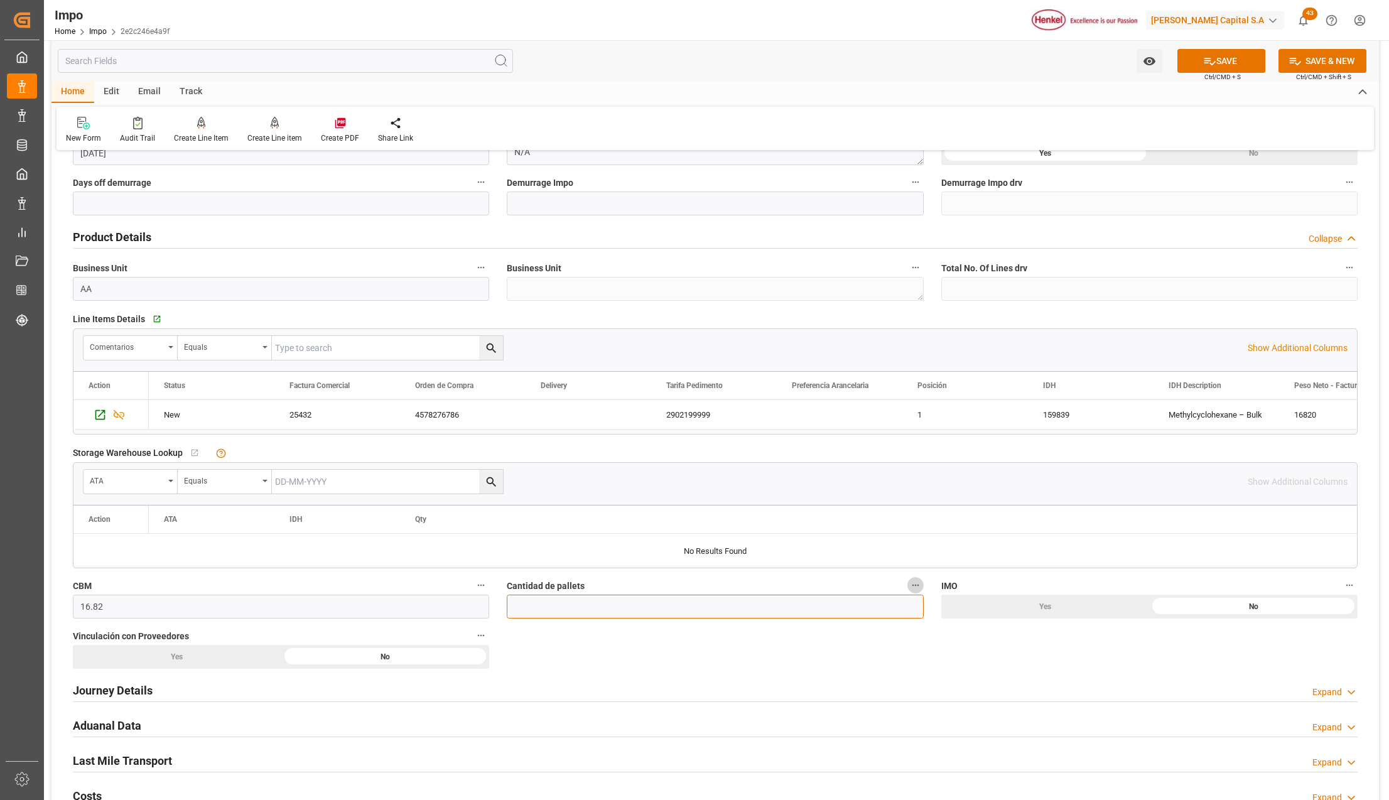
click at [586, 605] on input "text" at bounding box center [715, 607] width 416 height 24
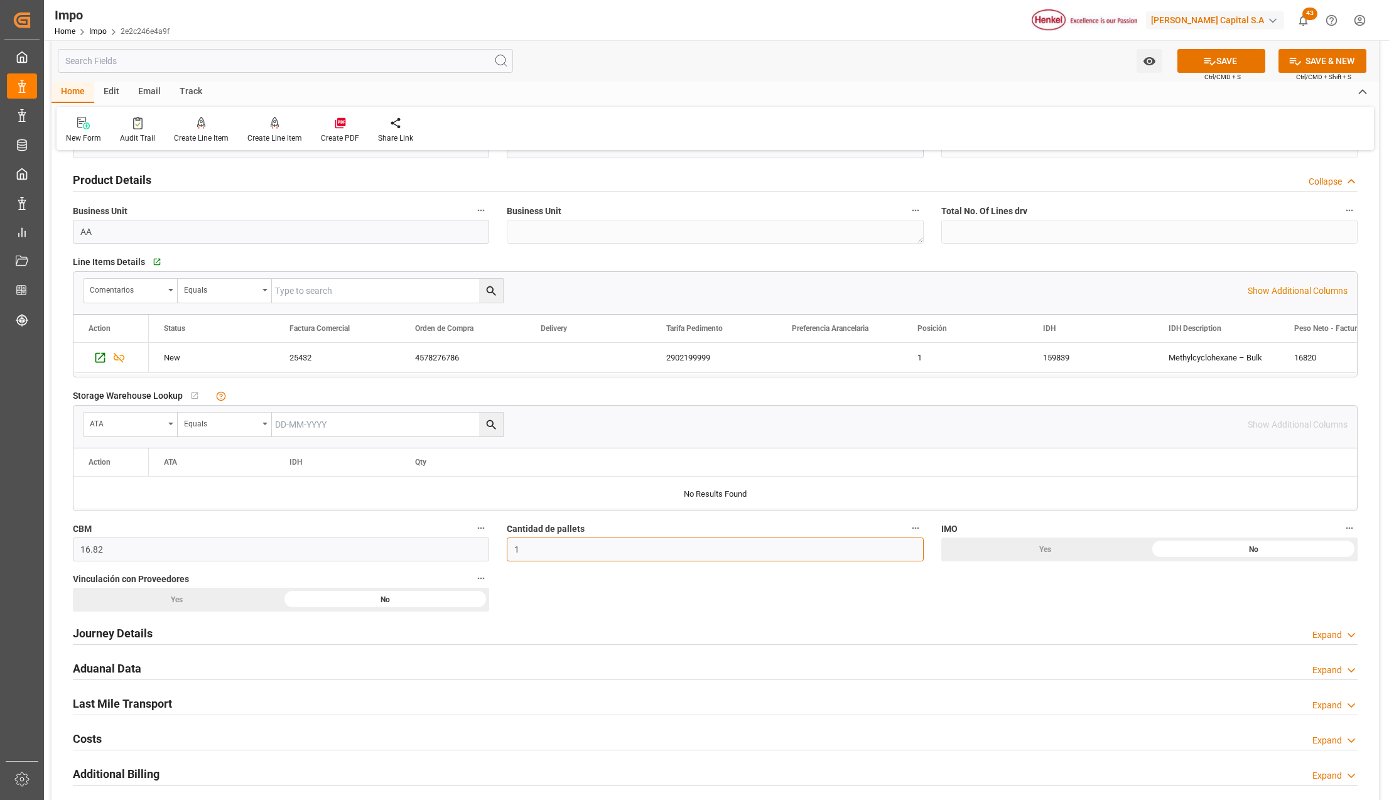
scroll to position [418, 0]
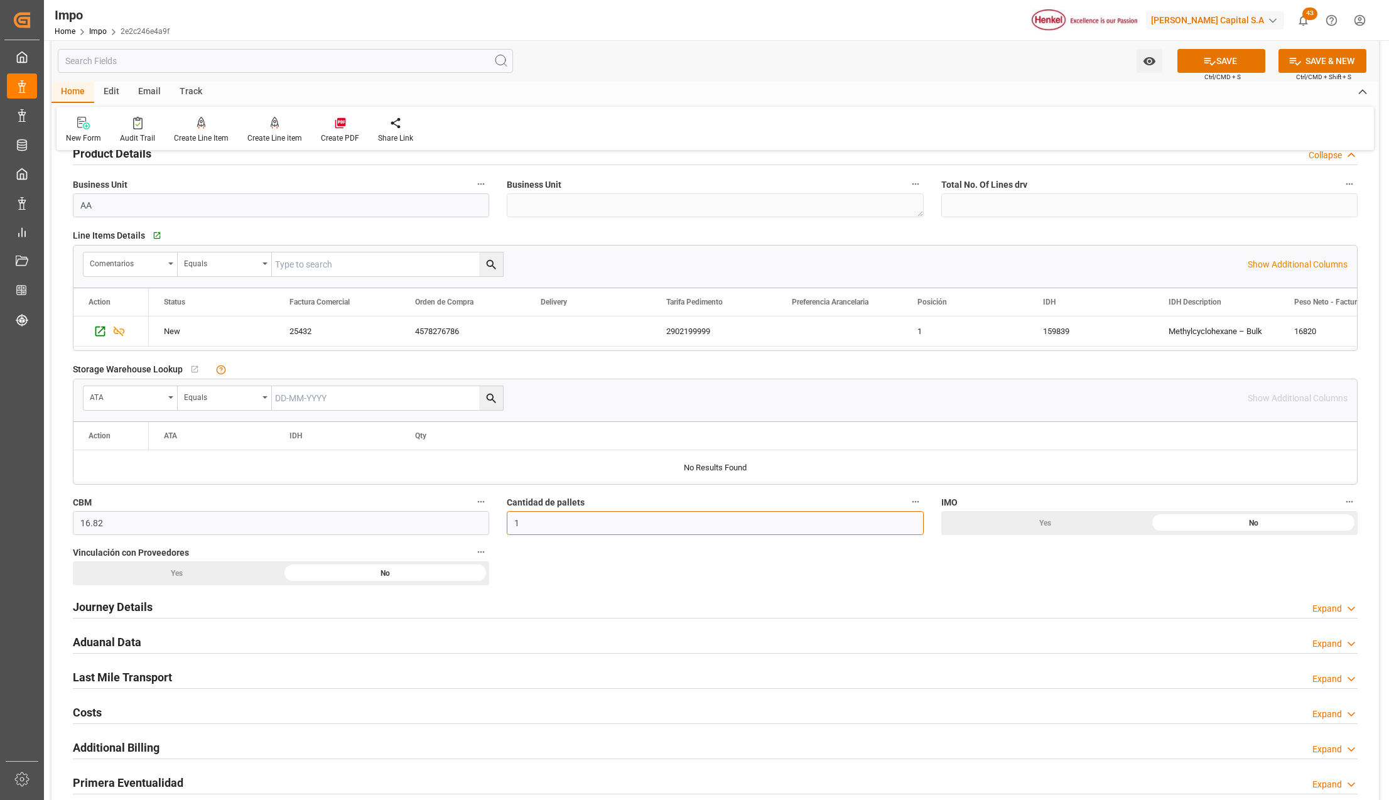
type input "1"
click at [116, 600] on h2 "Journey Details" at bounding box center [113, 606] width 80 height 17
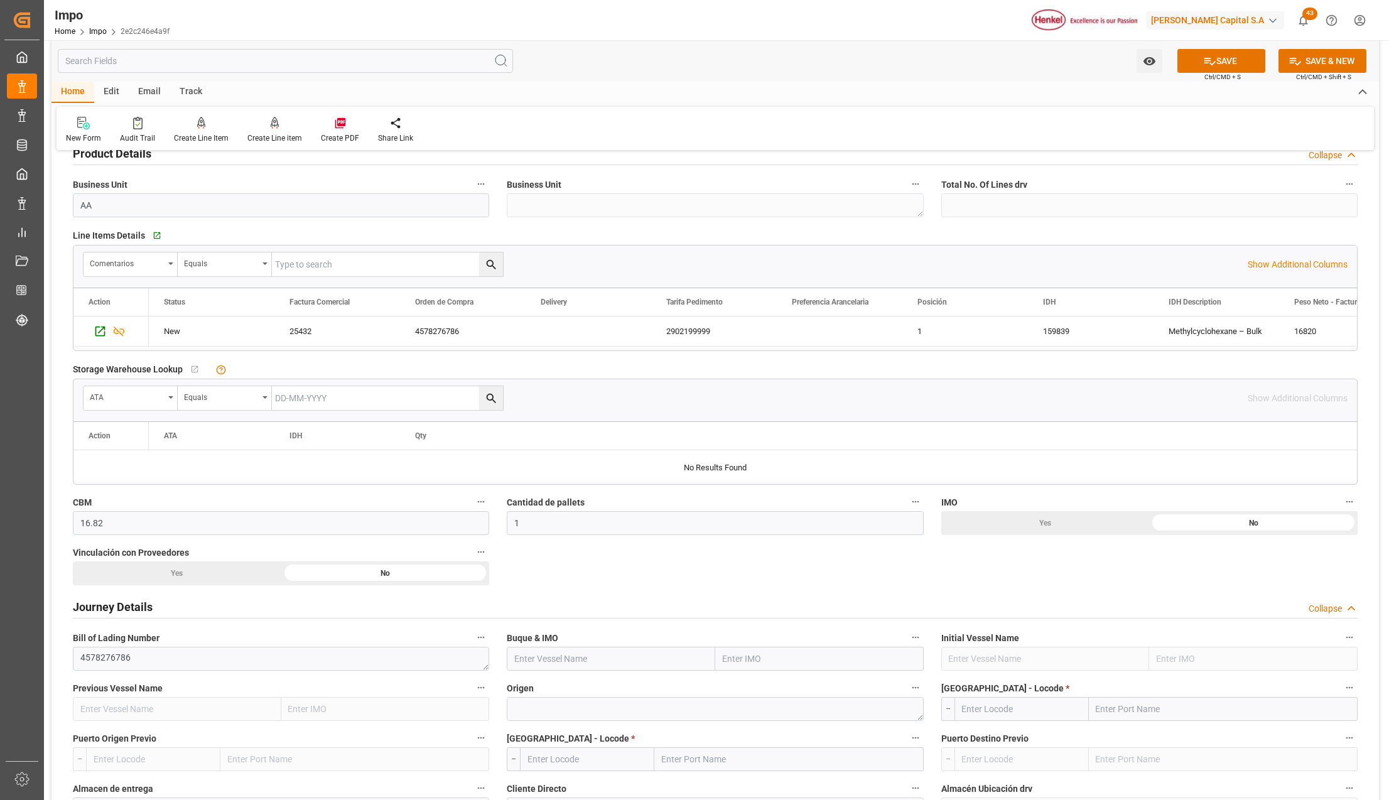
click at [767, 656] on input "text" at bounding box center [819, 659] width 208 height 24
click at [757, 664] on input "text" at bounding box center [819, 659] width 208 height 24
type input "CMA CGM MEXICO"
click at [787, 689] on span "9839911 - CMA CGM Mexico" at bounding box center [805, 686] width 165 height 10
type input "CMA CGM Mexico"
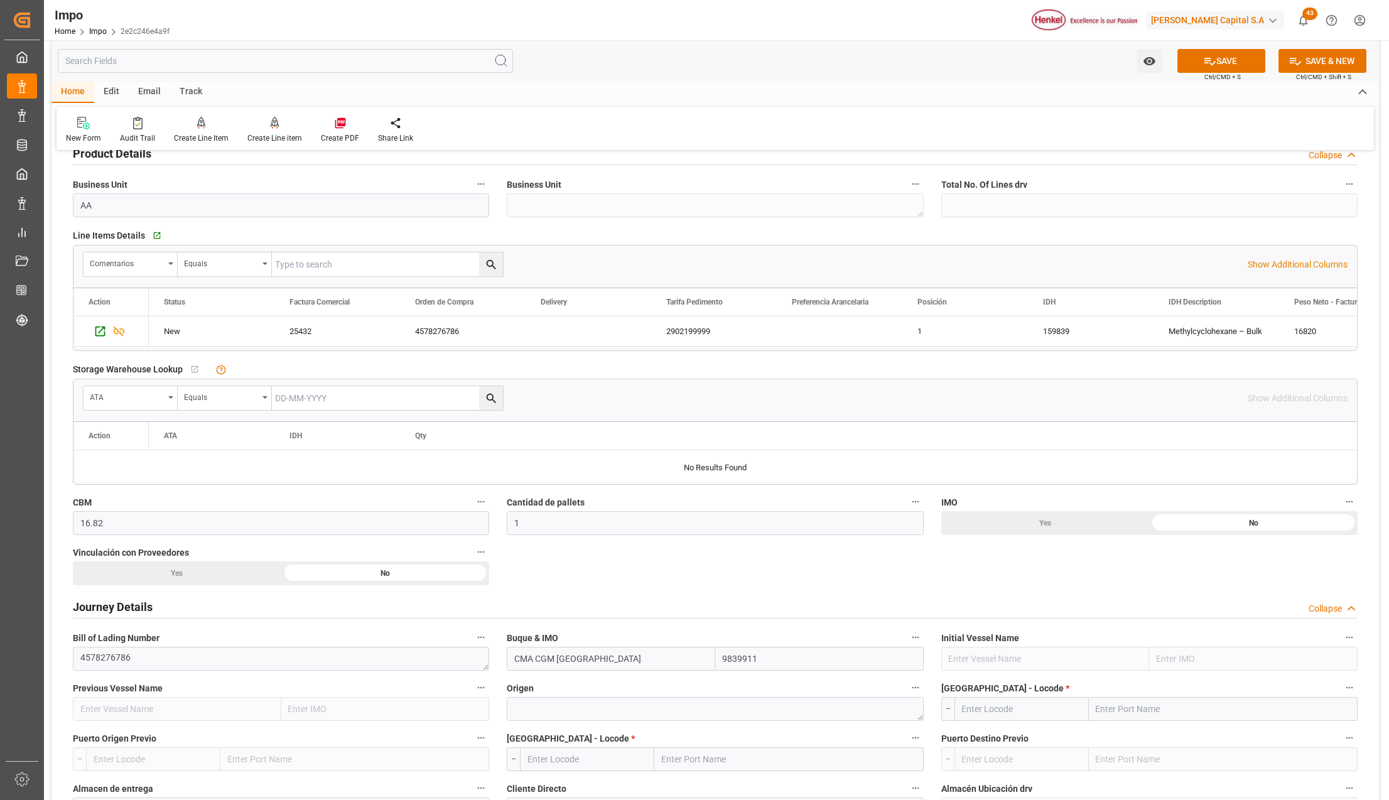
type input "9839911"
click at [677, 719] on textarea at bounding box center [715, 709] width 416 height 24
click at [518, 713] on textarea at bounding box center [715, 709] width 416 height 24
type textarea "KOREA"
click at [1145, 709] on input "text" at bounding box center [1223, 709] width 269 height 24
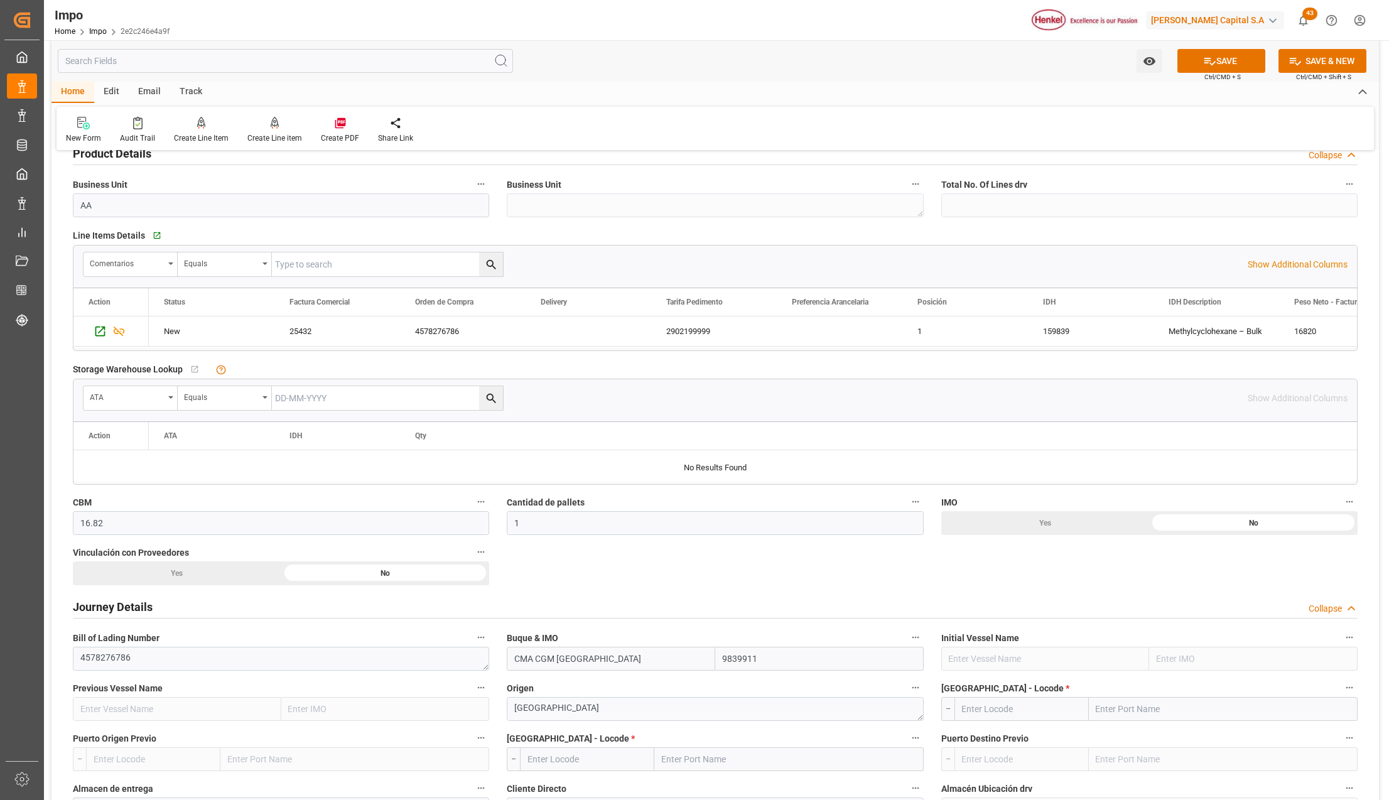
click at [1118, 714] on input "text" at bounding box center [1223, 709] width 269 height 24
type input "BUSAN"
click at [1133, 742] on span "Busan - KRPUS" at bounding box center [1124, 737] width 55 height 10
type input "KRPUS"
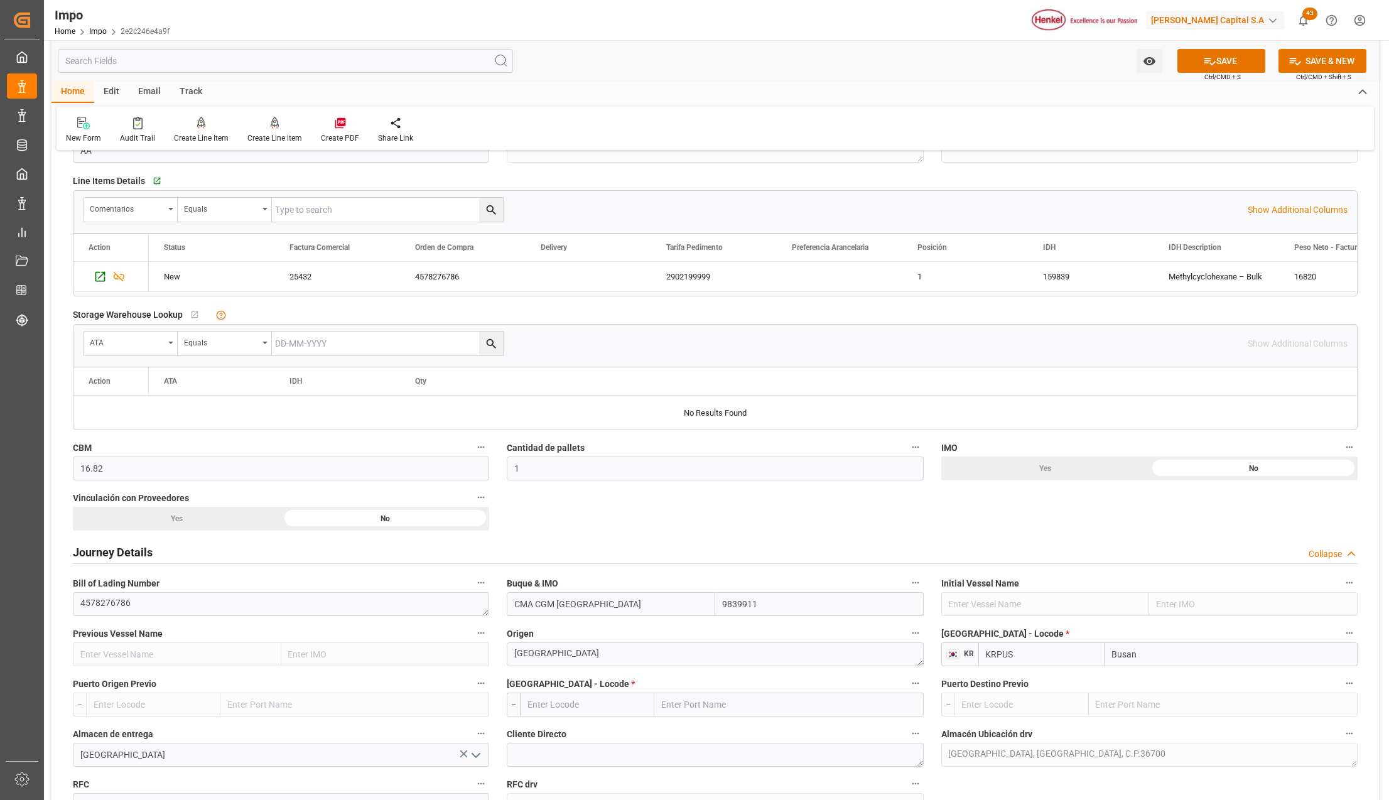
scroll to position [502, 0]
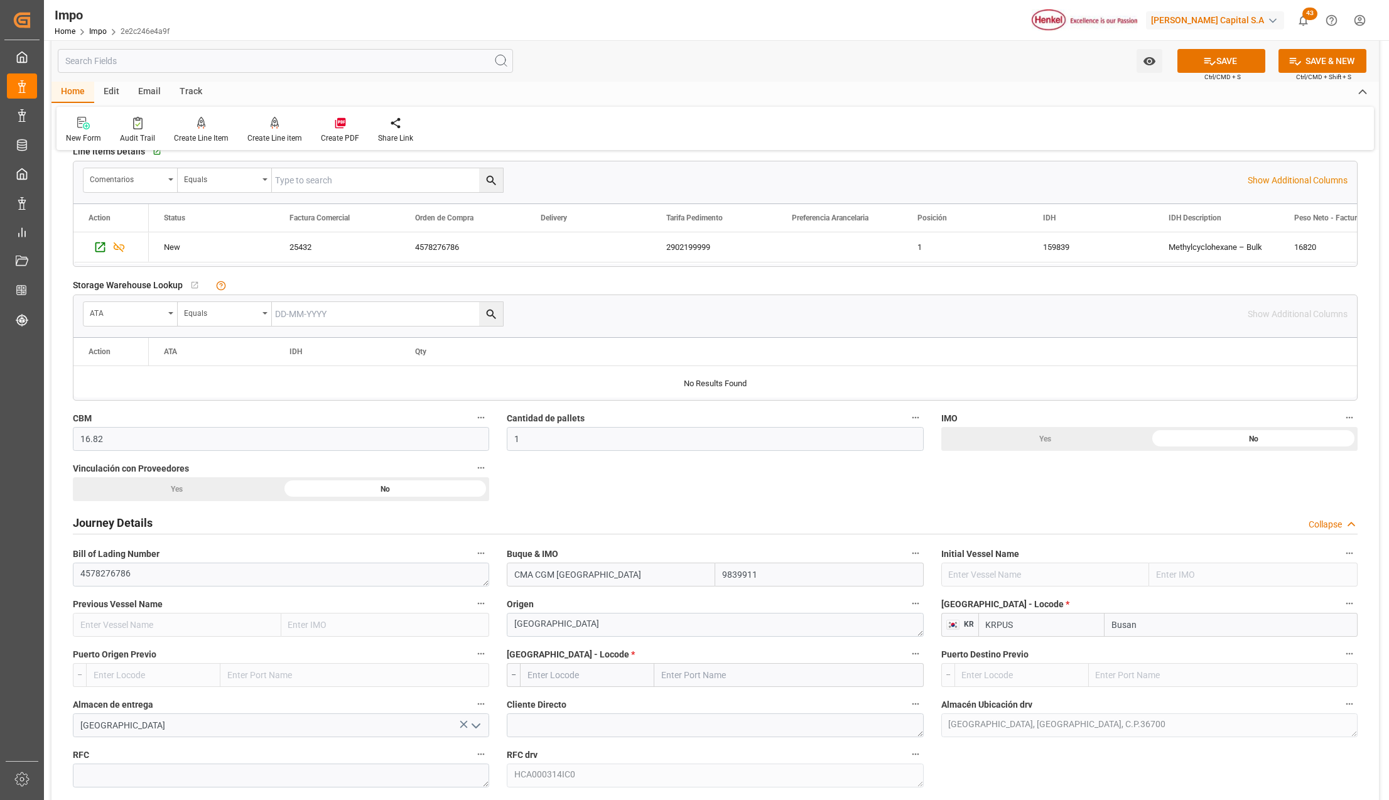
type input "Busan"
click at [693, 668] on input "text" at bounding box center [788, 675] width 269 height 24
type input "A"
type input "MANZANILLO"
click at [727, 702] on span "Manzanillo - MXZLO" at bounding box center [700, 703] width 77 height 10
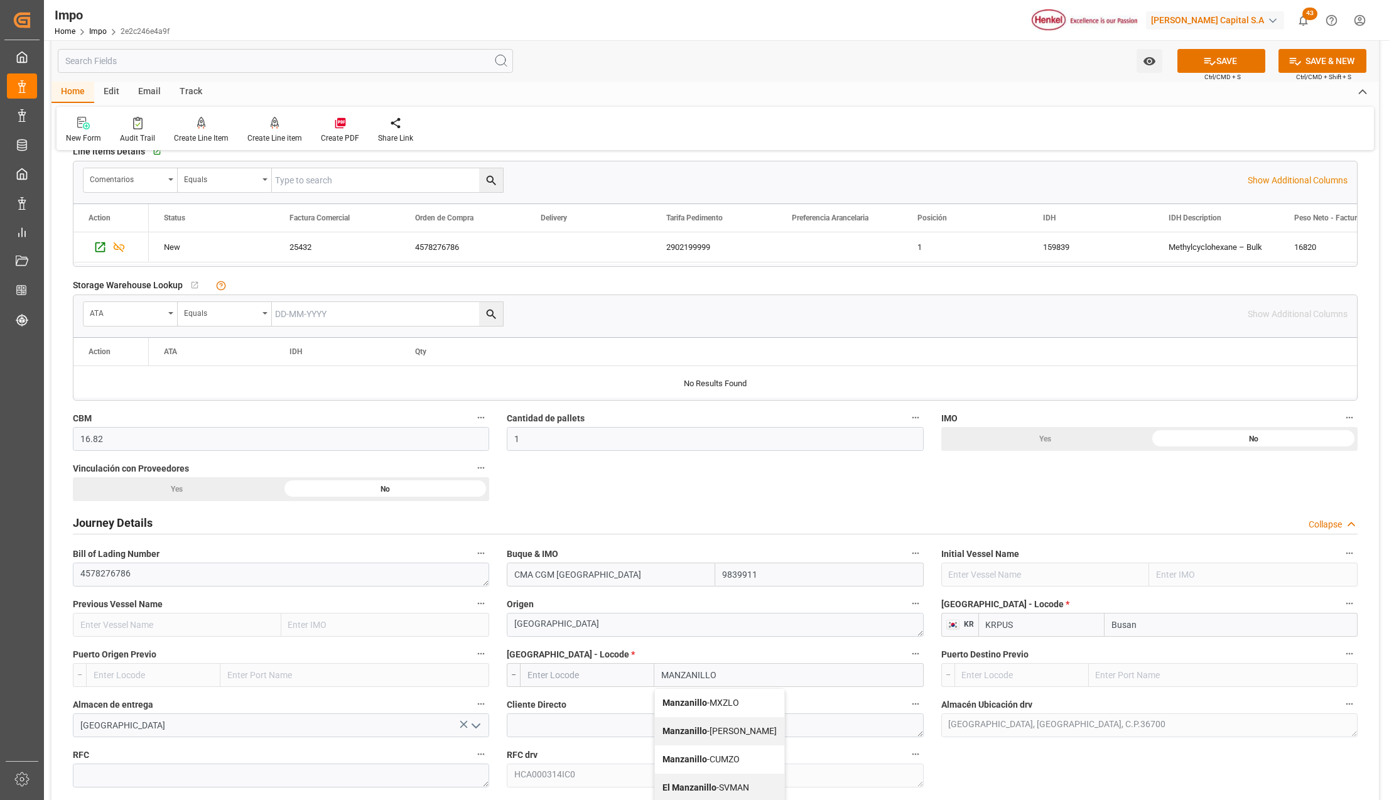
type input "MXZLO"
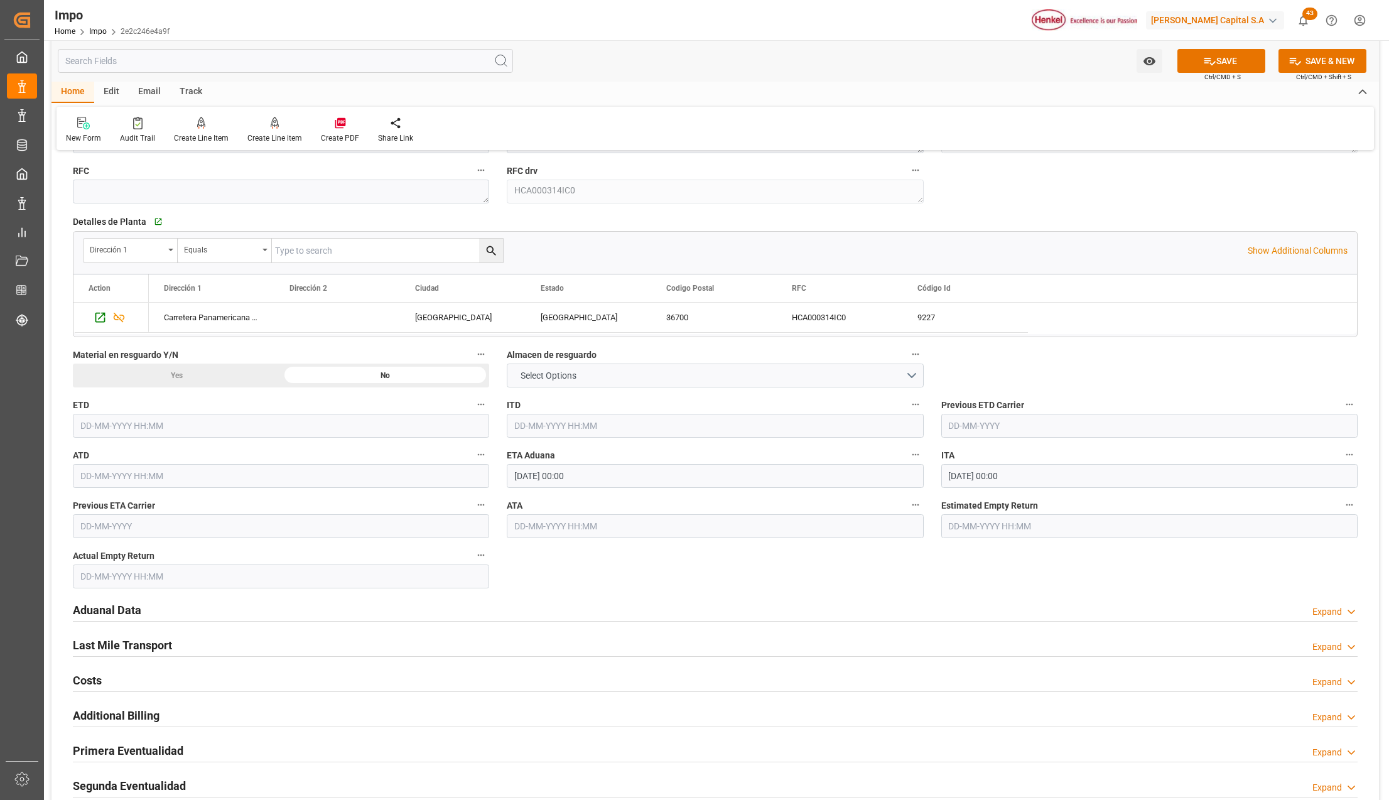
scroll to position [1088, 0]
type input "Manzanillo"
click at [118, 594] on div "Aduanal Data Expand" at bounding box center [715, 608] width 1302 height 35
click at [116, 611] on h2 "Aduanal Data" at bounding box center [107, 608] width 68 height 17
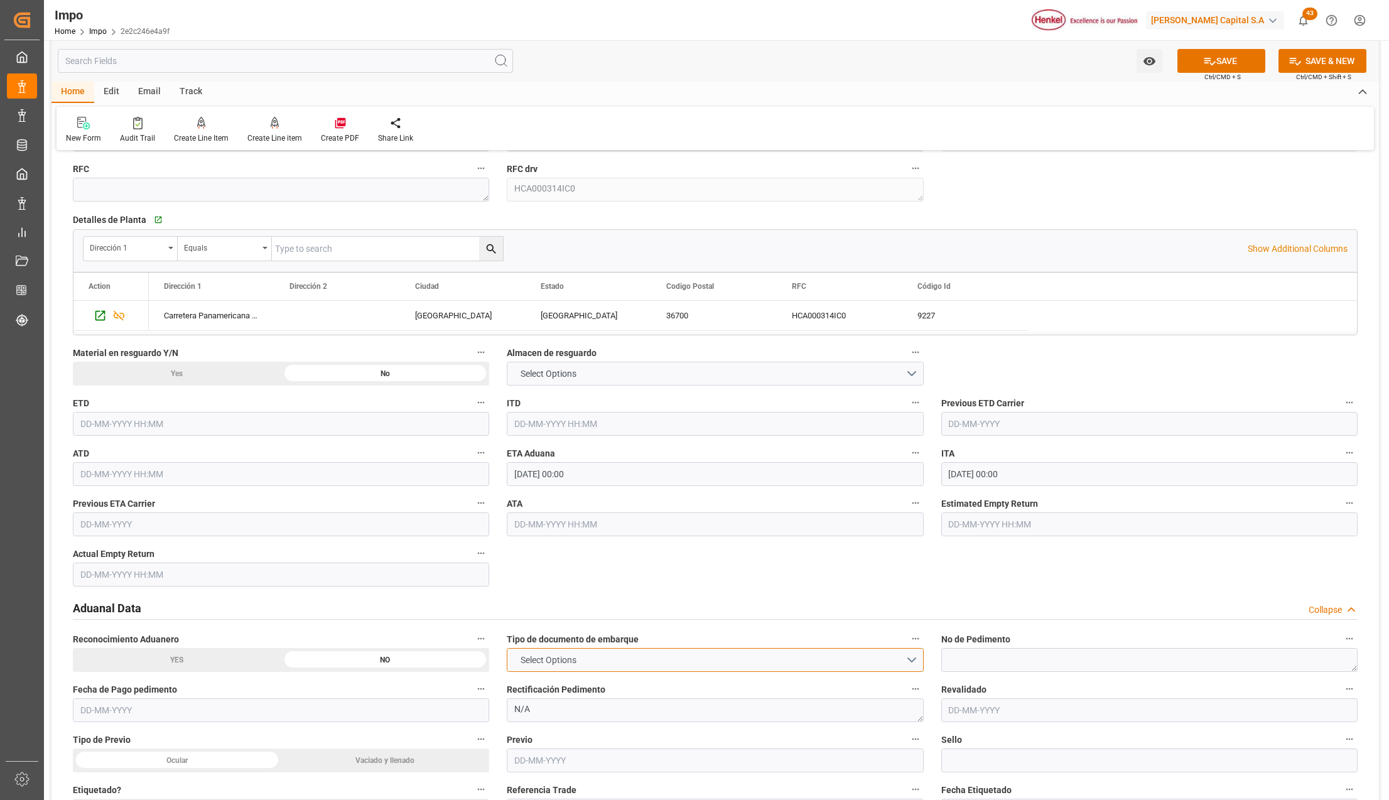
click at [555, 658] on span "Select Options" at bounding box center [548, 660] width 68 height 13
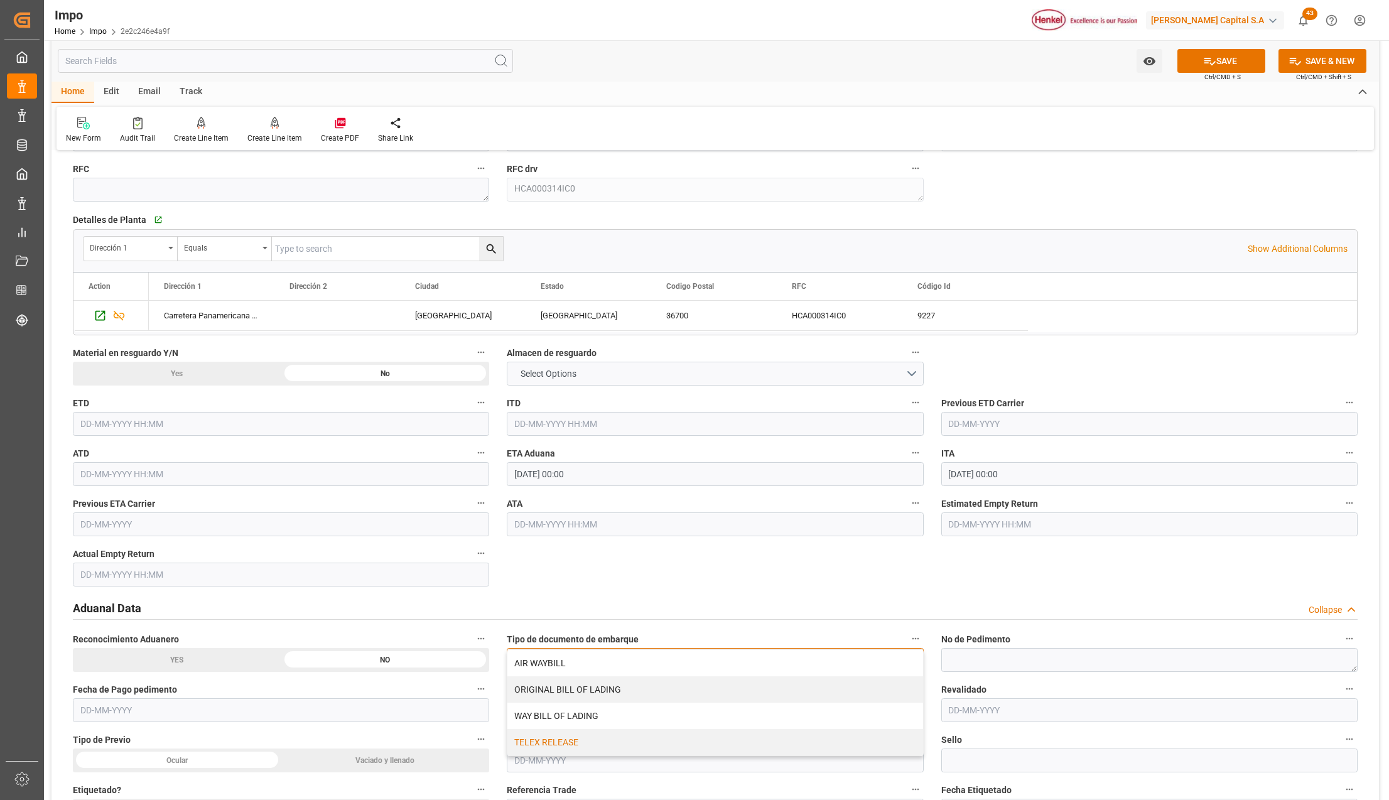
click at [569, 739] on div "TELEX RELEASE" at bounding box center [714, 742] width 415 height 26
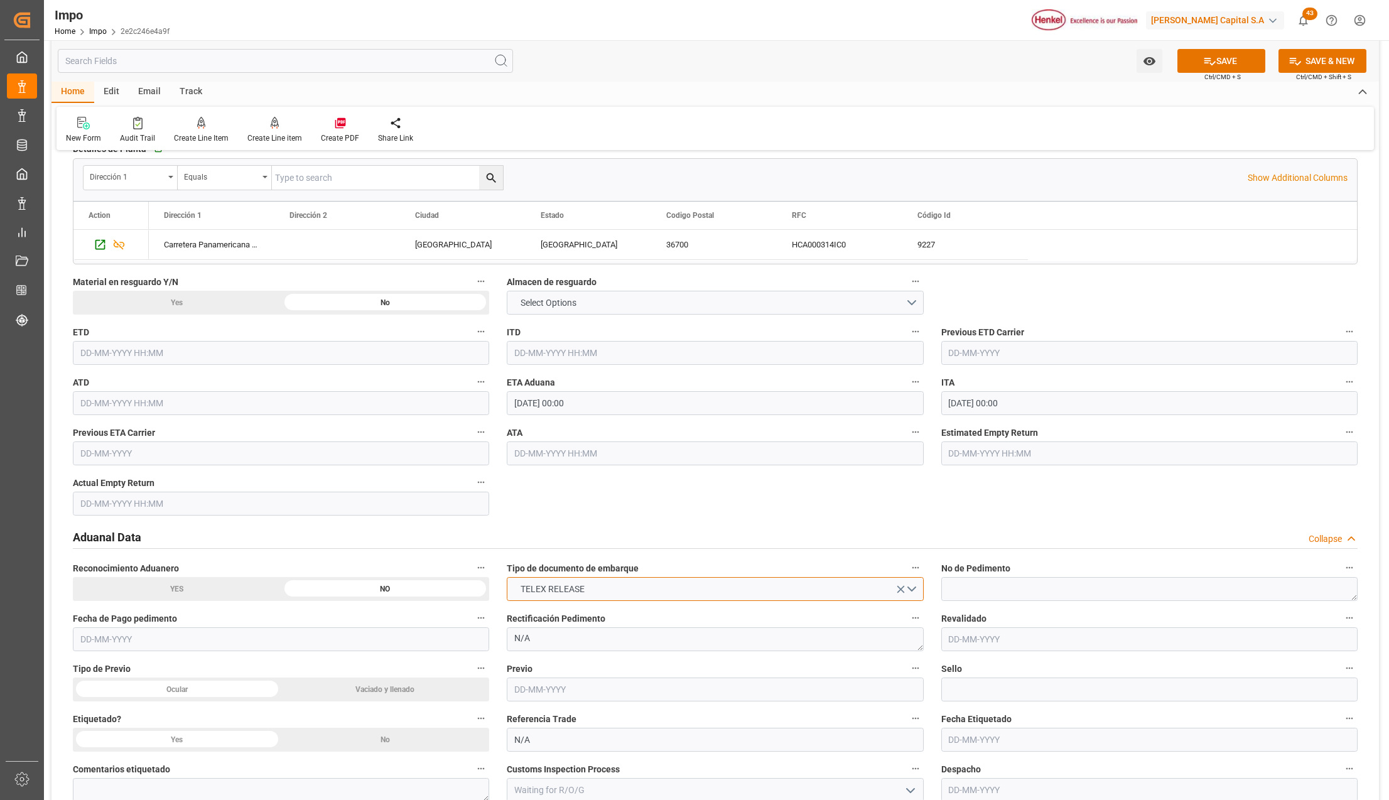
scroll to position [1256, 0]
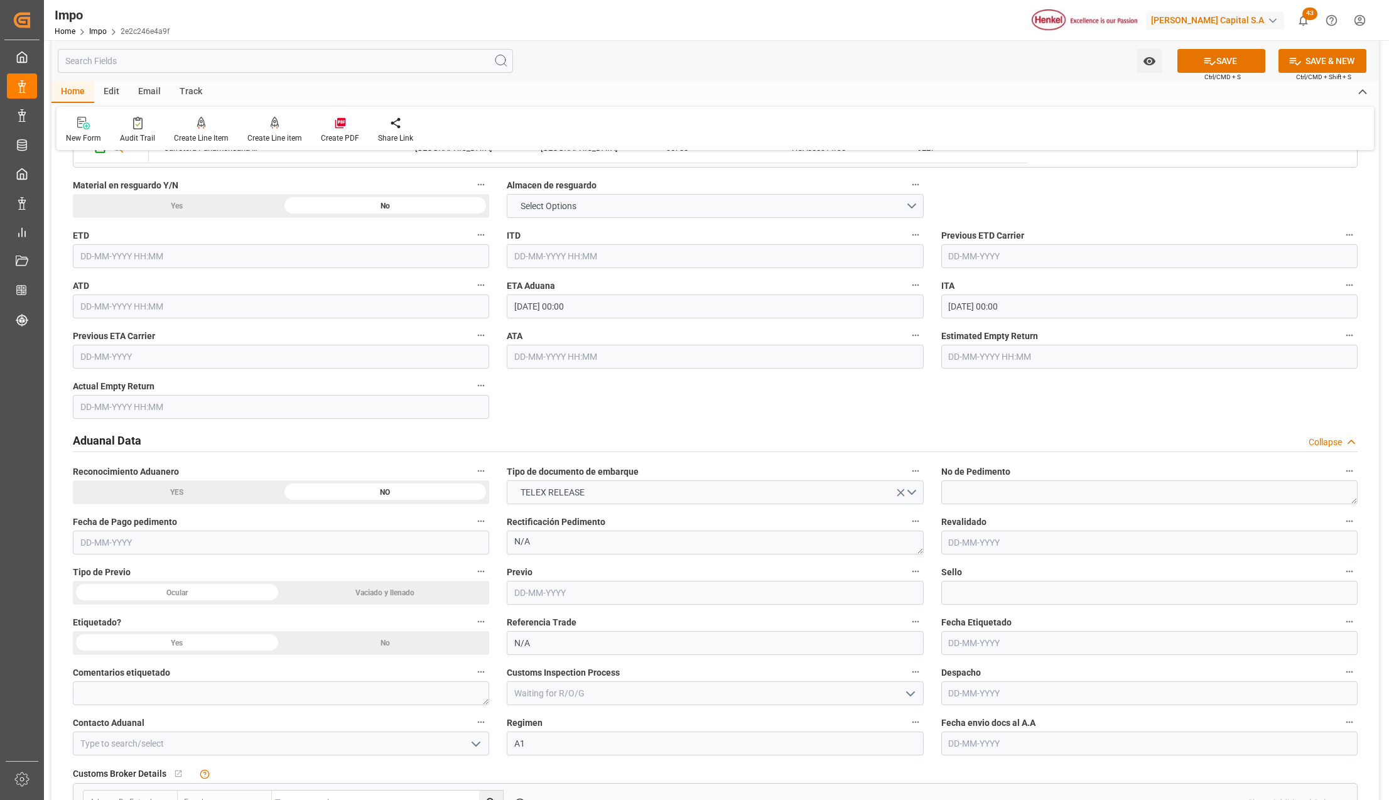
click at [1030, 746] on input "text" at bounding box center [1149, 744] width 416 height 24
type input "14-08-2025"
click at [80, 737] on input at bounding box center [281, 744] width 416 height 24
click at [470, 746] on icon "open menu" at bounding box center [475, 744] width 15 height 15
click at [158, 774] on div "ALFREDO SALINAS JACOBO" at bounding box center [280, 771] width 415 height 28
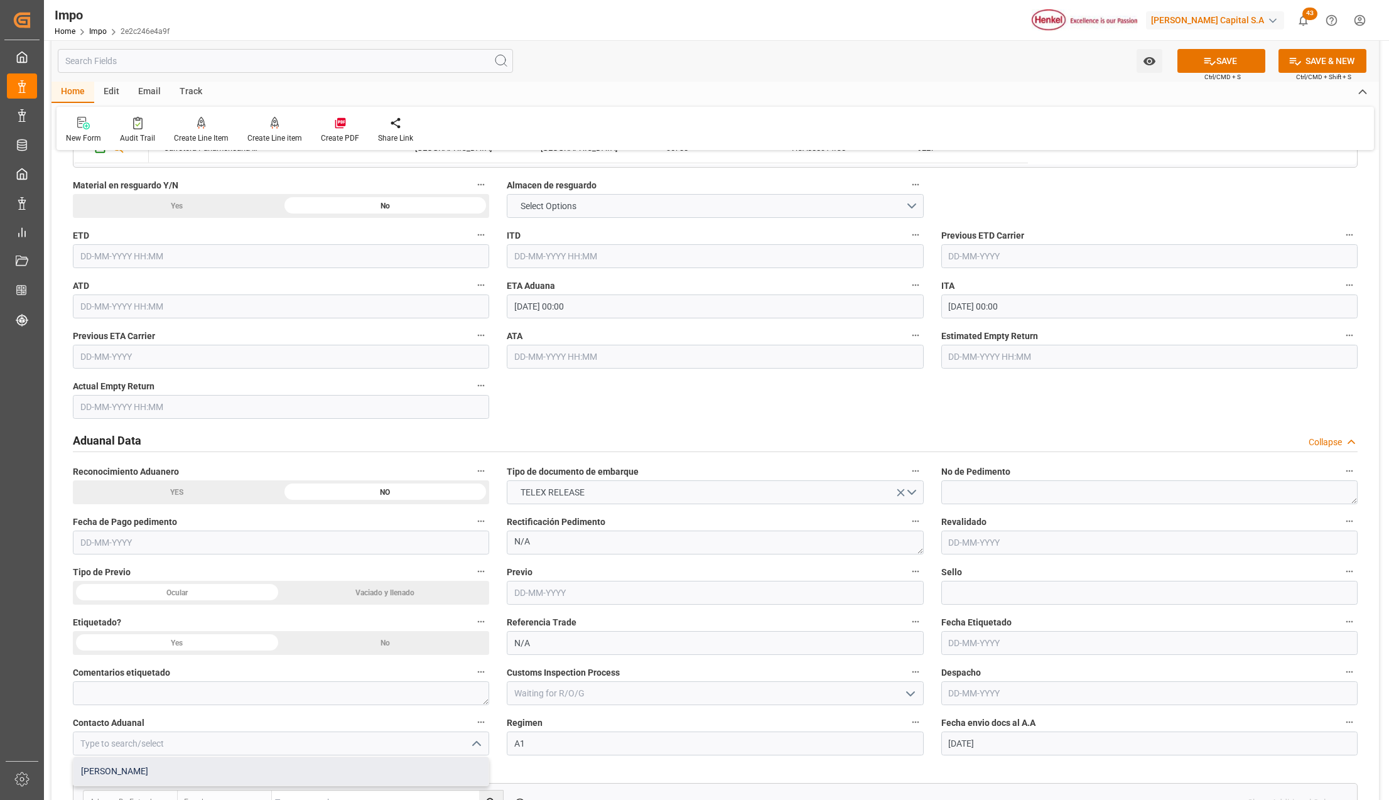
type input "ALFREDO SALINAS JACOBO"
click at [1212, 48] on div "Watch Option SAVE Ctrl/CMD + S SAVE & NEW Ctrl/CMD + Shift + S" at bounding box center [714, 60] width 1327 height 41
click at [1225, 64] on button "SAVE" at bounding box center [1221, 61] width 88 height 24
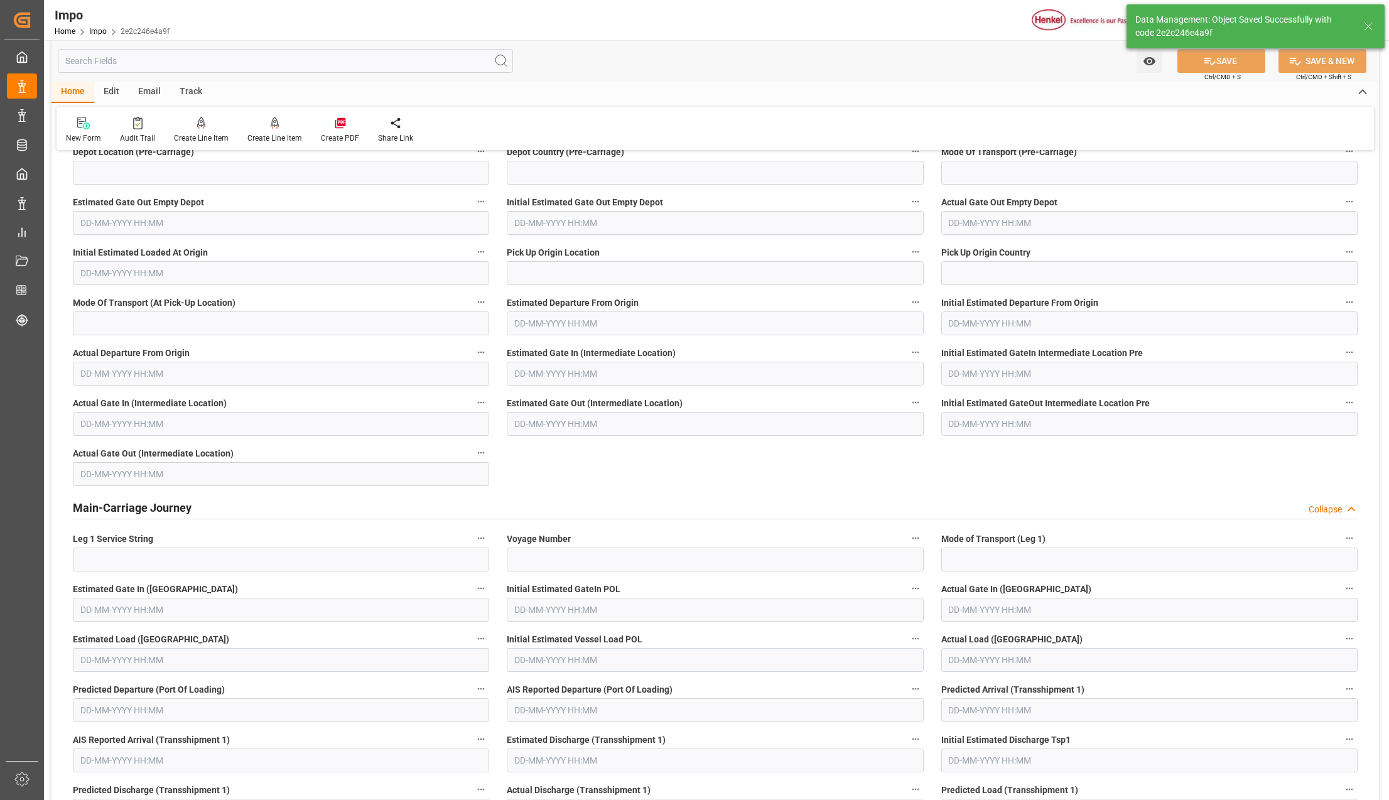
type textarea "AA"
type input "1"
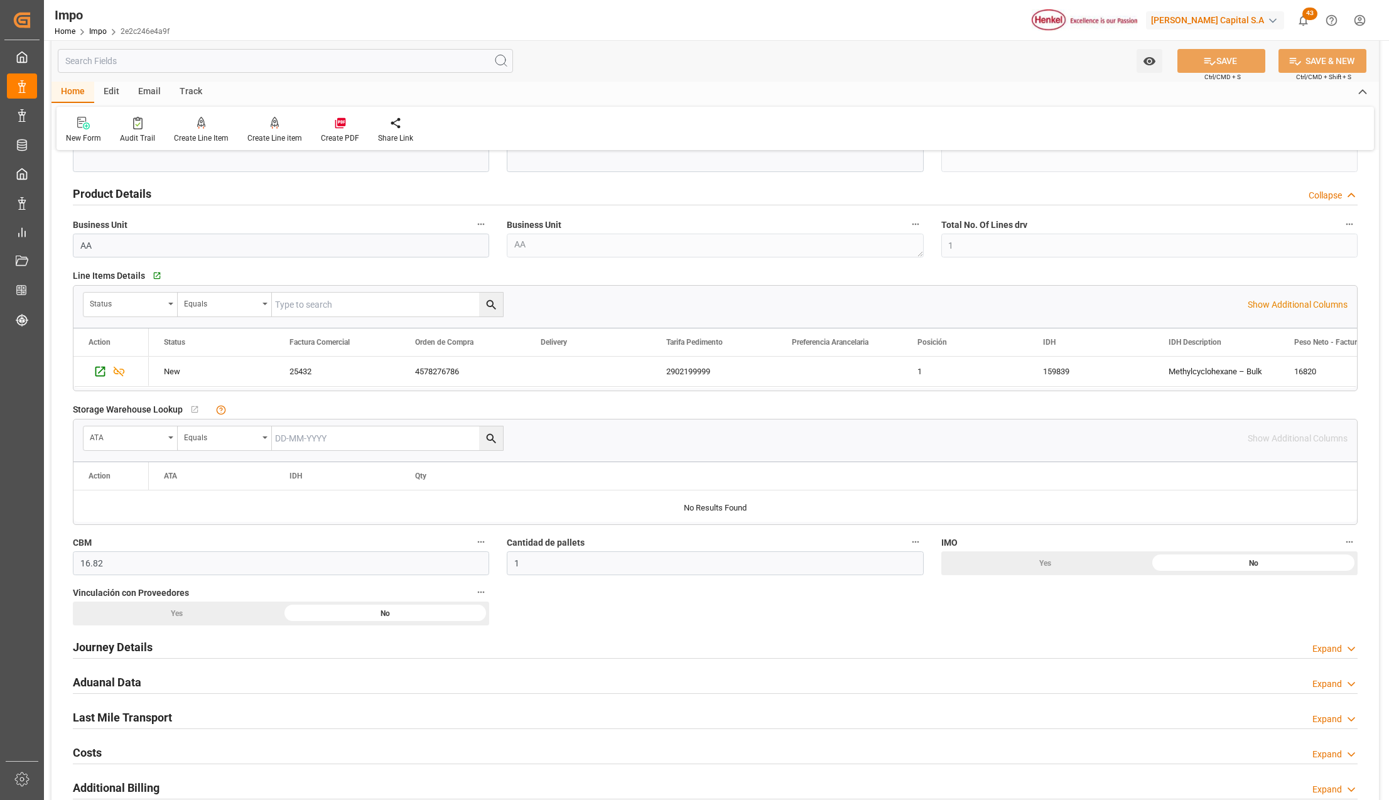
scroll to position [418, 0]
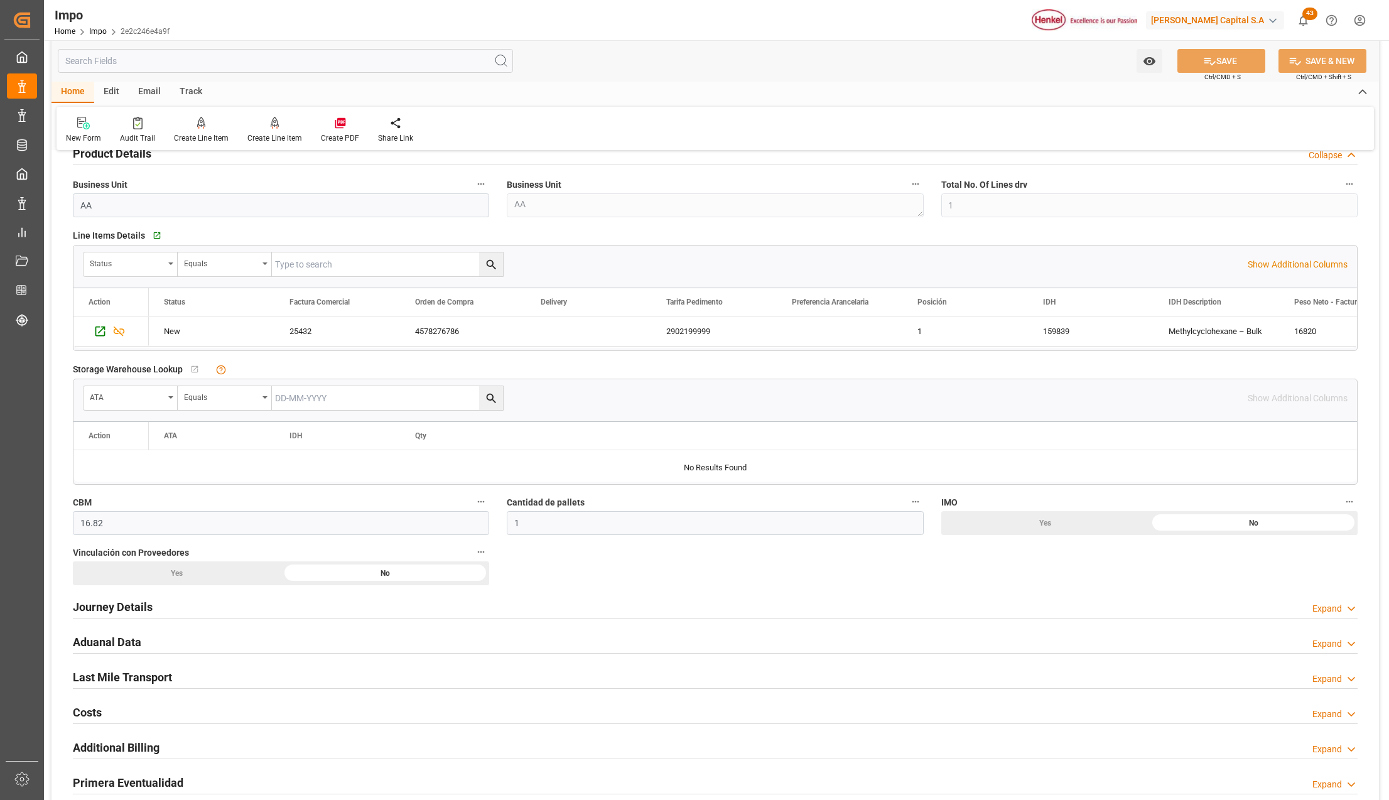
click at [1037, 82] on div "Yes" at bounding box center [1045, 70] width 208 height 24
click at [1206, 71] on button "SAVE" at bounding box center [1221, 61] width 88 height 24
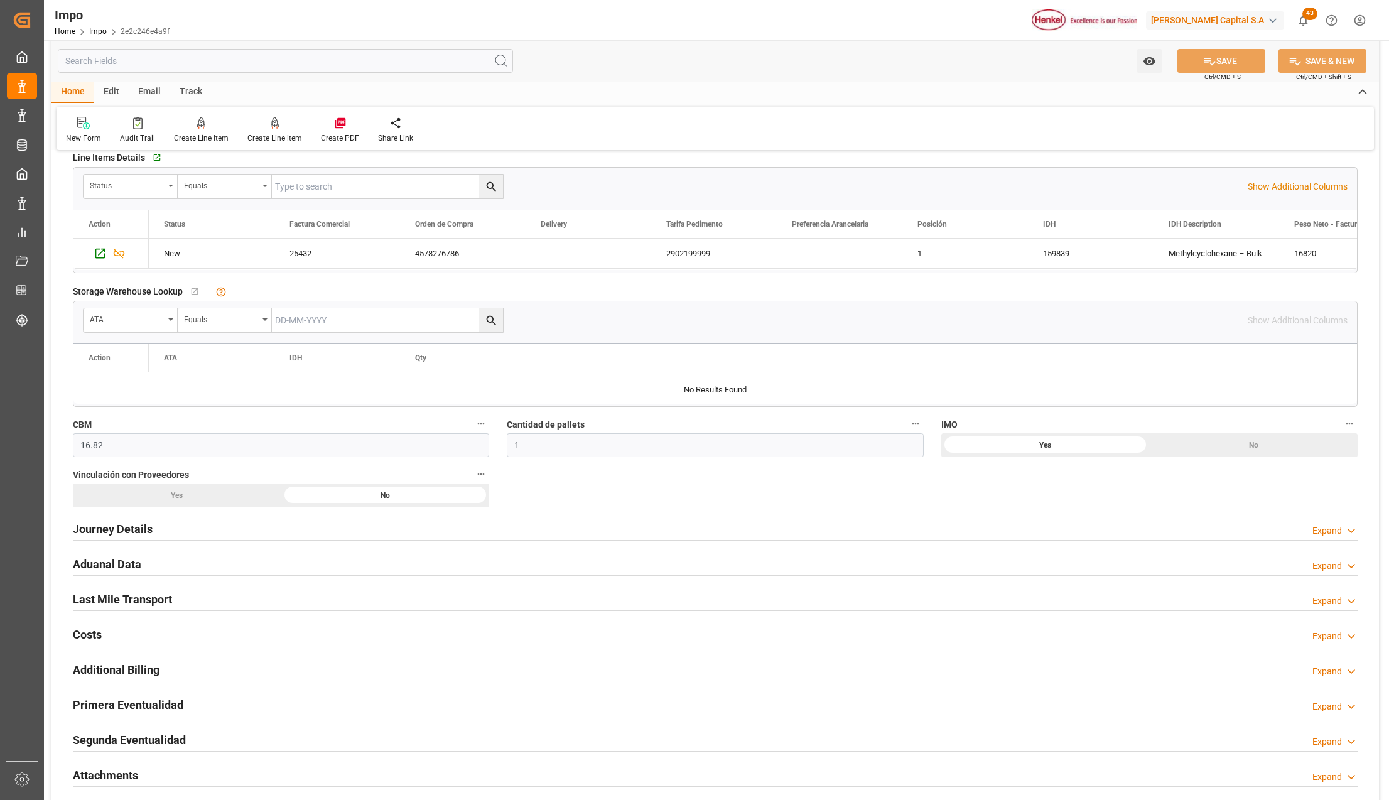
scroll to position [586, 0]
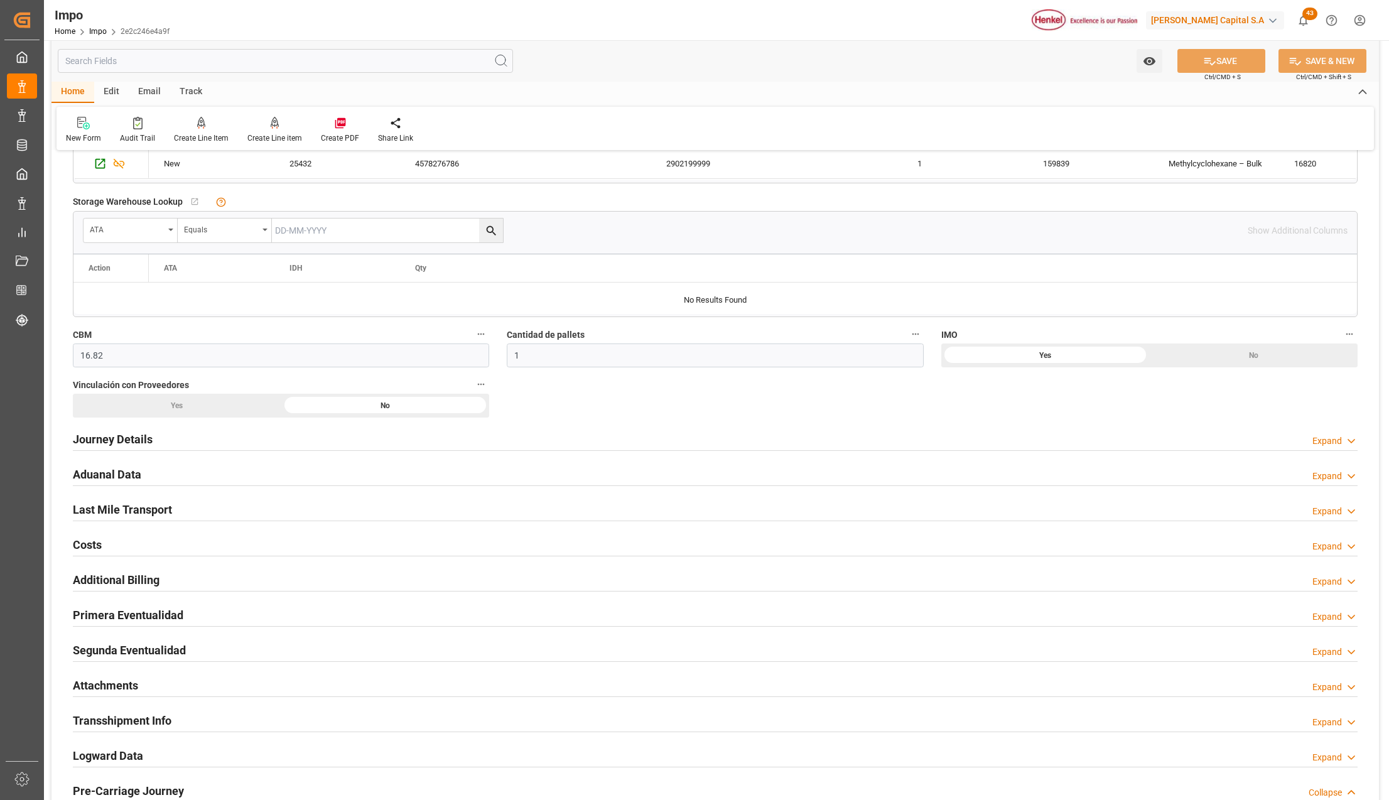
drag, startPoint x: 121, startPoint y: 689, endPoint x: 1058, endPoint y: 699, distance: 936.9
click at [121, 689] on h2 "Attachments" at bounding box center [105, 685] width 65 height 17
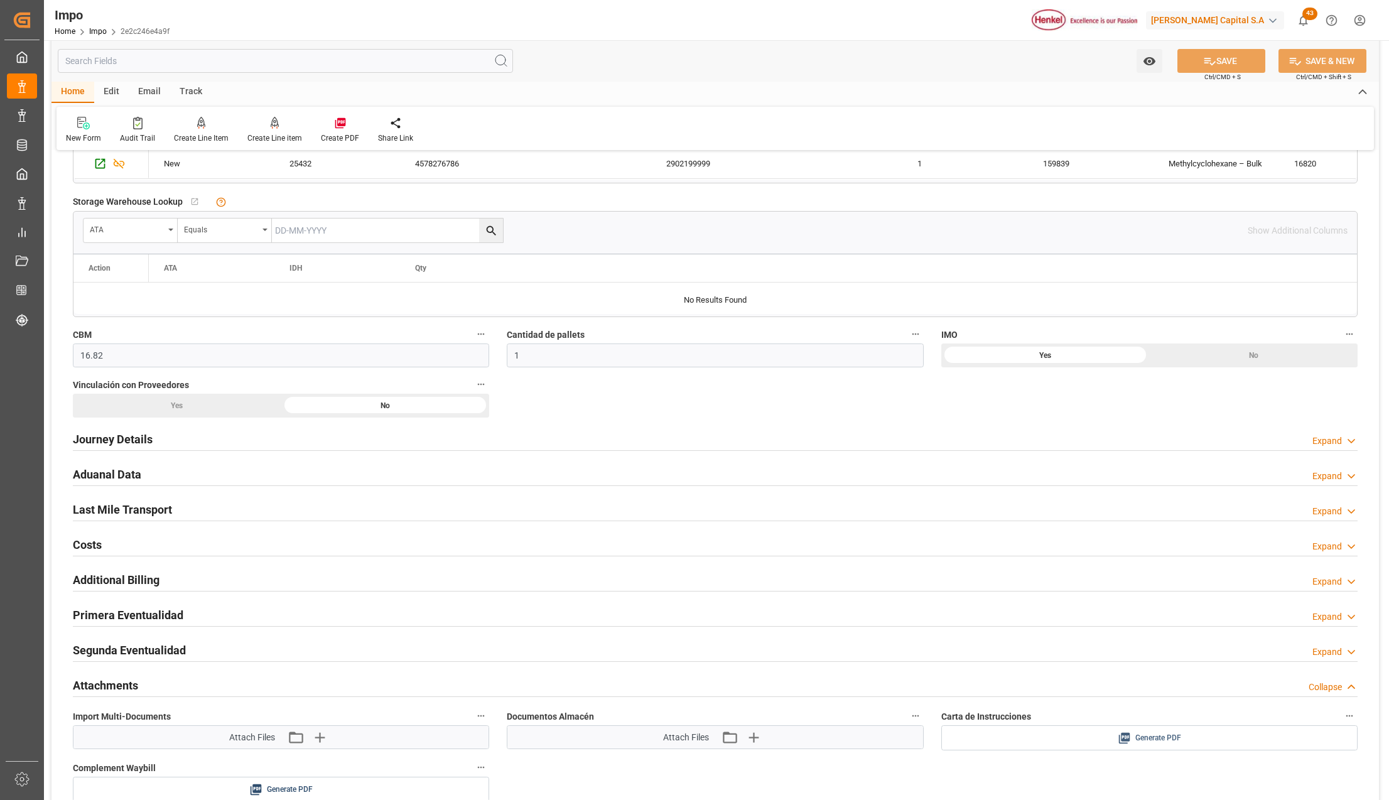
click at [1142, 740] on span "Generate PDF" at bounding box center [1158, 738] width 46 height 16
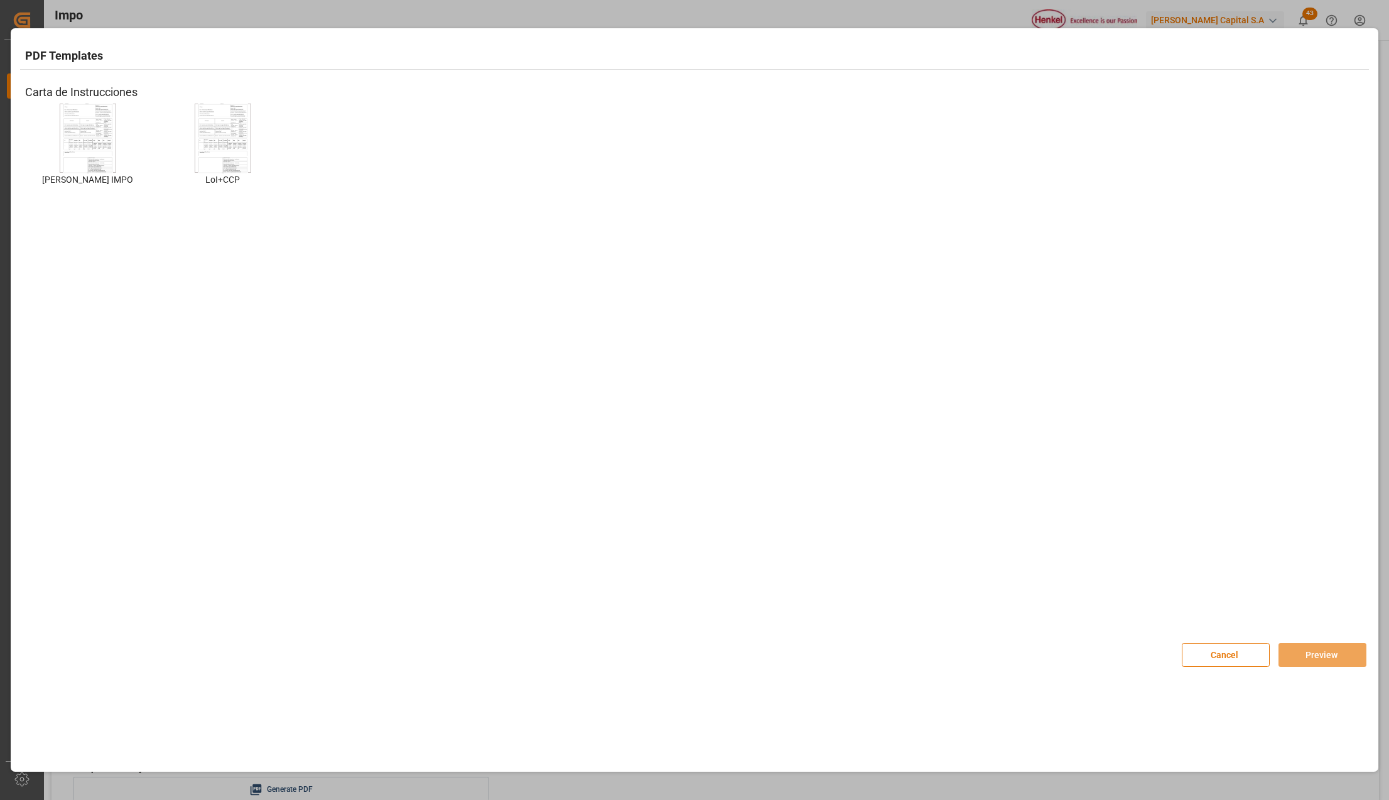
click at [68, 127] on img at bounding box center [88, 137] width 50 height 71
click at [1294, 653] on button "Preview" at bounding box center [1323, 655] width 88 height 24
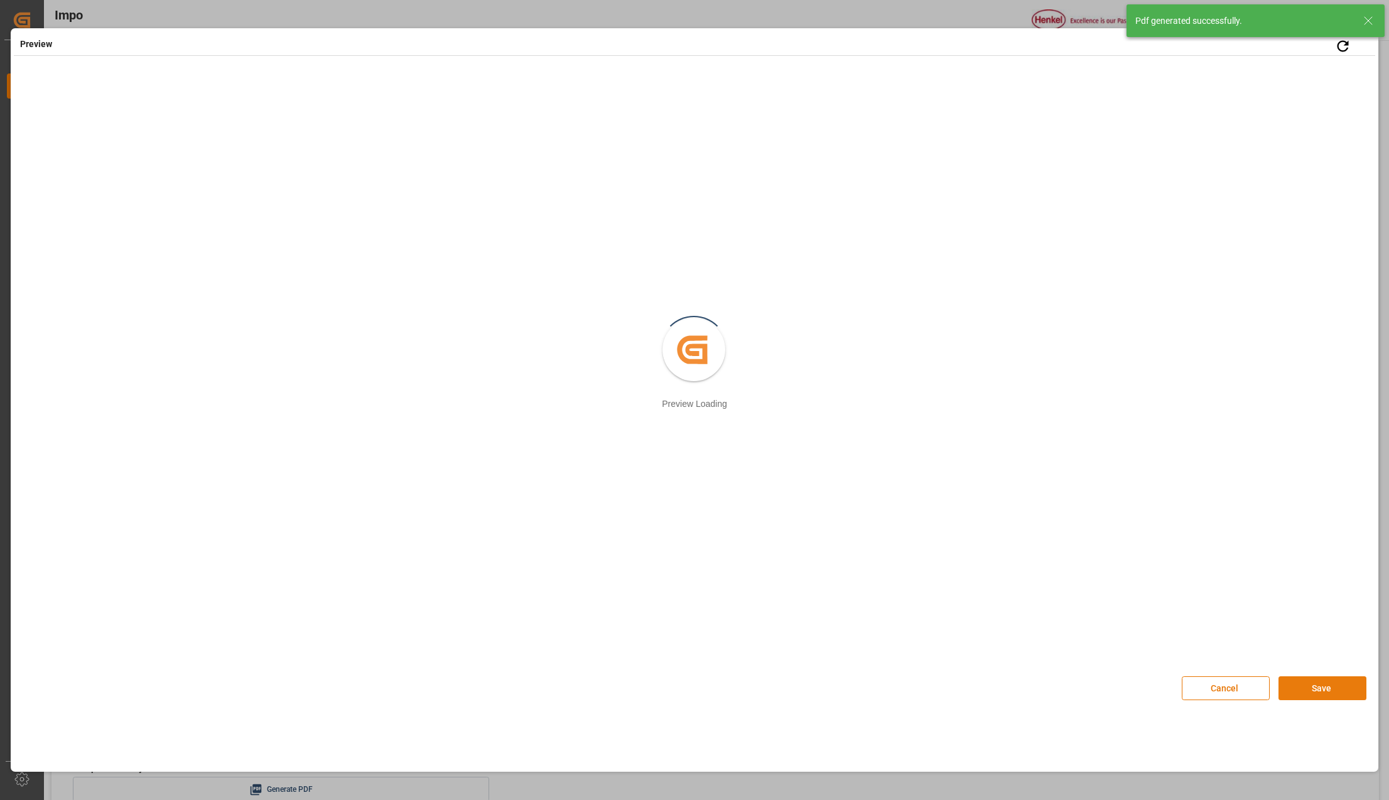
click at [1311, 689] on button "Save" at bounding box center [1323, 688] width 88 height 24
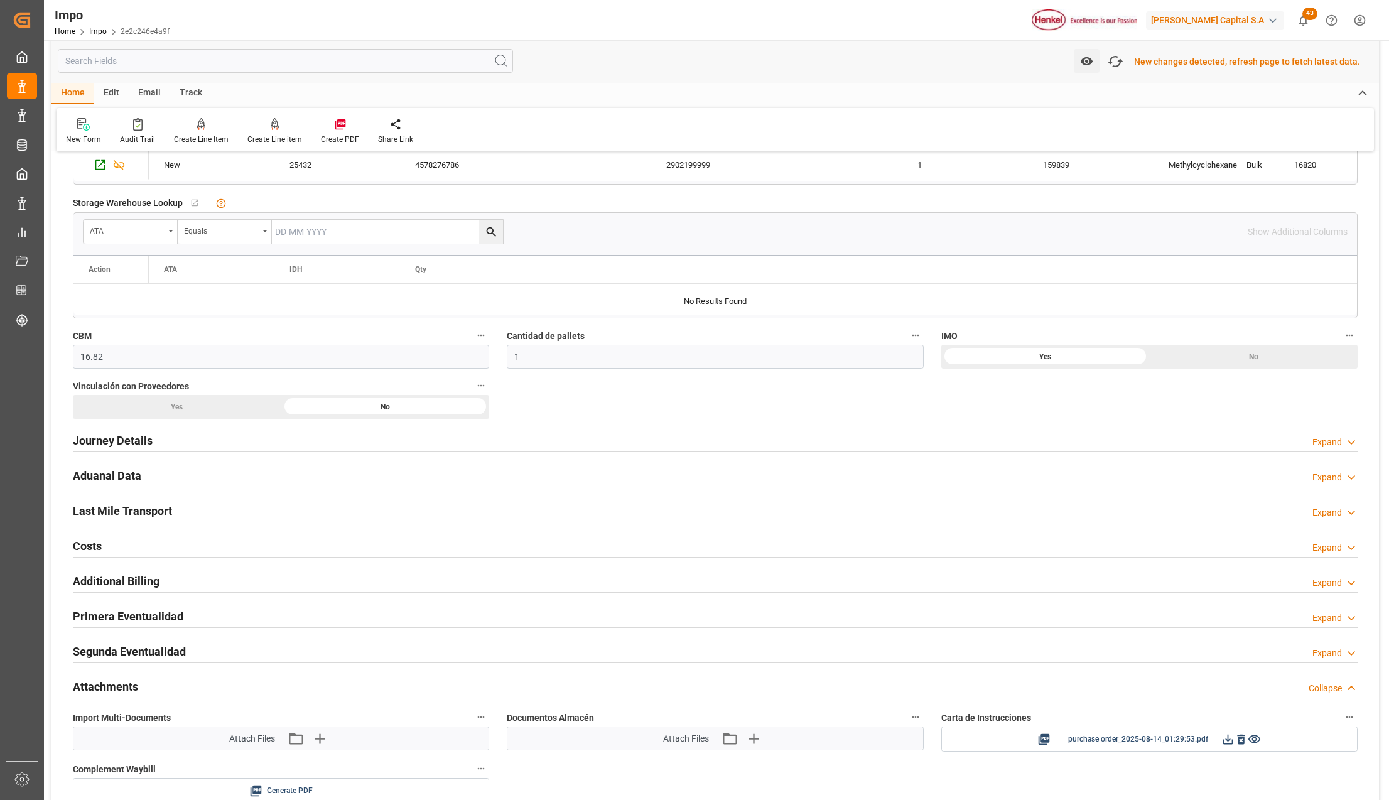
scroll to position [587, 0]
click at [1123, 59] on icon "button" at bounding box center [1115, 61] width 20 height 20
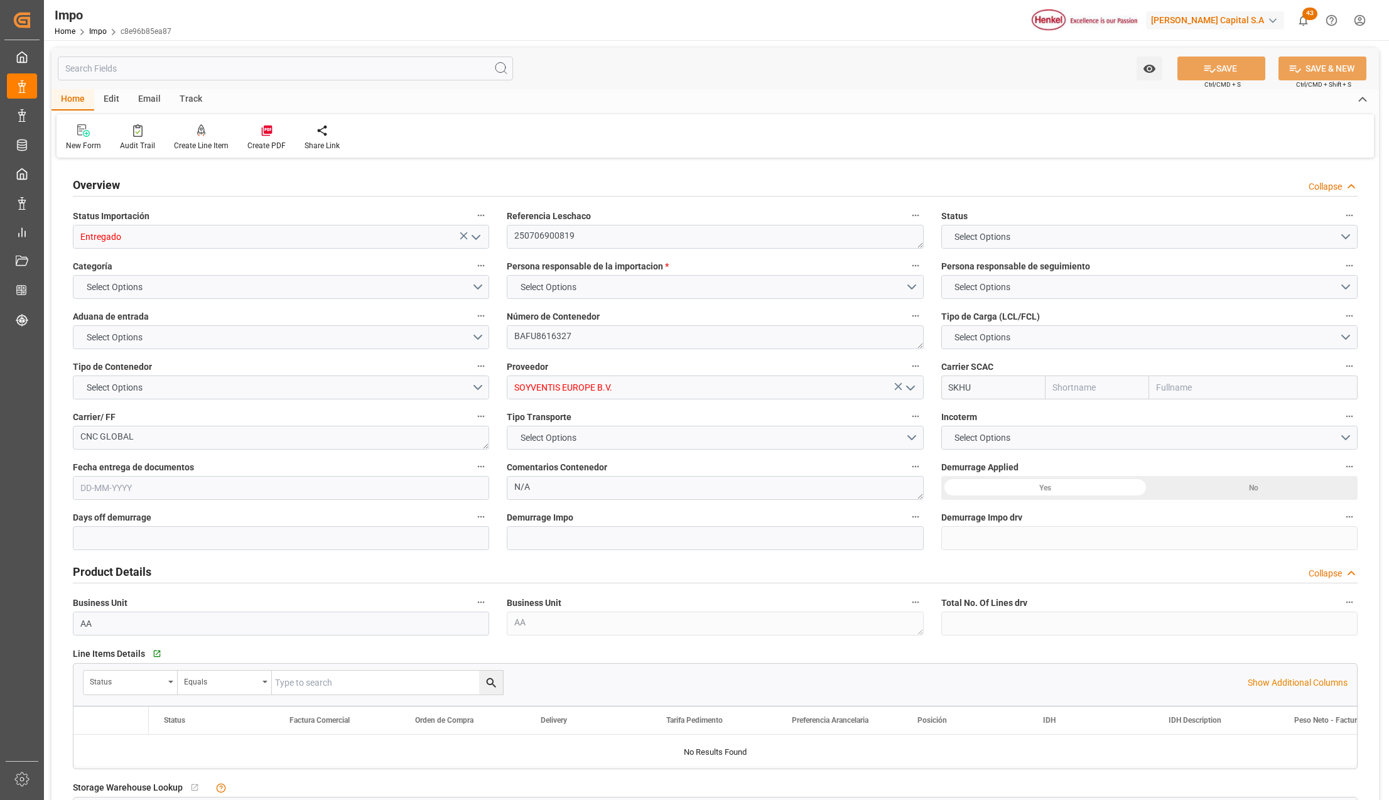
type input "Sinokor"
type input "1"
type input "16800"
type input "[DATE]"
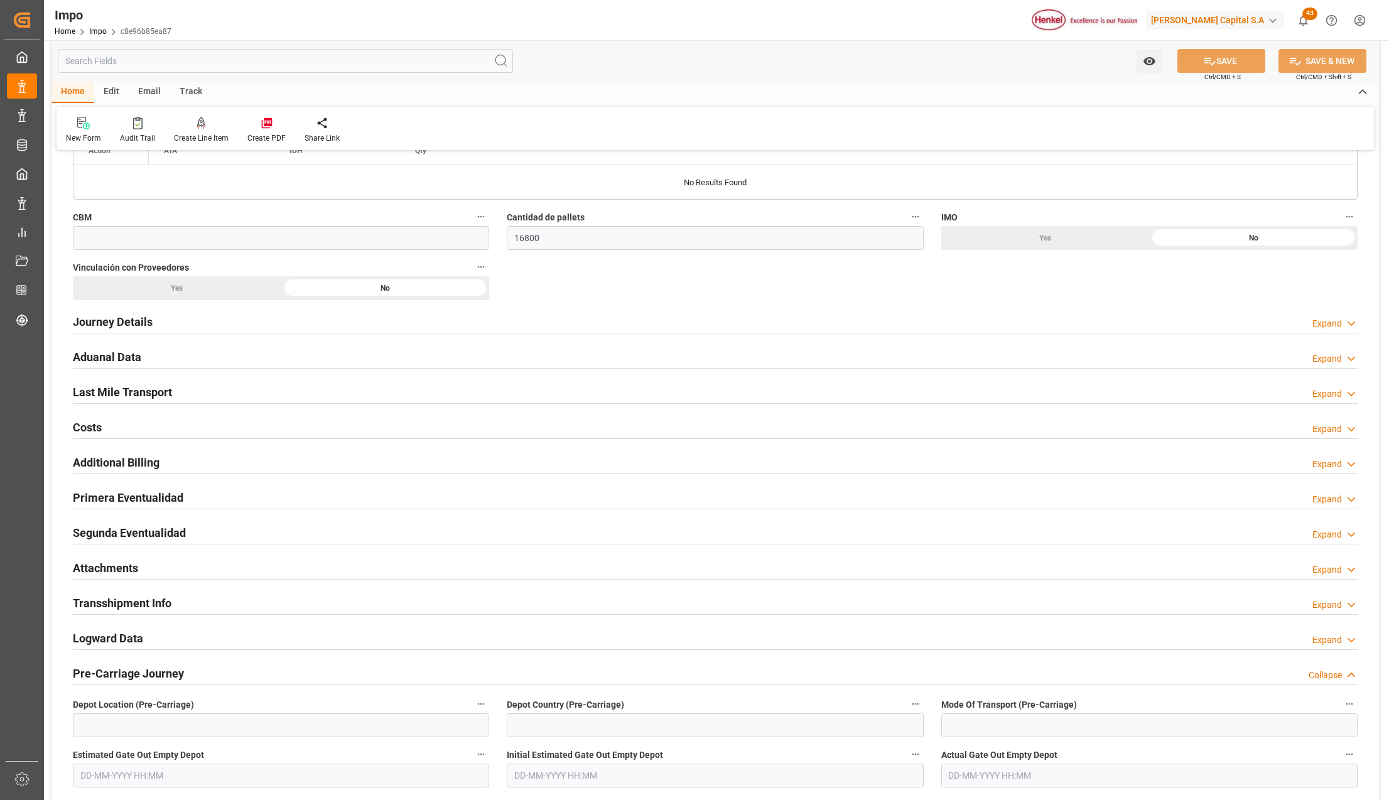
scroll to position [921, 0]
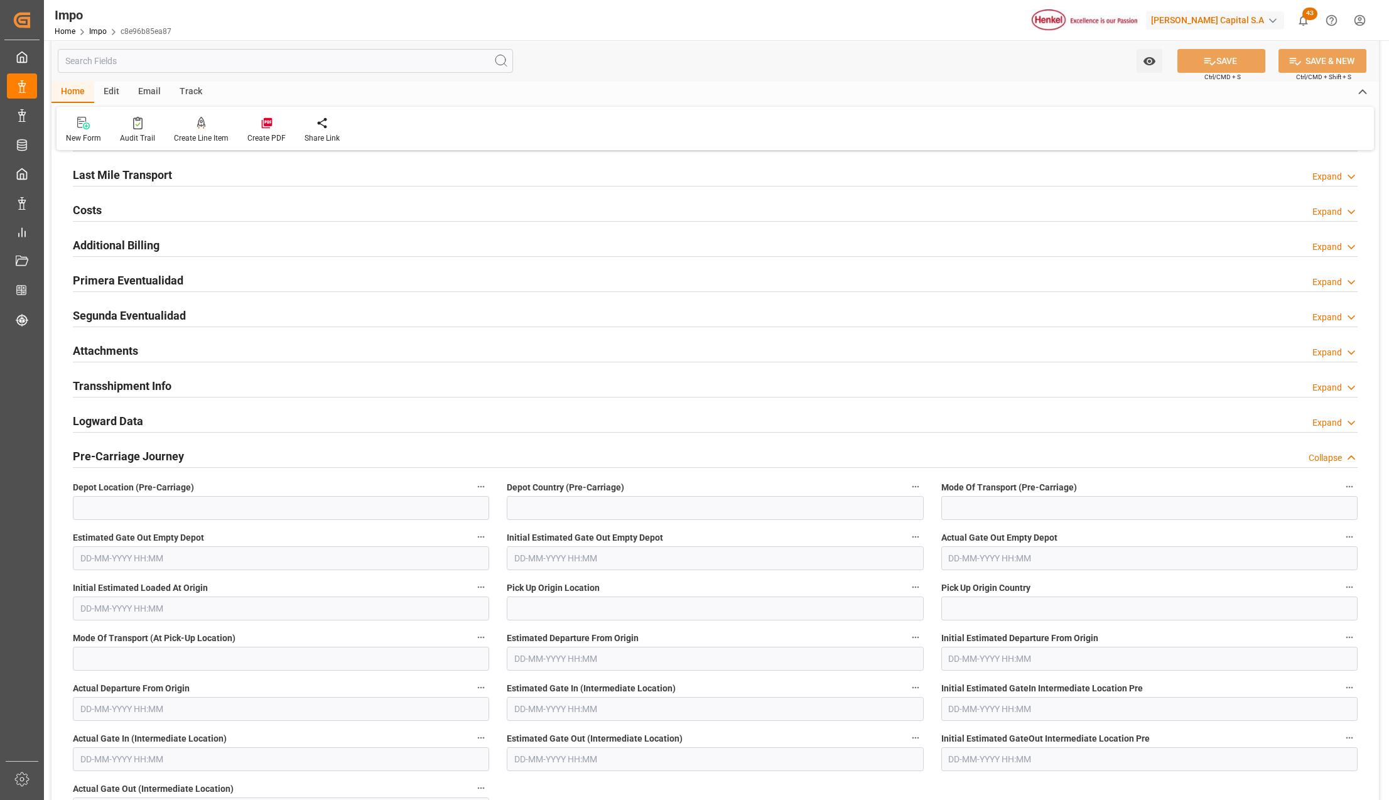
click at [82, 352] on h2 "Attachments" at bounding box center [105, 350] width 65 height 17
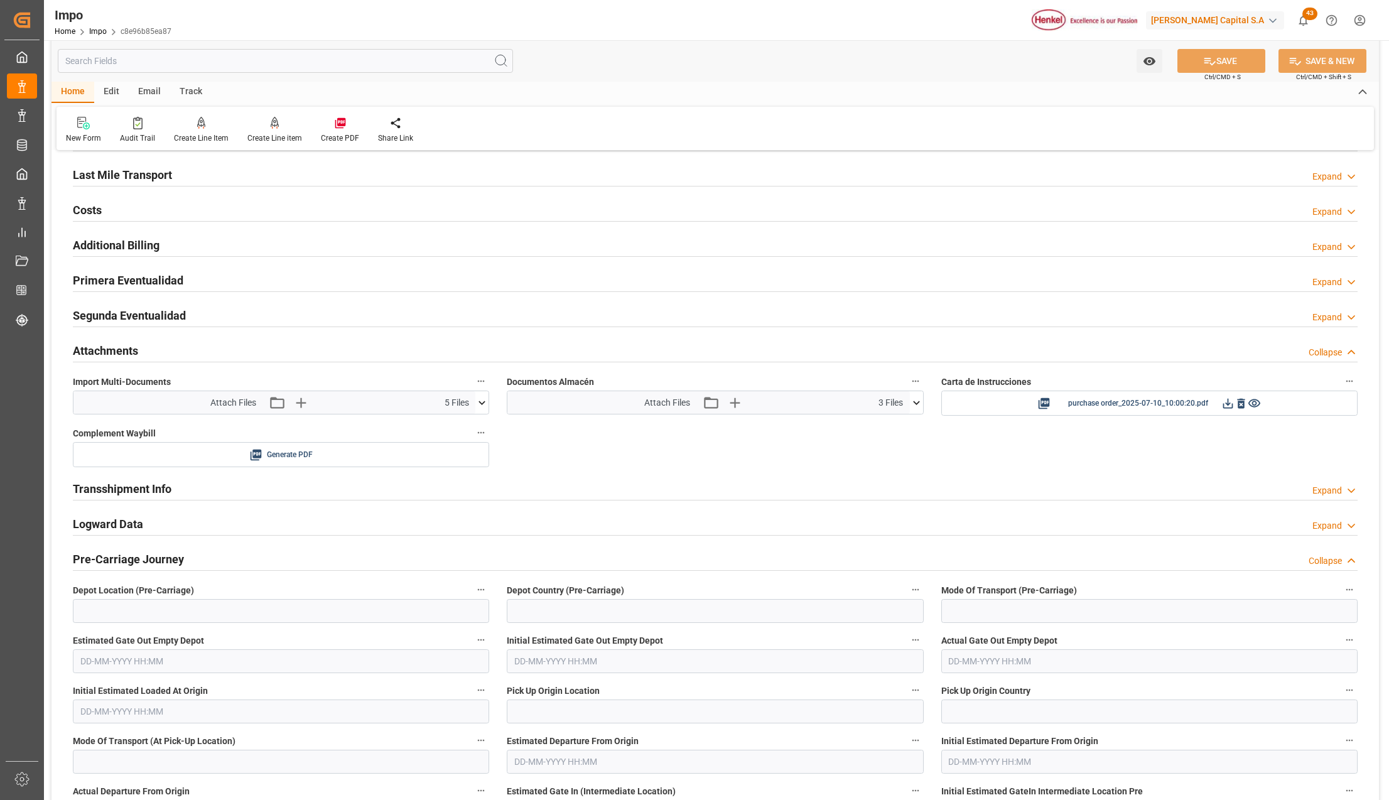
click at [485, 406] on icon at bounding box center [481, 402] width 13 height 13
click at [454, 480] on icon at bounding box center [449, 479] width 10 height 10
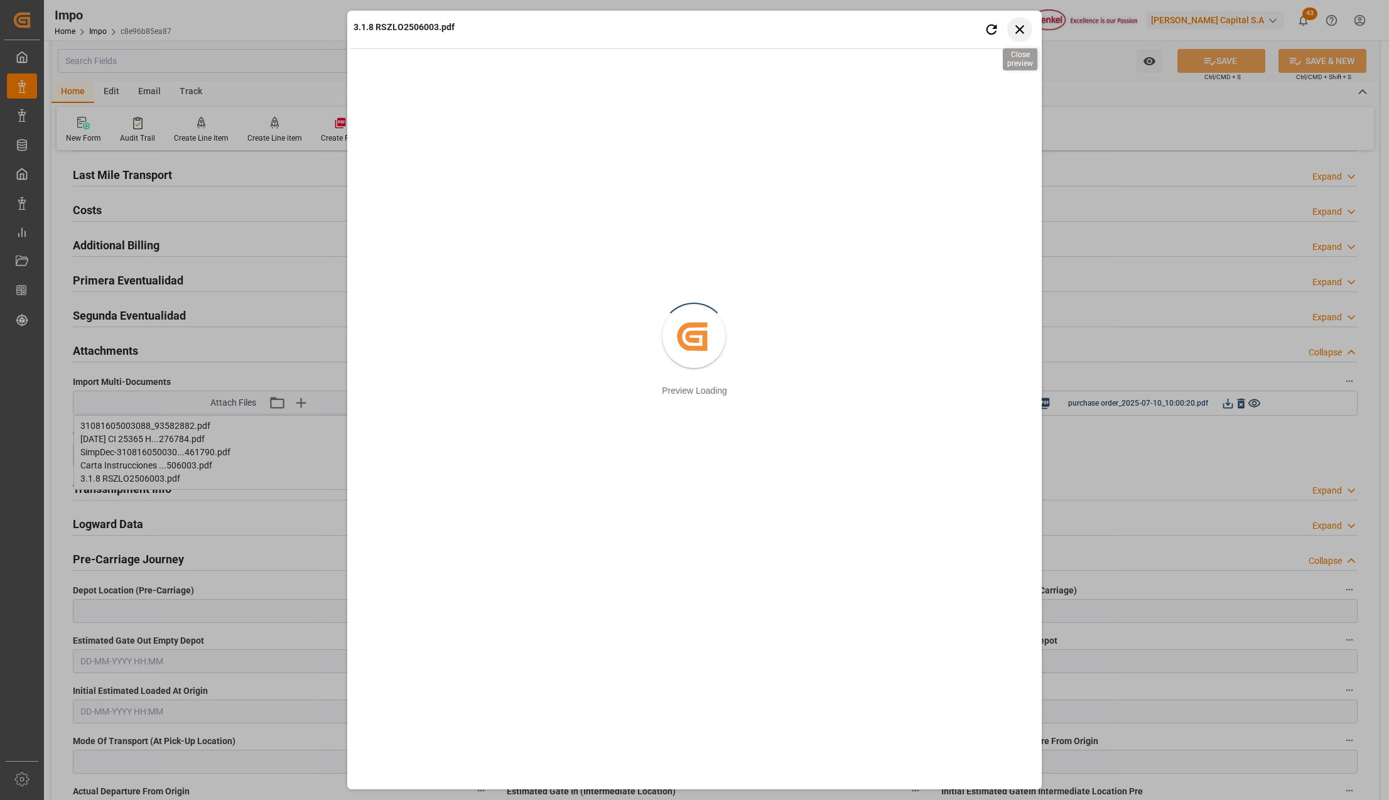
click at [1015, 21] on icon "button" at bounding box center [1020, 29] width 16 height 16
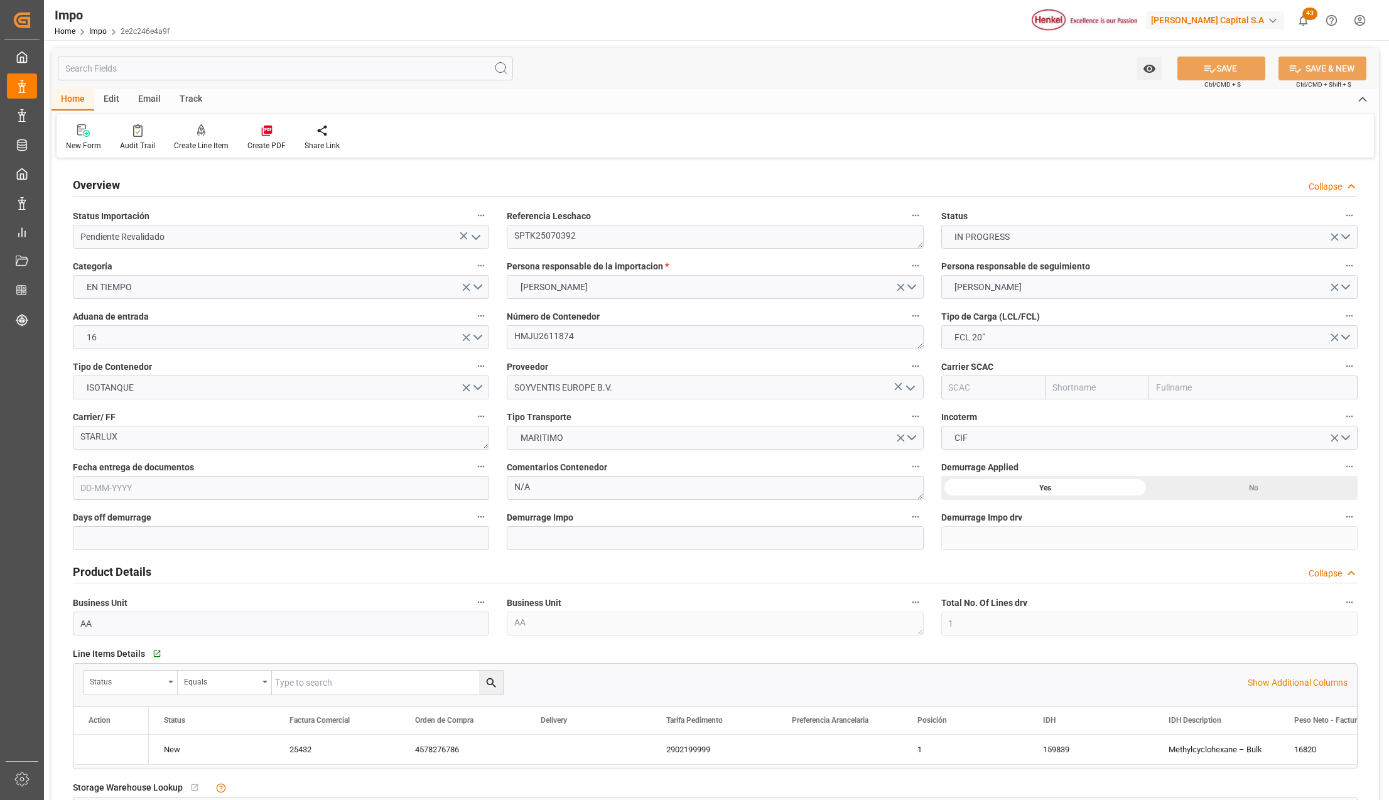
type input "1"
type input "16.82"
type input "1"
type input "[DATE]"
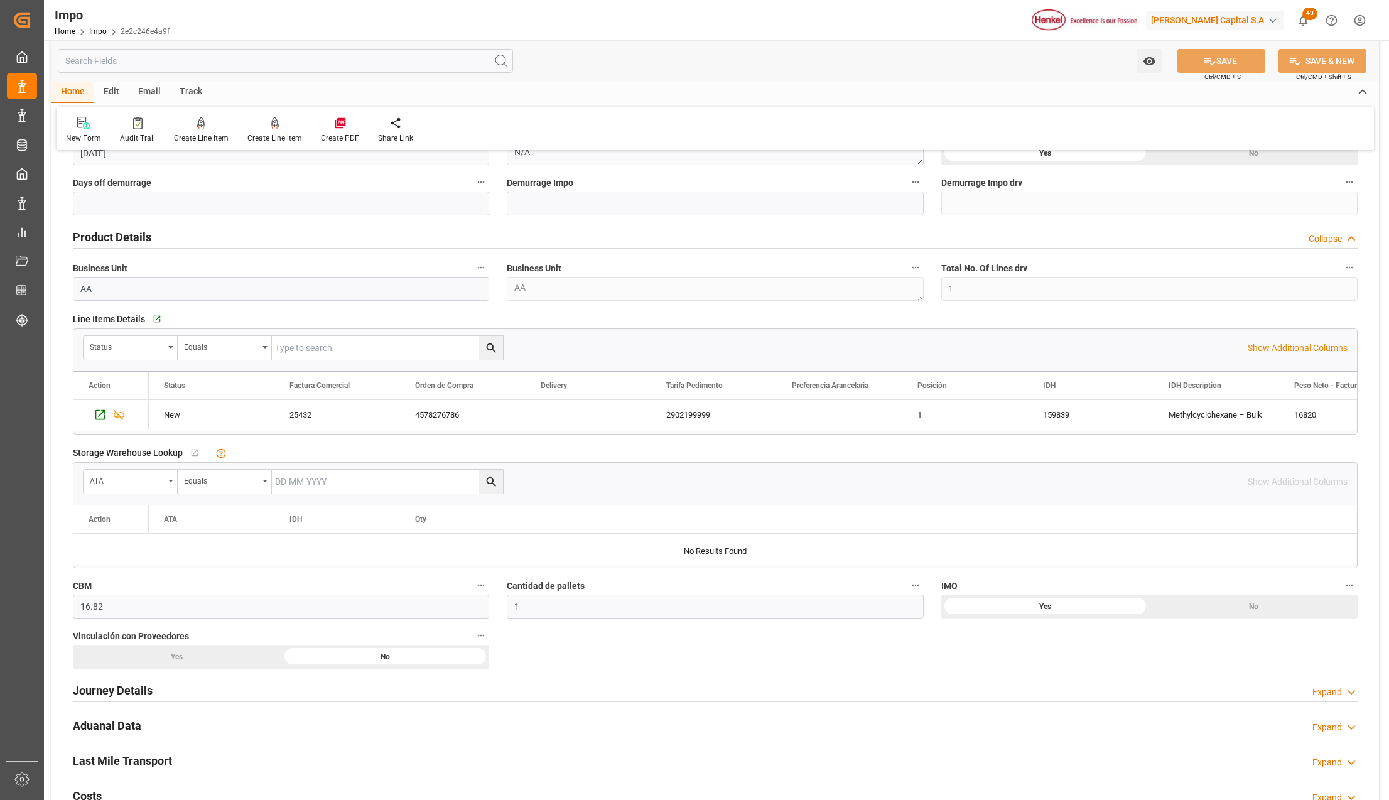
scroll to position [754, 0]
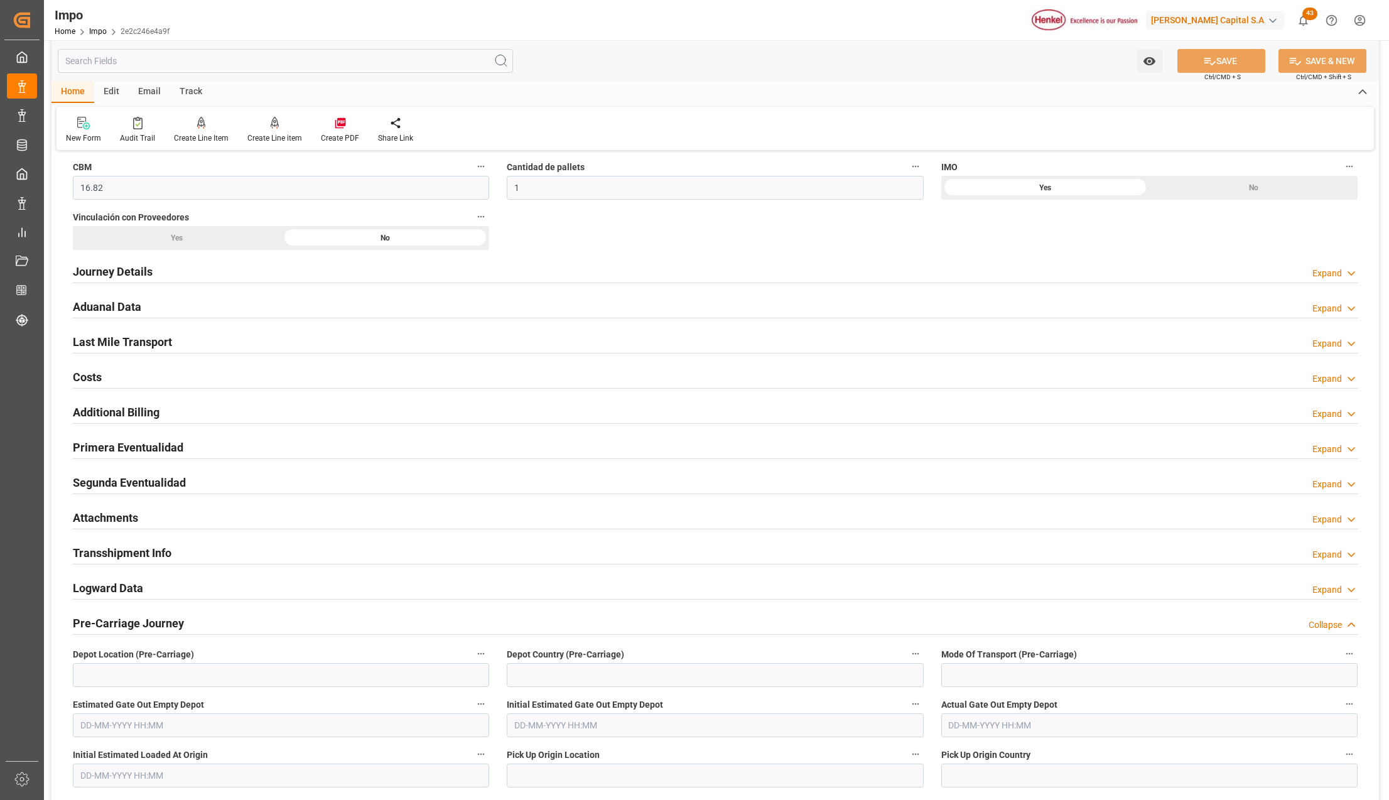
click at [127, 522] on h2 "Attachments" at bounding box center [105, 517] width 65 height 17
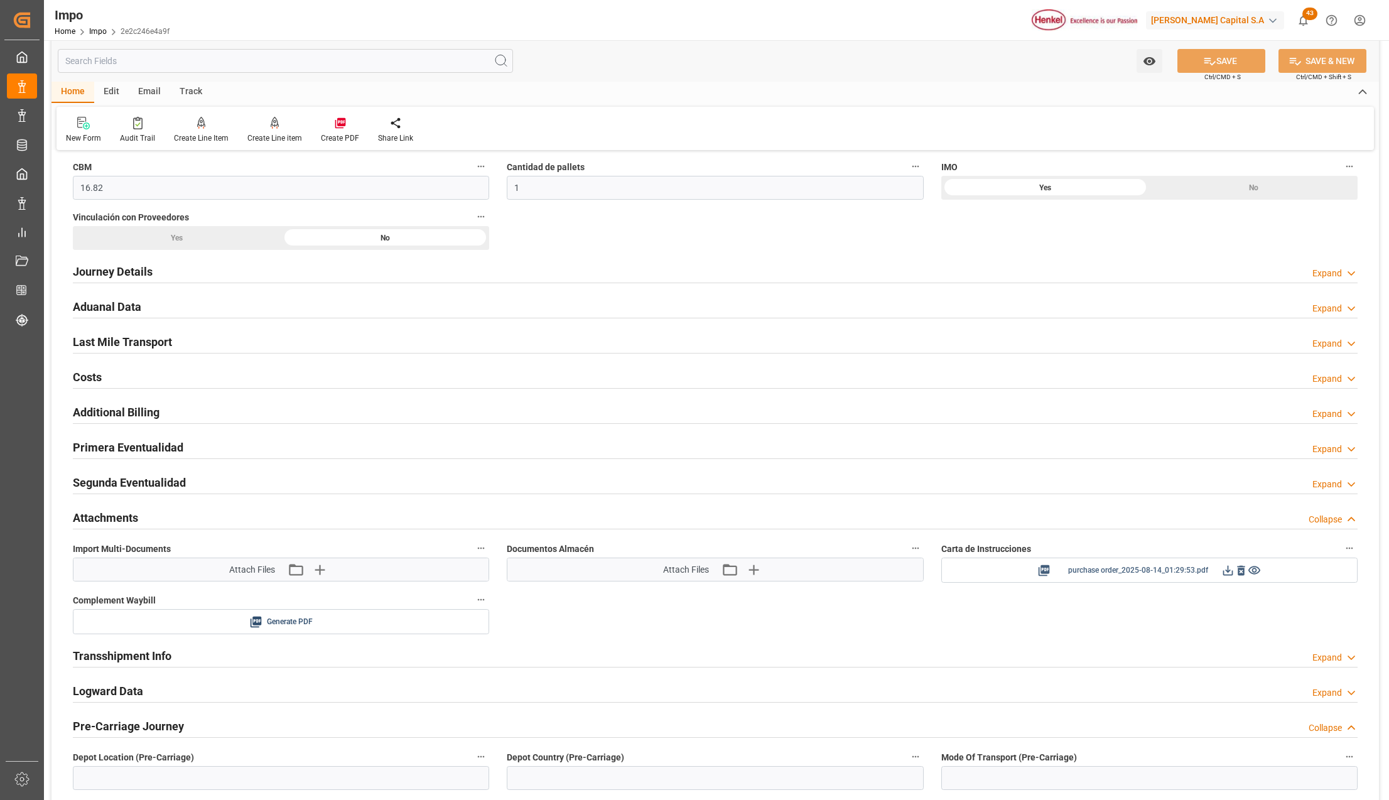
click at [1226, 573] on icon at bounding box center [1227, 570] width 13 height 13
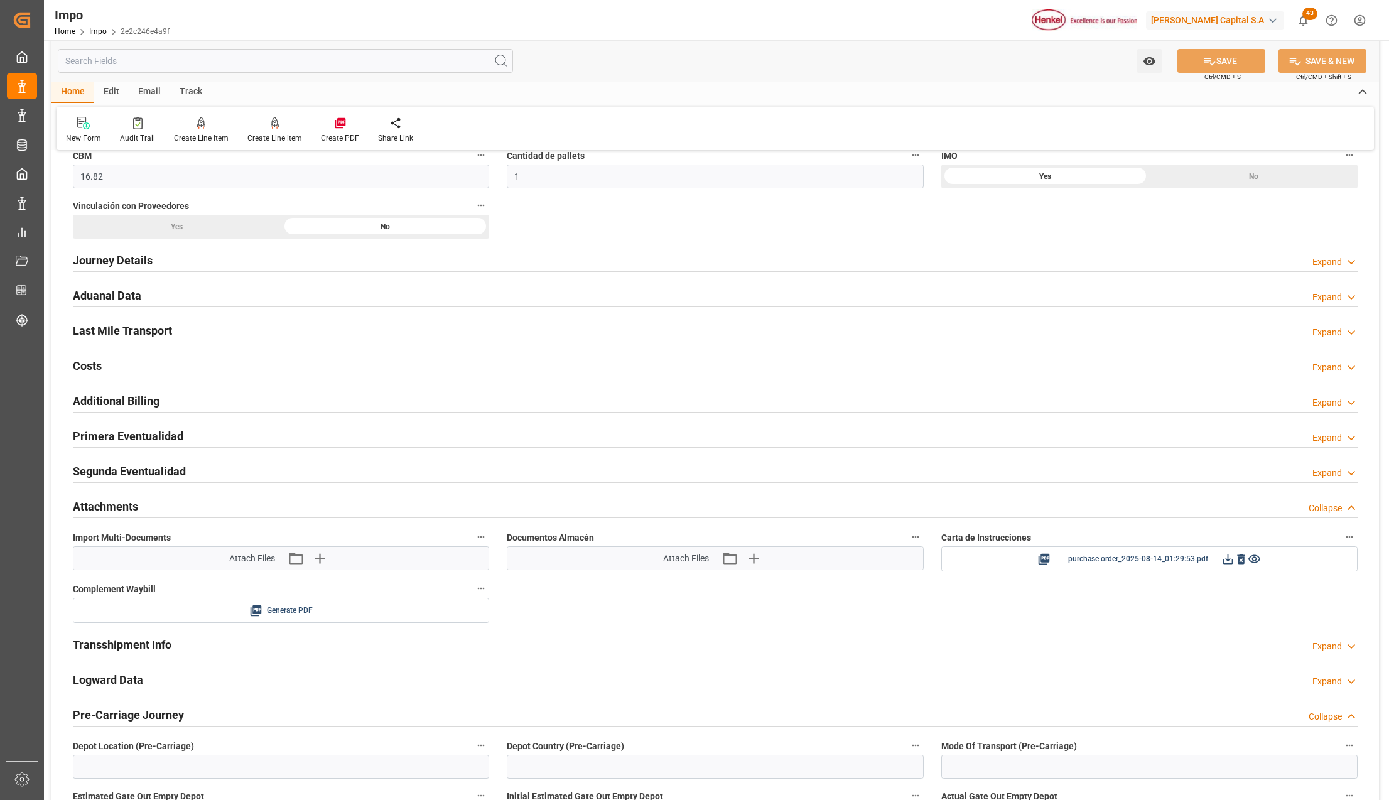
scroll to position [1005, 0]
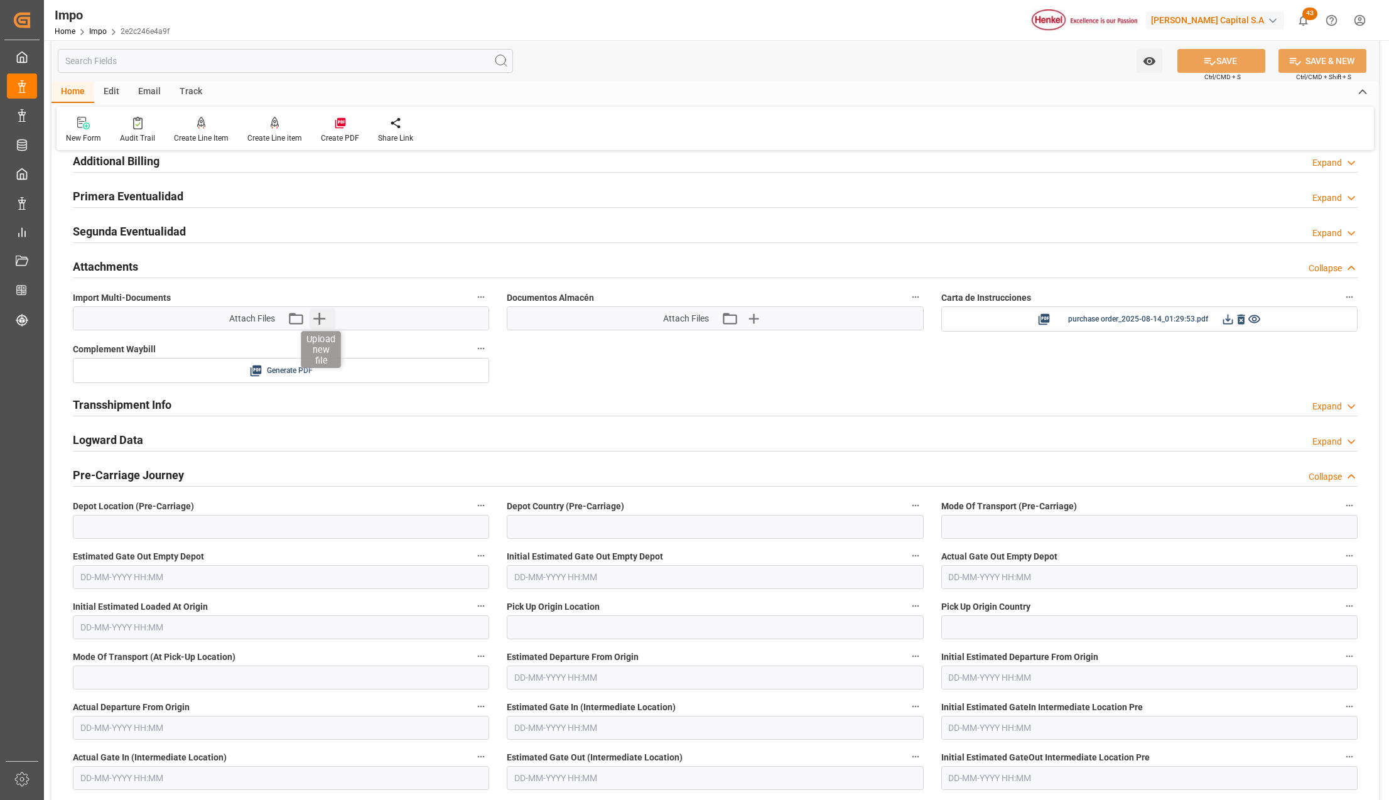
click at [317, 318] on icon "button" at bounding box center [319, 318] width 20 height 20
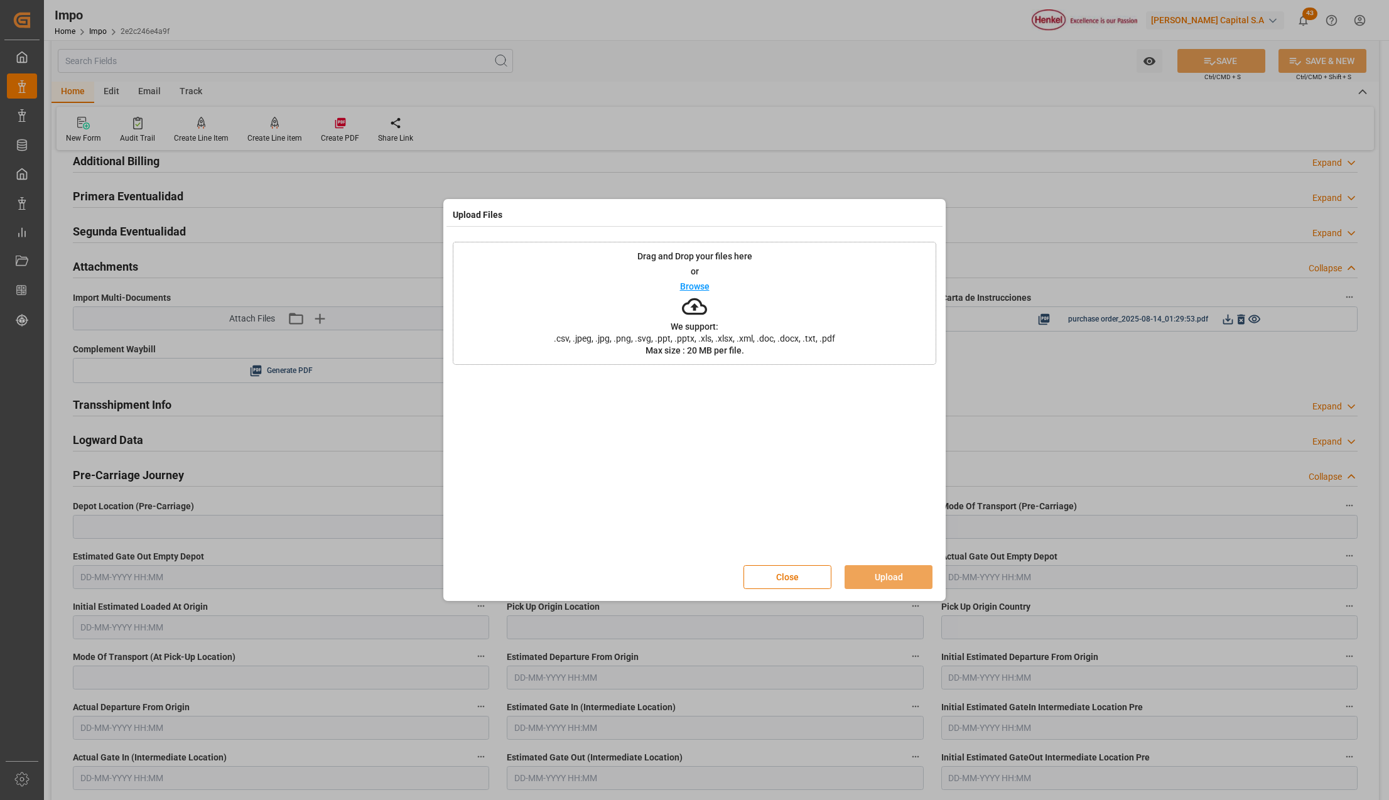
click at [596, 344] on div "Drag and Drop your files here or Browse We support: .csv, .jpeg, .jpg, .png, .s…" at bounding box center [695, 303] width 484 height 123
click at [540, 325] on div "Drag and Drop your files here or Browse We support: .csv, .jpeg, .jpg, .png, .s…" at bounding box center [695, 303] width 484 height 123
click at [882, 571] on button "Upload" at bounding box center [889, 577] width 88 height 24
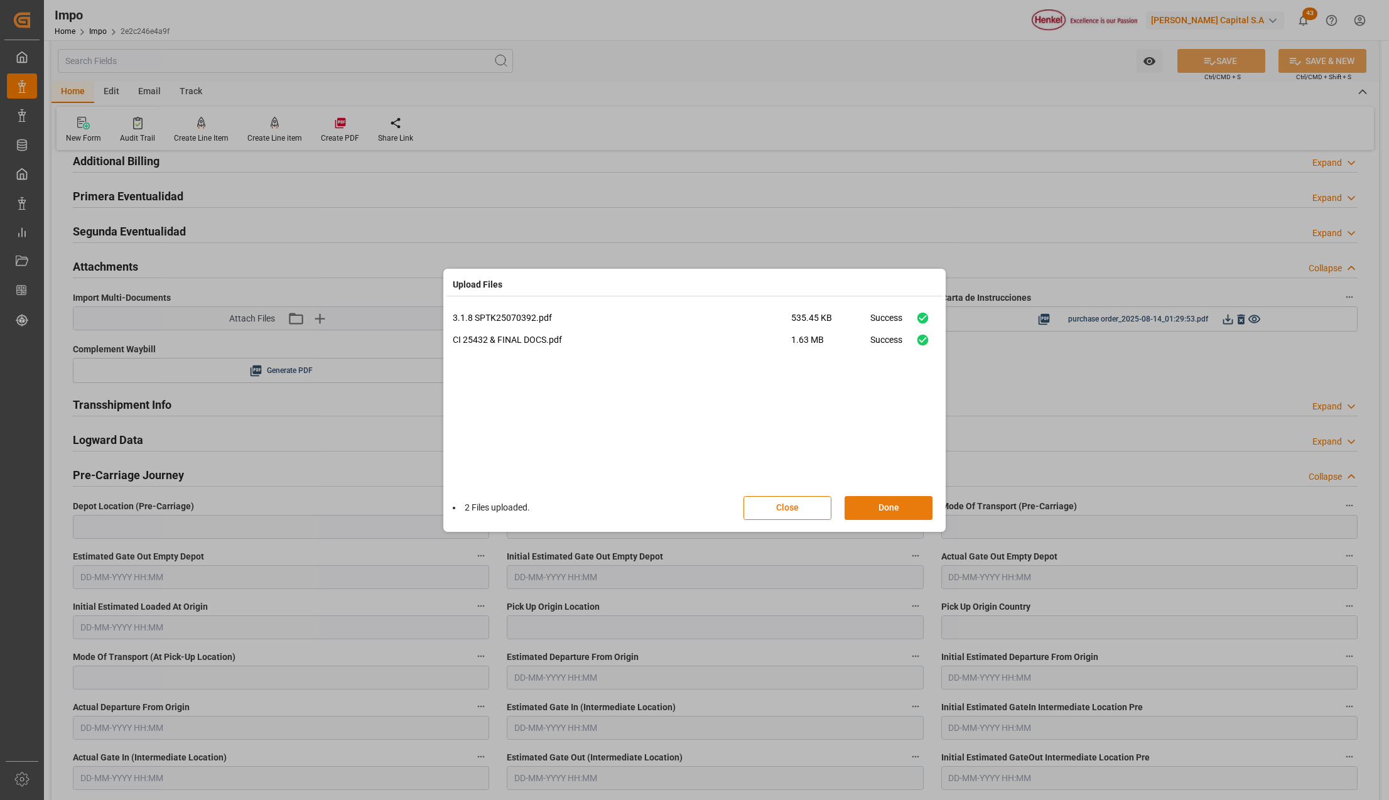
click at [907, 500] on button "Done" at bounding box center [889, 508] width 88 height 24
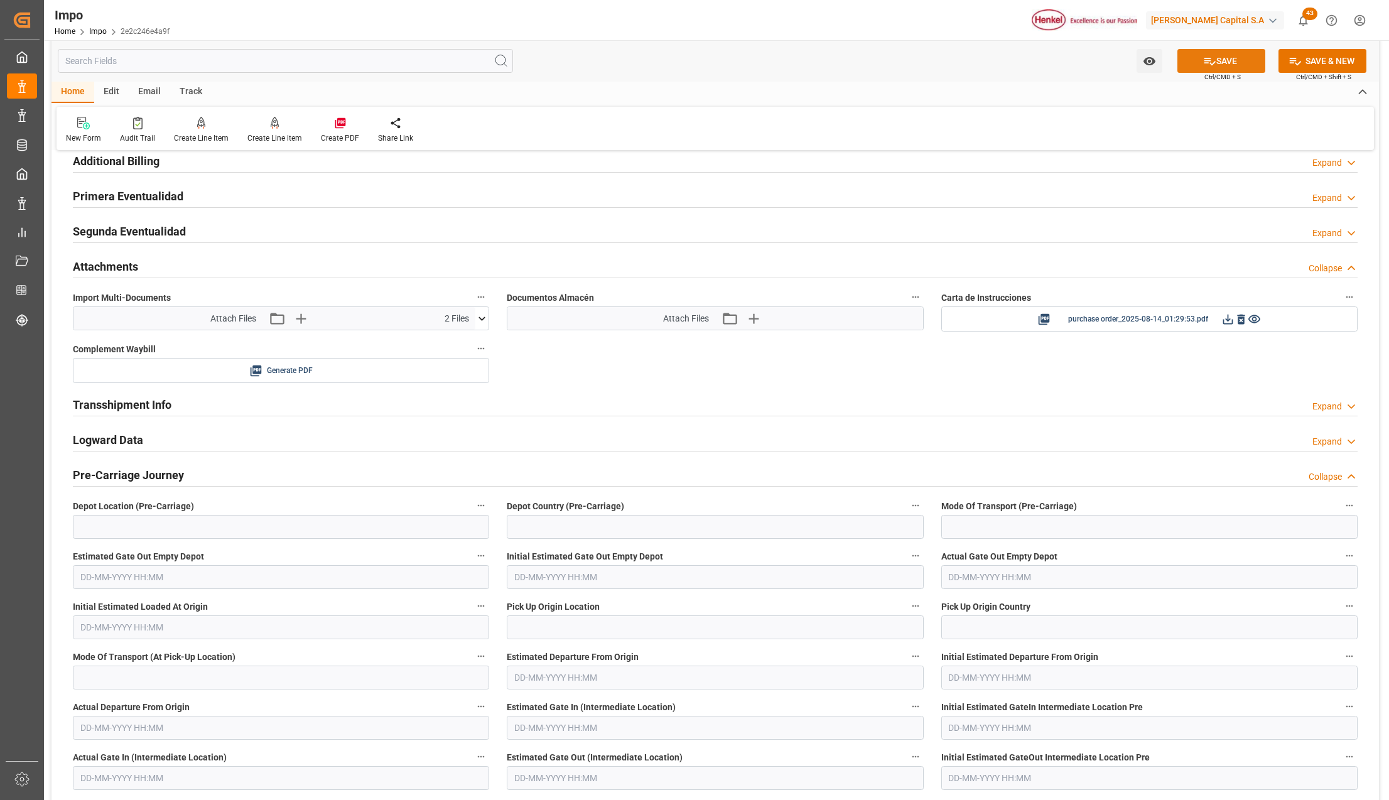
click at [1227, 68] on button "SAVE" at bounding box center [1221, 61] width 88 height 24
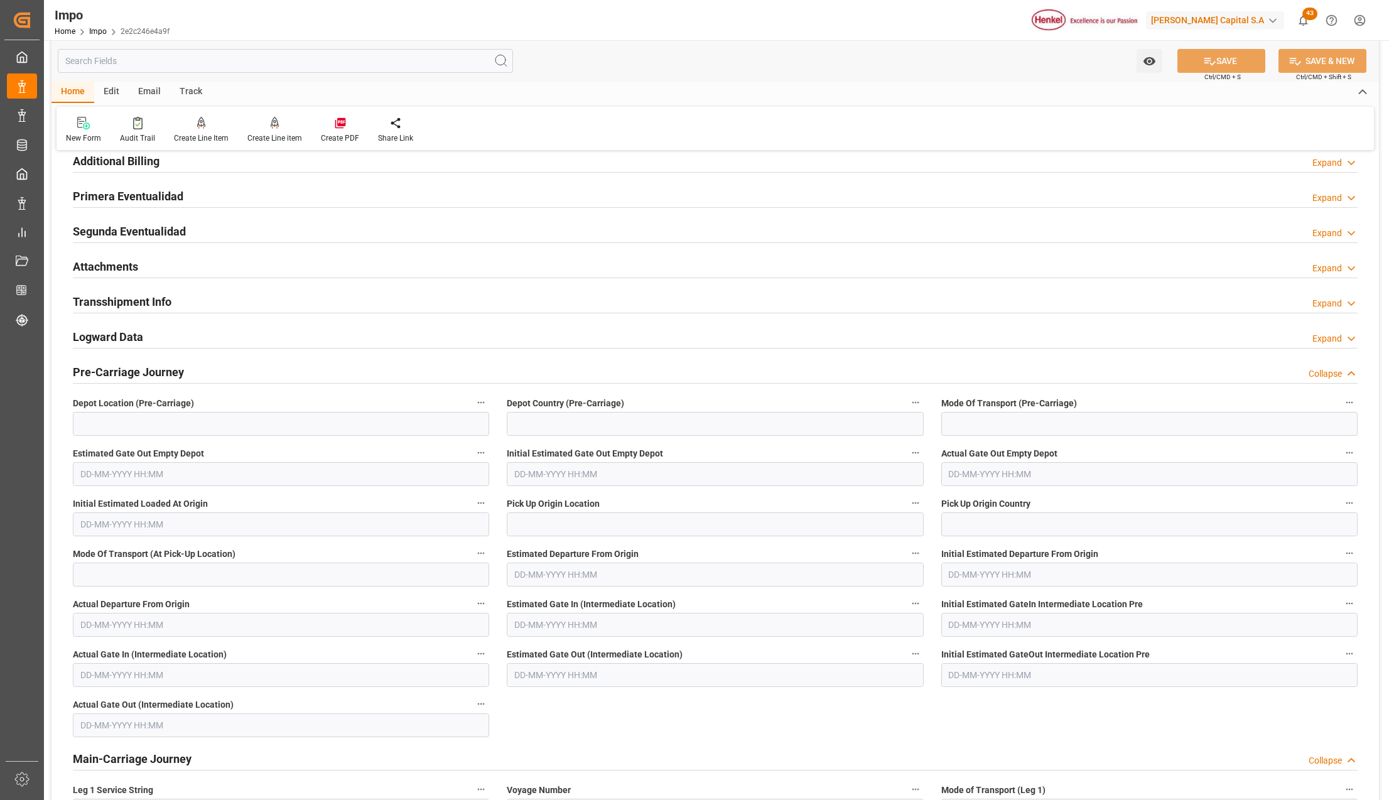
click at [89, 370] on h2 "Pre-Carriage Journey" at bounding box center [128, 372] width 111 height 17
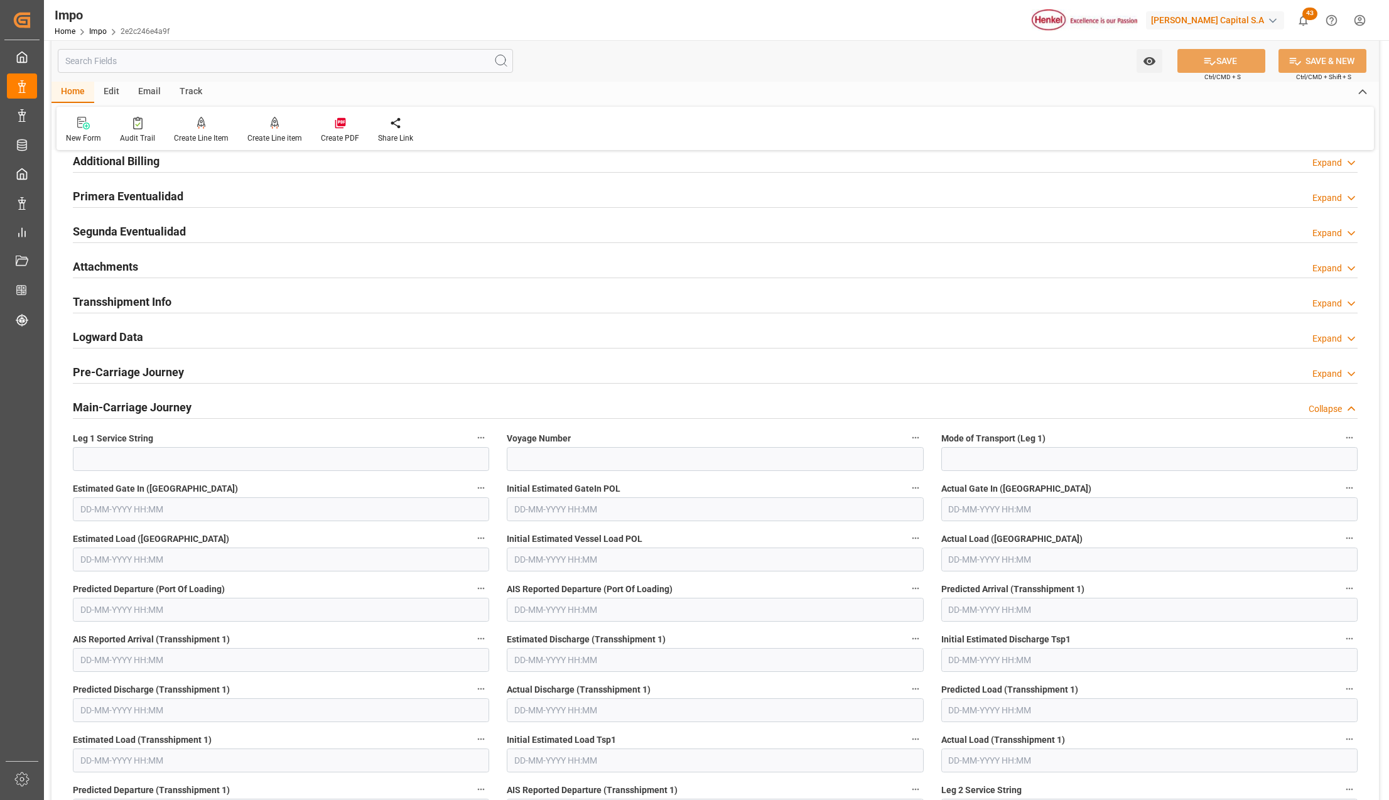
click at [109, 407] on h2 "Main-Carriage Journey" at bounding box center [132, 407] width 119 height 17
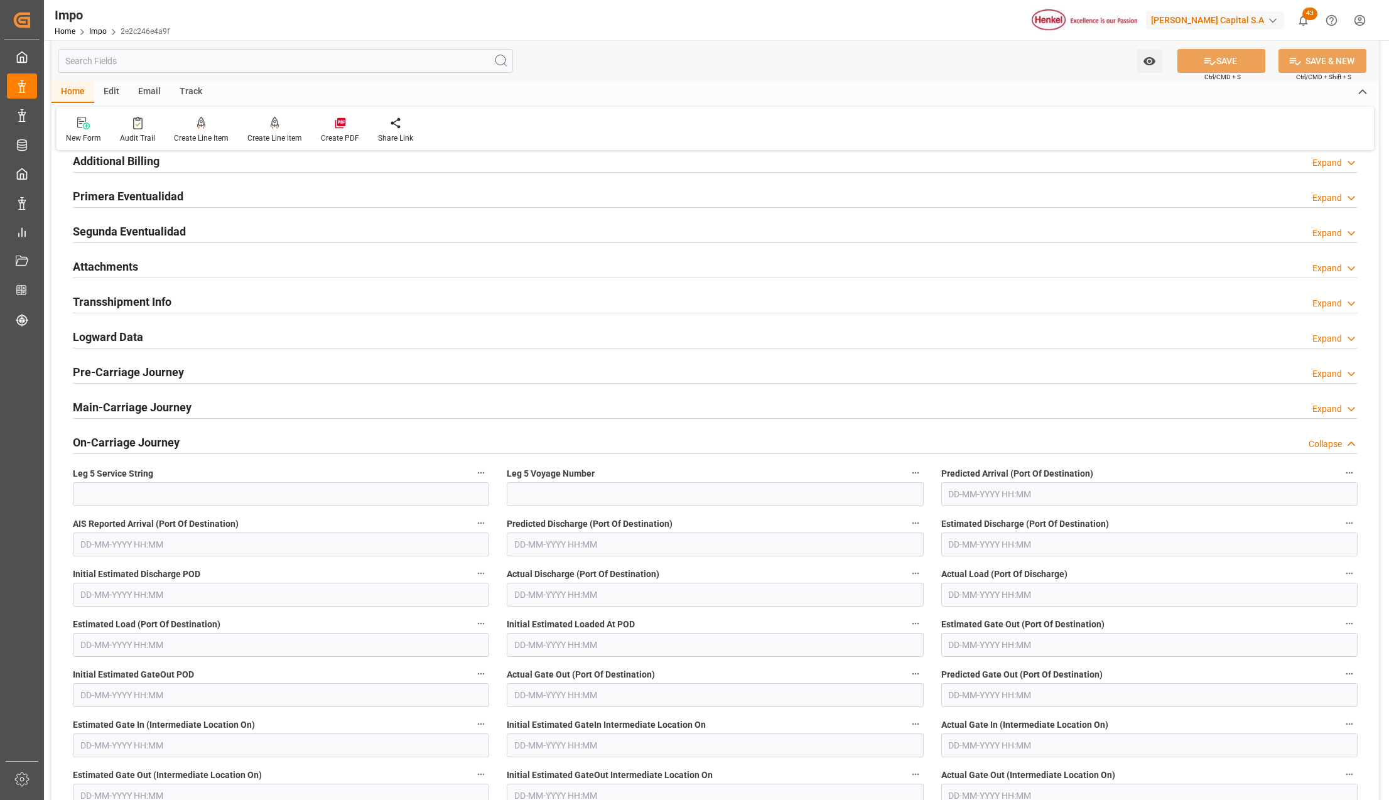
click at [116, 441] on h2 "On-Carriage Journey" at bounding box center [126, 442] width 107 height 17
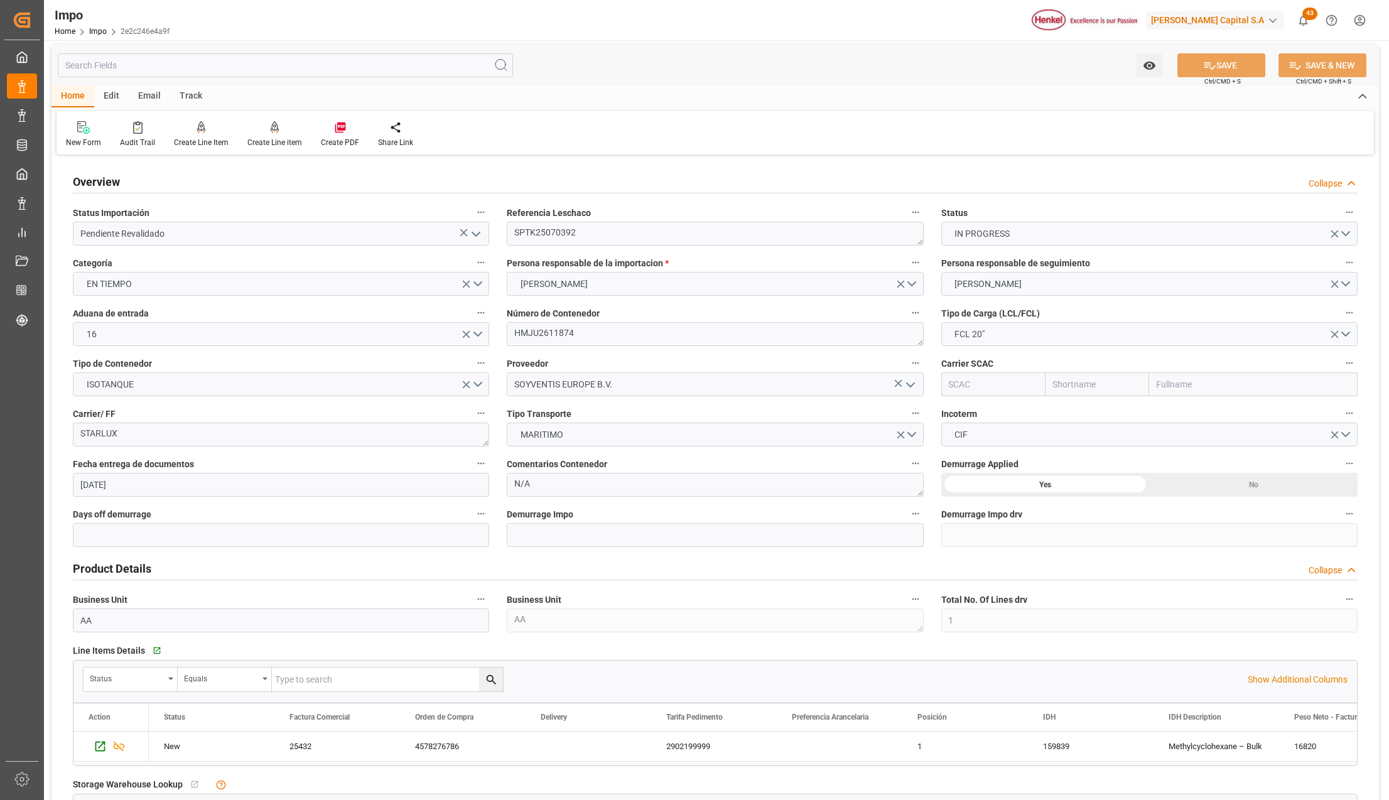
scroll to position [0, 0]
